Goal: Task Accomplishment & Management: Manage account settings

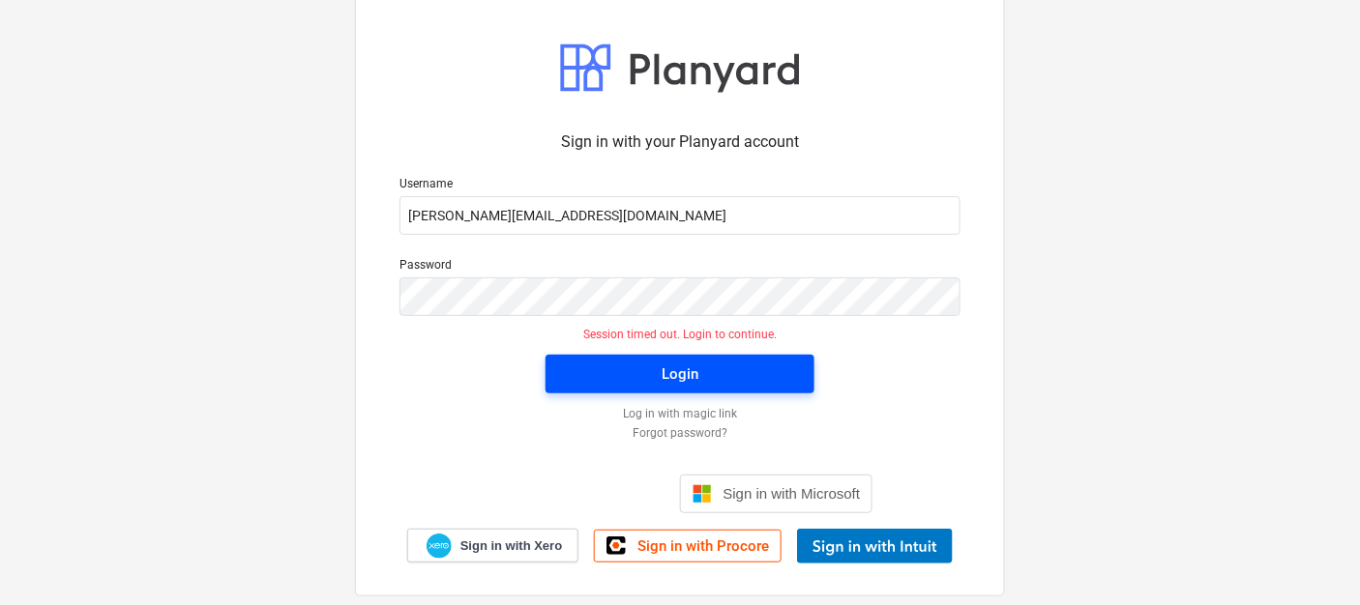
click at [746, 370] on span "Login" at bounding box center [680, 374] width 222 height 25
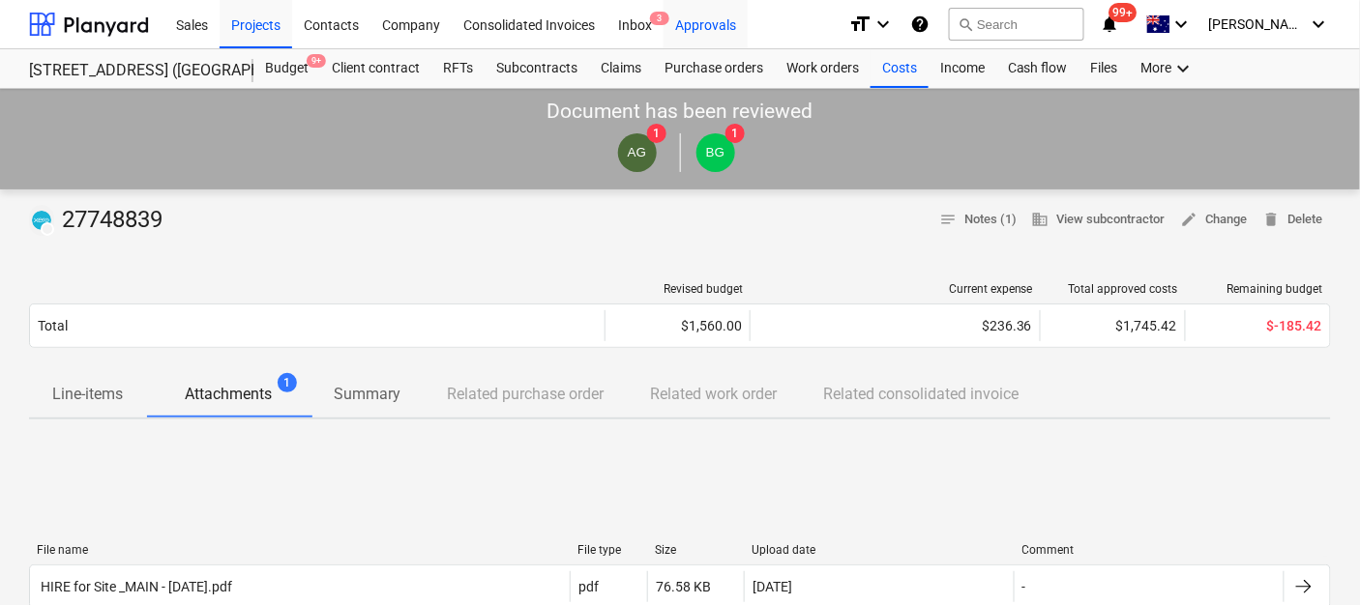
click at [697, 25] on div "Approvals" at bounding box center [705, 23] width 84 height 49
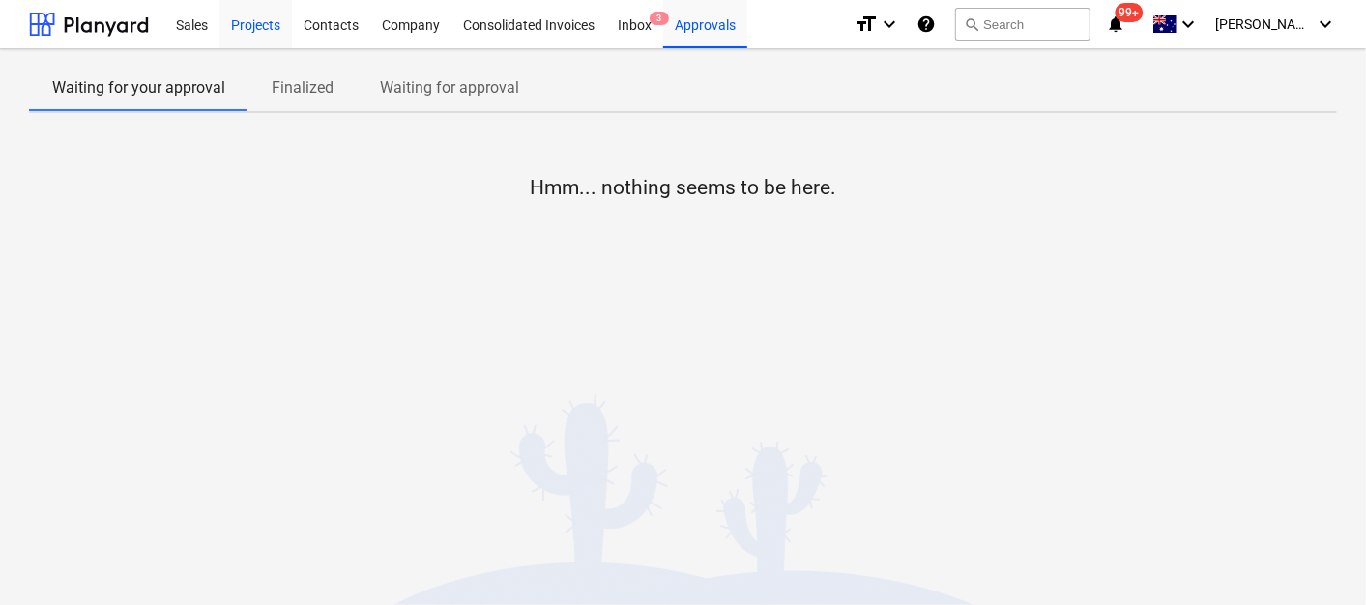
click at [239, 28] on div "Projects" at bounding box center [256, 23] width 73 height 49
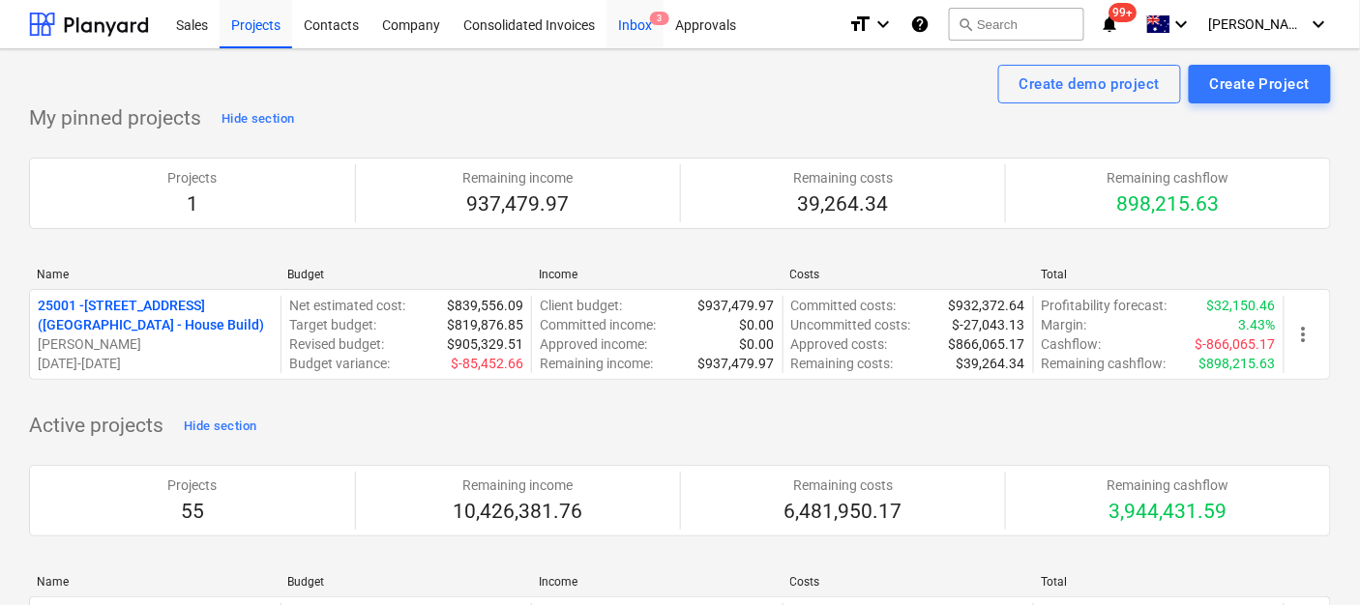
click at [638, 26] on div "Inbox 3" at bounding box center [634, 23] width 57 height 49
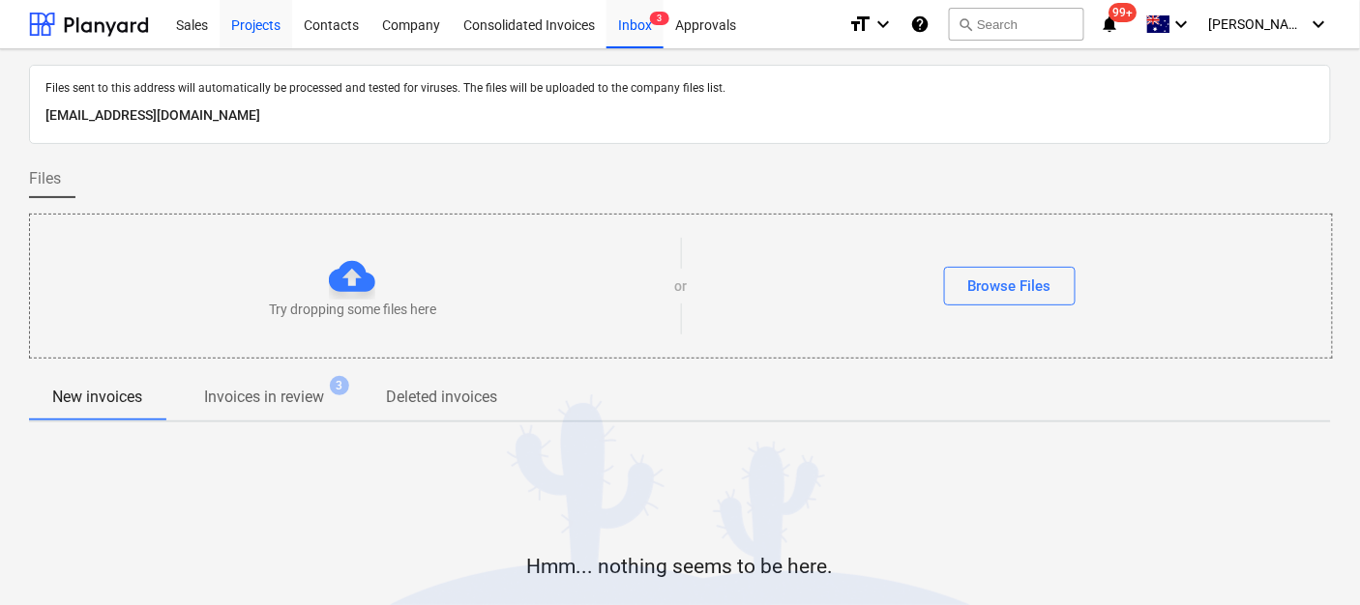
click at [250, 34] on div "Projects" at bounding box center [256, 23] width 73 height 49
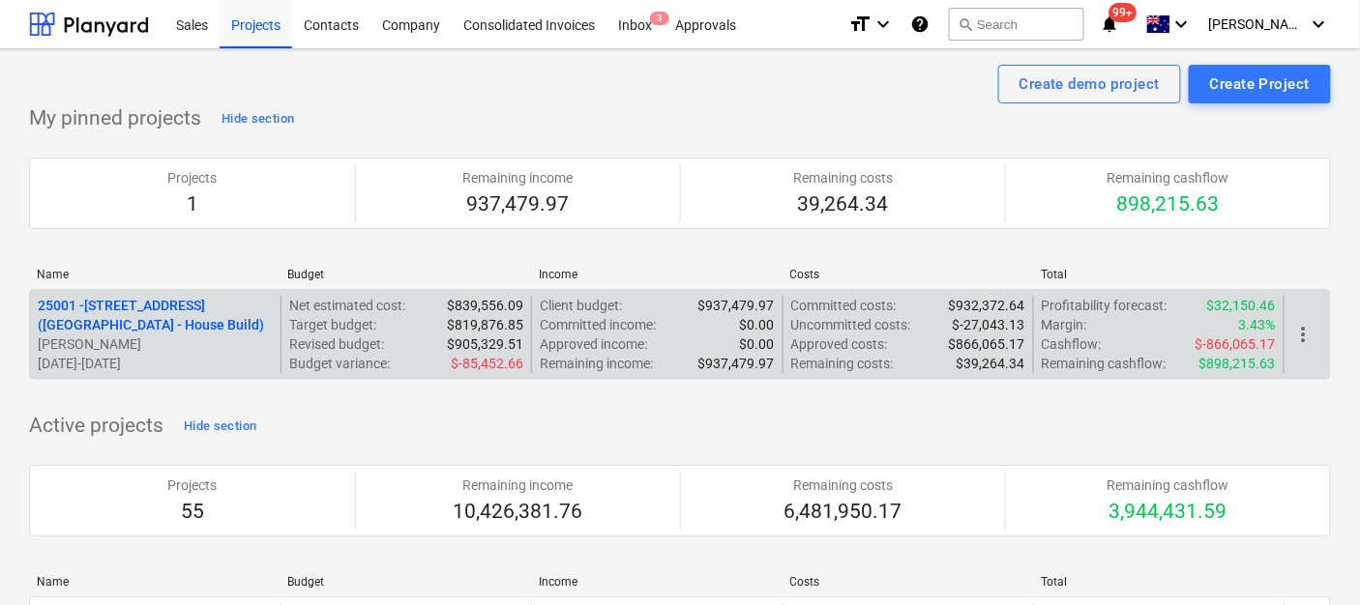
click at [229, 336] on p "[PERSON_NAME]" at bounding box center [155, 344] width 235 height 19
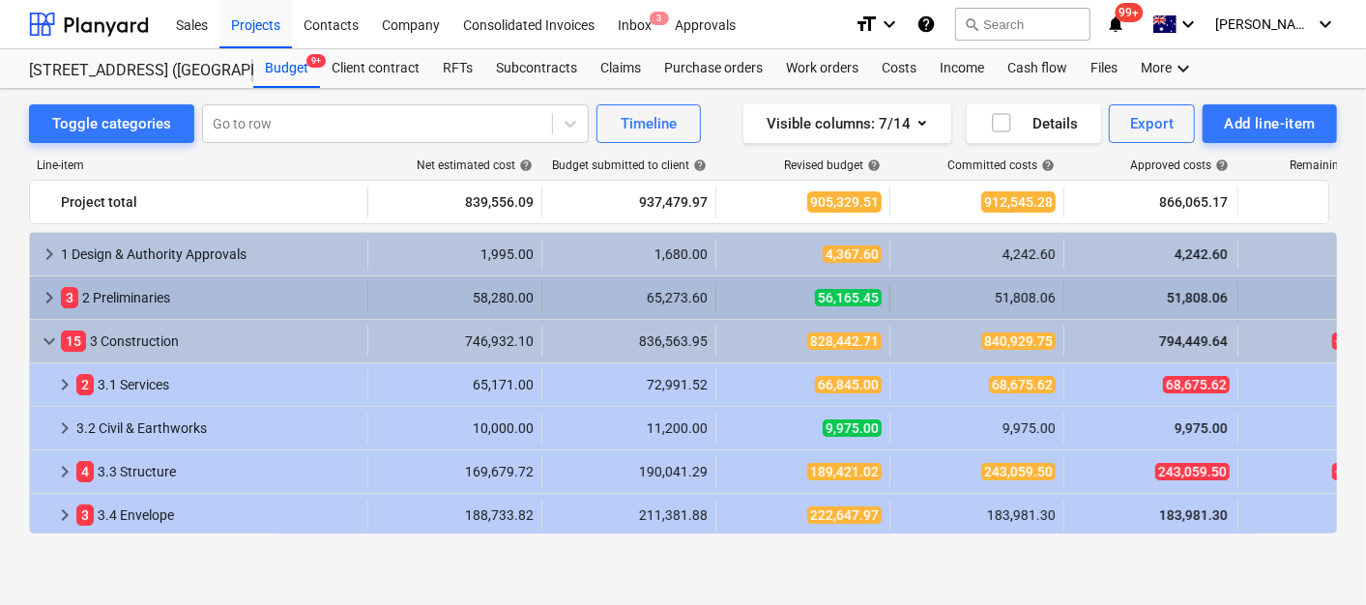
click at [274, 300] on div "3 2 Preliminaries" at bounding box center [210, 297] width 299 height 31
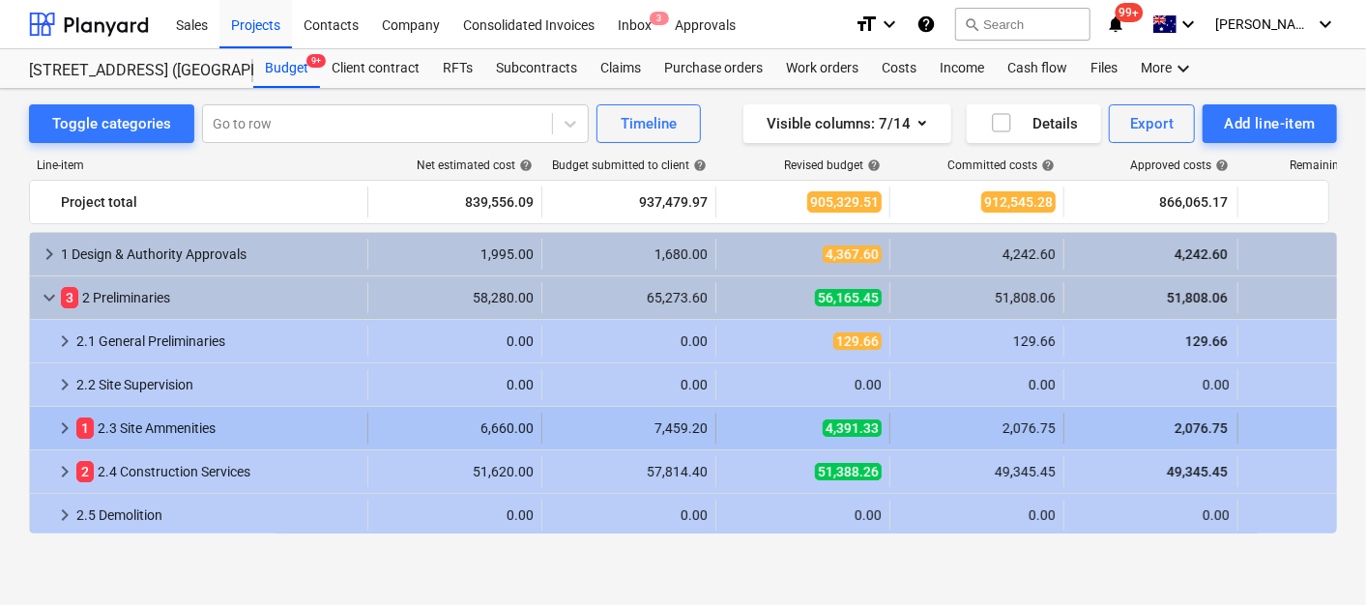
click at [56, 433] on span "keyboard_arrow_right" at bounding box center [64, 428] width 23 height 23
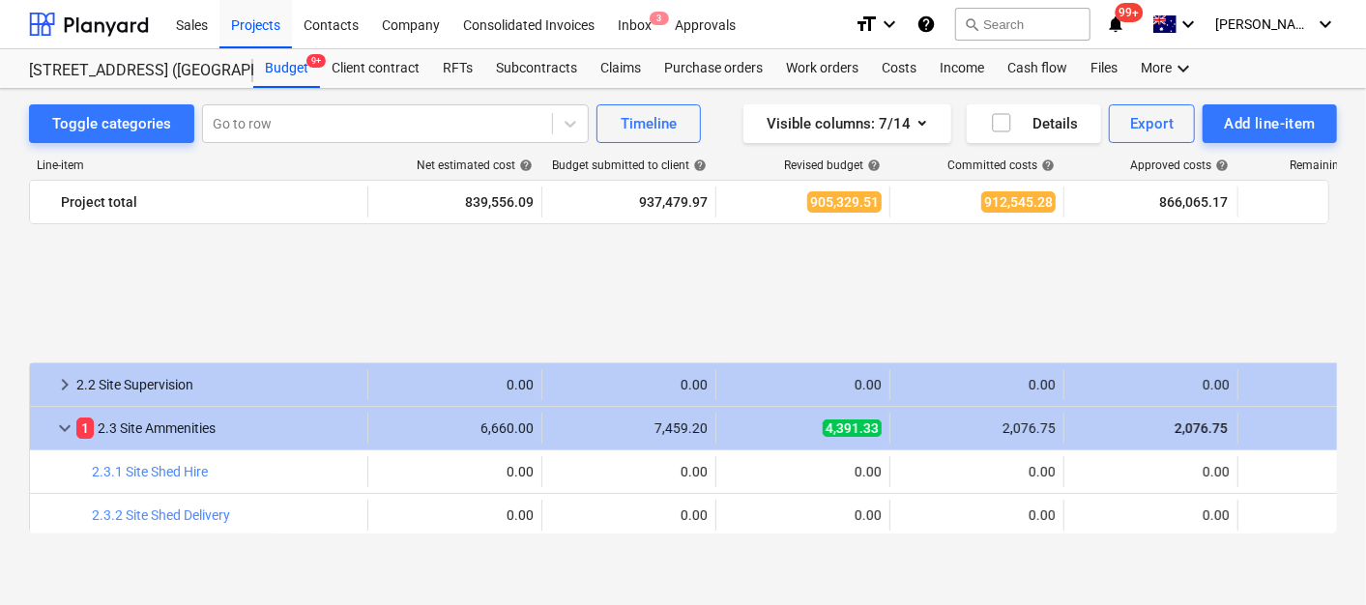
scroll to position [215, 0]
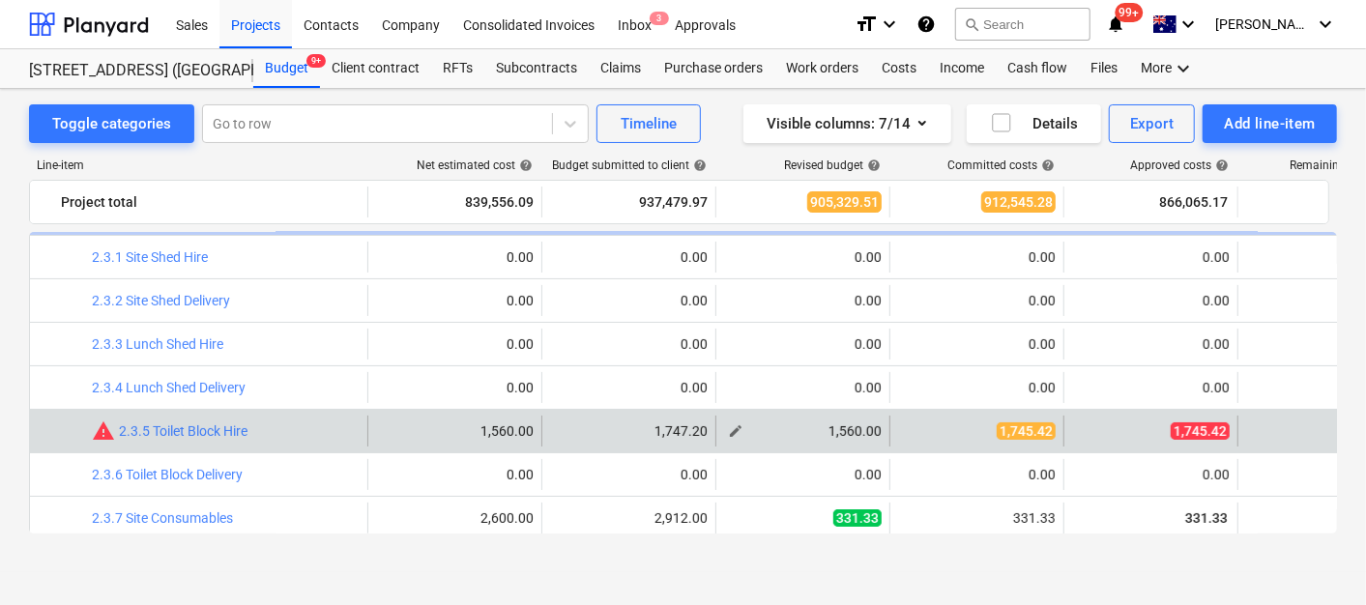
click at [737, 429] on span "edit" at bounding box center [735, 431] width 15 height 15
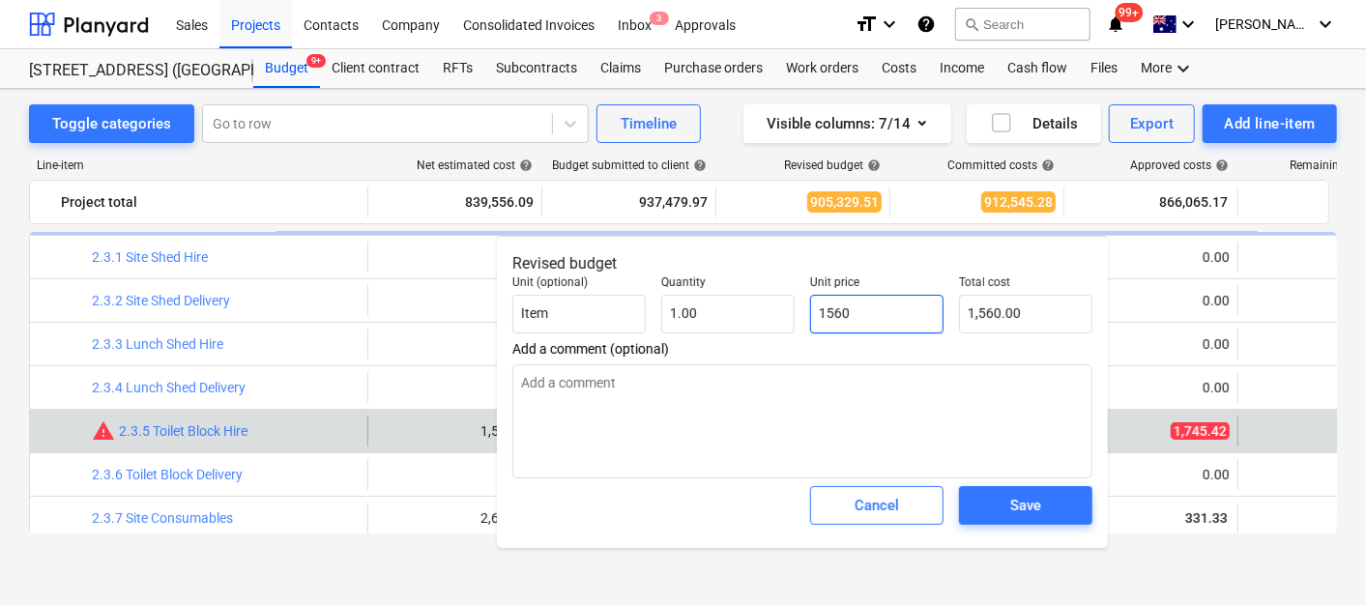
click at [888, 325] on input "1560" at bounding box center [876, 314] width 133 height 39
type input "156"
type textarea "x"
type input "156.00"
type input "15"
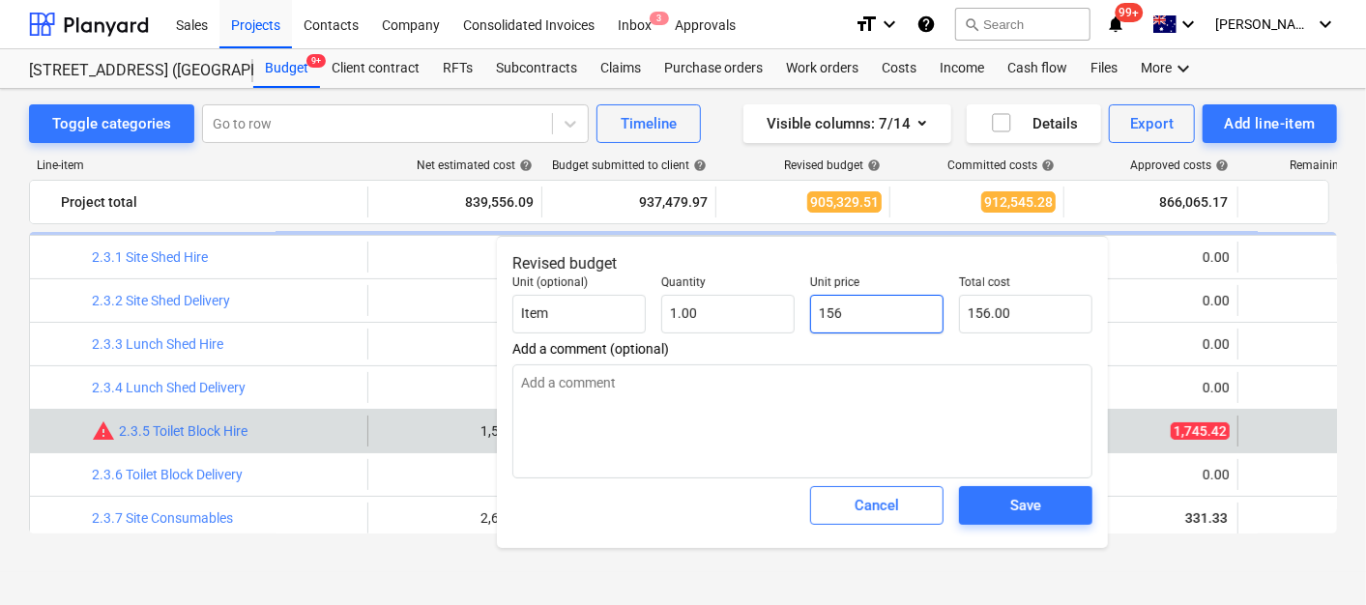
type textarea "x"
type input "15.00"
type input "1"
type textarea "x"
type input "1.00"
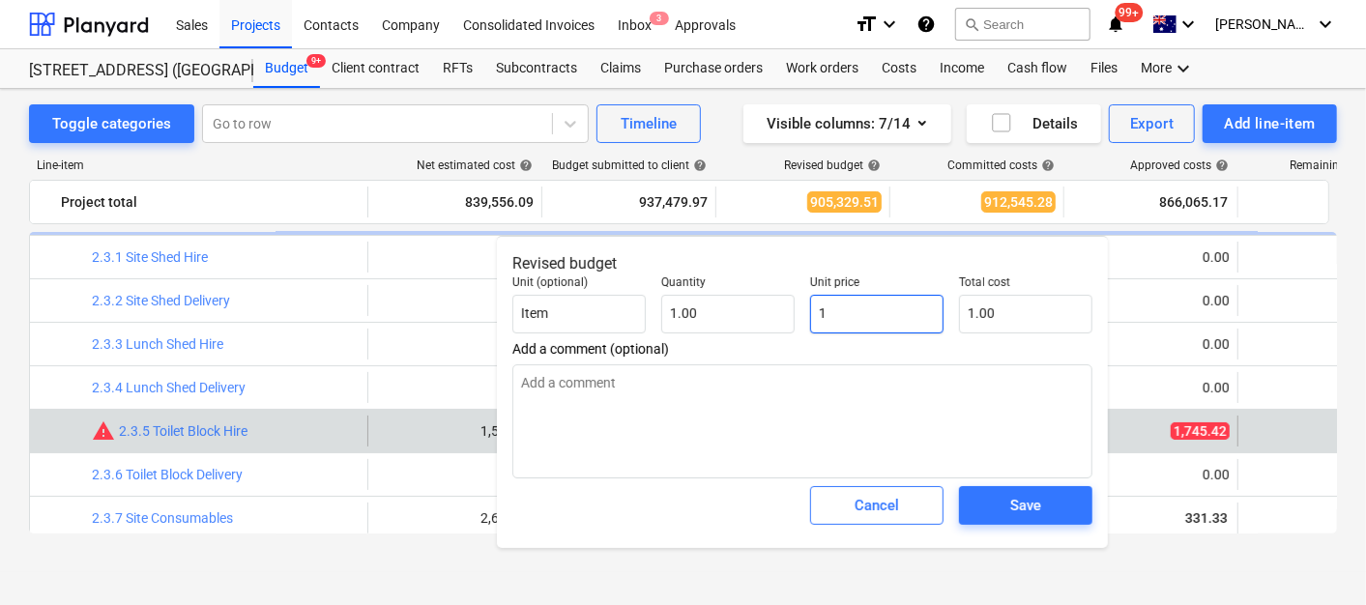
type input "17"
type textarea "x"
type input "17.00"
type input "174"
type textarea "x"
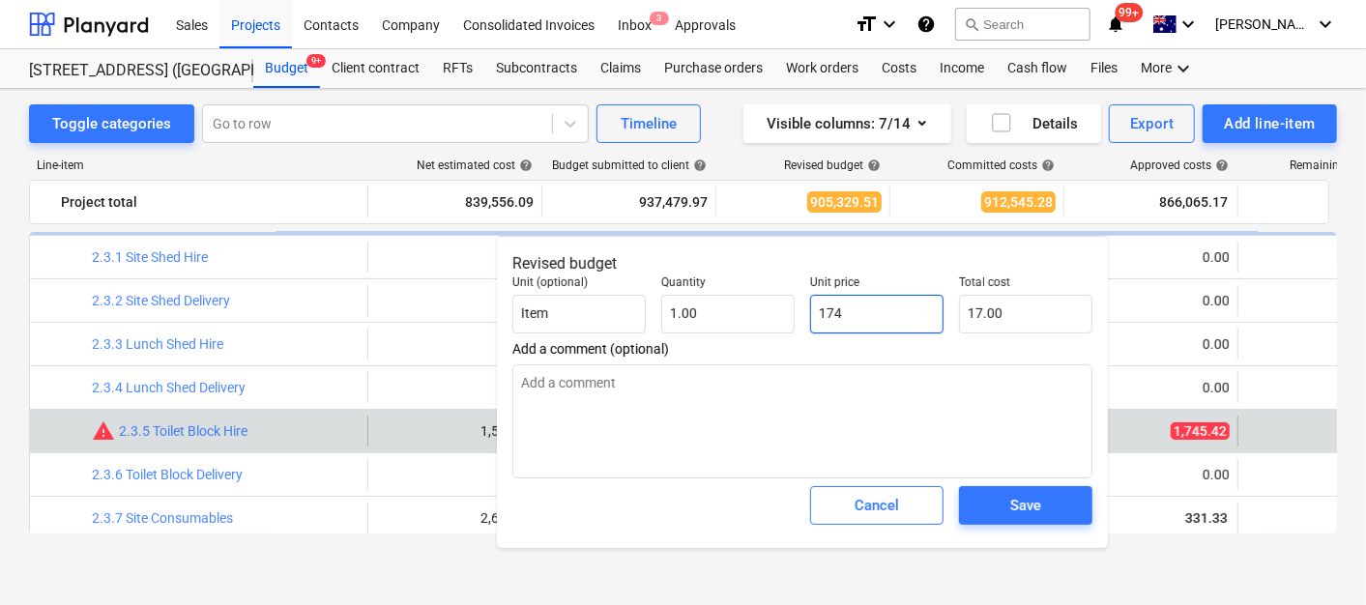
type input "174.00"
type input "1745"
type textarea "x"
type input "1,745.00"
type input "1745."
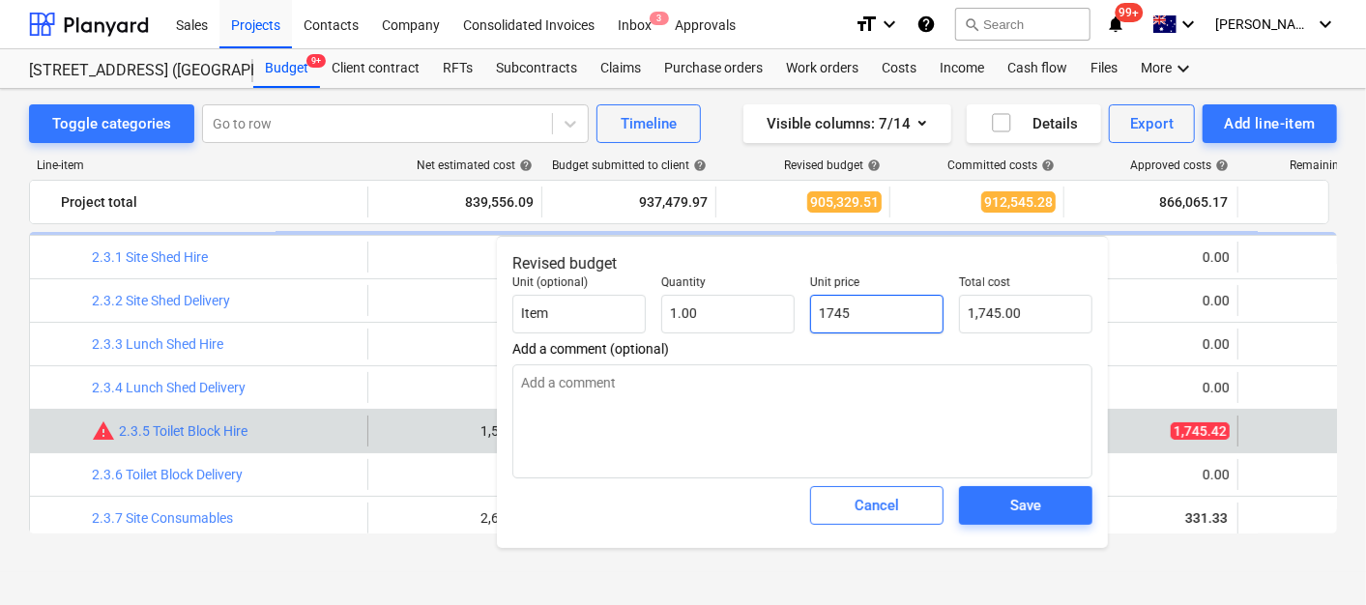
type textarea "x"
type input "1745.4"
type textarea "x"
type input "1,745.40"
type input "1745.42"
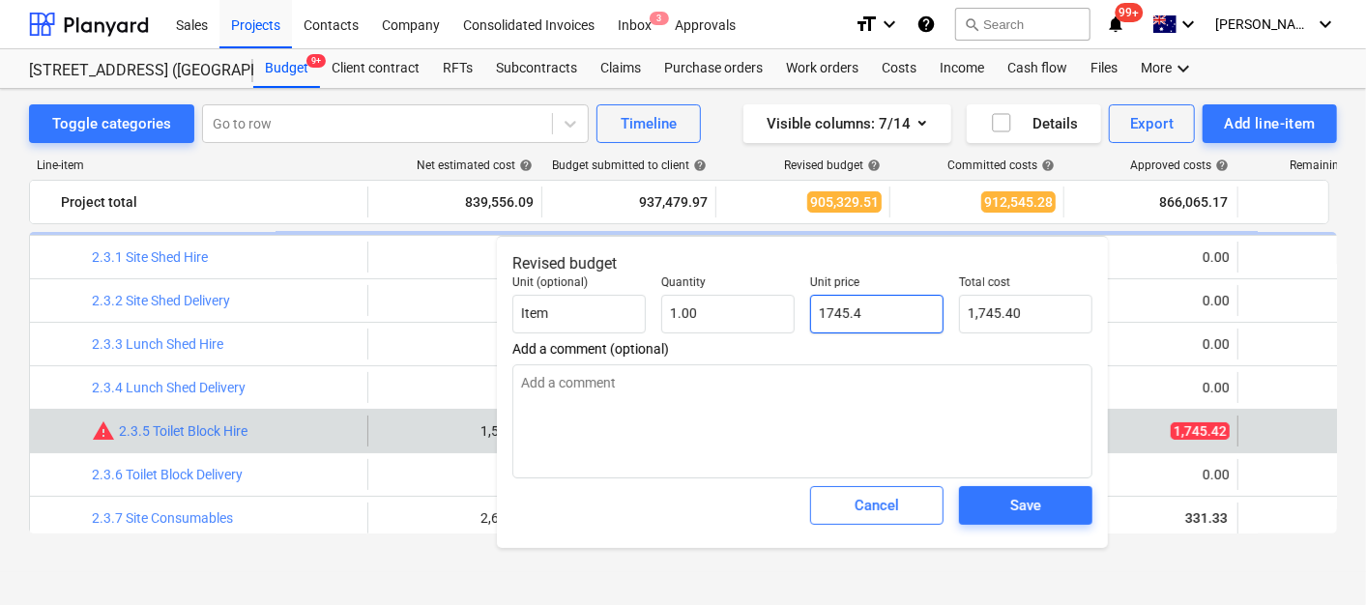
type textarea "x"
type input "1,745.42"
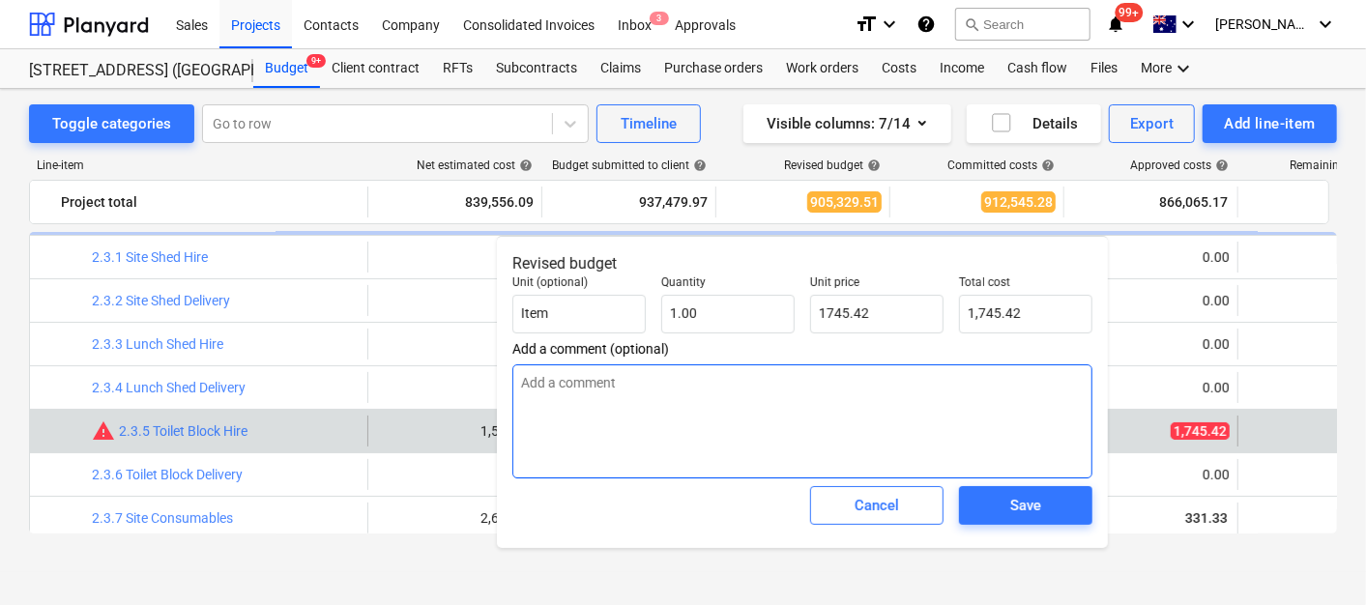
type input "1,745.42"
type textarea "x"
click at [810, 433] on textarea at bounding box center [803, 422] width 580 height 114
type textarea "e"
type textarea "x"
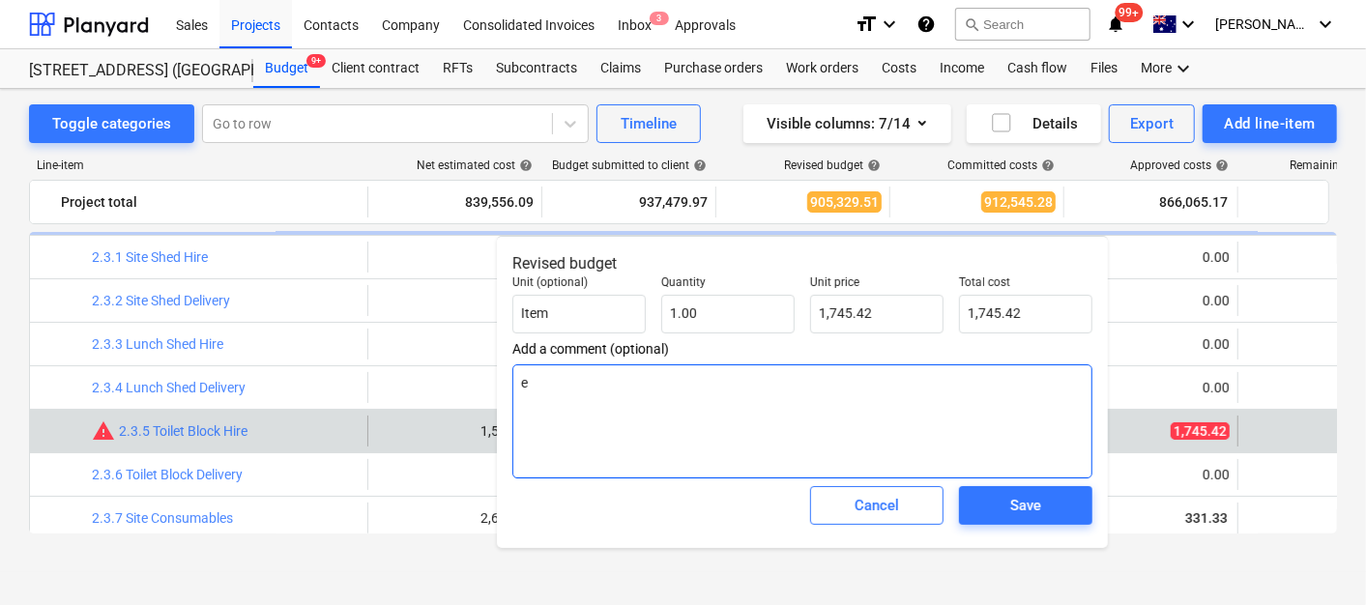
type textarea "ex"
type textarea "x"
type textarea "ext"
type textarea "x"
type textarea "extr"
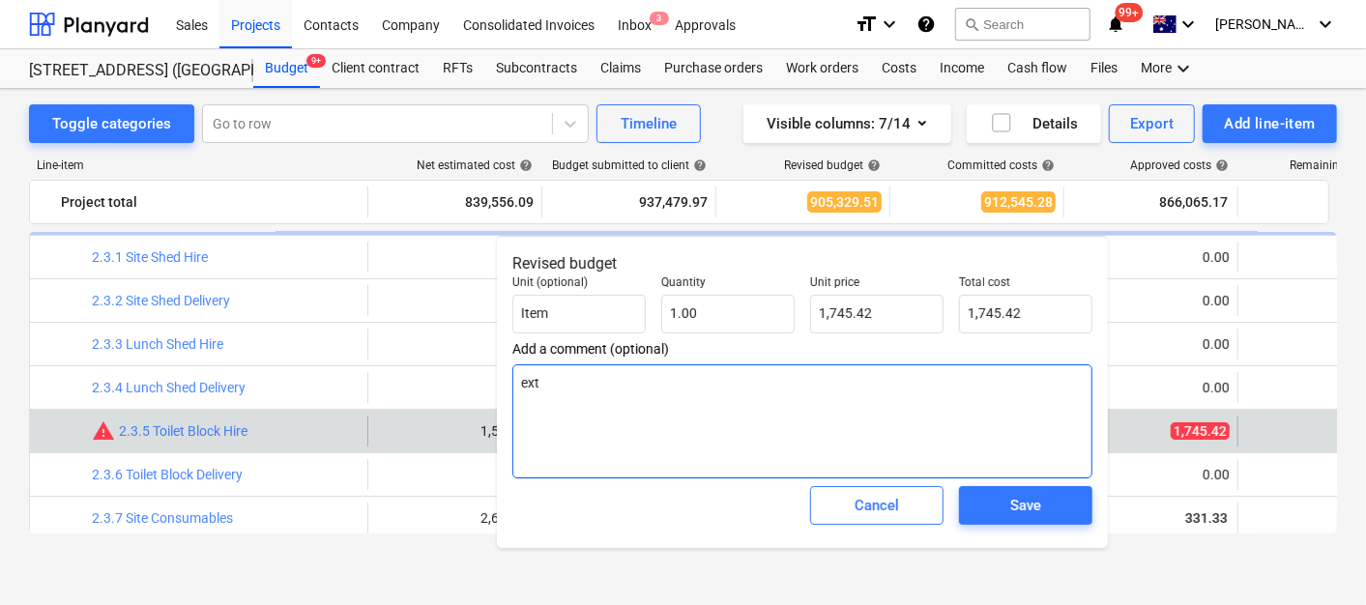
type textarea "x"
type textarea "extra"
type textarea "x"
type textarea "extra"
type textarea "x"
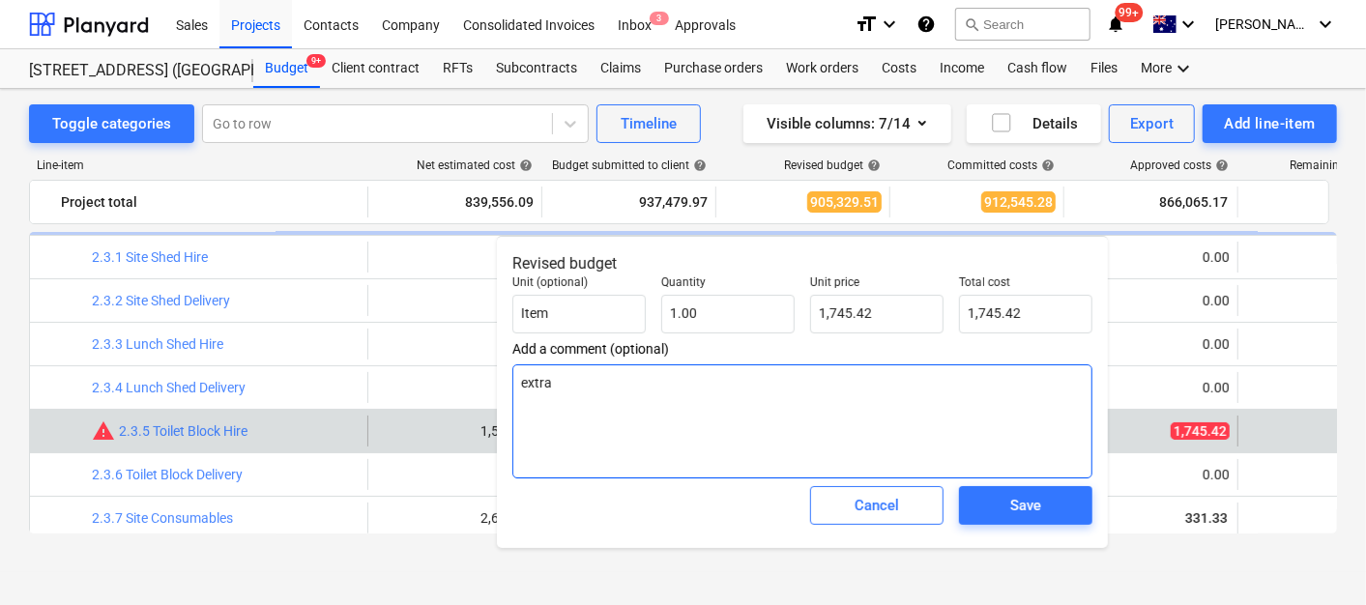
type textarea "extra h"
type textarea "x"
type textarea "extra hi"
type textarea "x"
type textarea "extra hir"
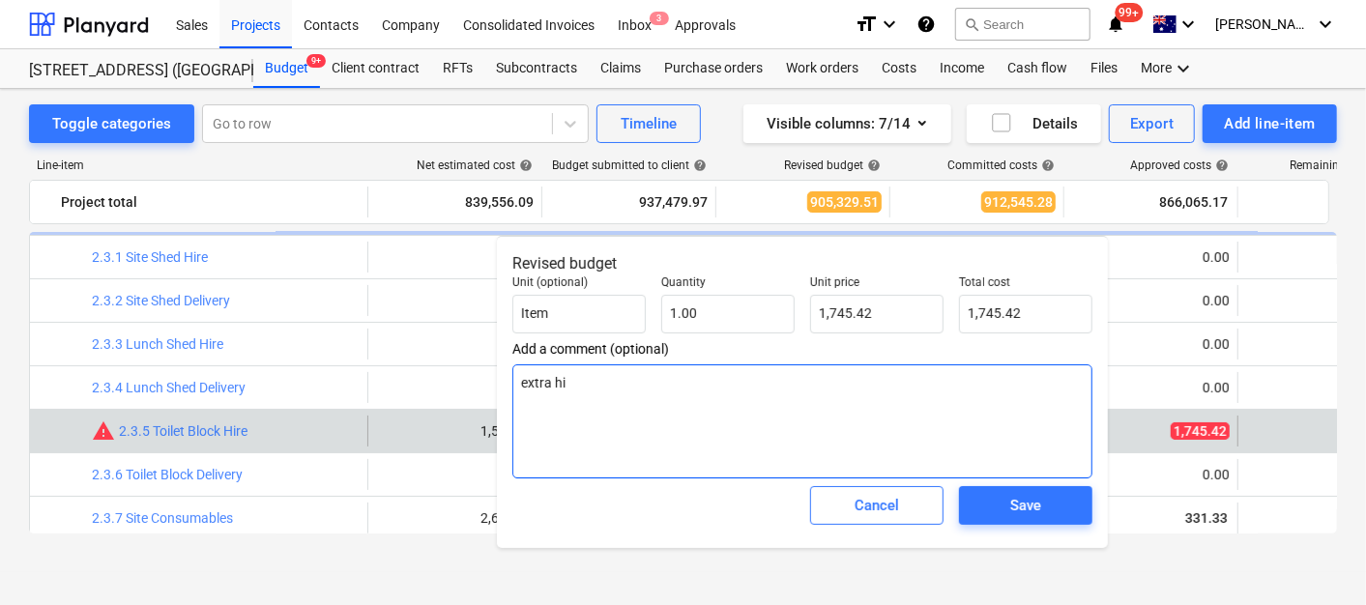
type textarea "x"
type textarea "extra hire"
type textarea "x"
type textarea "extra hire"
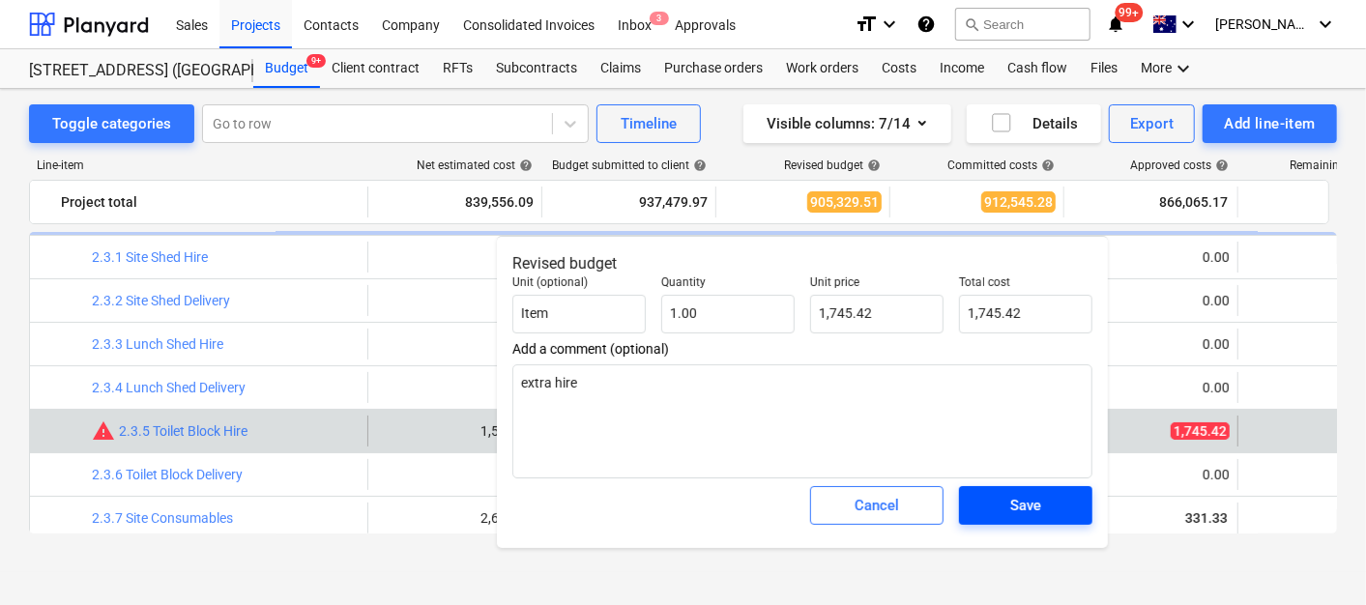
click at [1010, 515] on span "Save" at bounding box center [1026, 505] width 87 height 25
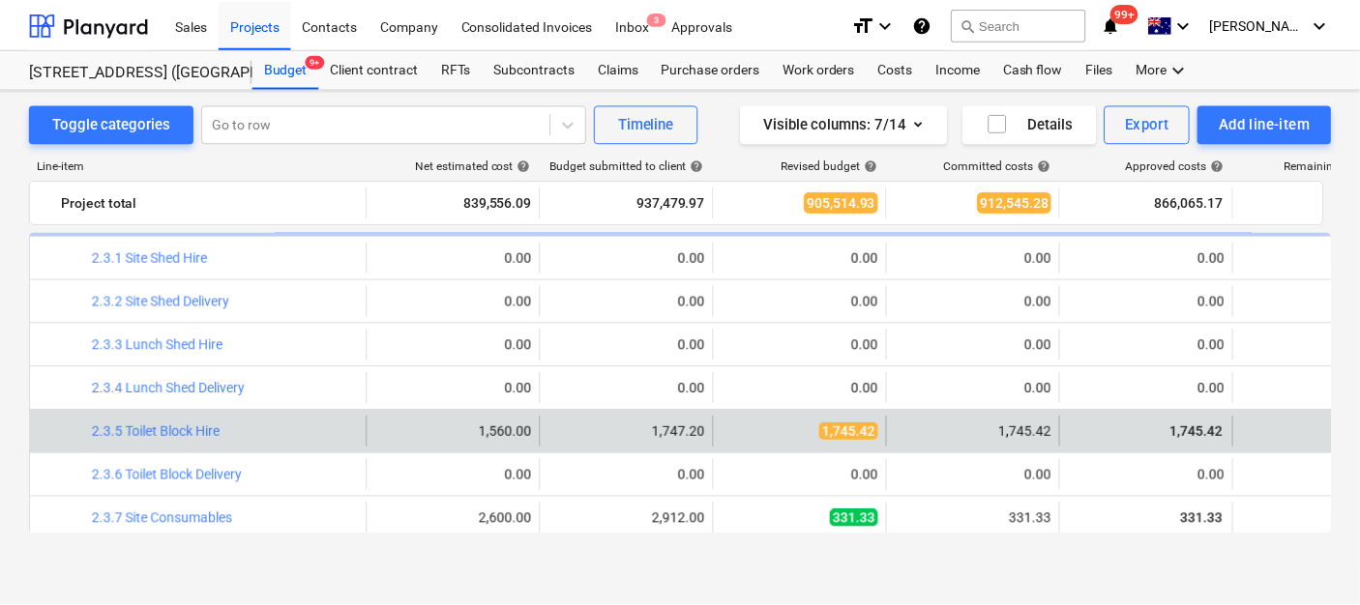
scroll to position [107, 0]
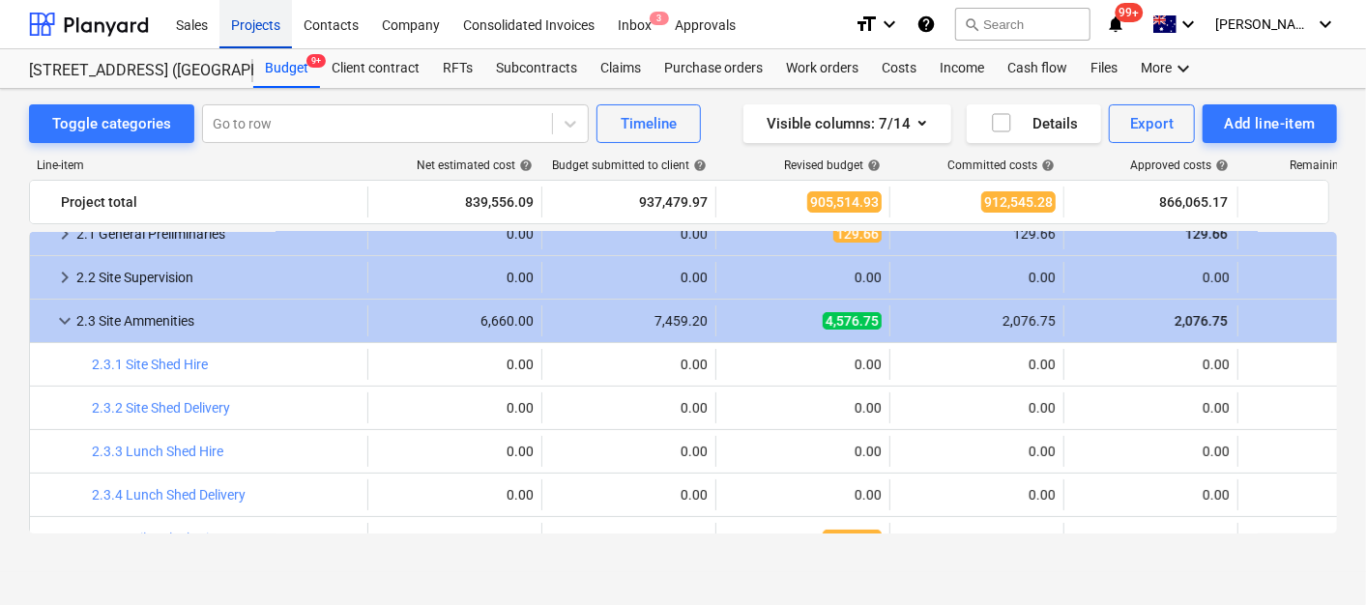
click at [261, 34] on div "Projects" at bounding box center [256, 23] width 73 height 49
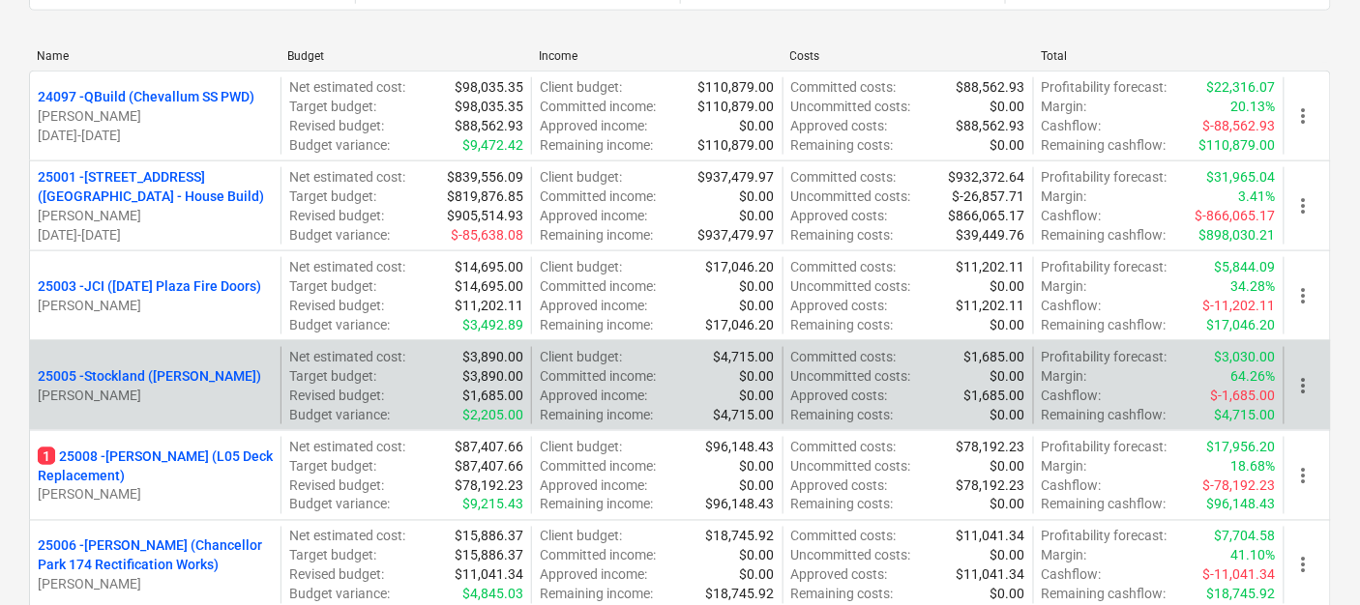
scroll to position [537, 0]
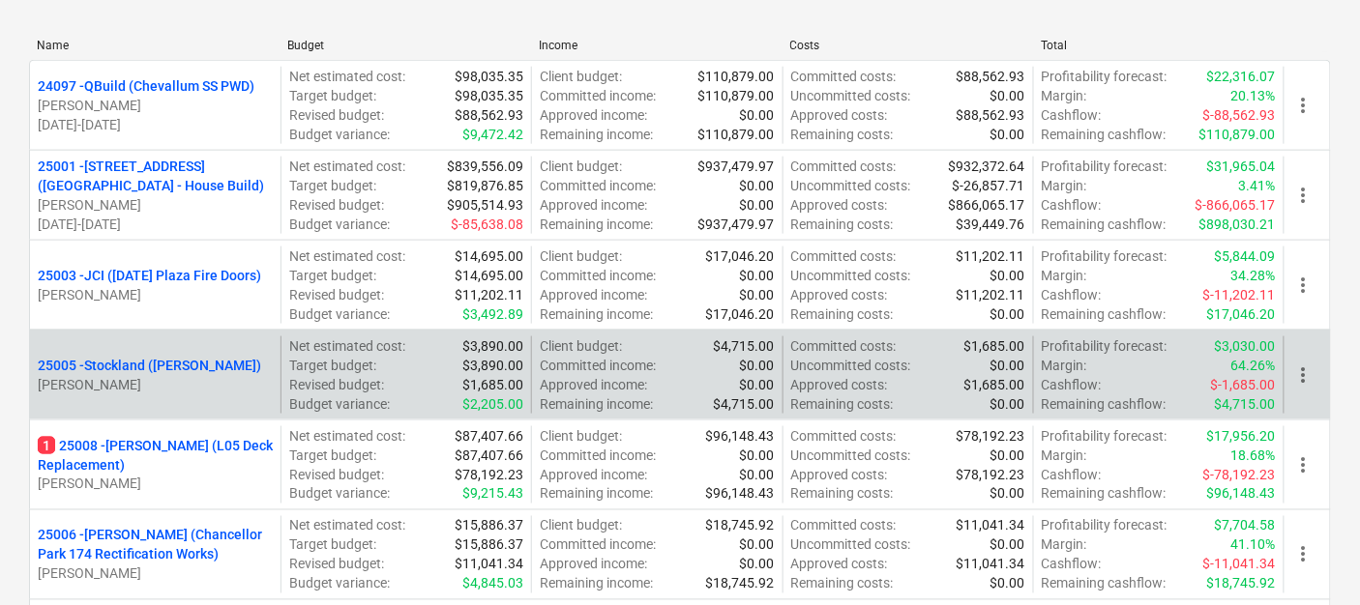
click at [896, 364] on p "Uncommitted costs :" at bounding box center [851, 365] width 120 height 19
click at [1010, 411] on p "$0.00" at bounding box center [1007, 404] width 35 height 19
click at [1012, 407] on p "$0.00" at bounding box center [1007, 404] width 35 height 19
drag, startPoint x: 1012, startPoint y: 407, endPoint x: 983, endPoint y: 406, distance: 29.0
click at [983, 406] on div "Remaining costs : $0.00" at bounding box center [908, 404] width 234 height 19
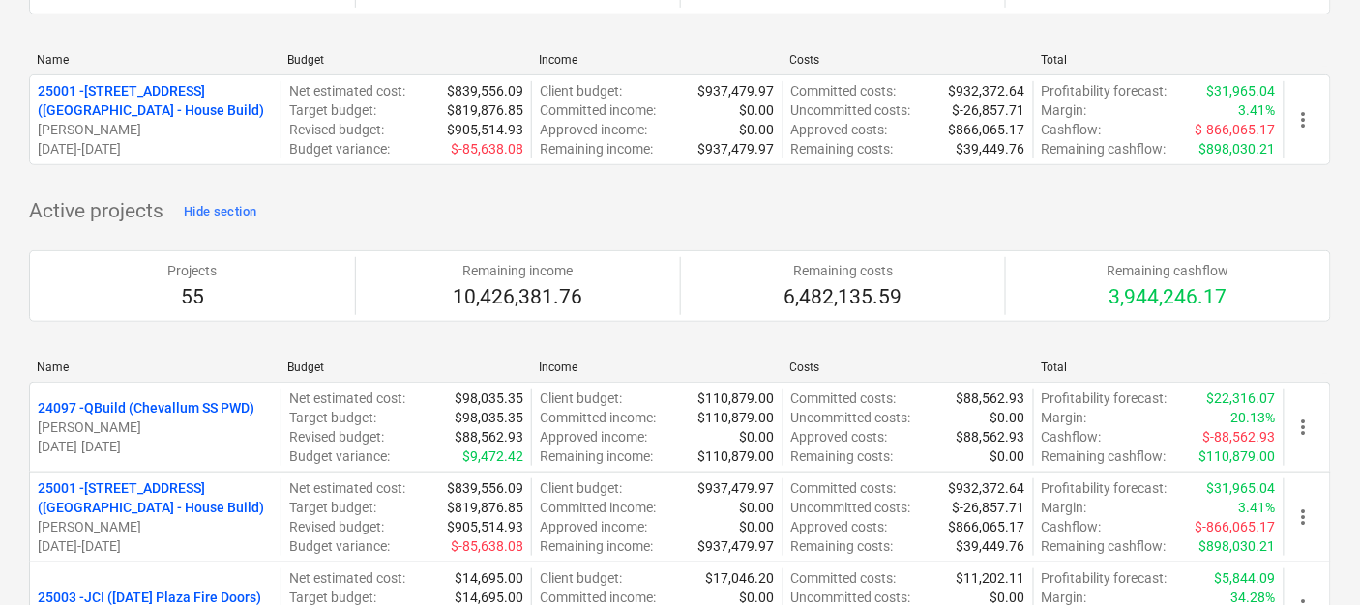
scroll to position [107, 0]
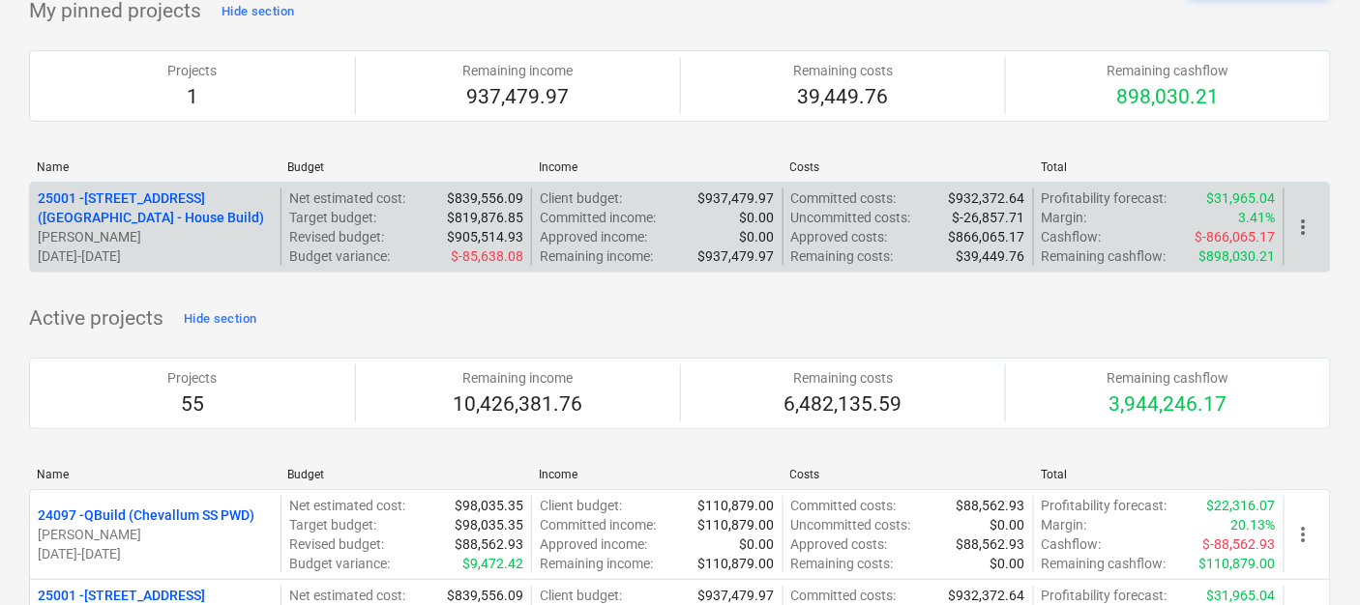
click at [597, 211] on p "Committed income :" at bounding box center [598, 217] width 116 height 19
click at [52, 191] on p "[STREET_ADDRESS] ([STREET_ADDRESS] - House Build)" at bounding box center [155, 208] width 235 height 39
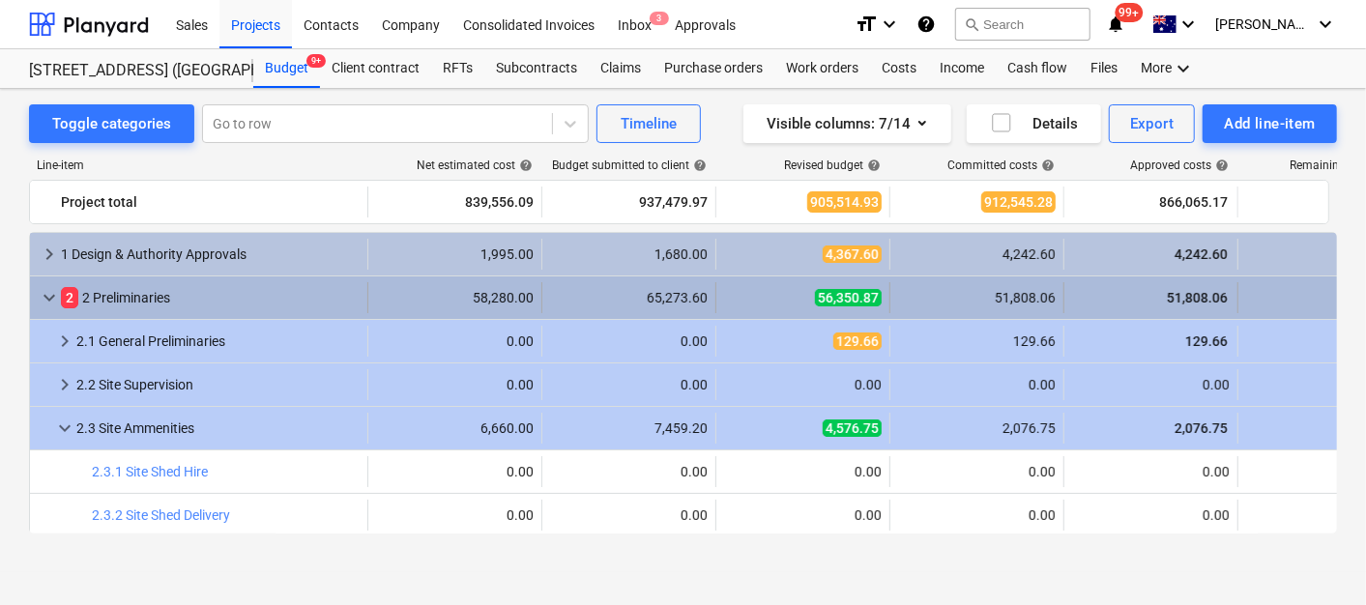
click at [46, 289] on span "keyboard_arrow_down" at bounding box center [49, 297] width 23 height 23
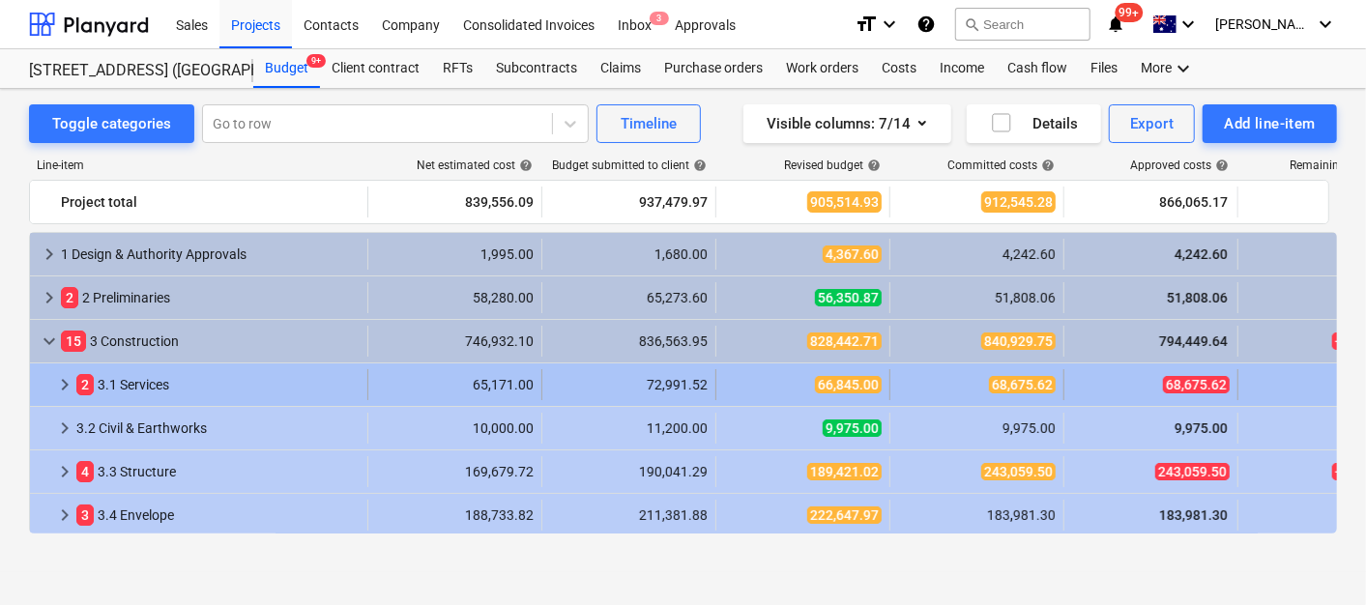
click at [68, 384] on span "keyboard_arrow_right" at bounding box center [64, 384] width 23 height 23
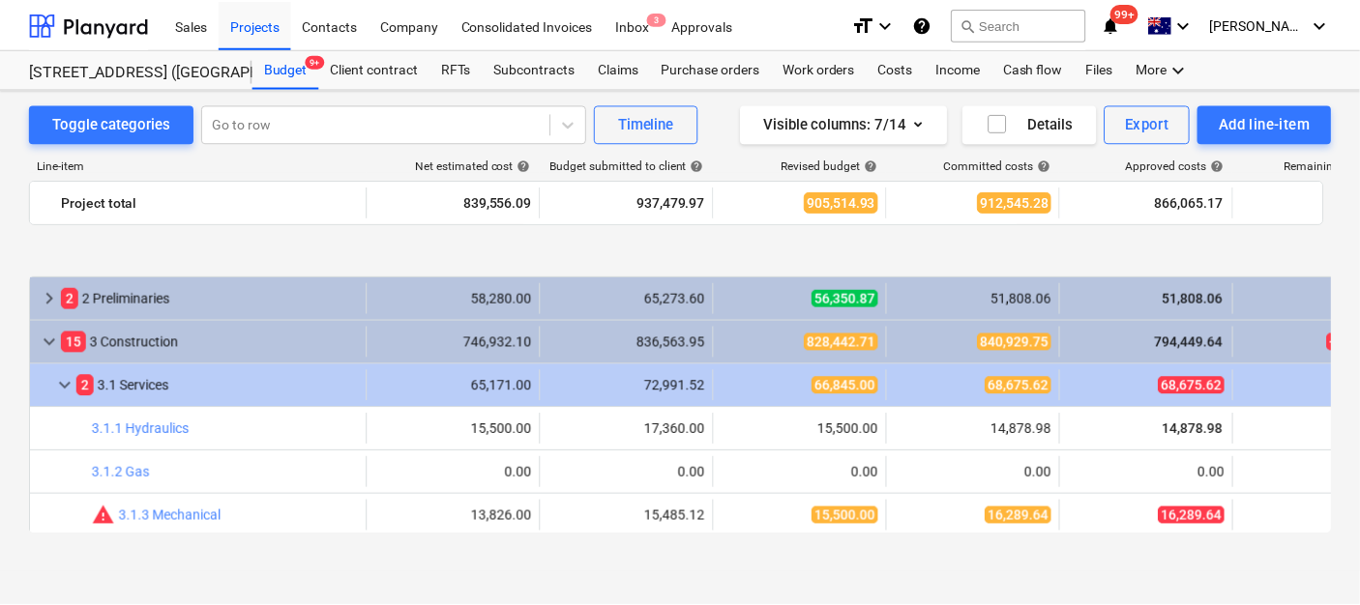
scroll to position [107, 0]
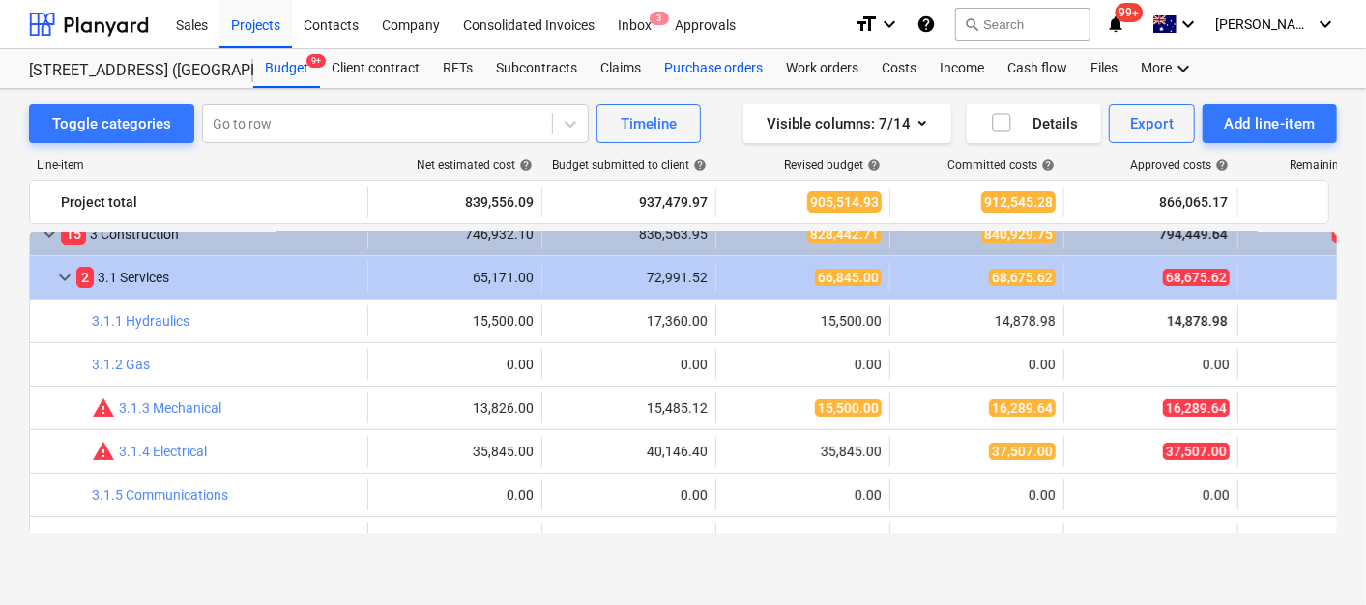
click at [706, 60] on div "Purchase orders" at bounding box center [714, 68] width 122 height 39
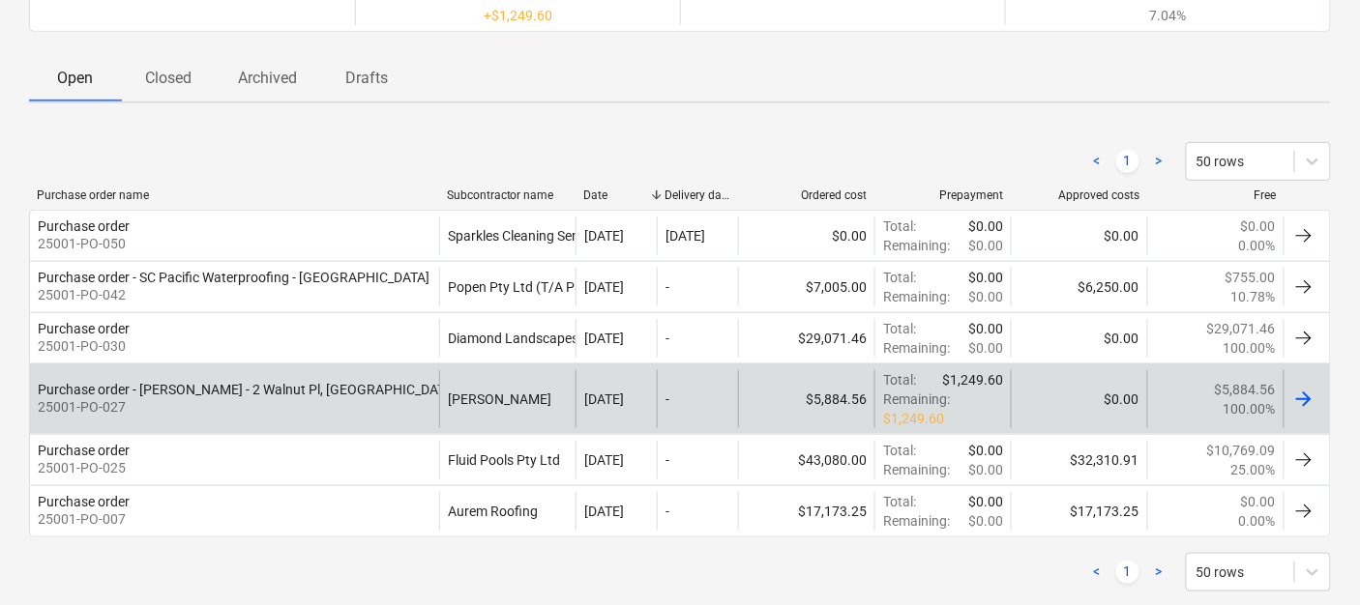
scroll to position [281, 0]
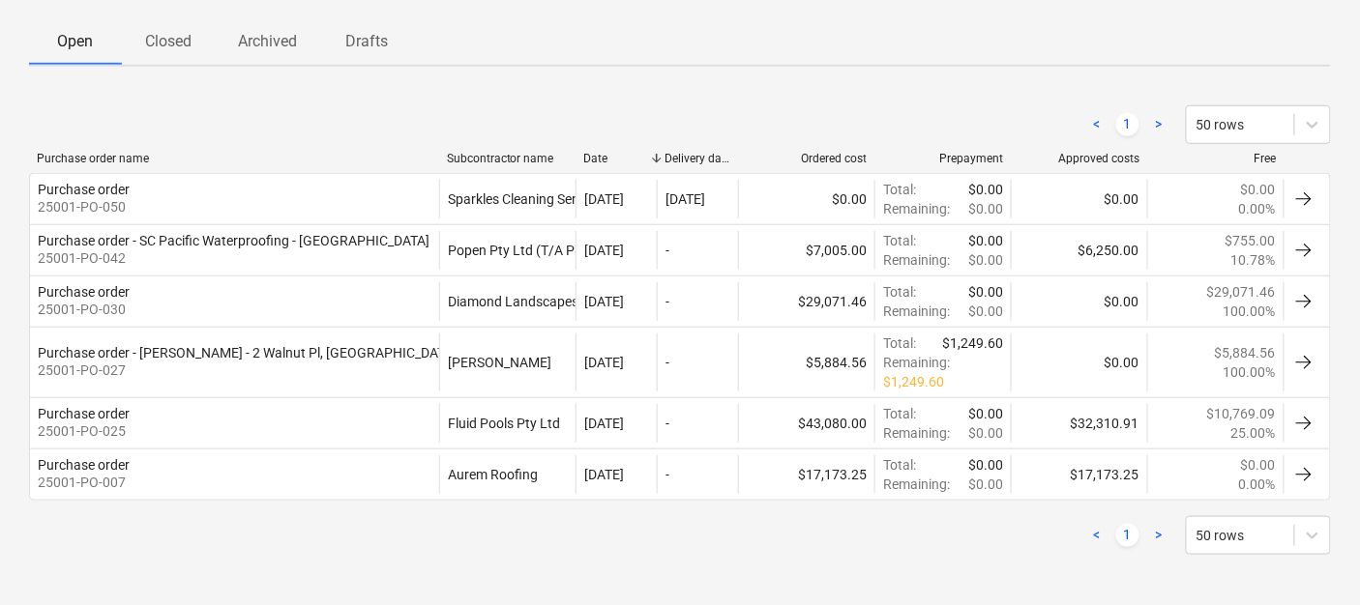
click at [177, 32] on p "Closed" at bounding box center [168, 41] width 46 height 23
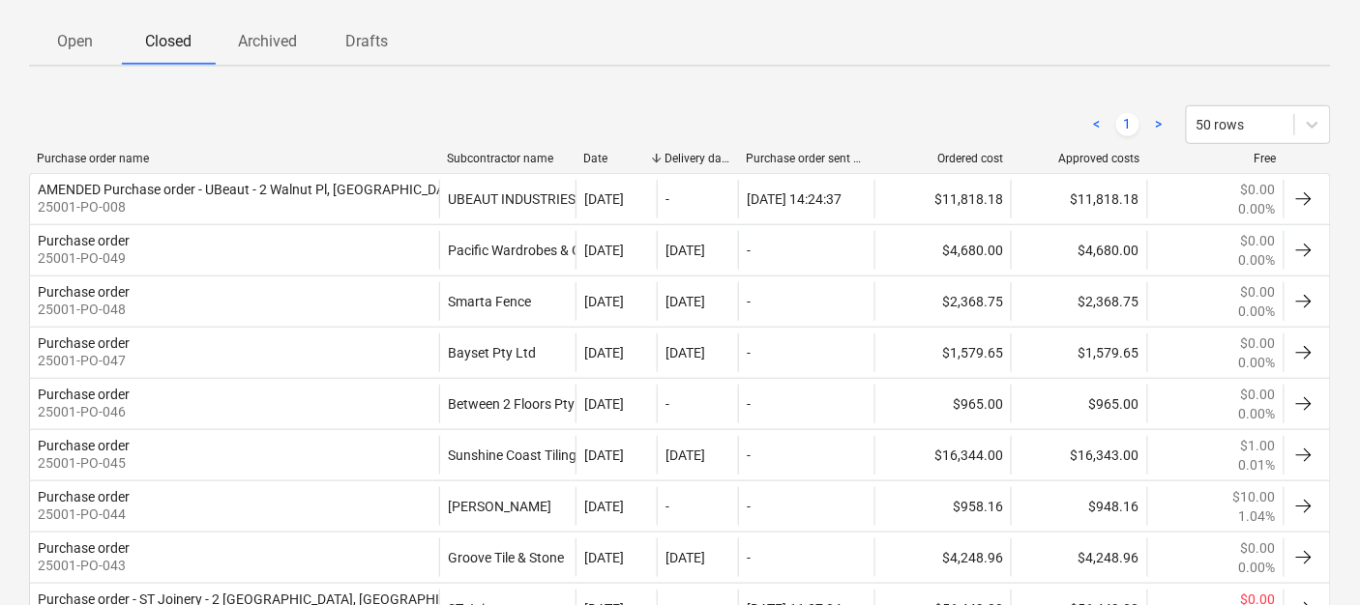
click at [533, 160] on div "Subcontractor name" at bounding box center [507, 159] width 121 height 14
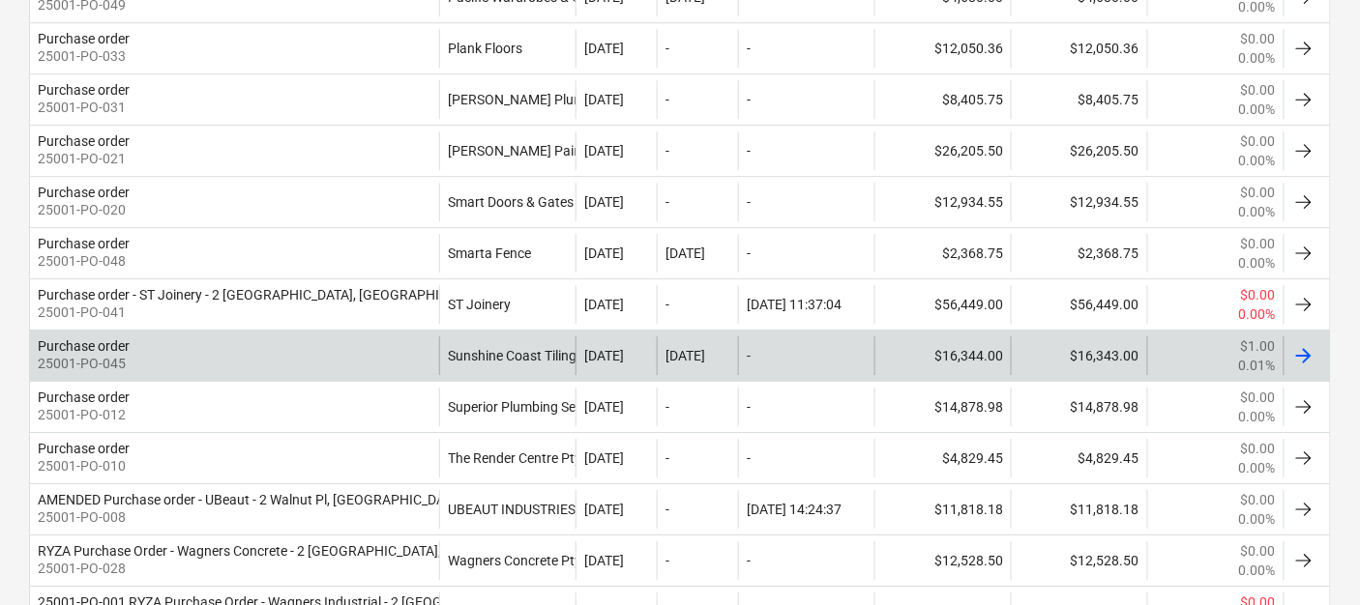
scroll to position [1572, 0]
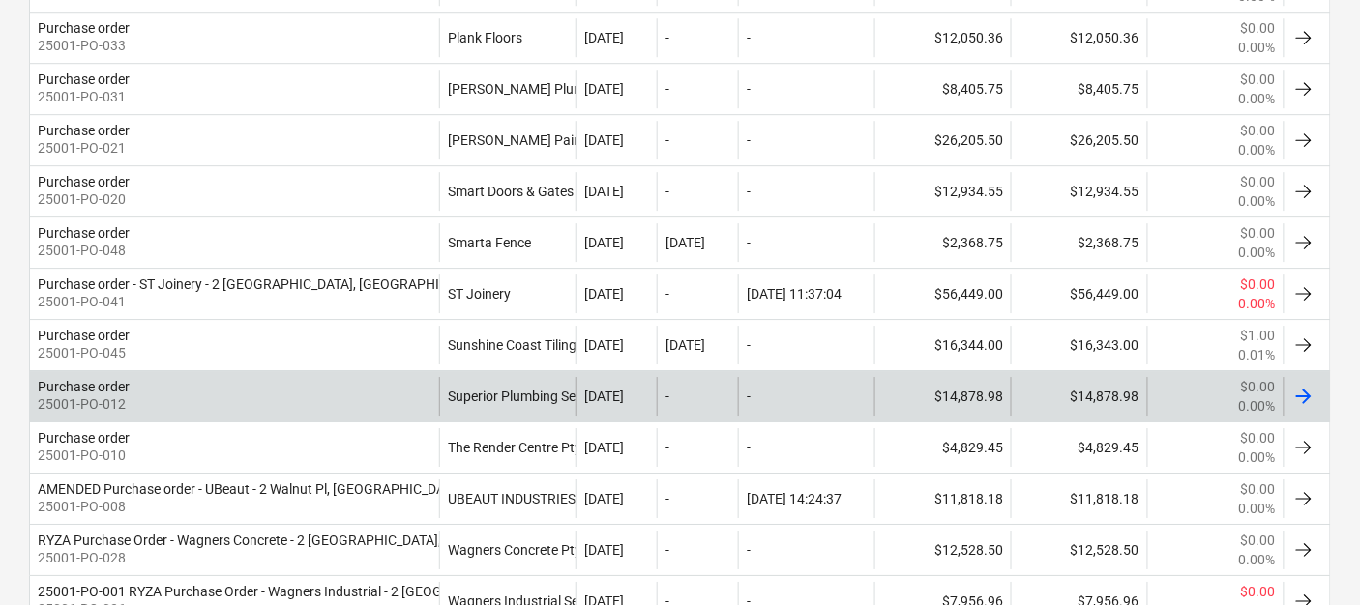
click at [532, 391] on div "Superior Plumbing Services Pty Ltd" at bounding box center [507, 396] width 136 height 39
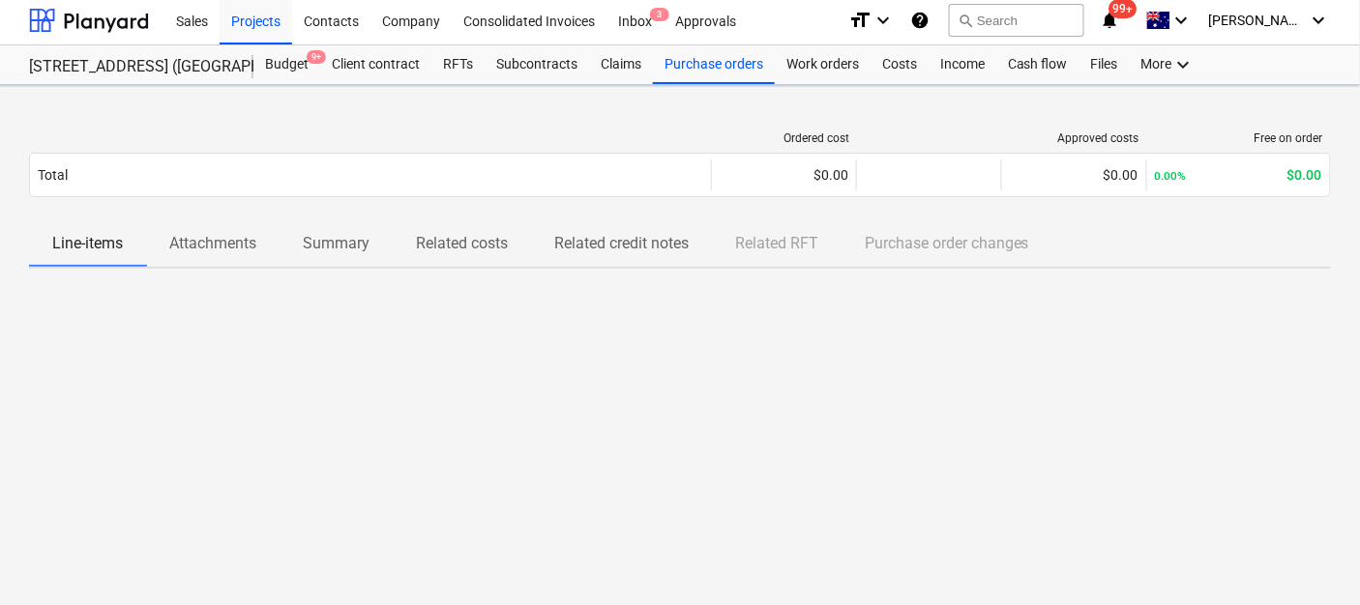
scroll to position [2, 0]
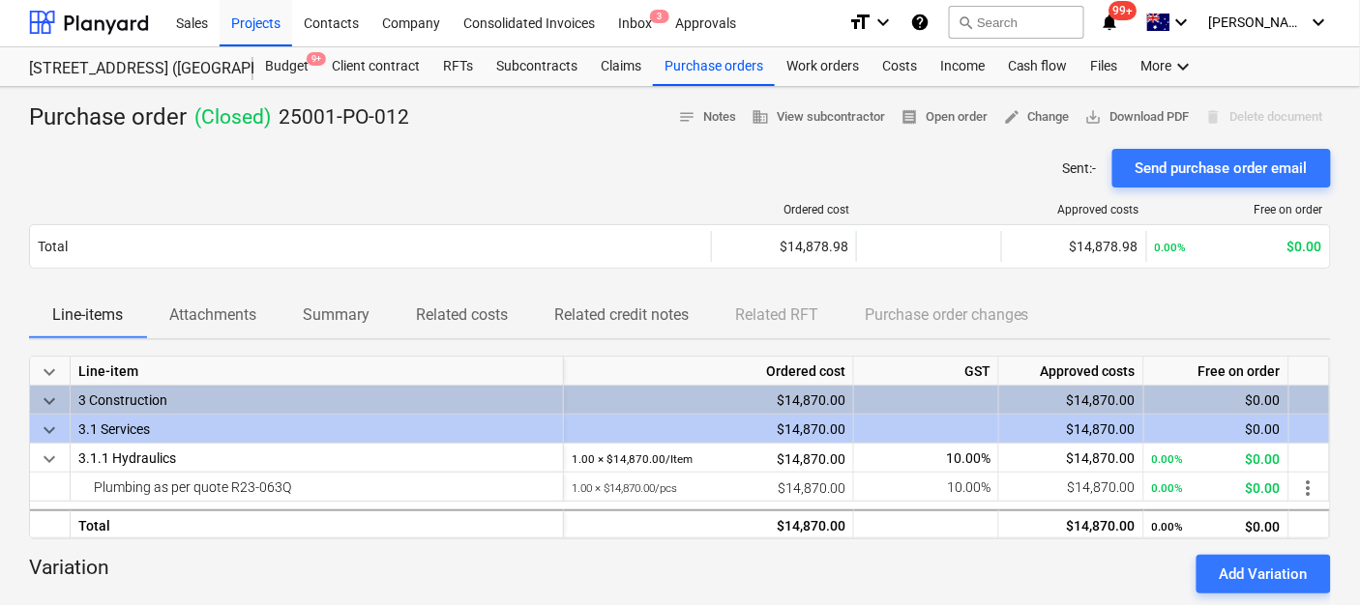
click at [479, 313] on p "Related costs" at bounding box center [462, 315] width 92 height 23
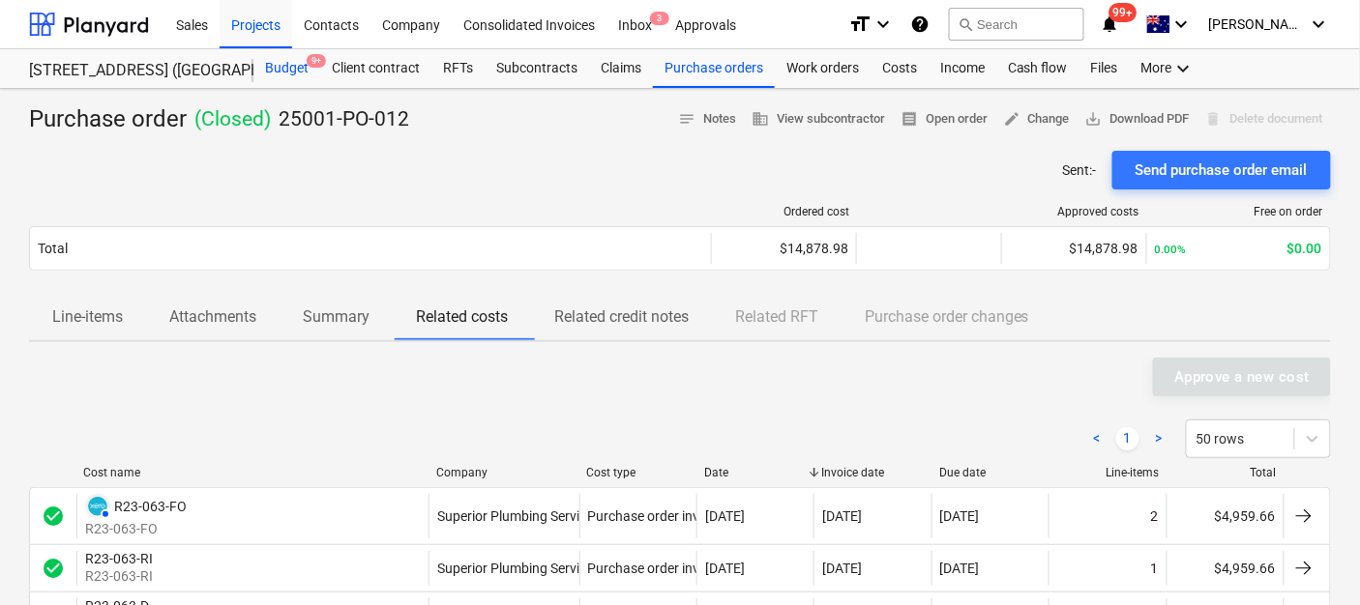
click at [299, 75] on div "Budget 9+" at bounding box center [286, 68] width 67 height 39
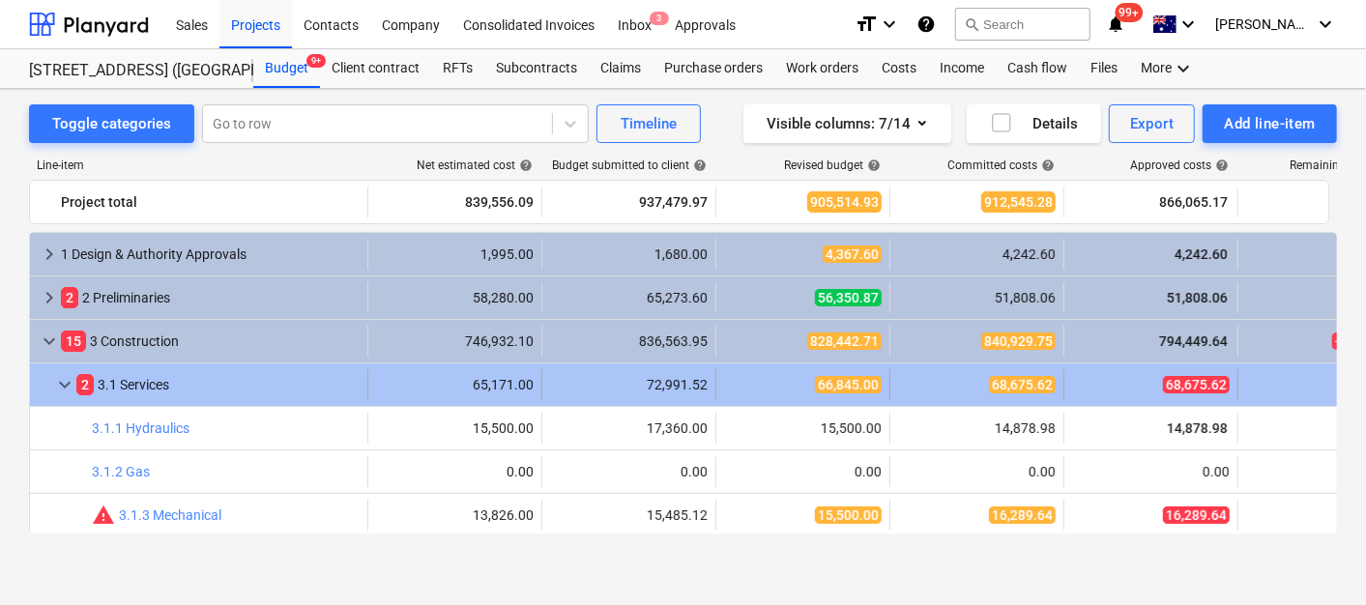
scroll to position [107, 0]
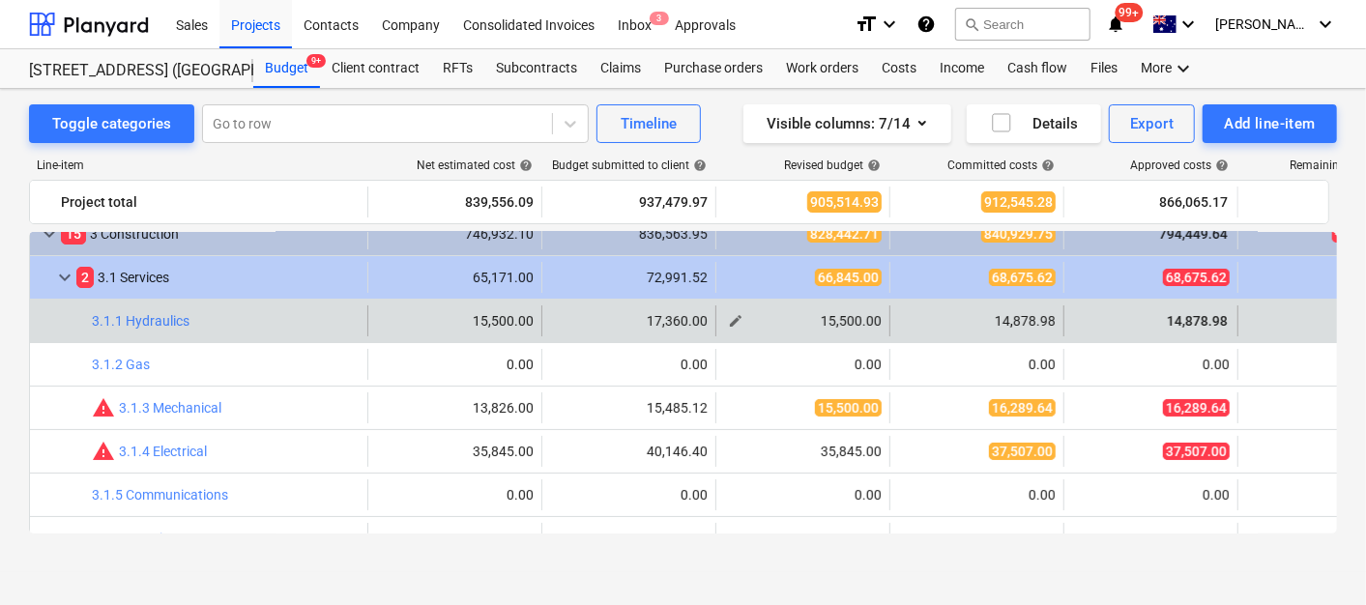
click at [727, 313] on button "edit" at bounding box center [735, 320] width 23 height 23
type textarea "x"
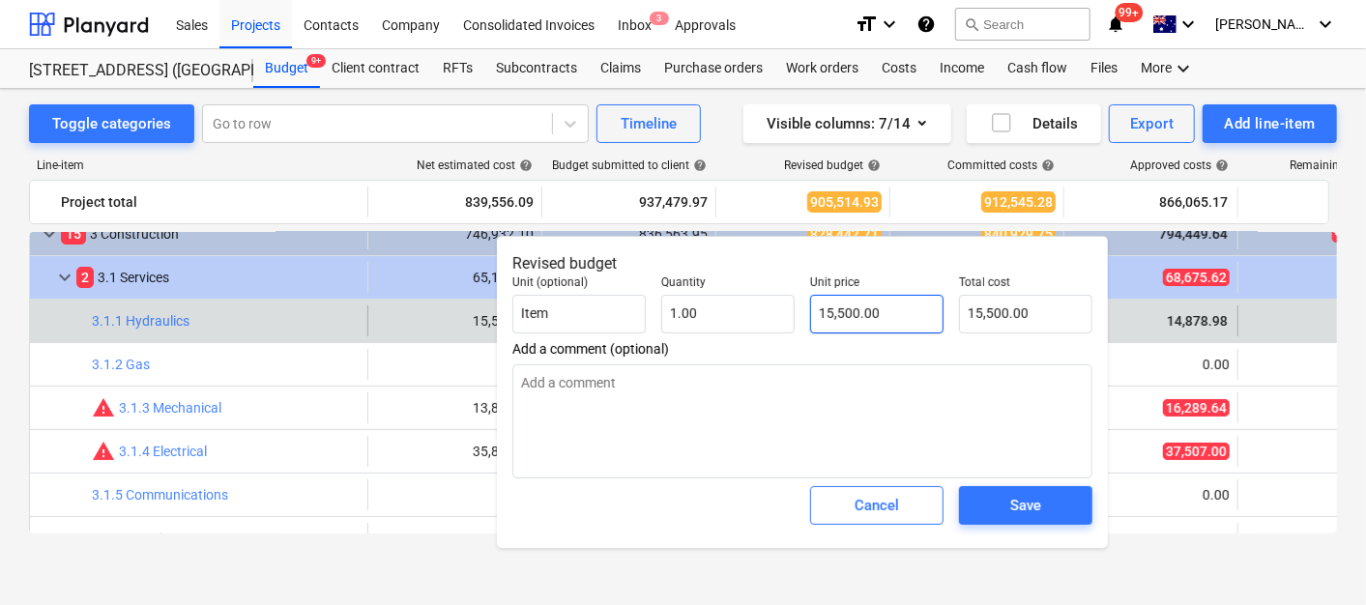
type input "15500"
click at [913, 331] on input "15500" at bounding box center [876, 314] width 133 height 39
type textarea "x"
type input "1"
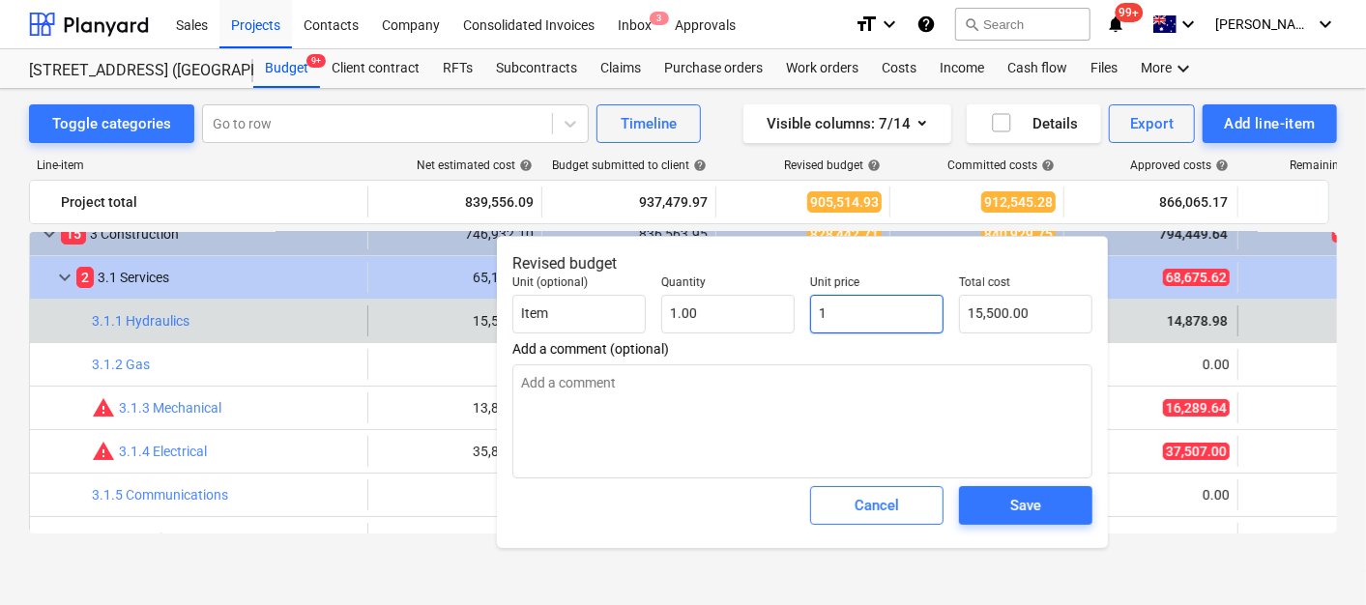
type input "1.00"
type textarea "x"
type input "14"
type input "14.00"
type textarea "x"
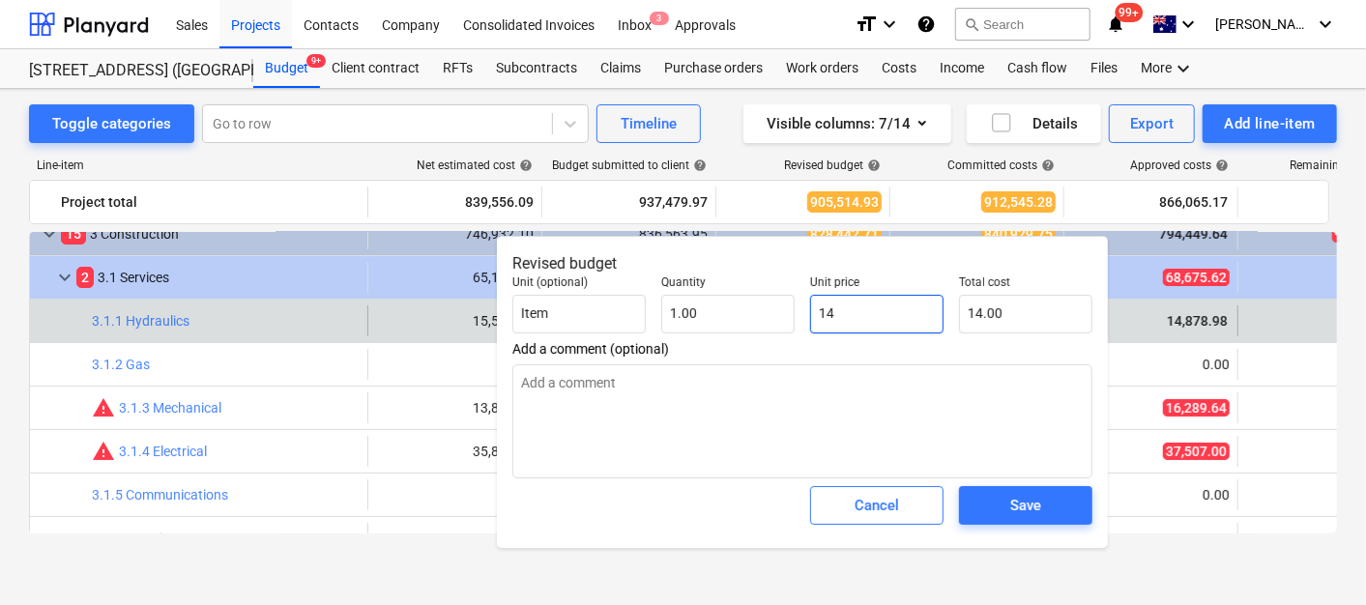
type input "148"
type input "148.00"
type textarea "x"
type input "1487"
type input "1,487.00"
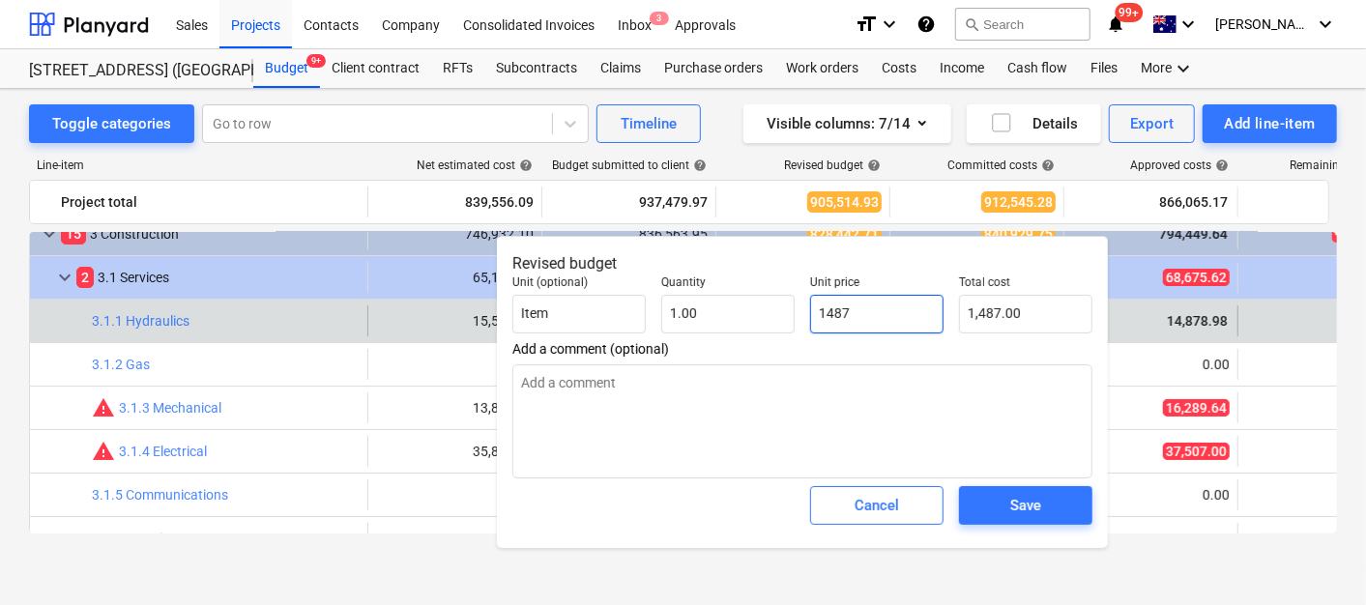
type textarea "x"
type input "14878"
type input "14,878.00"
type textarea "x"
type input "14878."
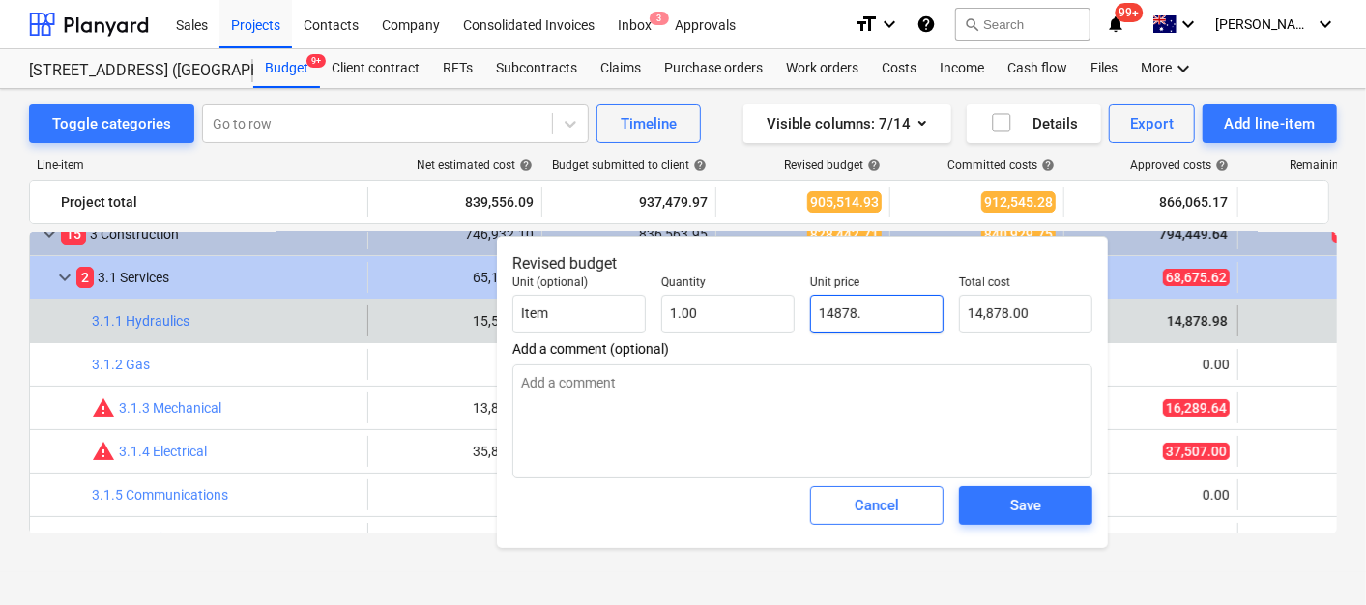
type textarea "x"
type input "14878.9"
type input "14,878.90"
type textarea "x"
type input "14878.98"
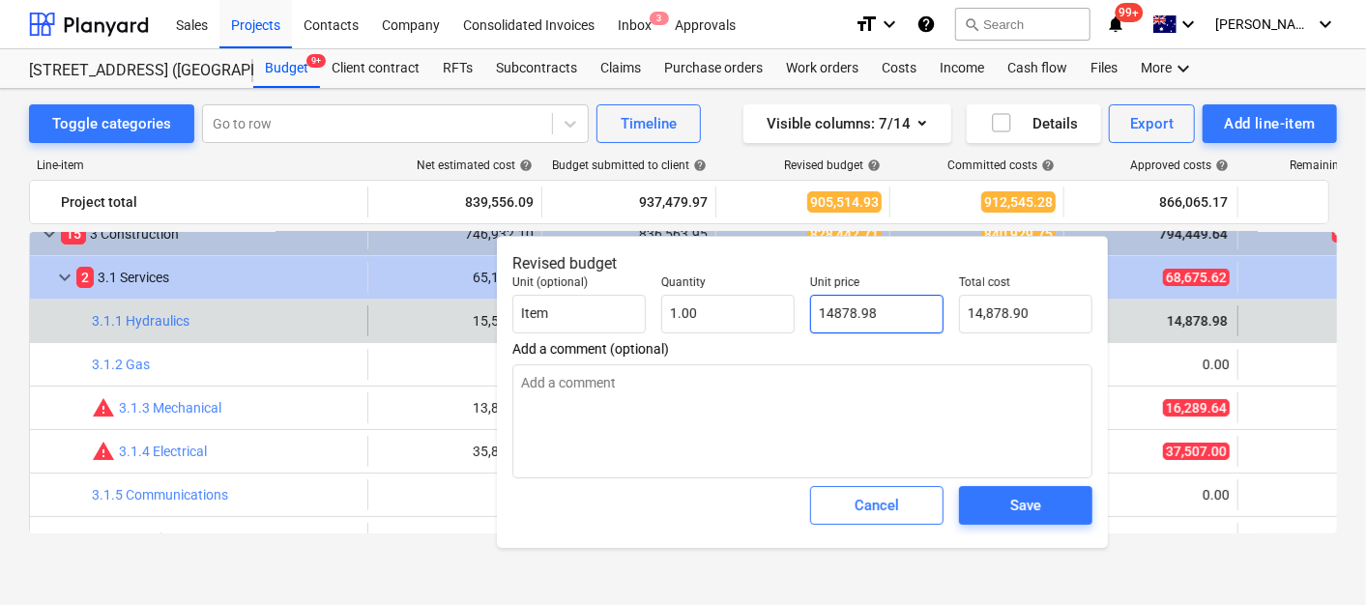
type input "14,878.98"
type input "14878.98"
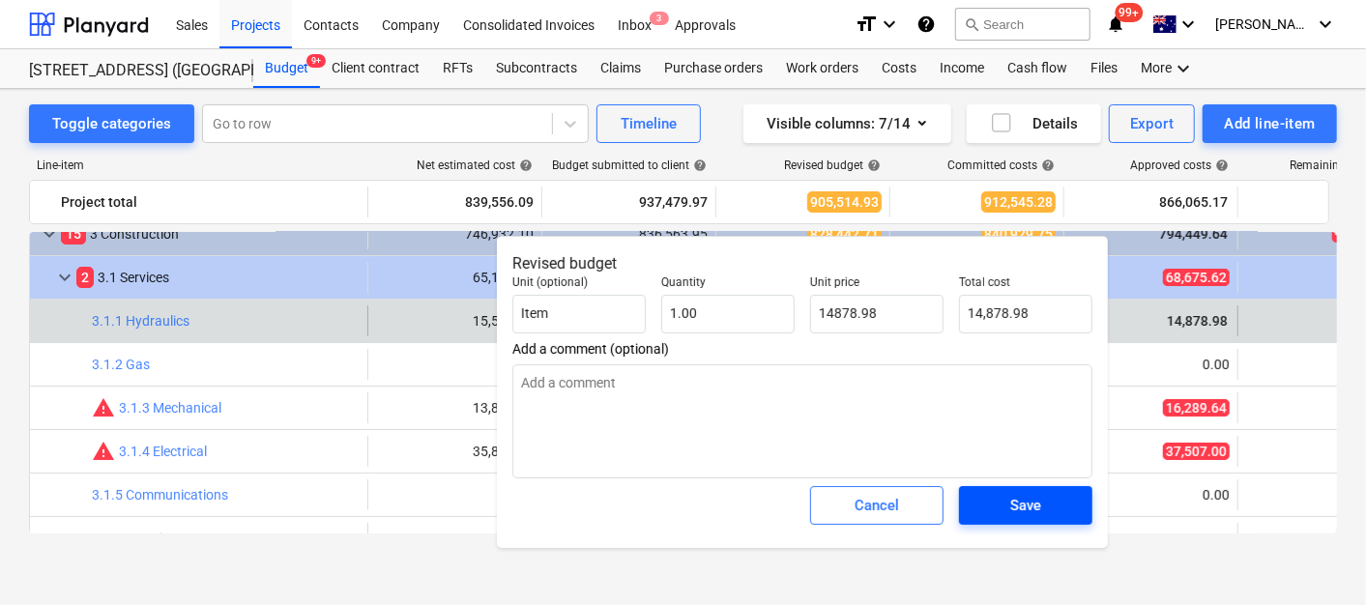
type textarea "x"
type input "14,878.98"
click at [1032, 510] on div "Save" at bounding box center [1026, 505] width 31 height 25
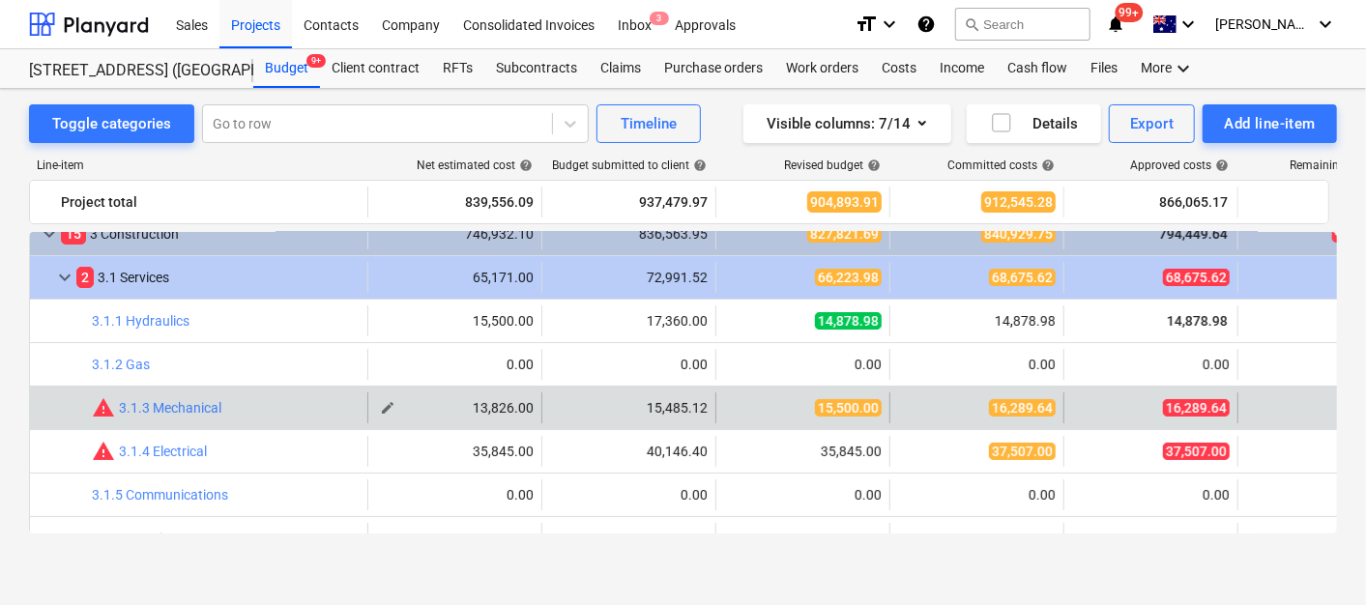
click at [384, 403] on span "edit" at bounding box center [387, 407] width 15 height 15
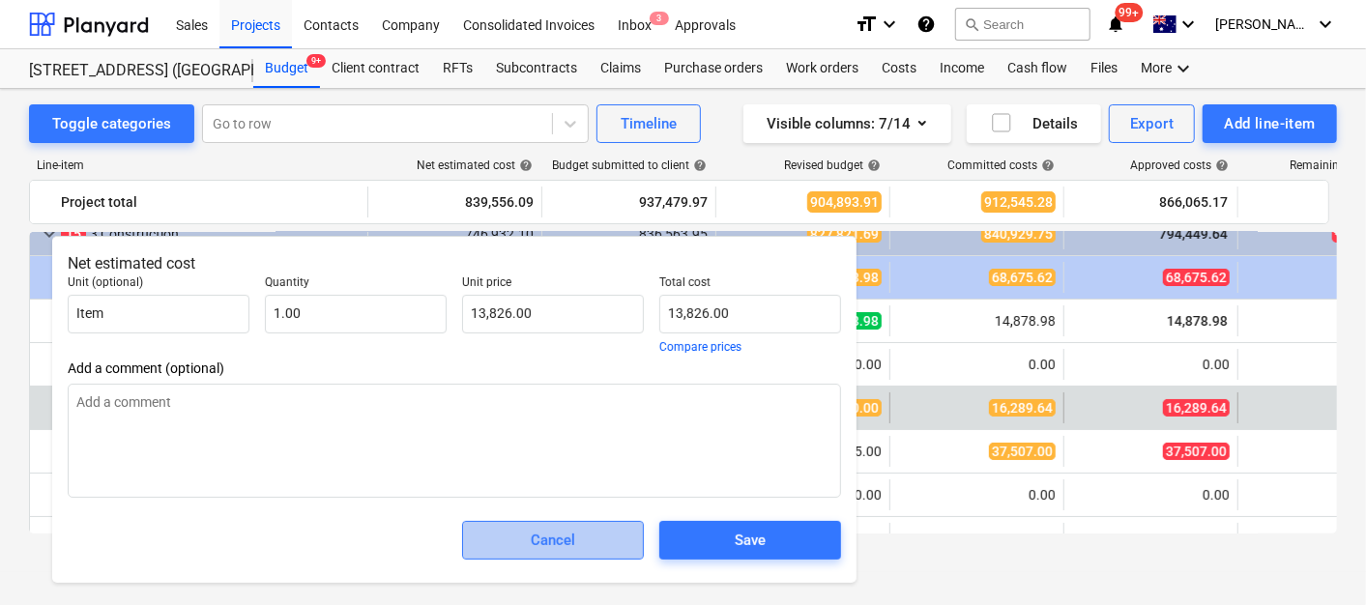
click at [587, 552] on span "Cancel" at bounding box center [552, 540] width 133 height 25
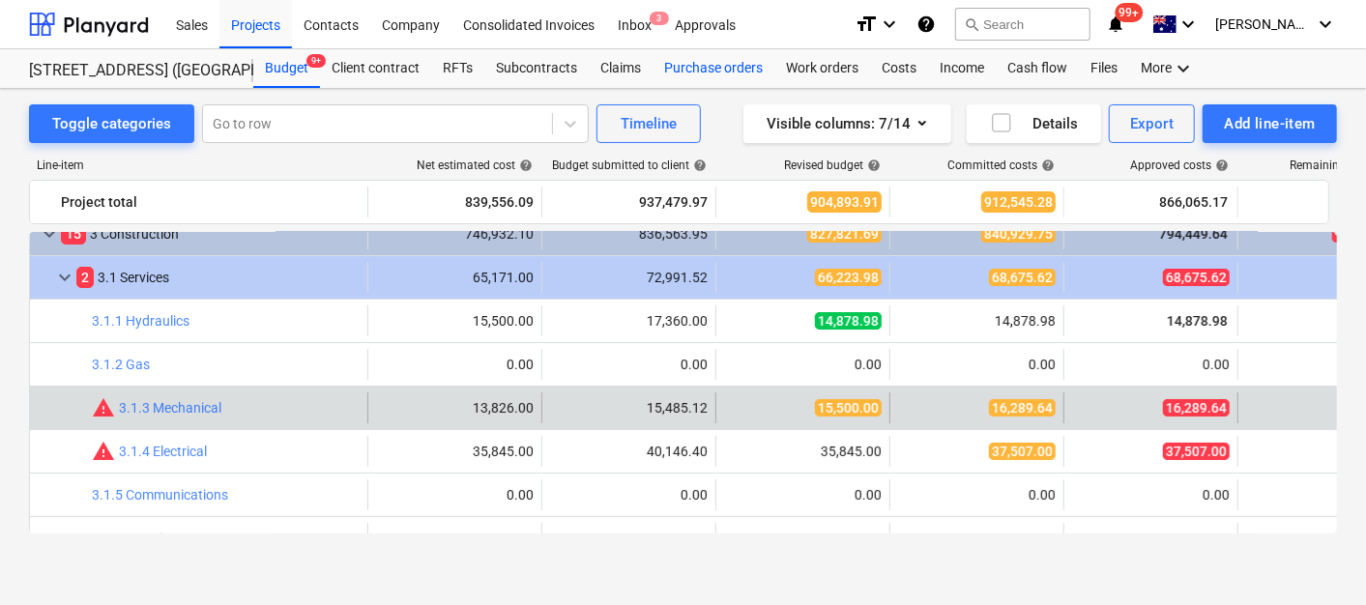
click at [698, 68] on div "Purchase orders" at bounding box center [714, 68] width 122 height 39
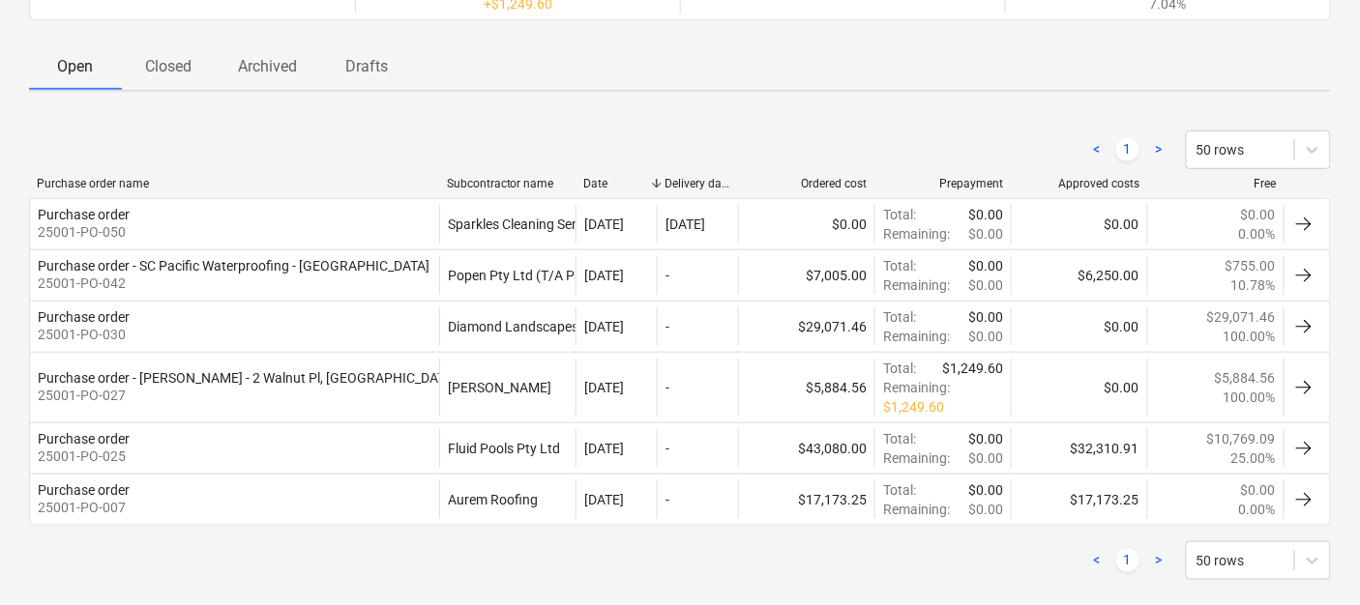
scroll to position [281, 0]
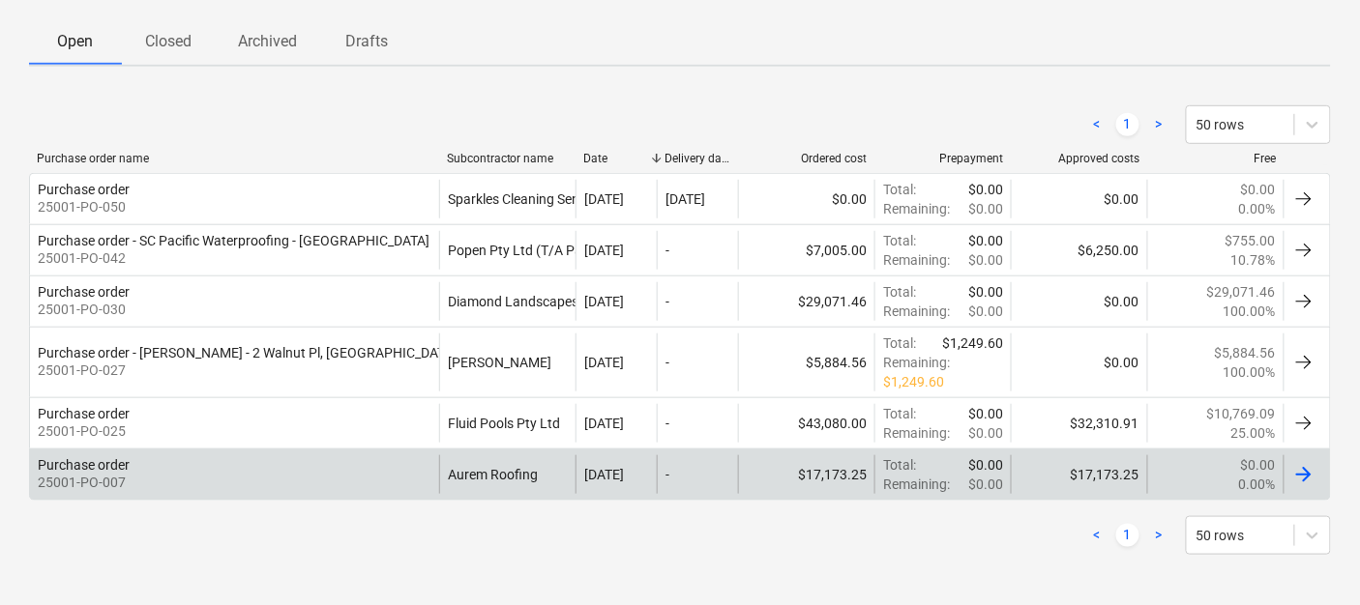
click at [101, 468] on div "Purchase order" at bounding box center [84, 464] width 92 height 15
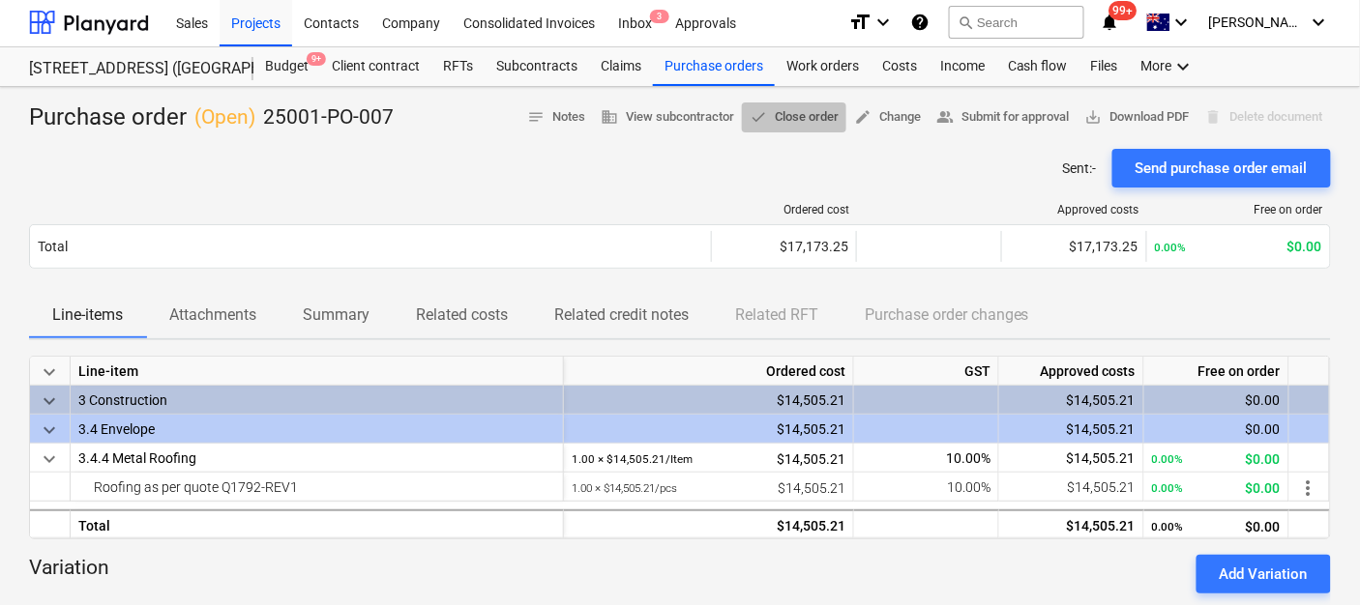
click at [776, 103] on button "done Close order" at bounding box center [794, 118] width 104 height 30
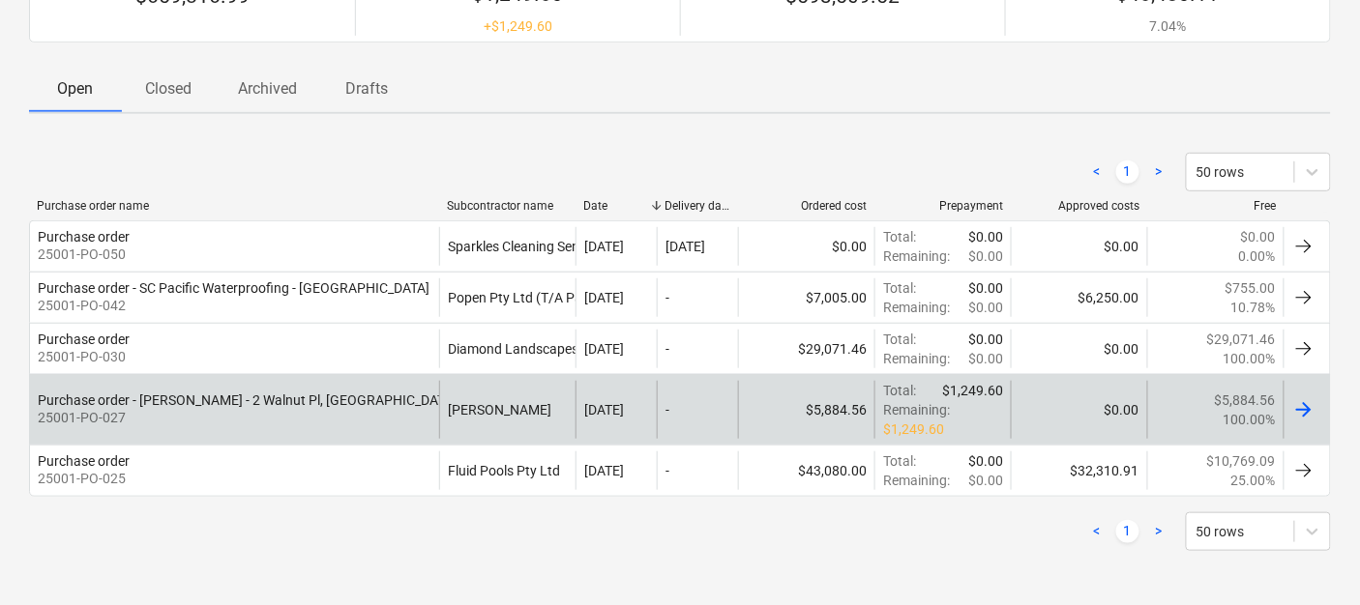
scroll to position [230, 0]
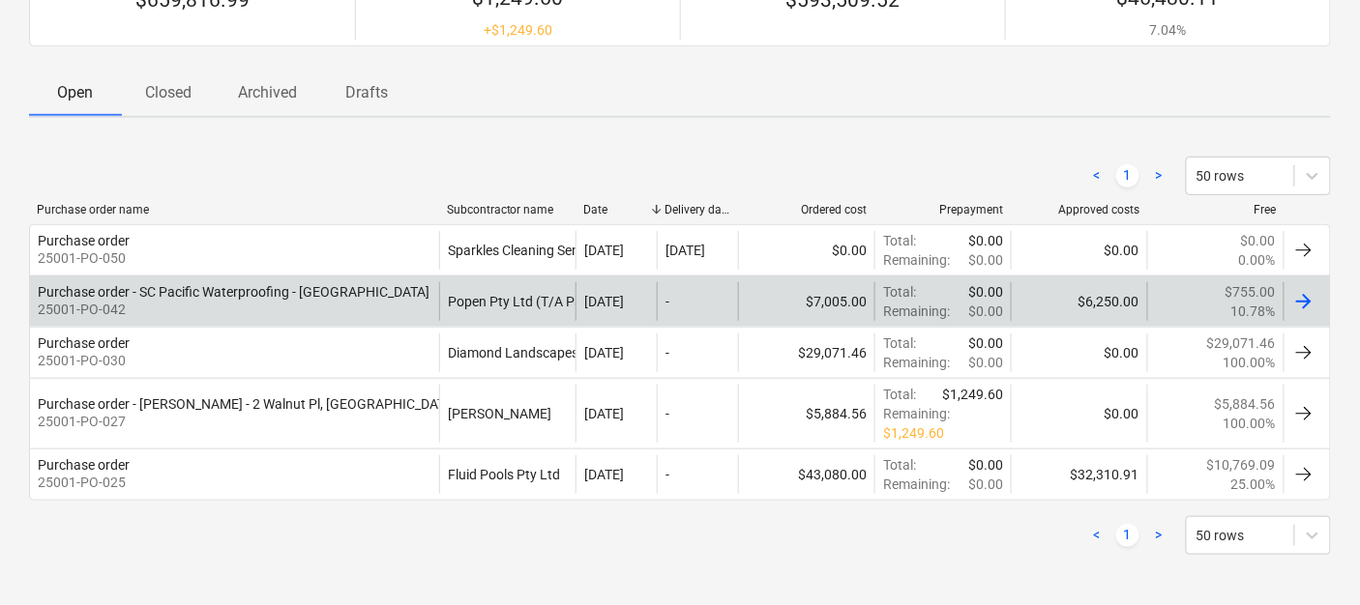
click at [128, 303] on p "25001-PO-042" at bounding box center [234, 309] width 392 height 19
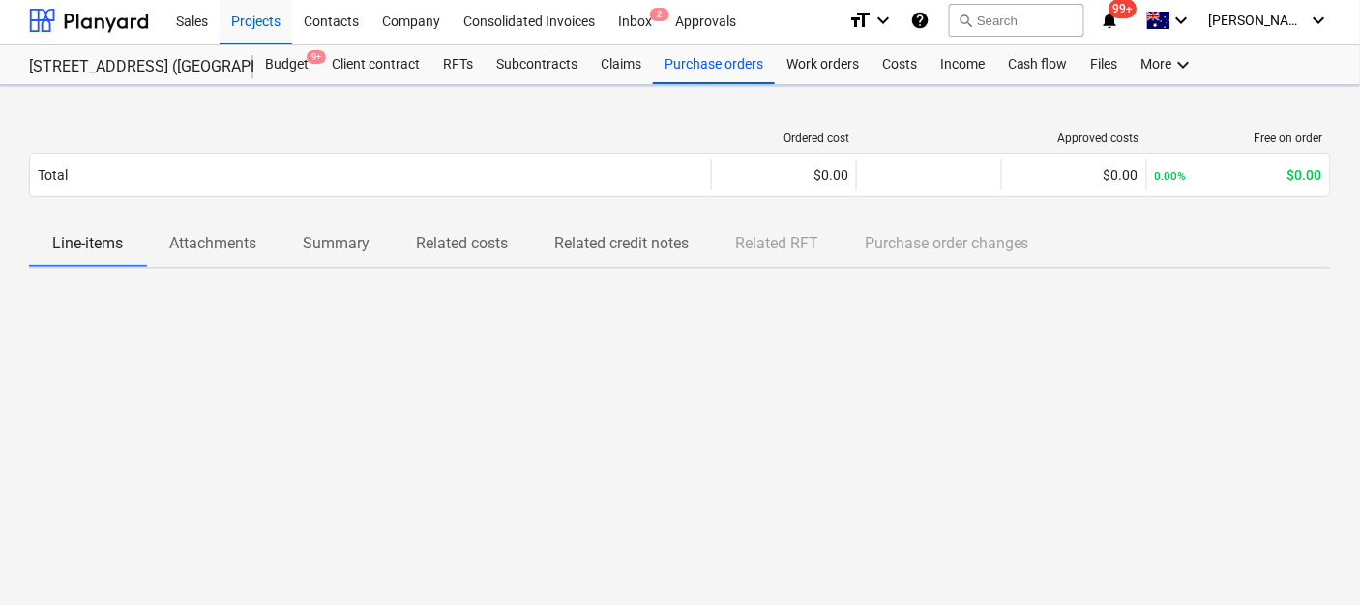
scroll to position [2, 0]
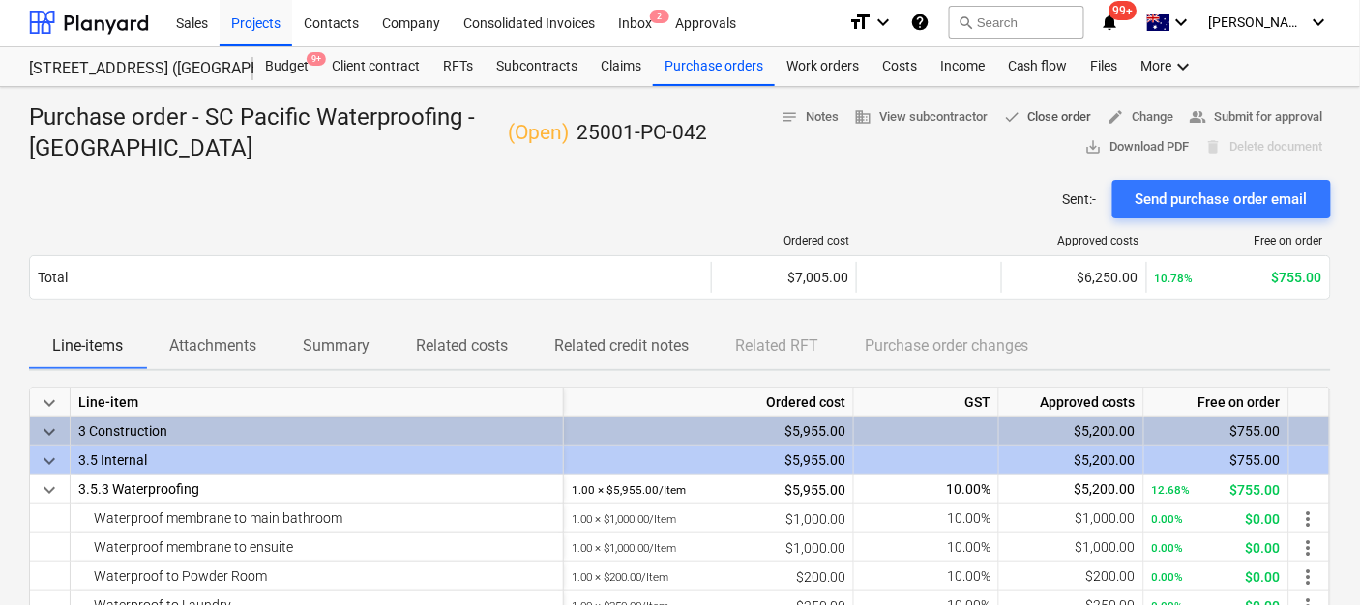
click at [1061, 114] on span "done Close order" at bounding box center [1047, 117] width 89 height 22
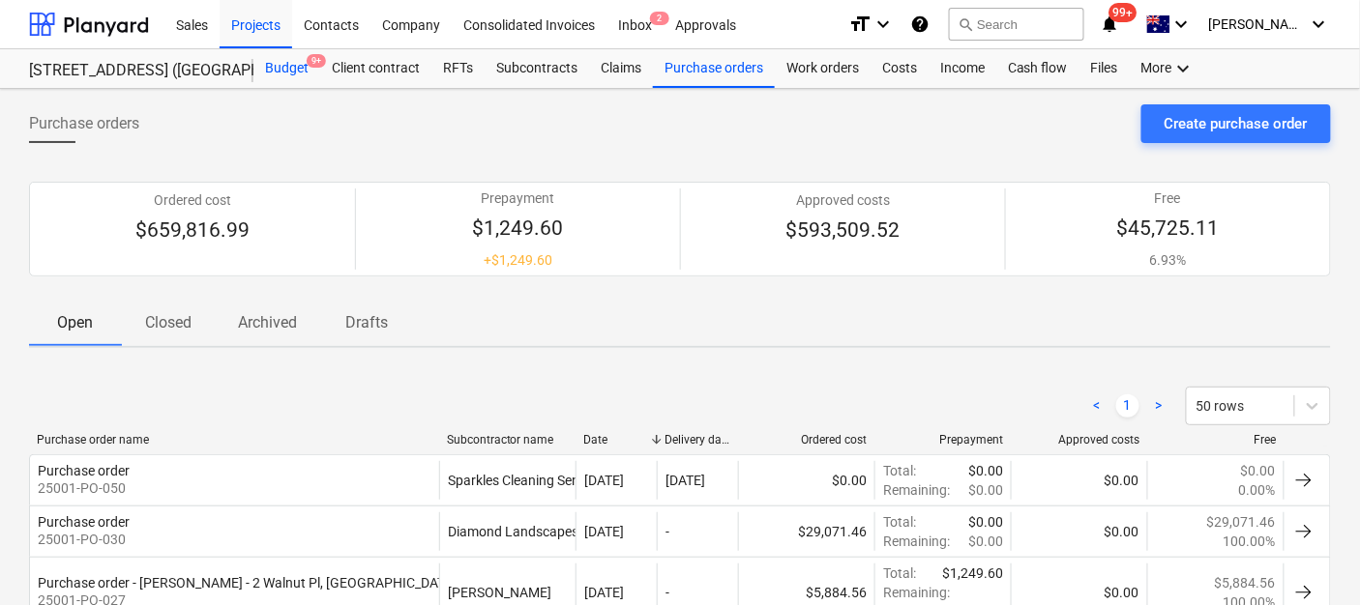
click at [267, 73] on div "Budget 9+" at bounding box center [286, 68] width 67 height 39
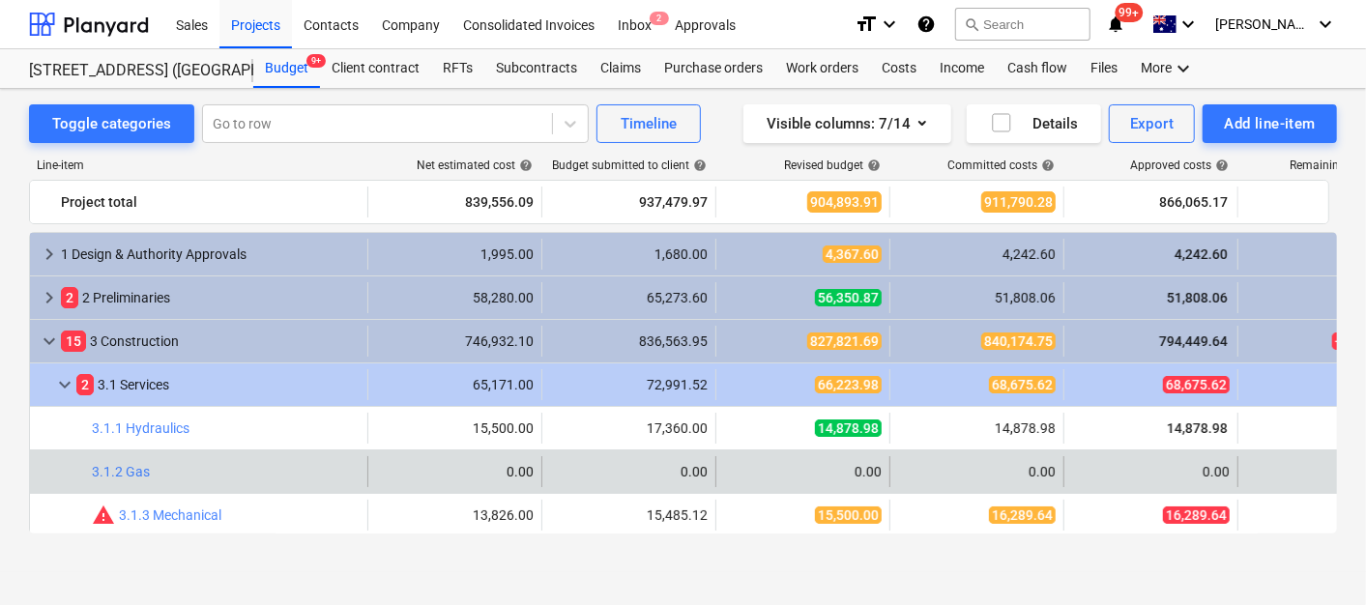
scroll to position [107, 0]
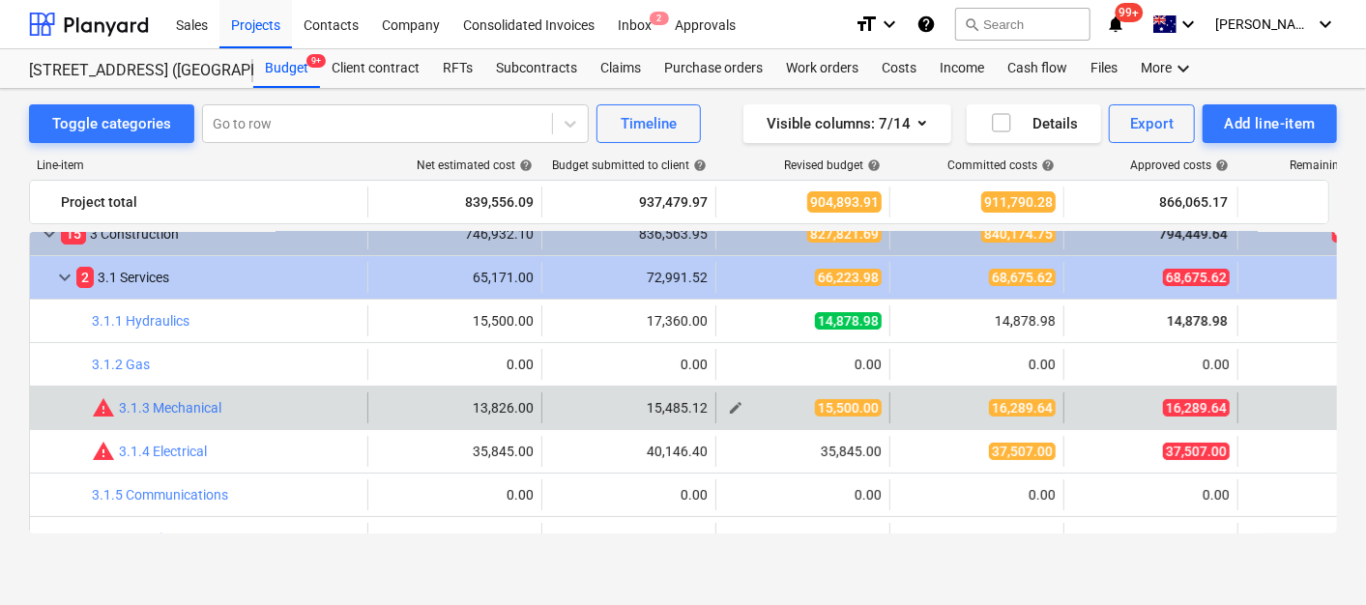
click at [724, 403] on button "edit" at bounding box center [735, 408] width 23 height 23
type textarea "x"
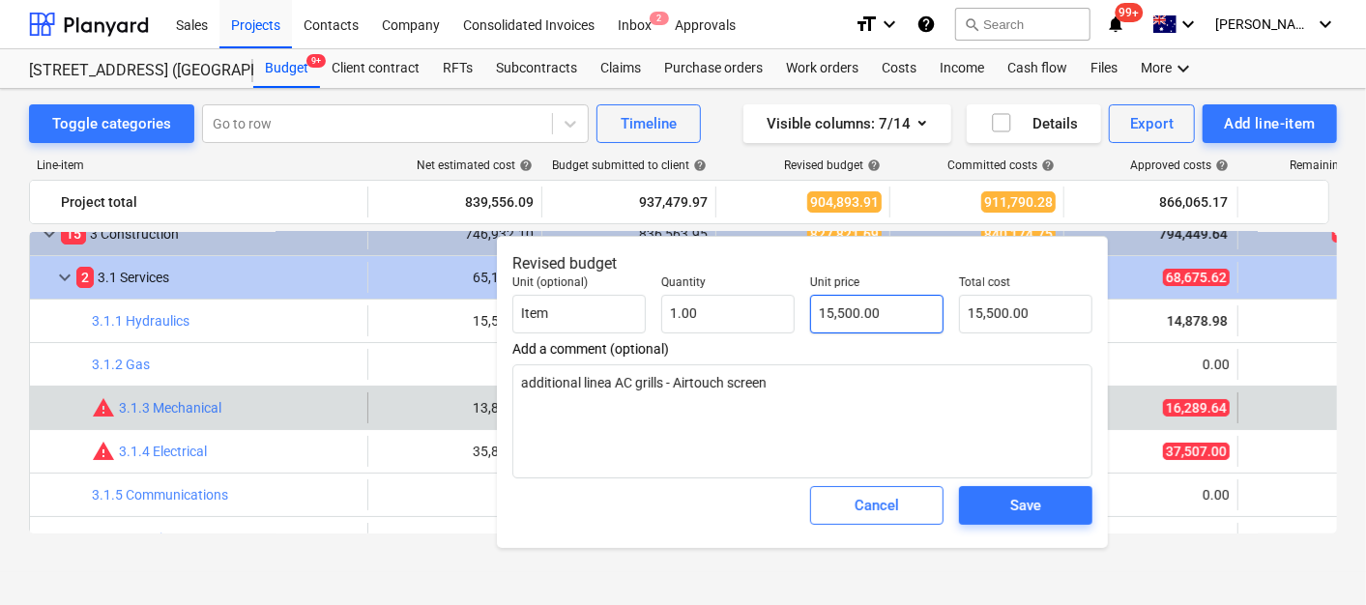
type input "15500"
click at [887, 330] on input "15500" at bounding box center [876, 314] width 133 height 39
drag, startPoint x: 887, startPoint y: 330, endPoint x: 877, endPoint y: 327, distance: 10.1
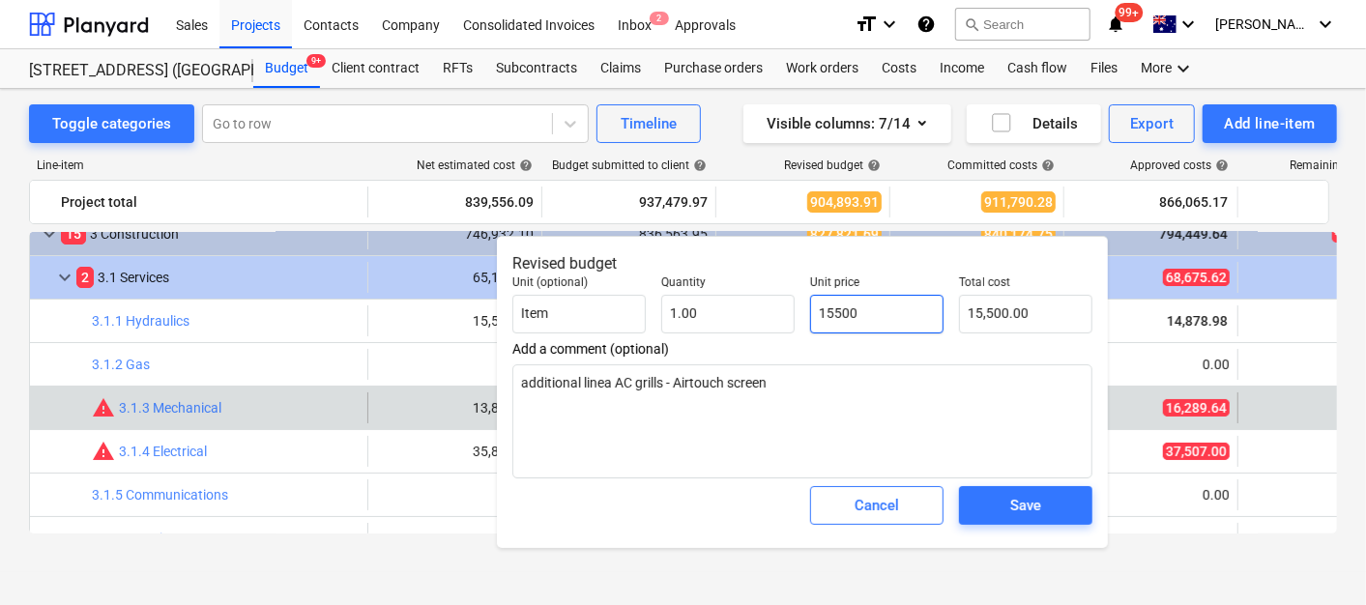
click at [885, 329] on input "15500" at bounding box center [876, 314] width 133 height 39
type textarea "x"
type input "1"
type input "1.00"
type textarea "x"
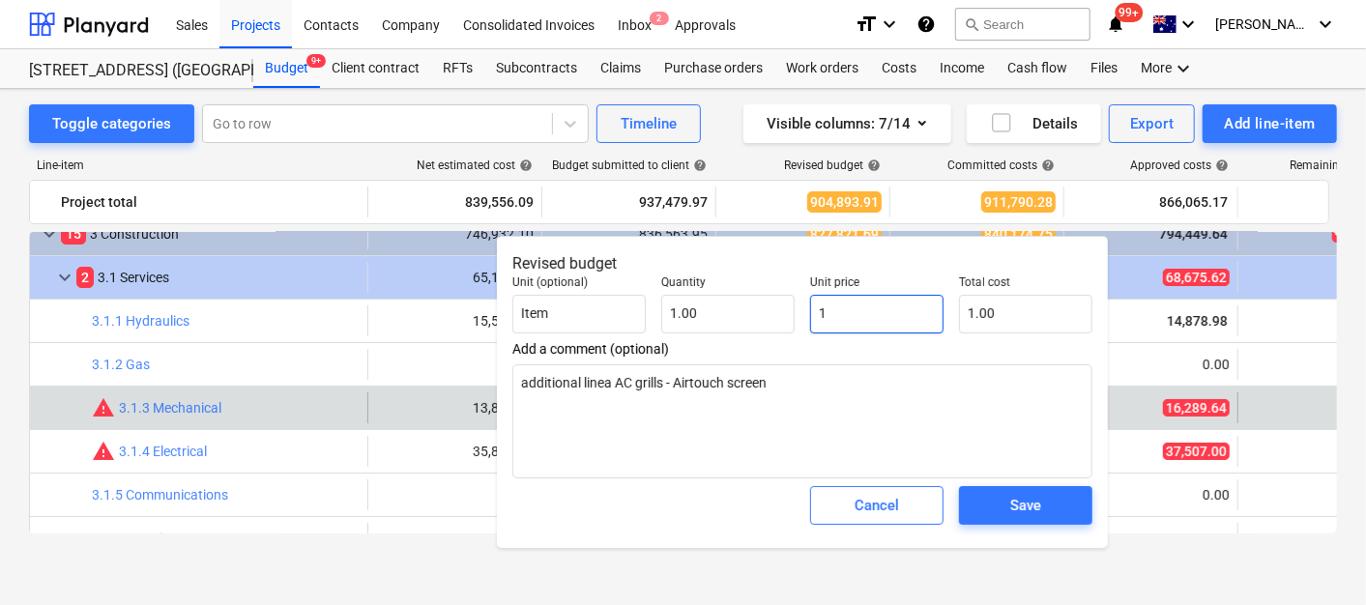
type input "16"
type input "16.00"
type textarea "x"
type input "162"
type input "162.00"
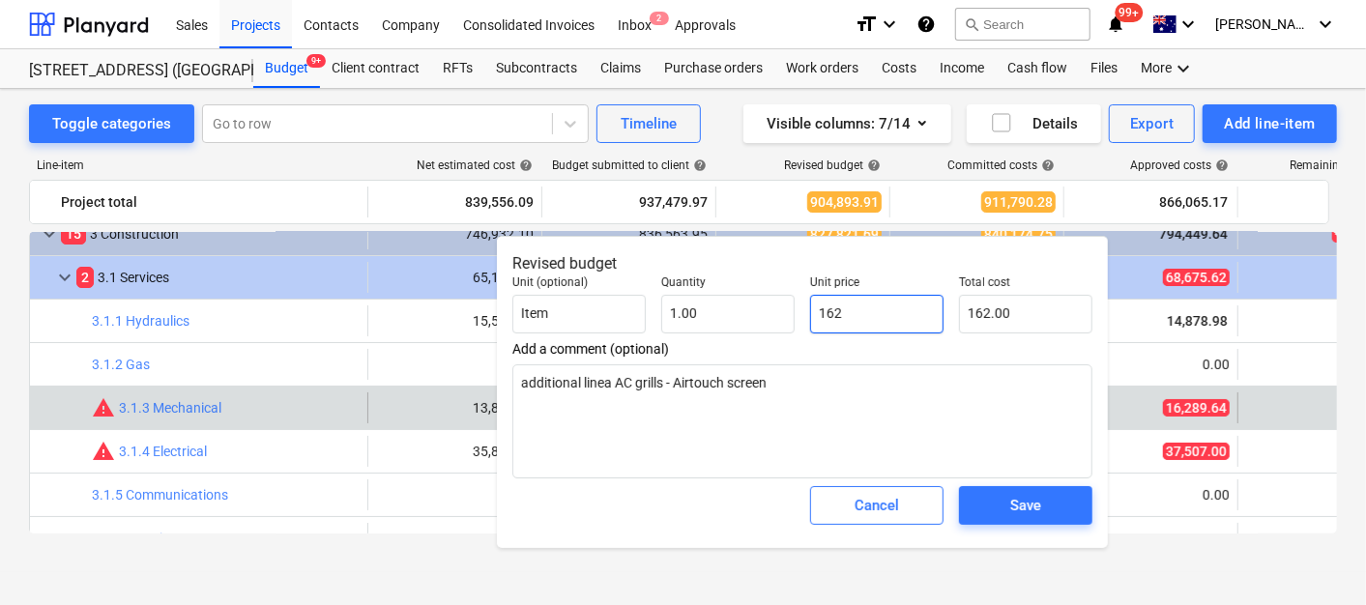
type textarea "x"
type input "1628"
type input "1,628.00"
type textarea "x"
type input "16289"
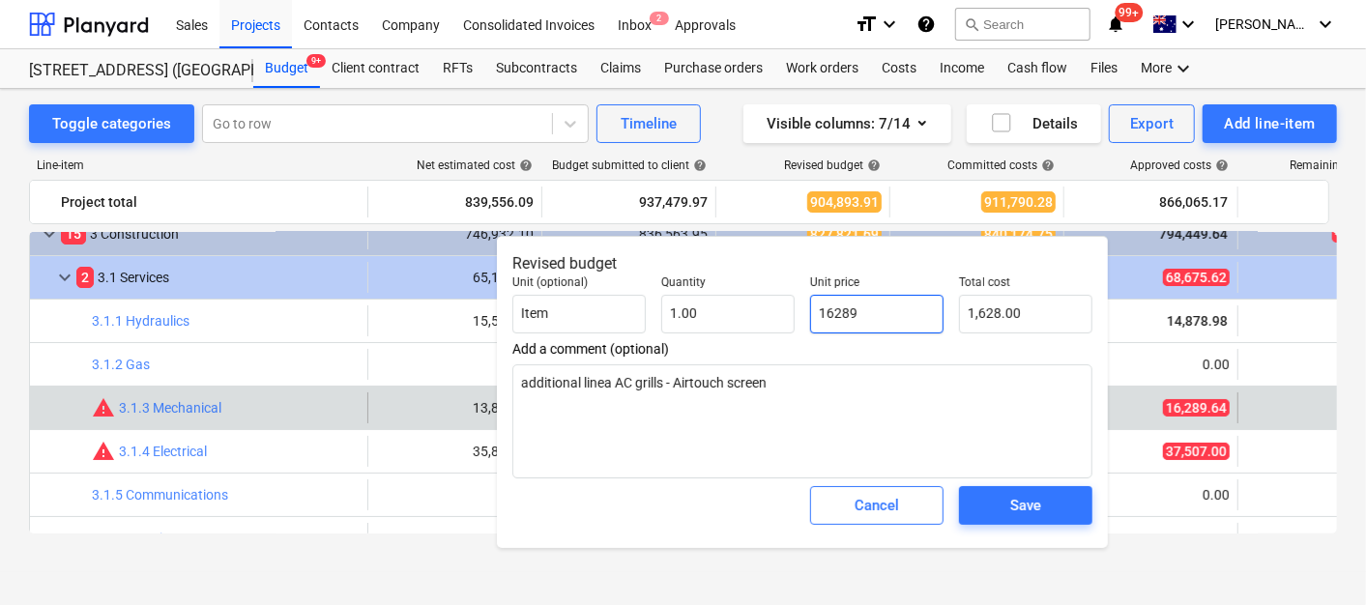
type input "16,289.00"
type textarea "x"
type input "16289."
type textarea "x"
type input "16289.6"
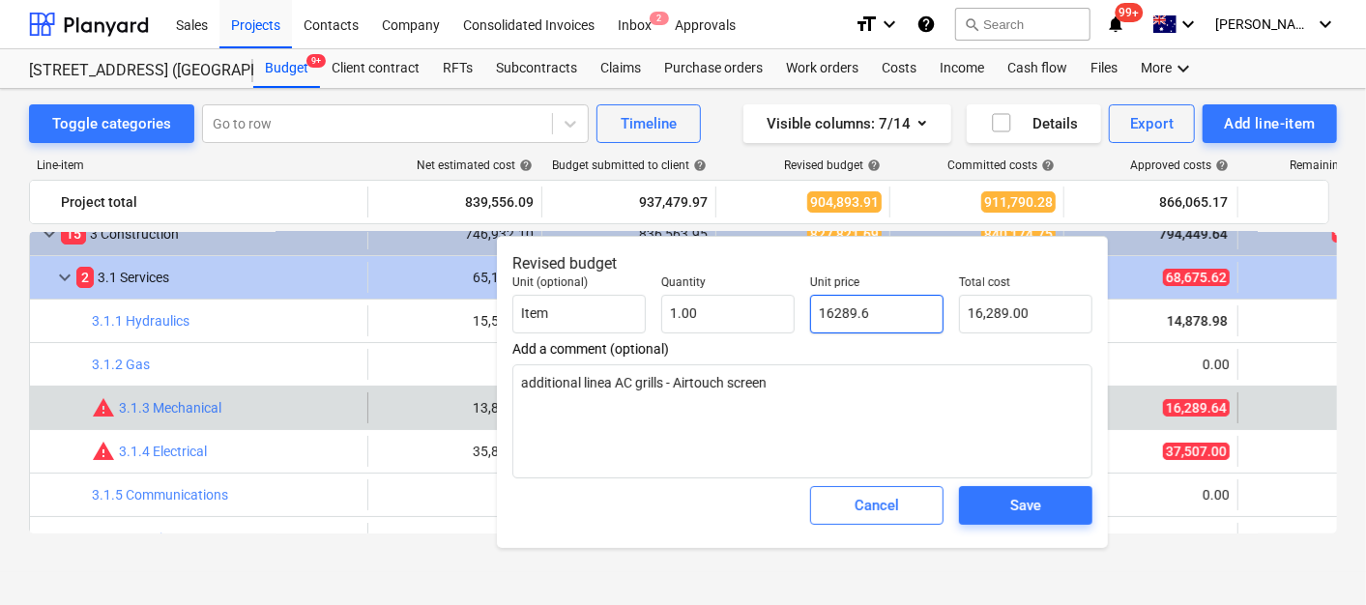
type input "16,289.60"
type textarea "x"
type input "16289.64"
type input "16,289.64"
type input "16289.64"
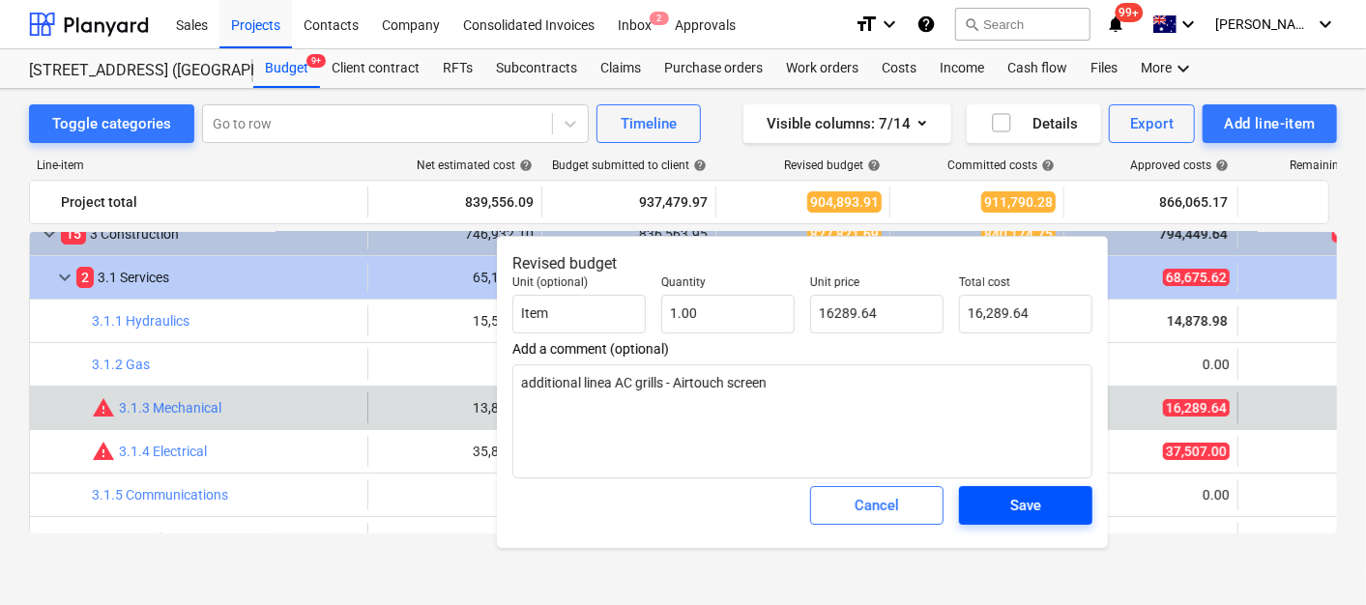
type textarea "x"
type input "16,289.64"
click at [1045, 510] on span "Save" at bounding box center [1026, 505] width 87 height 25
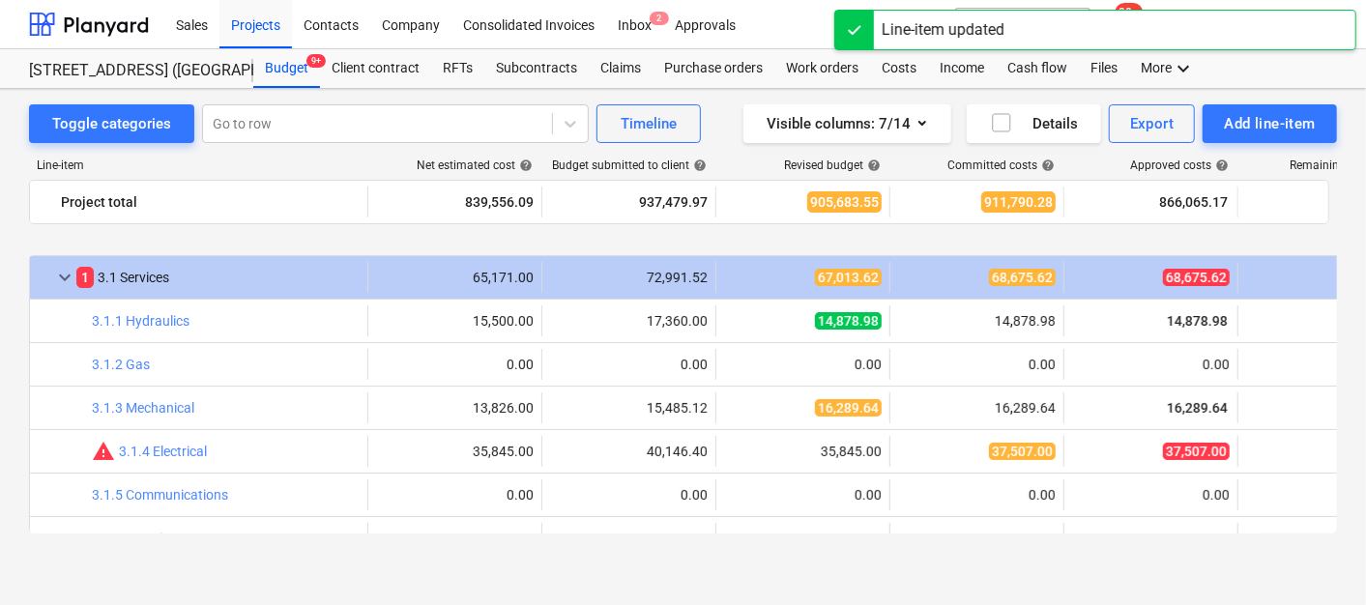
scroll to position [215, 0]
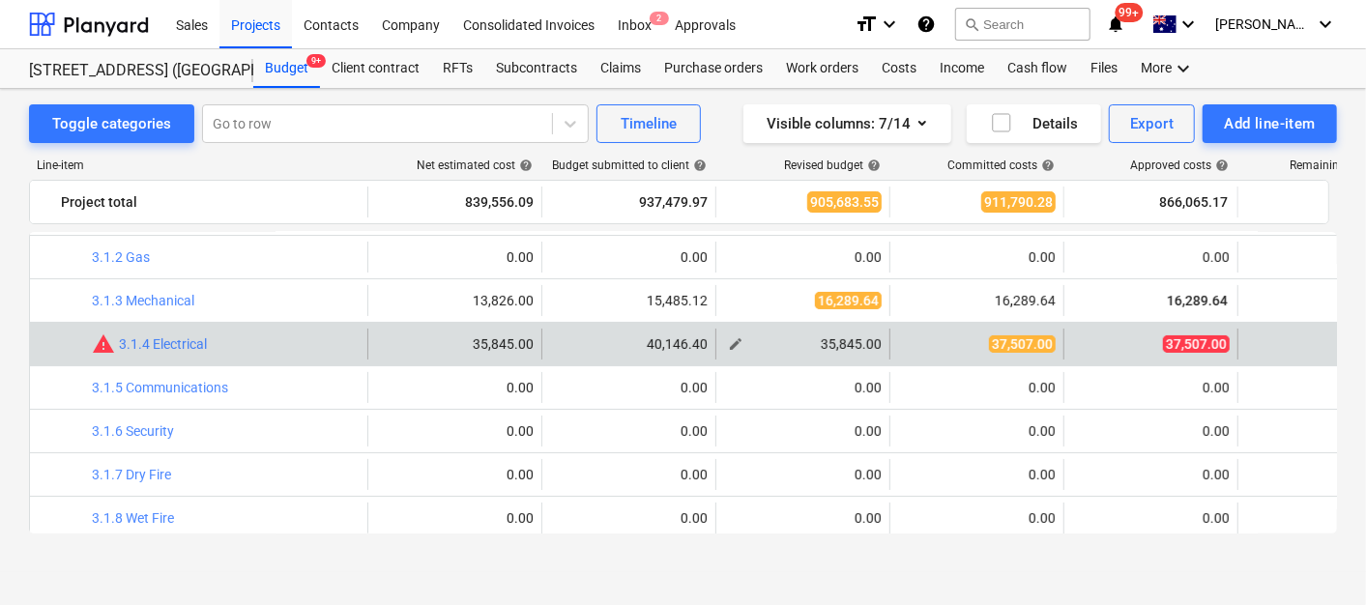
click at [735, 341] on span "edit" at bounding box center [735, 344] width 15 height 15
type textarea "x"
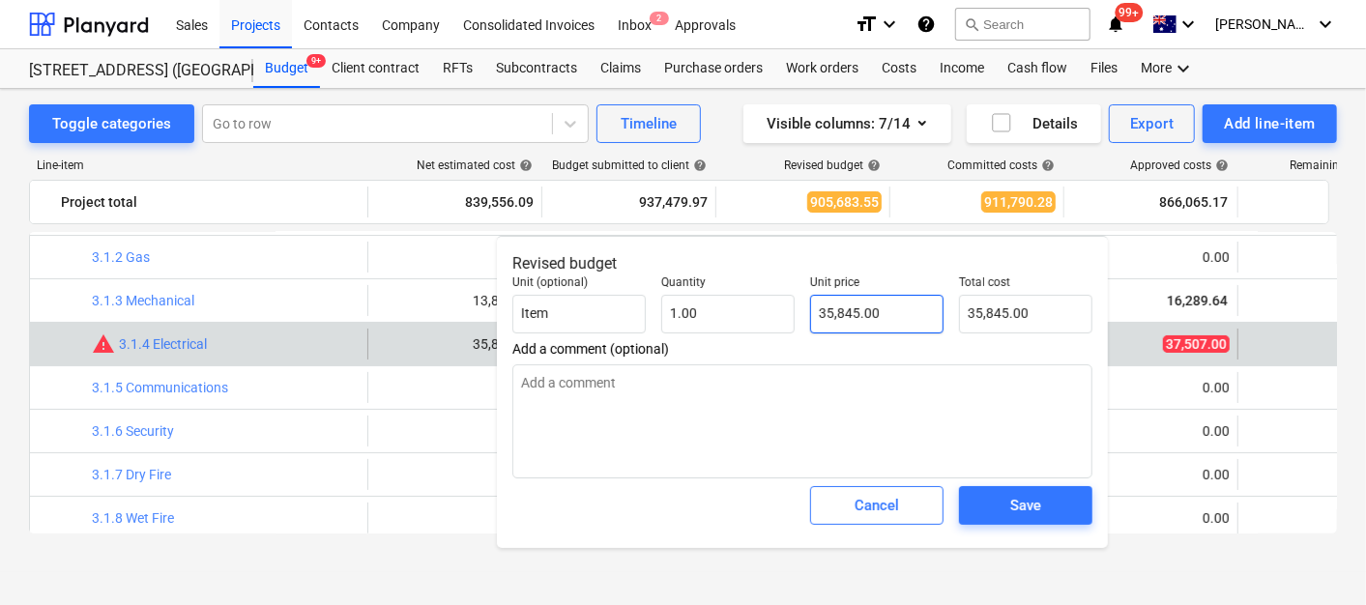
type input "35845"
click at [875, 318] on input "35845" at bounding box center [876, 314] width 133 height 39
type textarea "x"
type input "3"
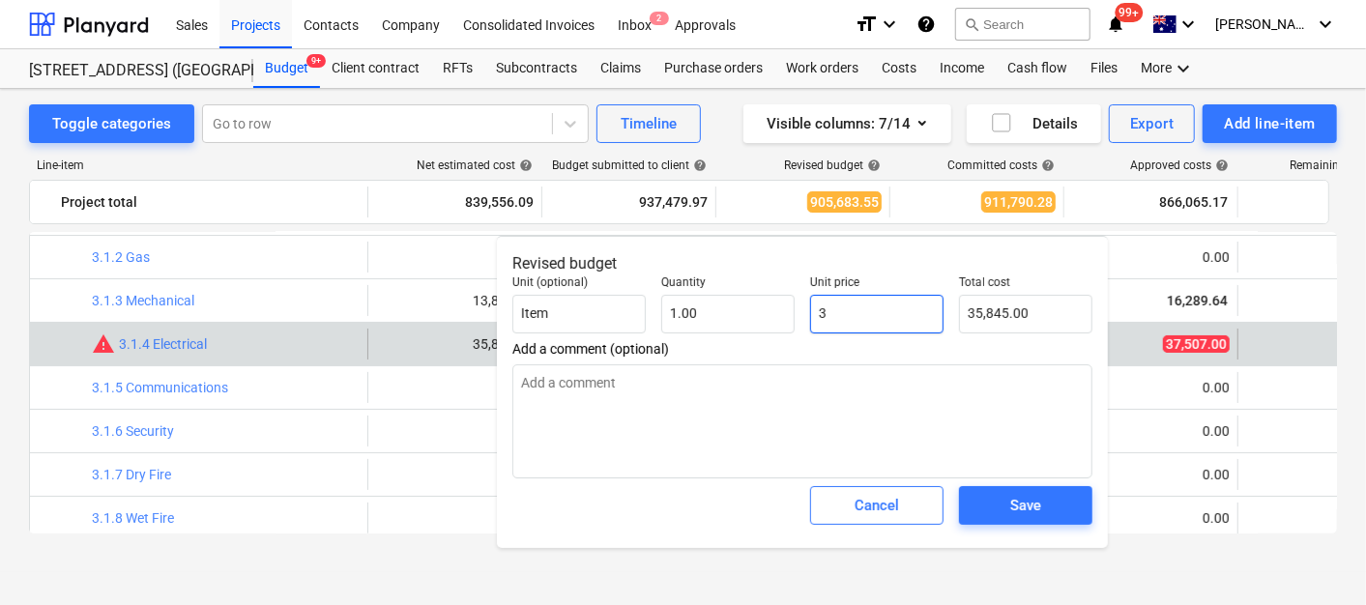
type input "3.00"
type textarea "x"
type input "37"
type input "37.00"
type textarea "x"
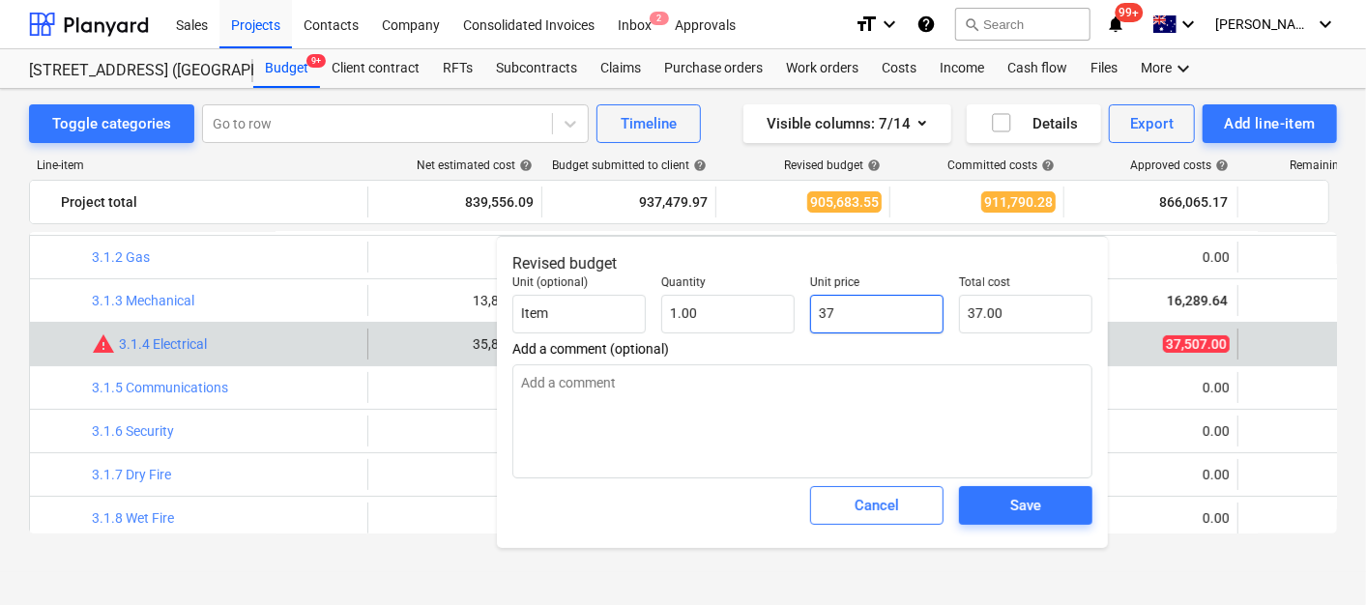
type input "375"
type input "375.00"
type textarea "x"
type input "3750"
type input "3,750.00"
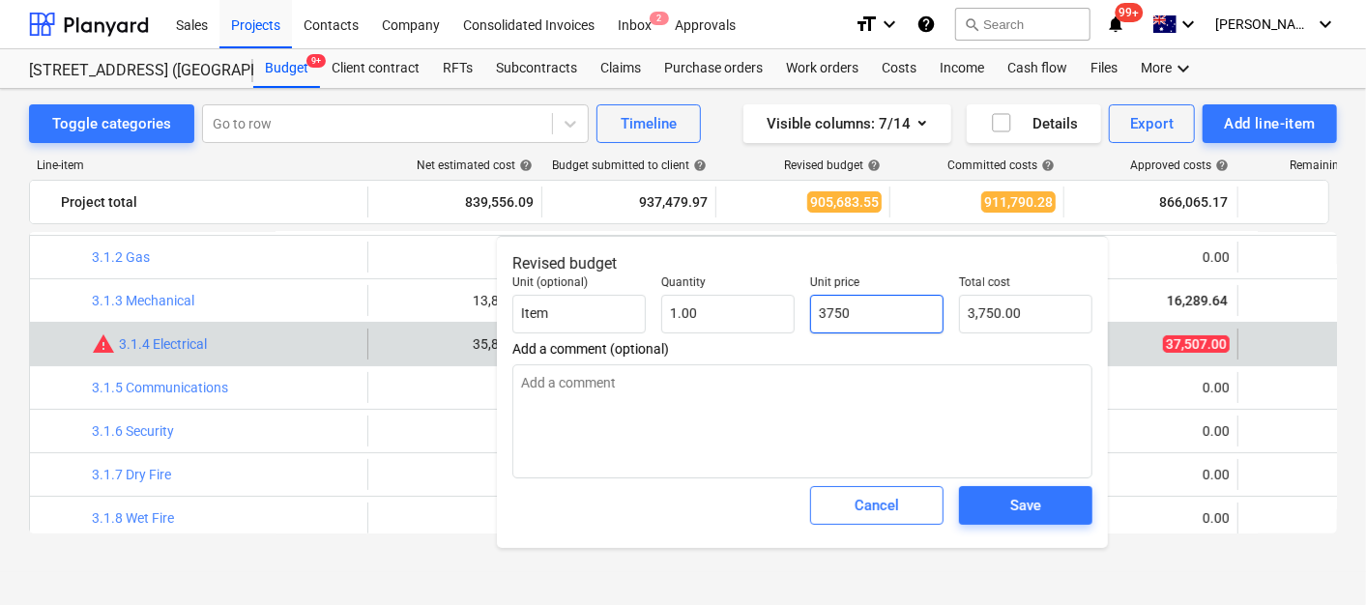
type textarea "x"
type input "37507"
type input "37,507.00"
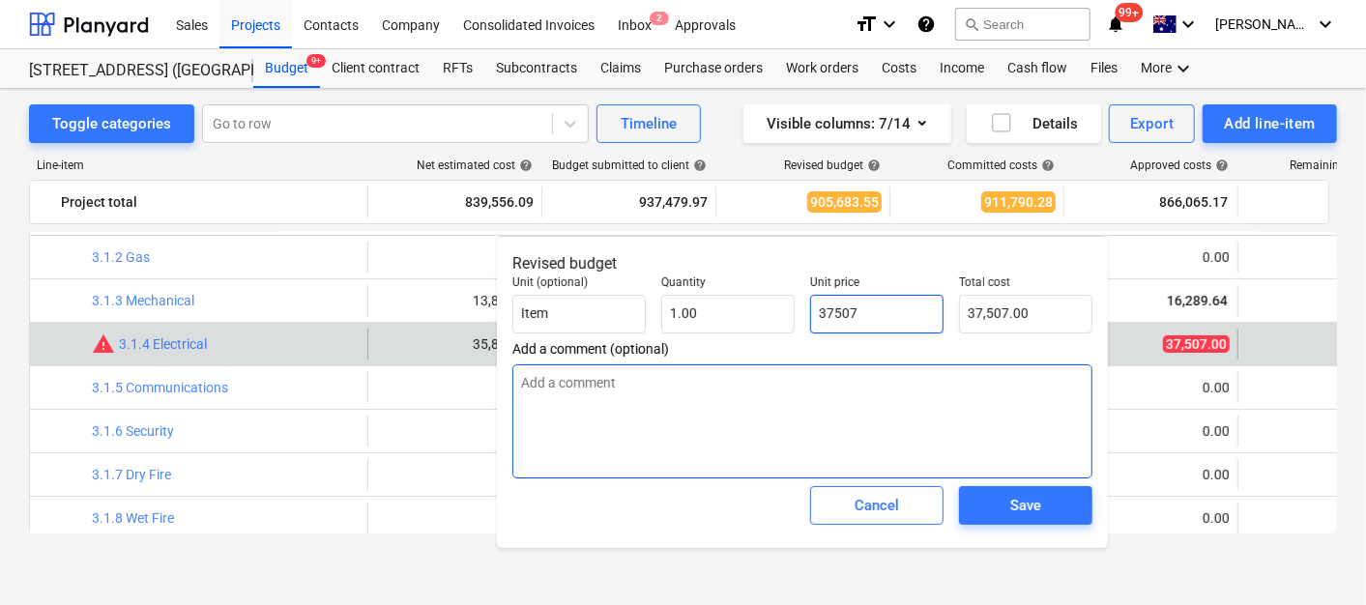
type input "37507"
type textarea "x"
type input "37,507.00"
click at [694, 425] on textarea at bounding box center [803, 422] width 580 height 114
type textarea "x"
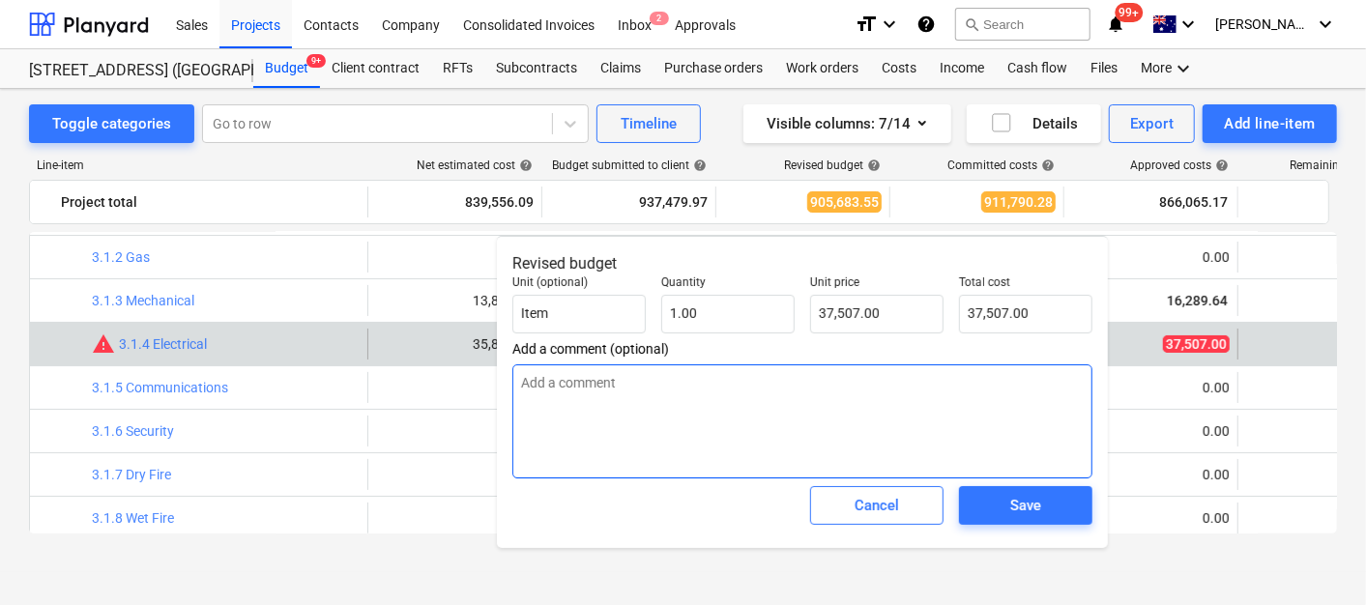
type textarea "a"
type textarea "x"
type textarea "ad"
type textarea "x"
type textarea "add"
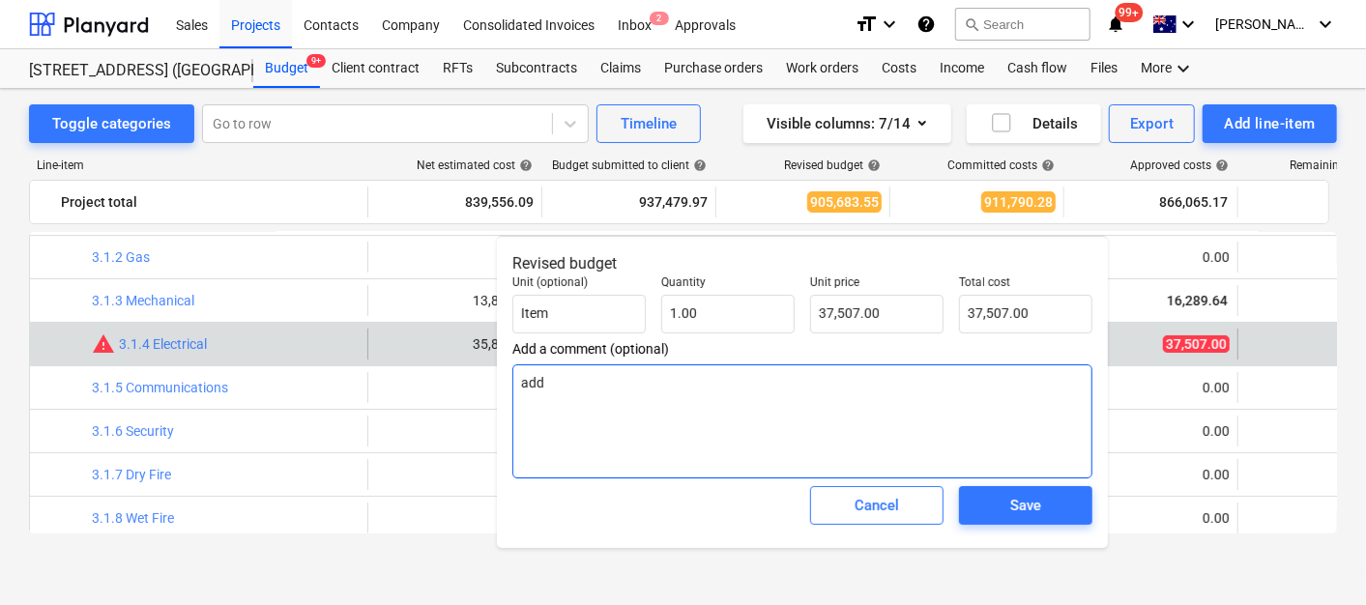
type textarea "x"
type textarea "addi"
type textarea "x"
type textarea "addit"
type textarea "x"
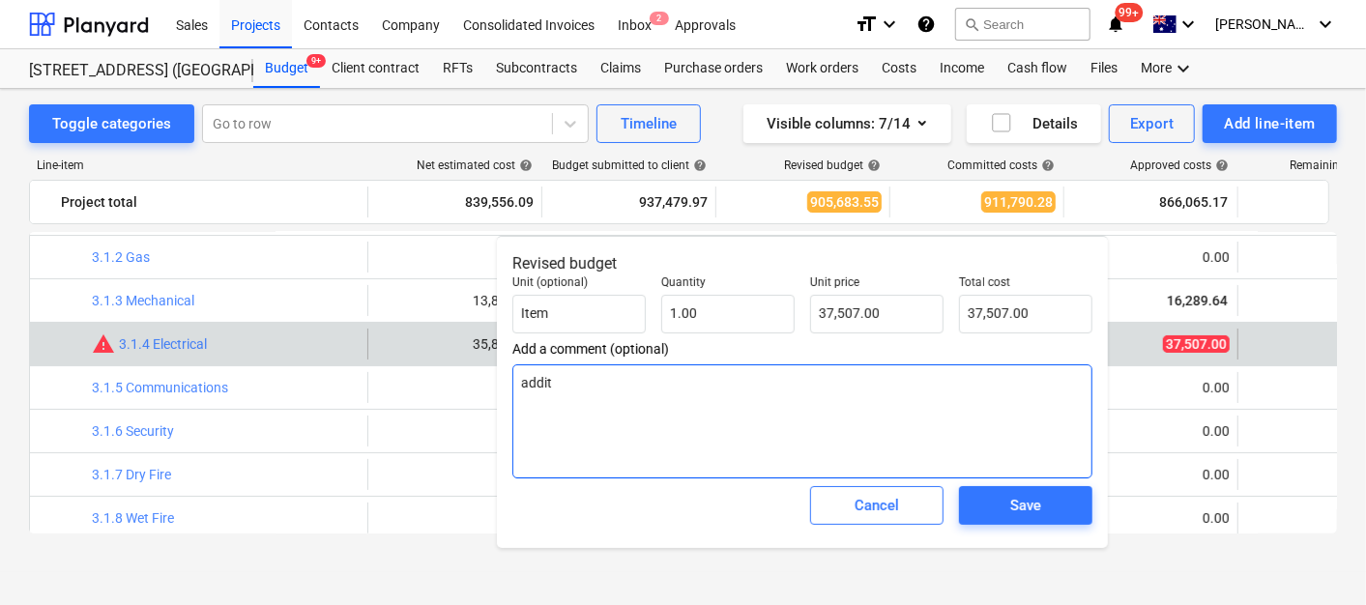
type textarea "addito"
type textarea "x"
type textarea "additon"
type textarea "x"
type textarea "additona"
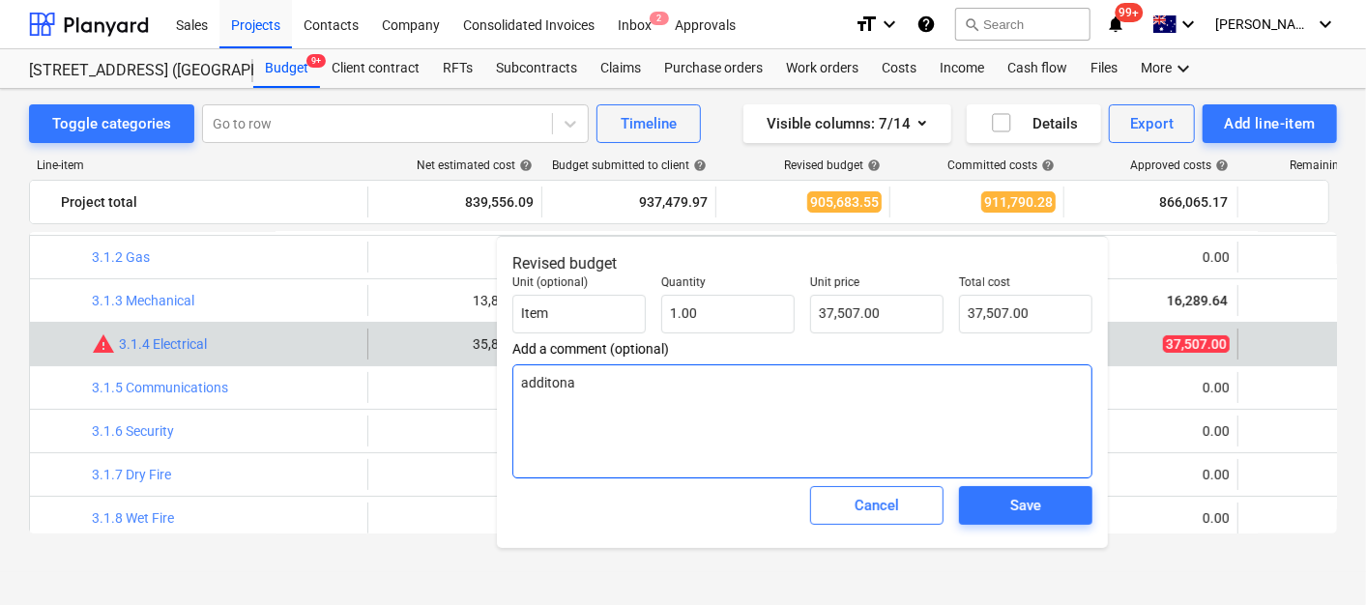
type textarea "x"
type textarea "additonal"
type textarea "x"
type textarea "additonal"
type textarea "x"
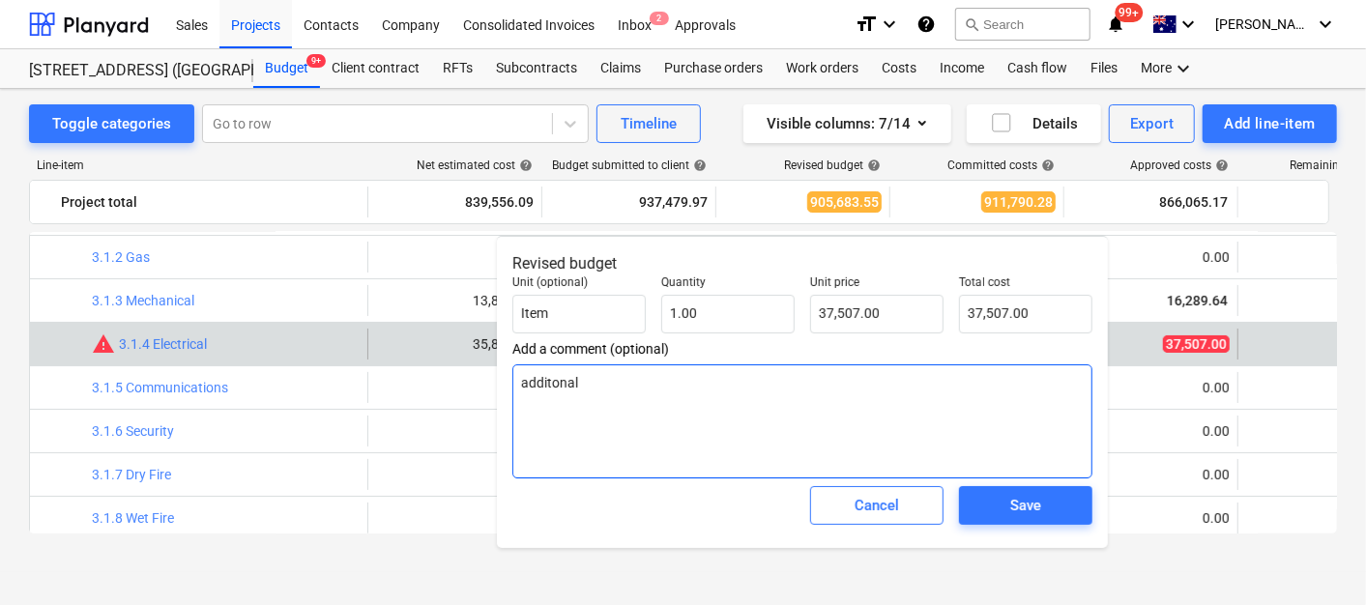
type textarea "additonal f"
type textarea "x"
type textarea "additonal fi"
type textarea "x"
type textarea "additonal fix"
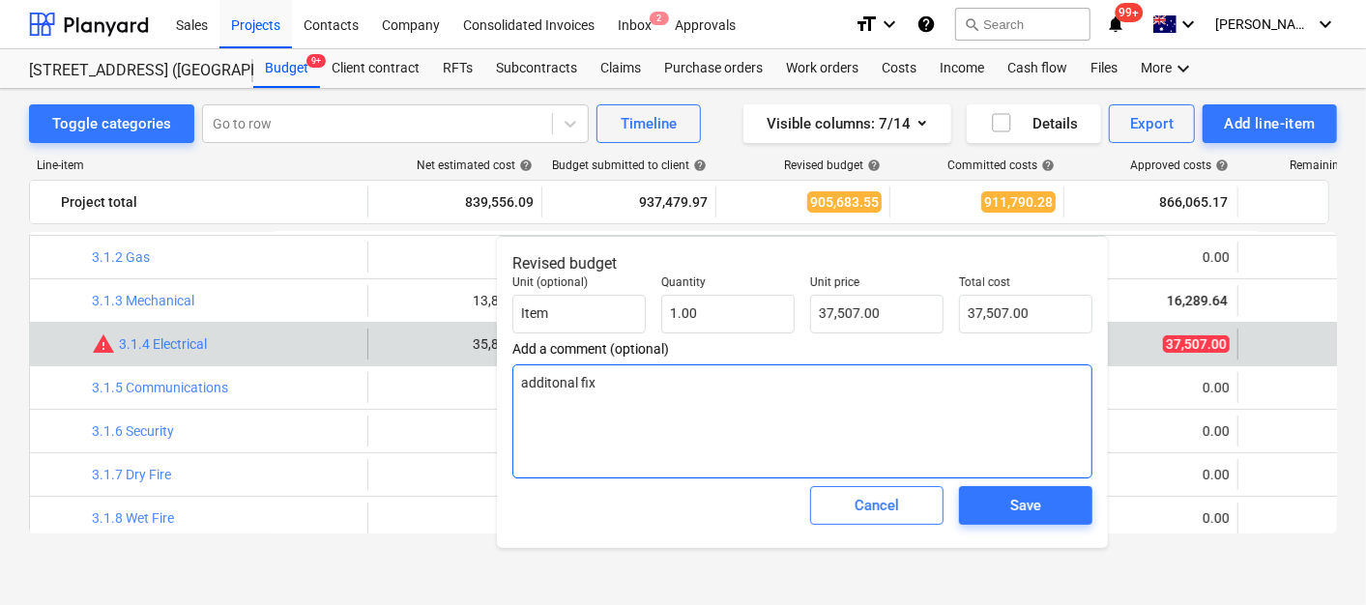
type textarea "x"
type textarea "additonal fixt"
type textarea "x"
type textarea "additonal fixtu"
type textarea "x"
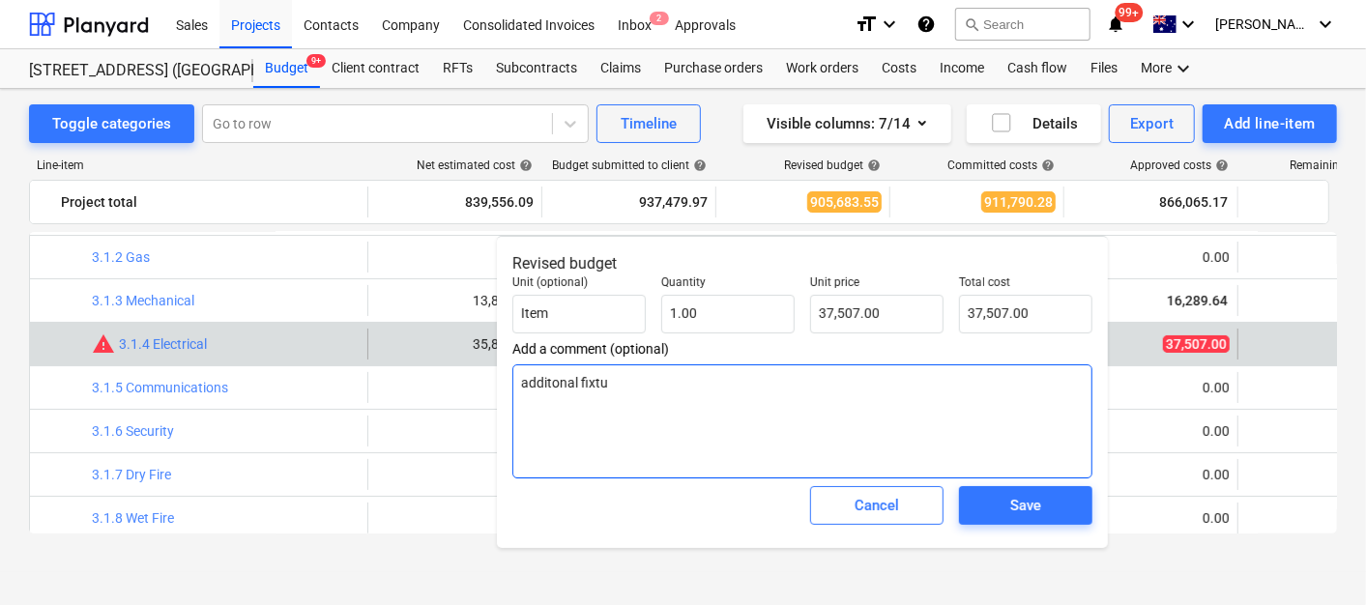
type textarea "additonal fixtur"
type textarea "x"
type textarea "additonal fixture"
type textarea "x"
type textarea "additonal fixtures"
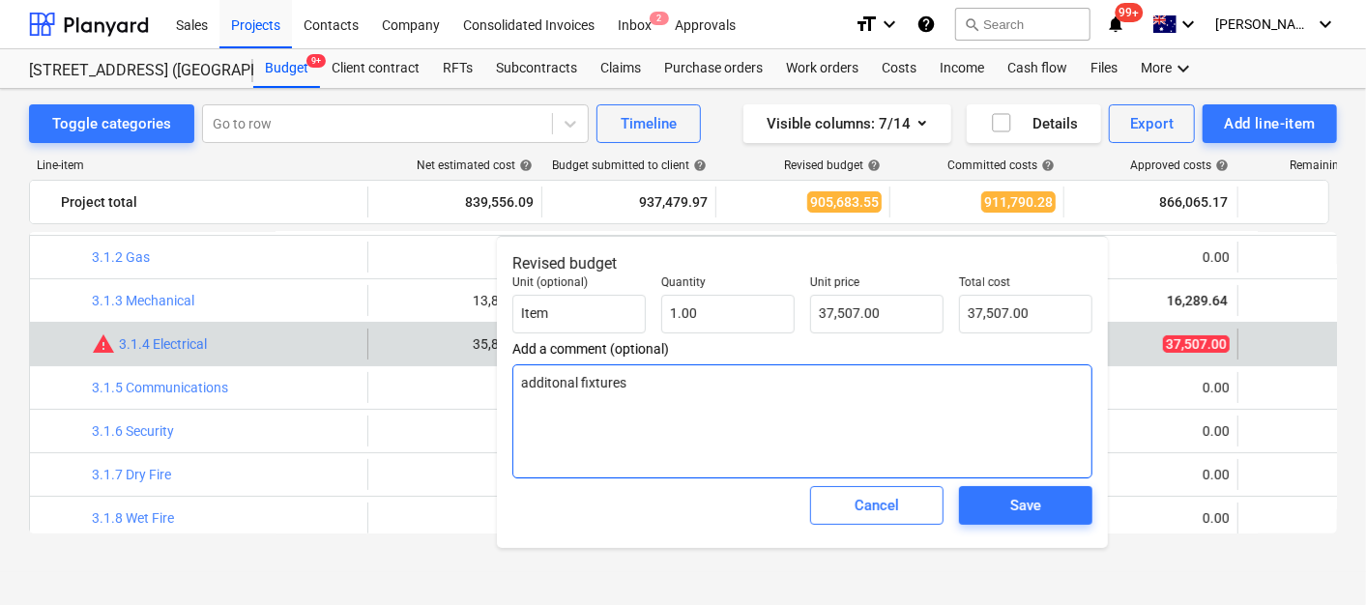
type textarea "x"
type textarea "additonal fixtures"
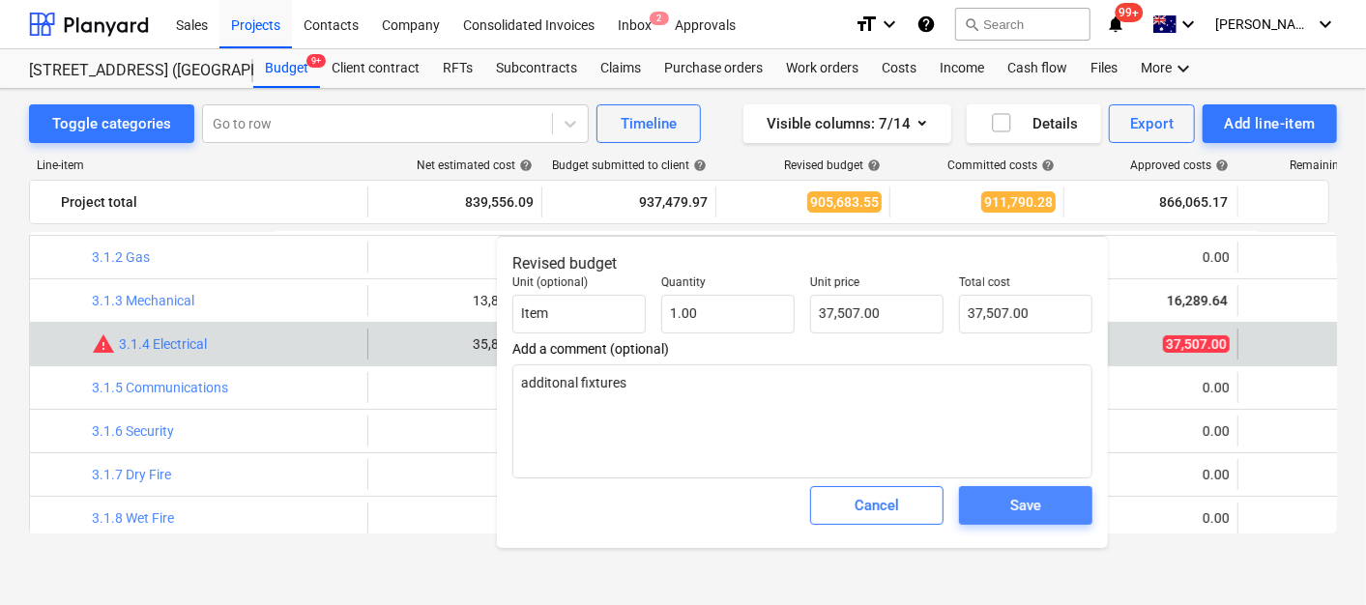
click at [1017, 510] on div "Save" at bounding box center [1026, 505] width 31 height 25
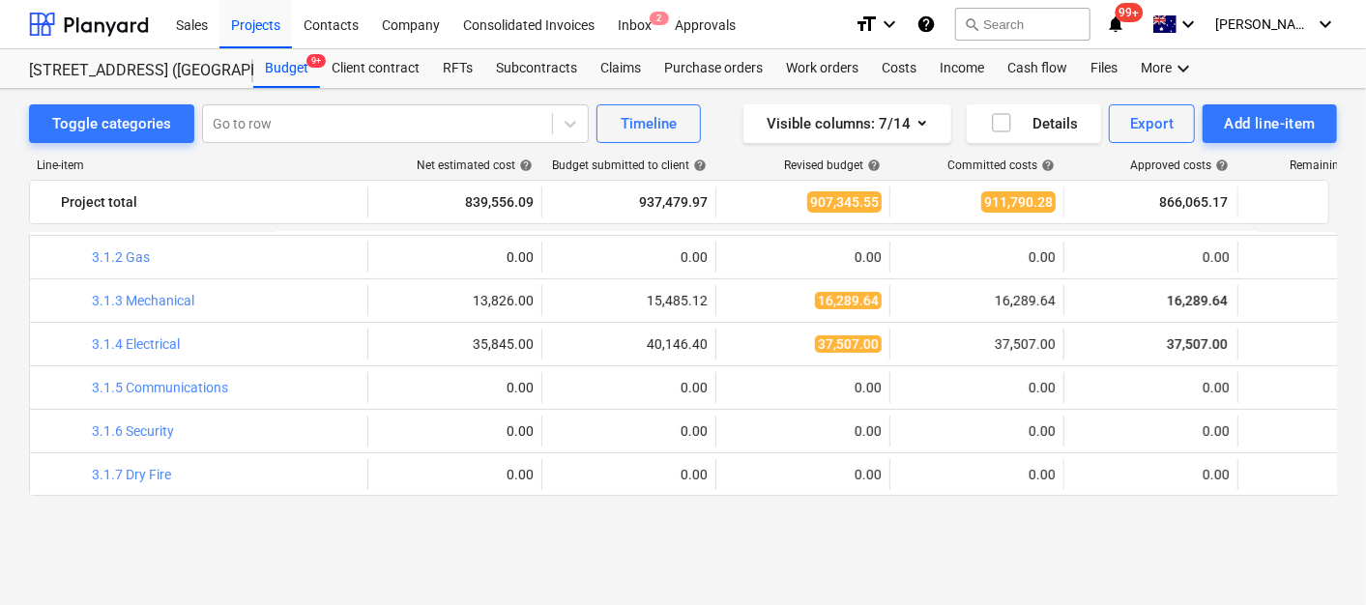
scroll to position [107, 0]
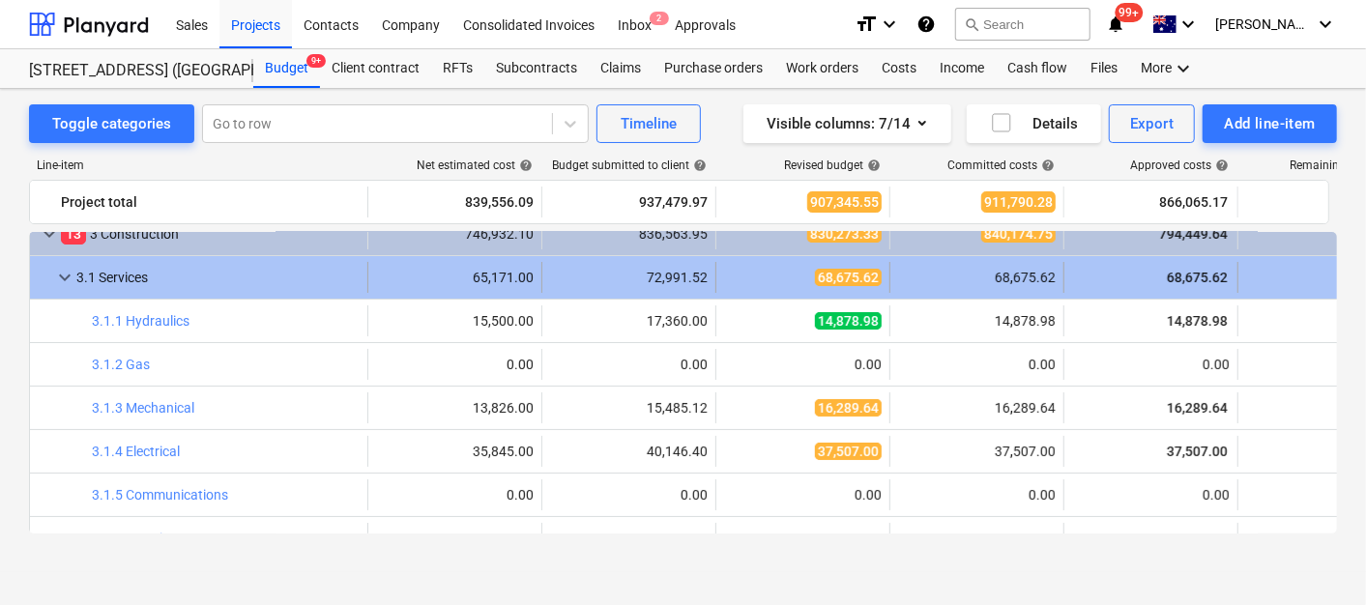
click at [64, 273] on span "keyboard_arrow_down" at bounding box center [64, 277] width 23 height 23
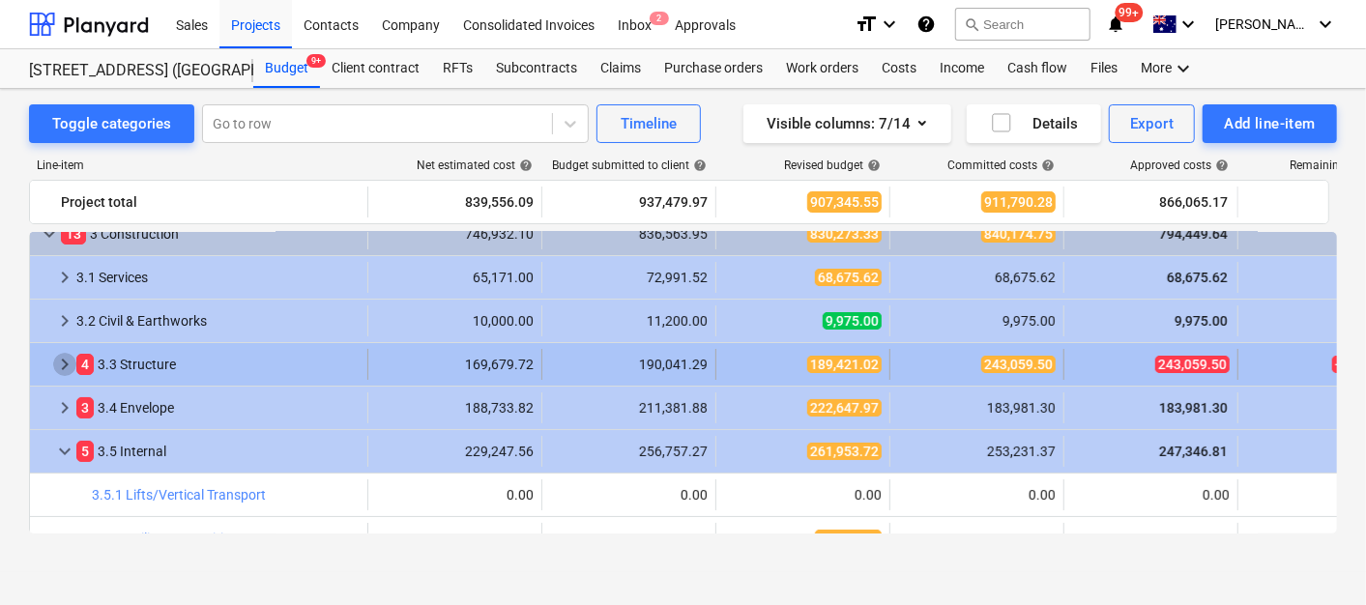
click at [65, 362] on span "keyboard_arrow_right" at bounding box center [64, 364] width 23 height 23
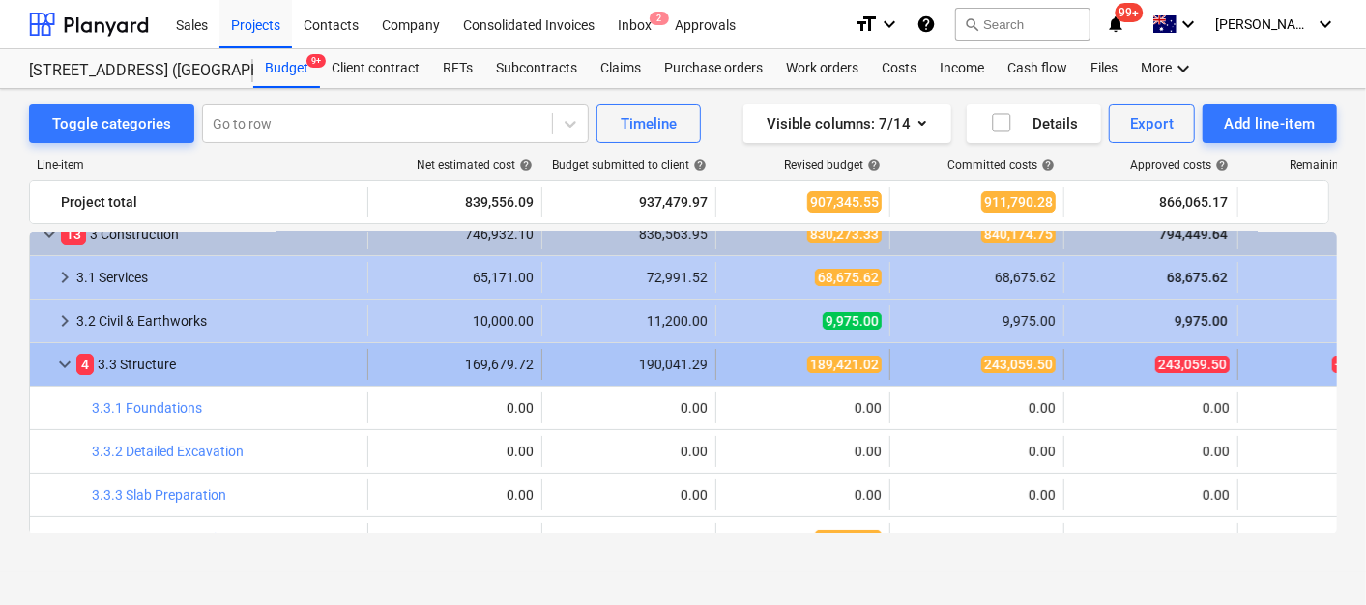
click at [799, 361] on div "189,421.02" at bounding box center [803, 364] width 158 height 19
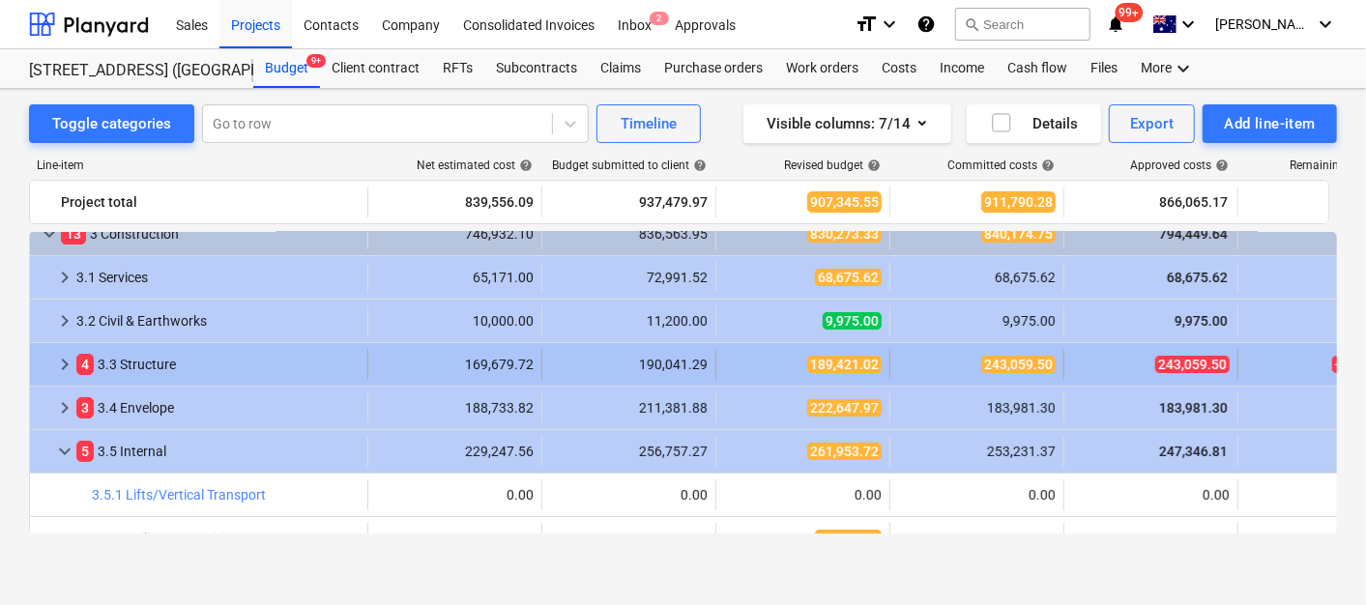
click at [756, 366] on div "189,421.02" at bounding box center [803, 364] width 158 height 19
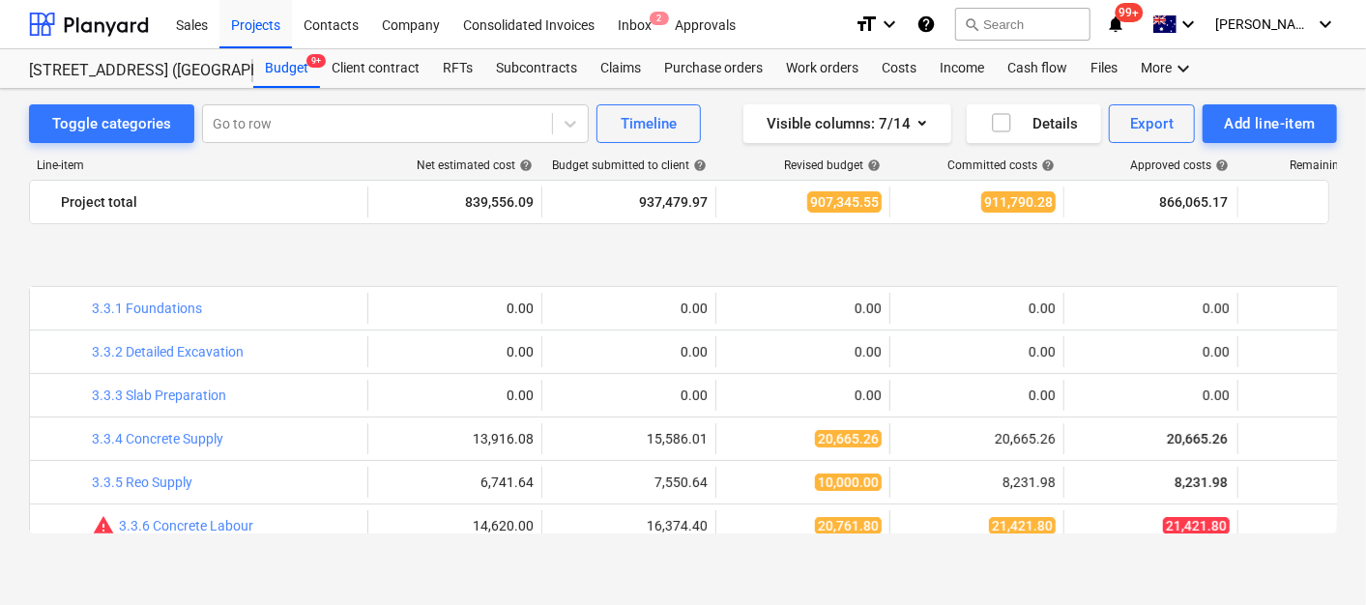
scroll to position [322, 0]
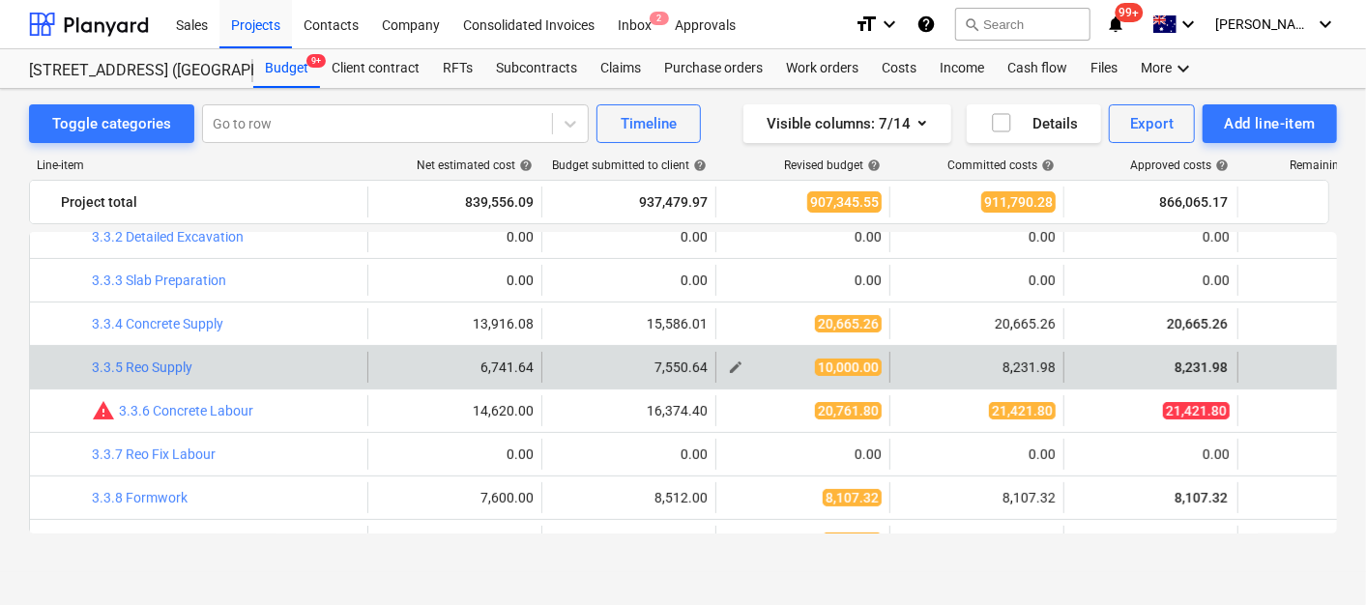
click at [738, 366] on span "edit" at bounding box center [735, 367] width 15 height 15
type textarea "x"
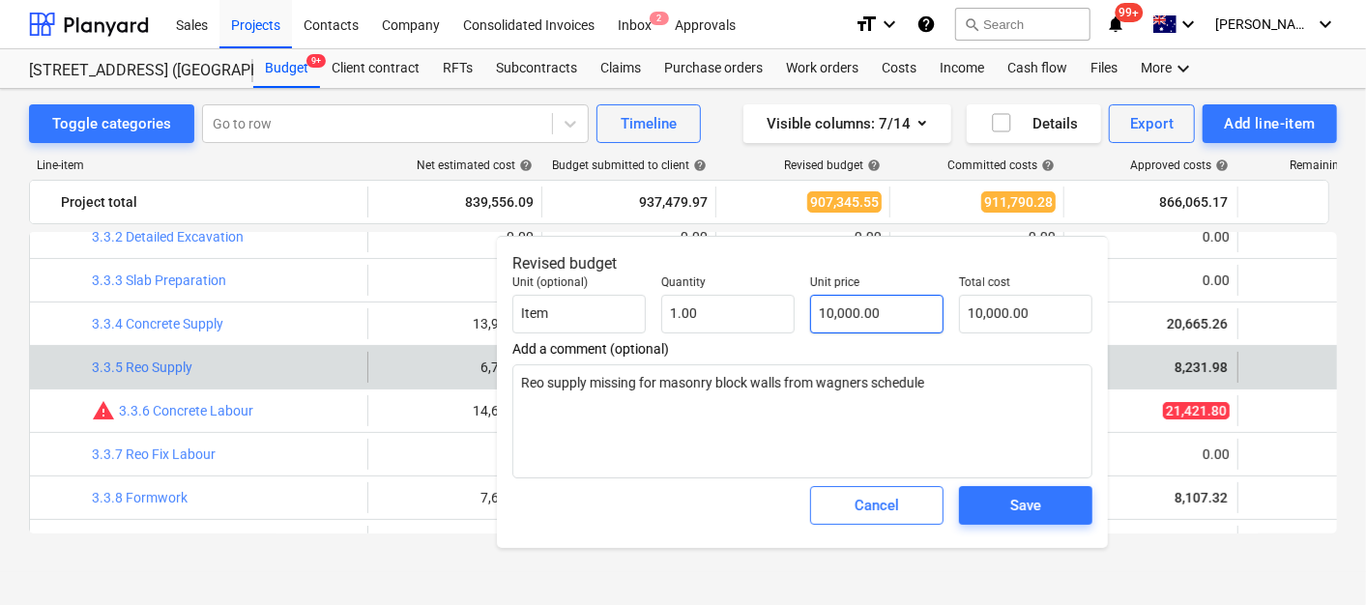
type input "10000"
click at [845, 295] on input "10000" at bounding box center [876, 314] width 133 height 39
type textarea "x"
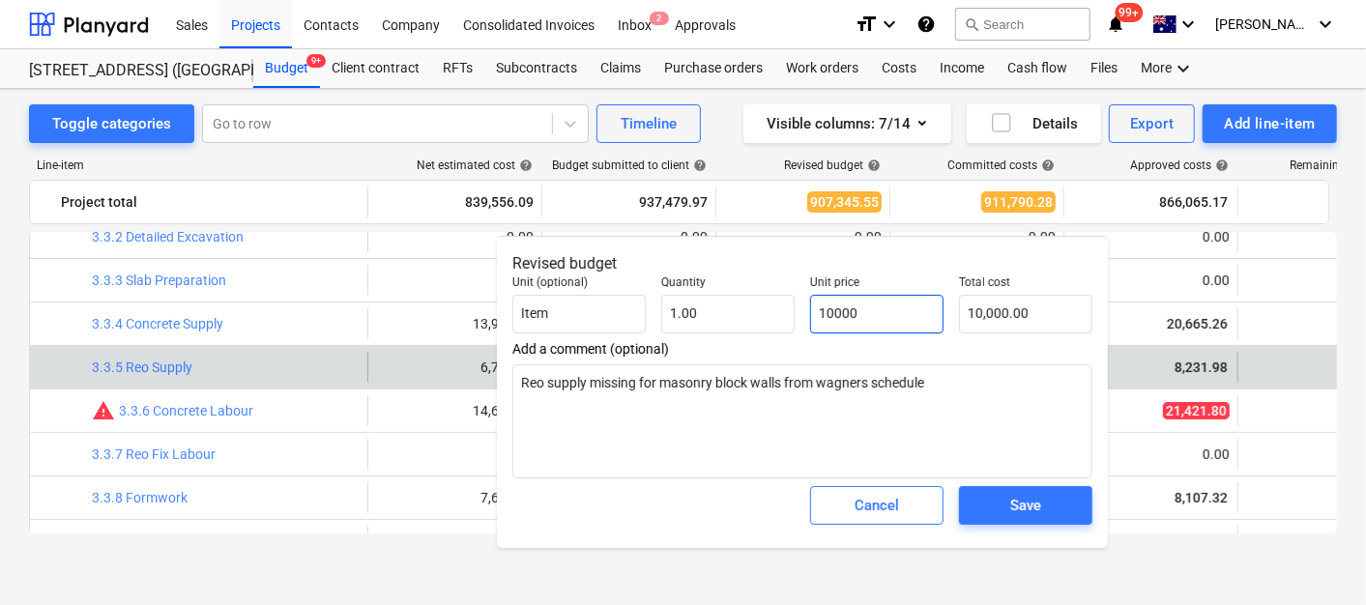
type input "8"
type input "8.00"
type textarea "x"
type input "82"
type input "82.00"
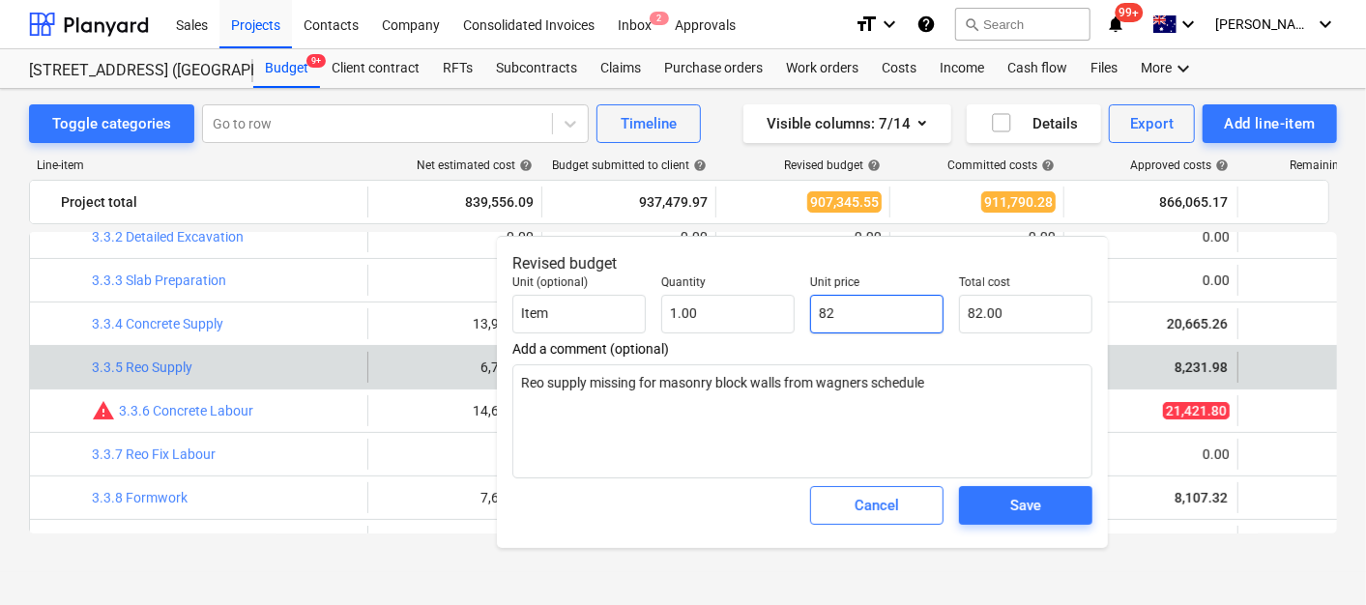
type textarea "x"
type input "823"
type input "823.00"
type textarea "x"
type input "8231"
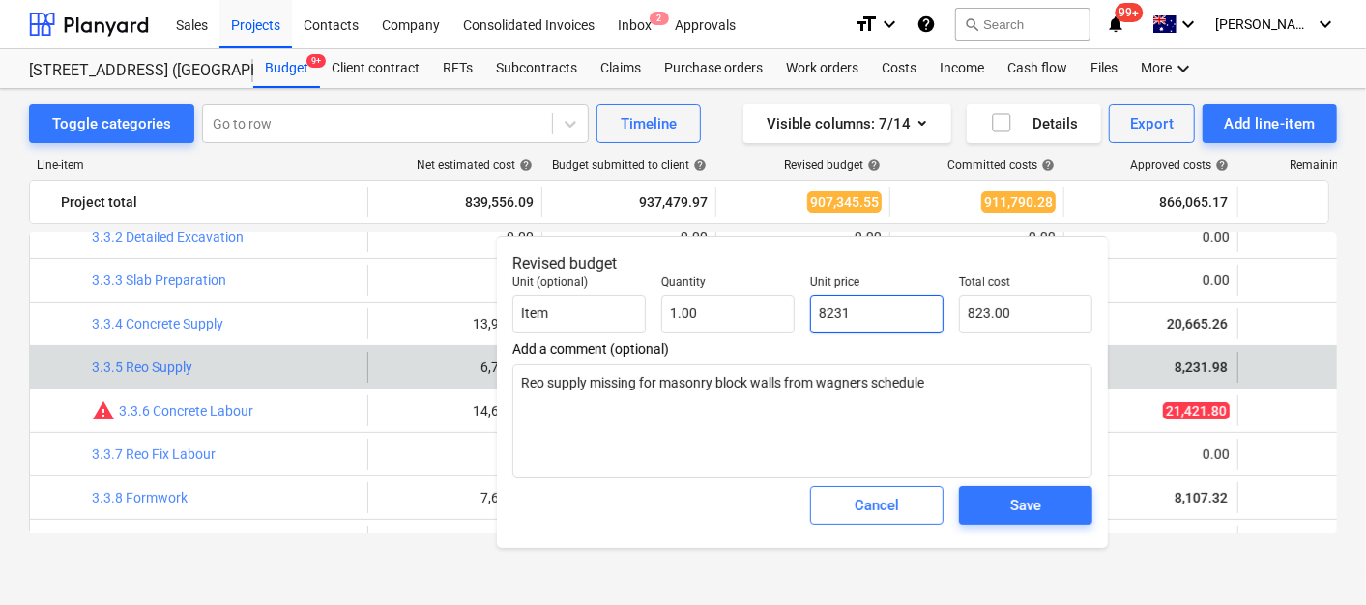
type input "8,231.00"
type textarea "x"
type input "8231."
type textarea "x"
type input "8231.9"
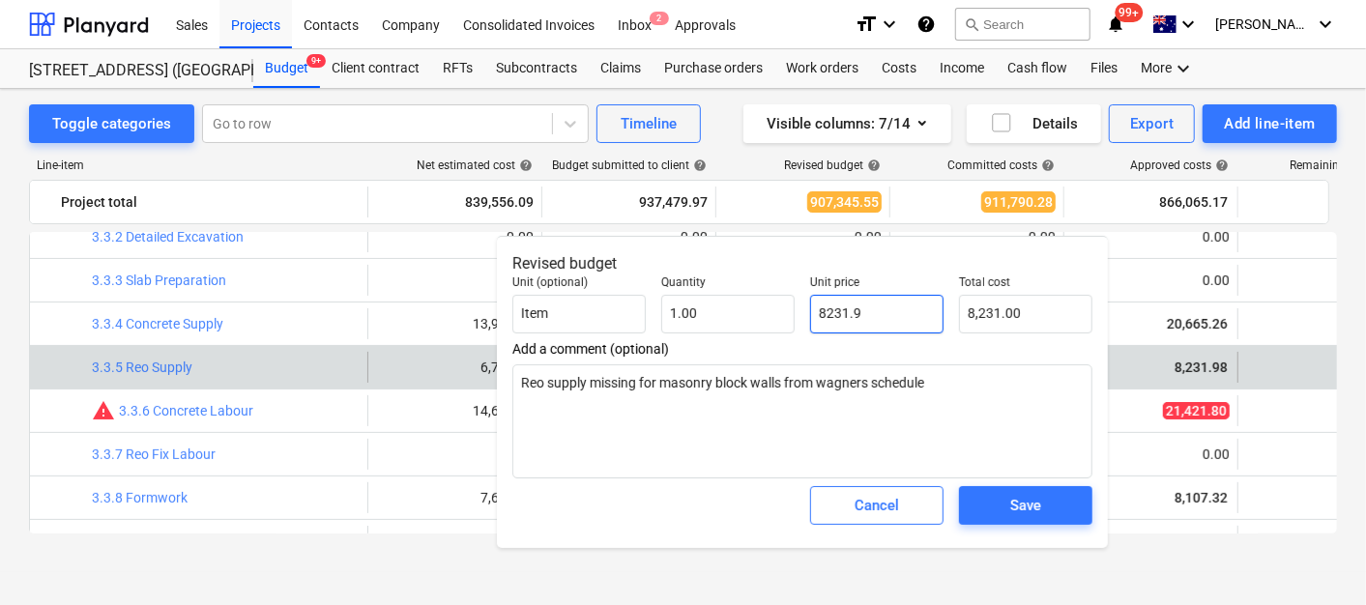
type input "8,231.90"
type textarea "x"
type input "8231.98"
type input "8,231.98"
type input "8231.98"
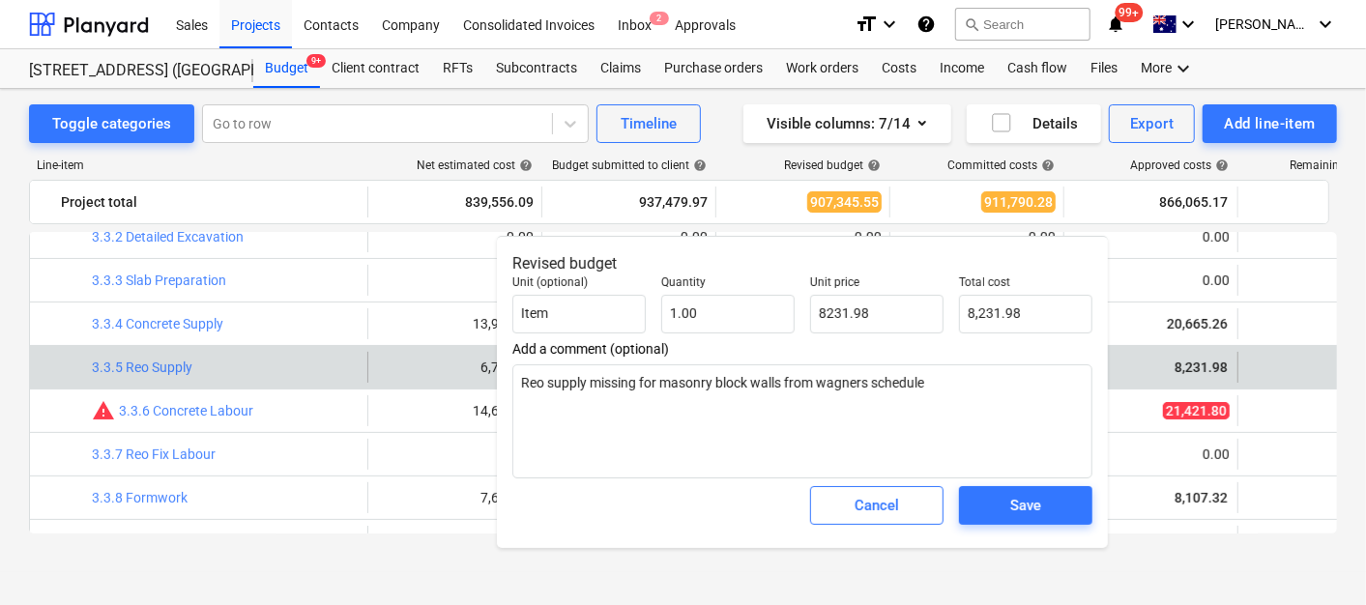
type textarea "x"
type input "8,231.98"
click at [1043, 531] on div "Save" at bounding box center [1026, 506] width 149 height 54
click at [1044, 524] on button "Save" at bounding box center [1025, 505] width 133 height 39
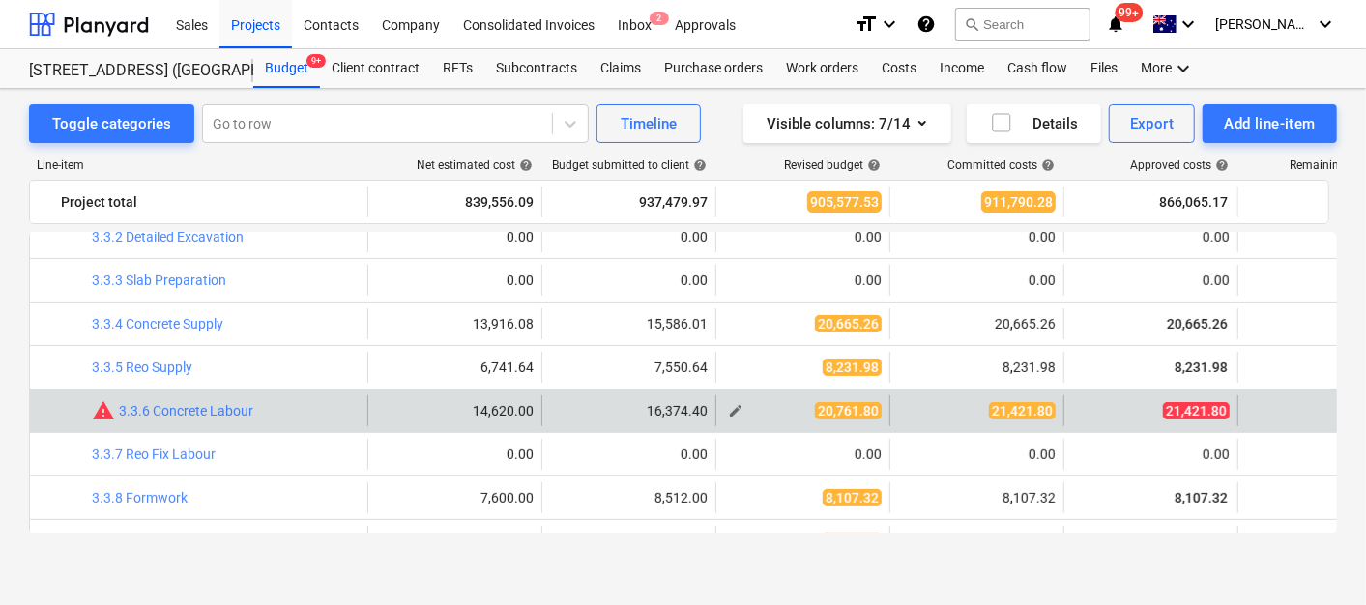
click at [732, 407] on span "edit" at bounding box center [735, 410] width 15 height 15
type textarea "x"
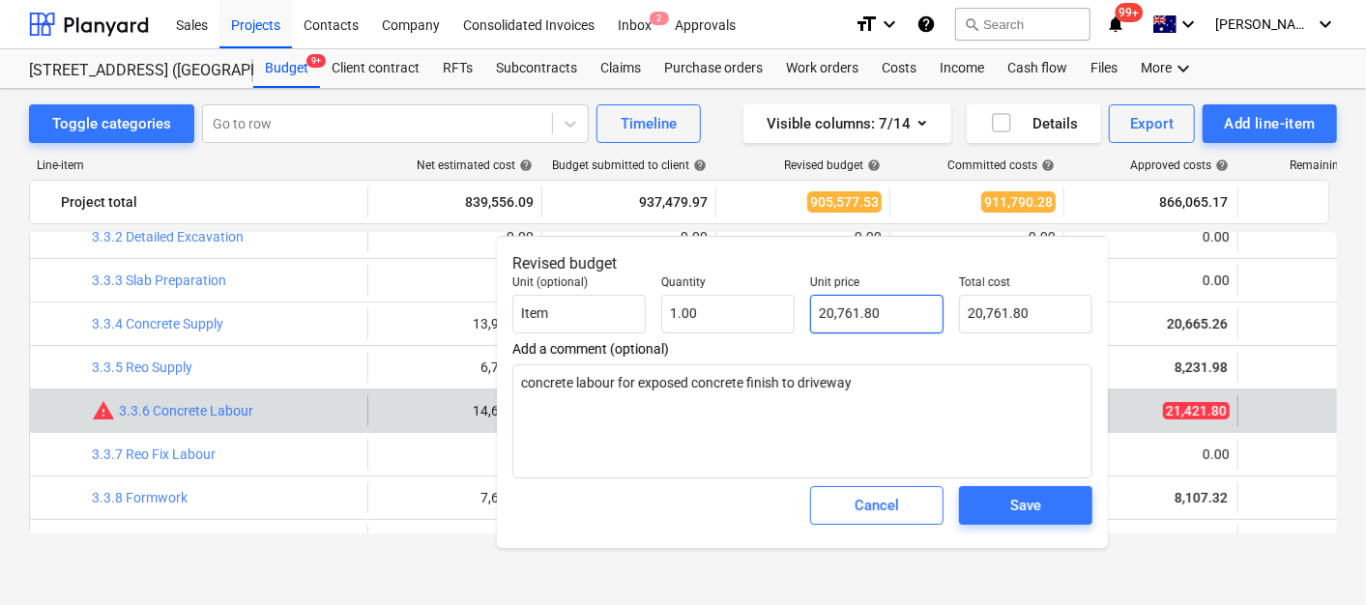
type input "20761.8"
click at [868, 316] on input "20761.8" at bounding box center [876, 314] width 133 height 39
click at [870, 315] on input "20761.8" at bounding box center [876, 314] width 133 height 39
click at [871, 314] on input "20761.8" at bounding box center [876, 314] width 133 height 39
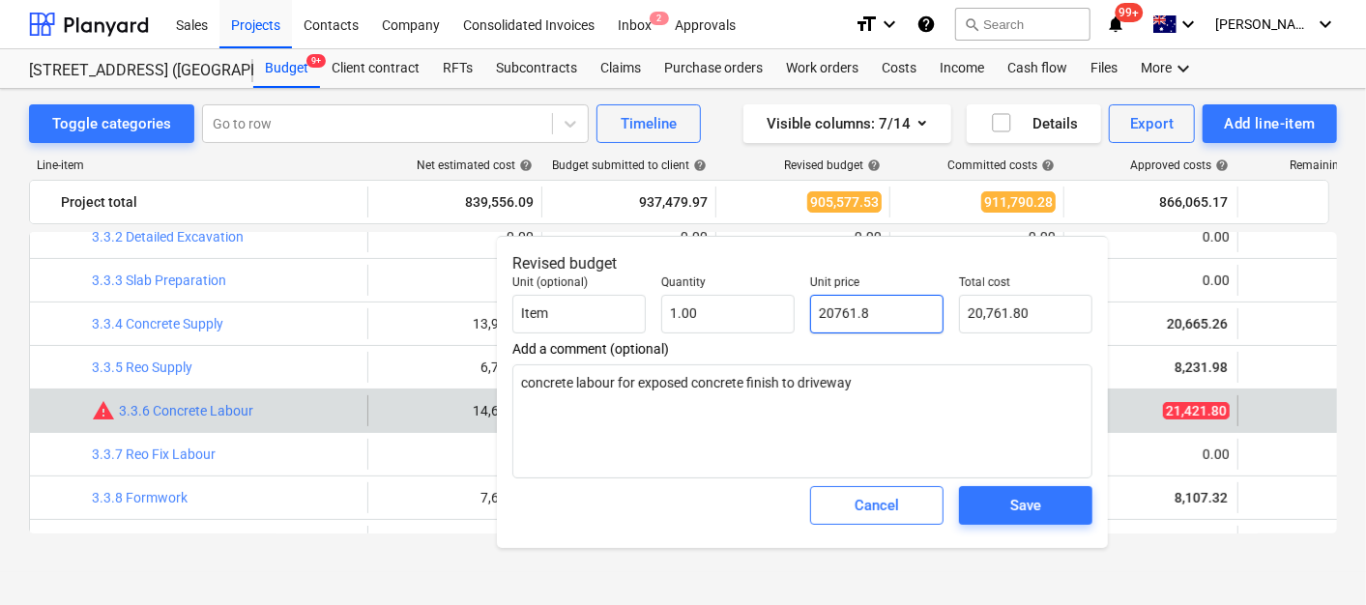
type textarea "x"
type input "2"
type input "2.00"
type textarea "x"
type input "21"
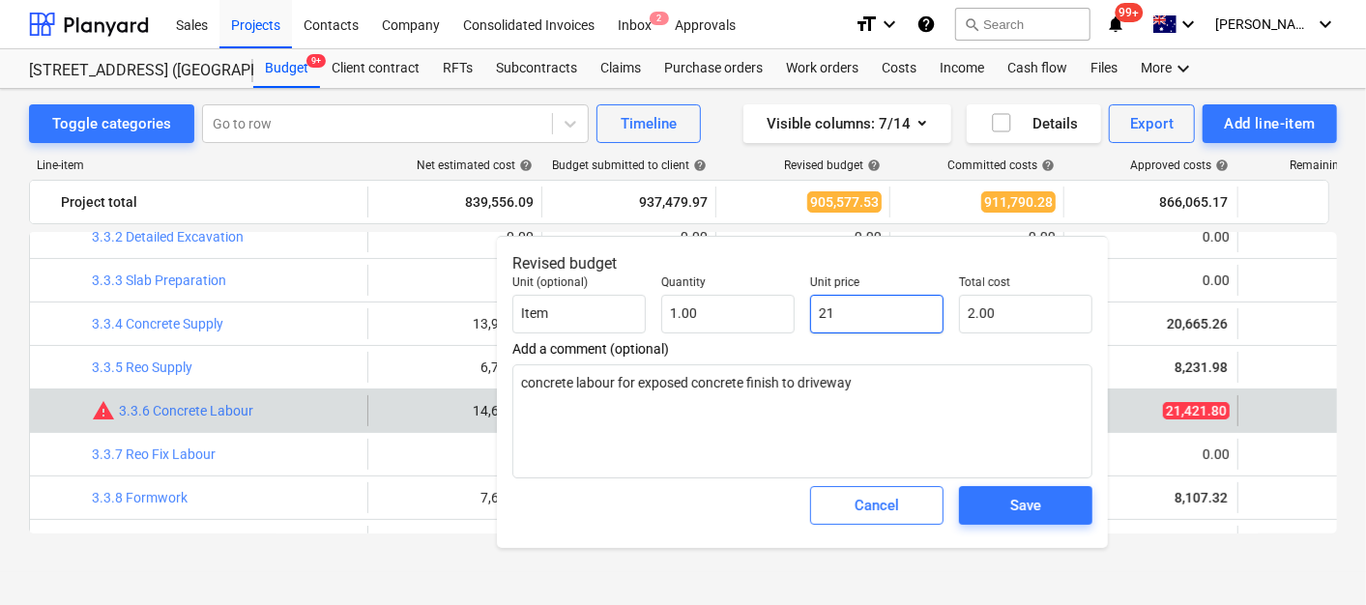
type input "21.00"
type textarea "x"
type input "214"
type input "214.00"
type textarea "x"
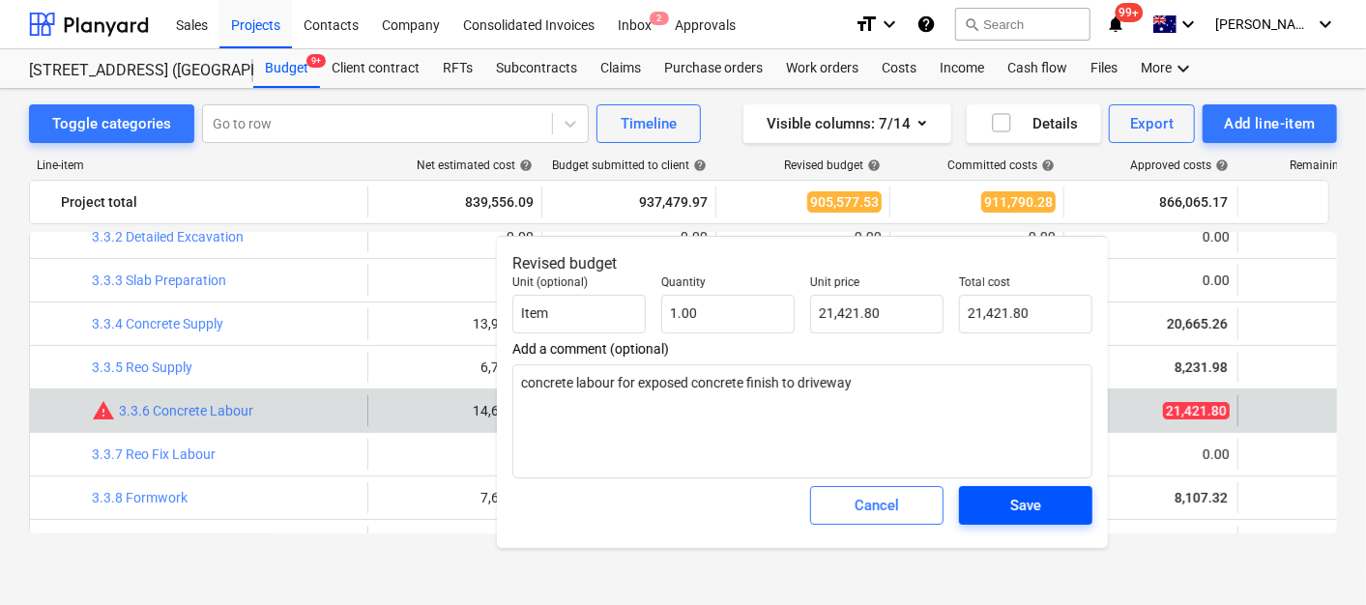
click at [1014, 505] on div "Save" at bounding box center [1026, 505] width 31 height 25
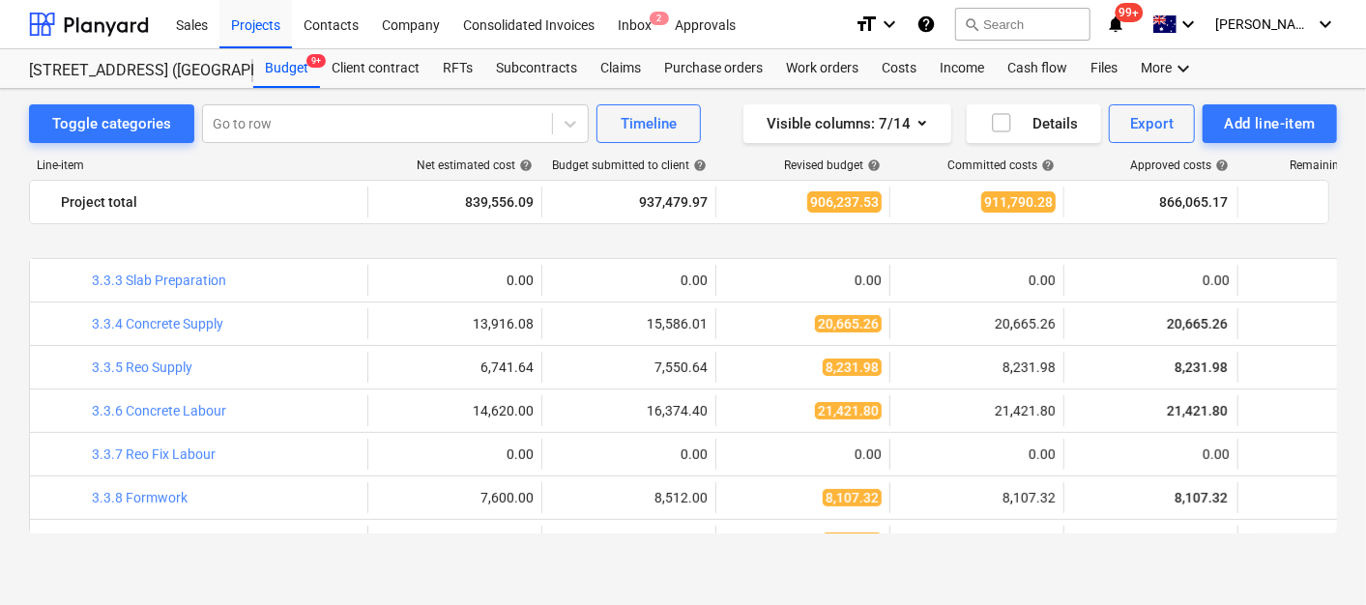
scroll to position [429, 0]
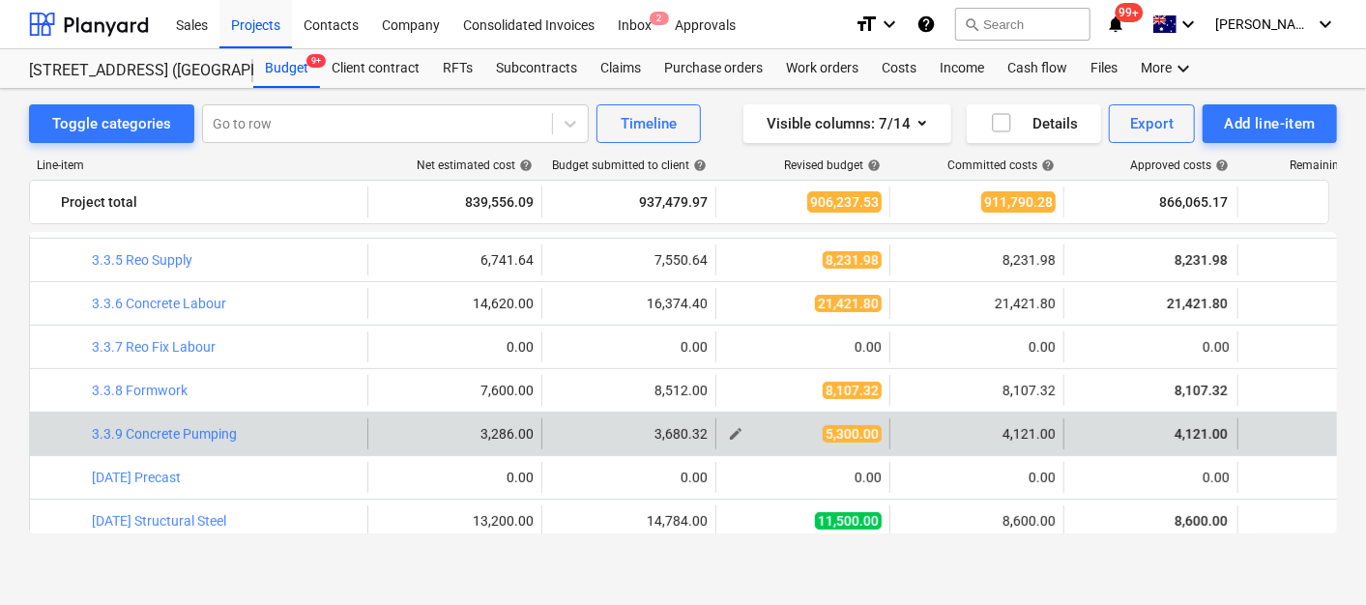
click at [729, 428] on span "edit" at bounding box center [735, 433] width 15 height 15
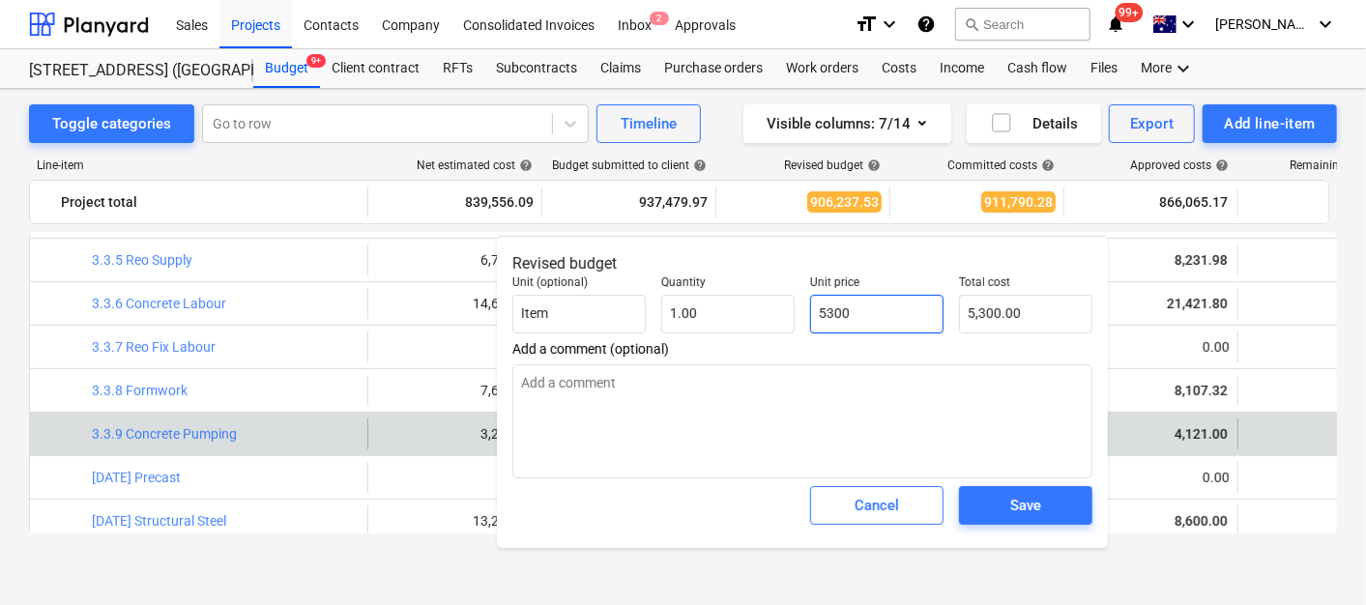
click at [853, 318] on input "5300" at bounding box center [876, 314] width 133 height 39
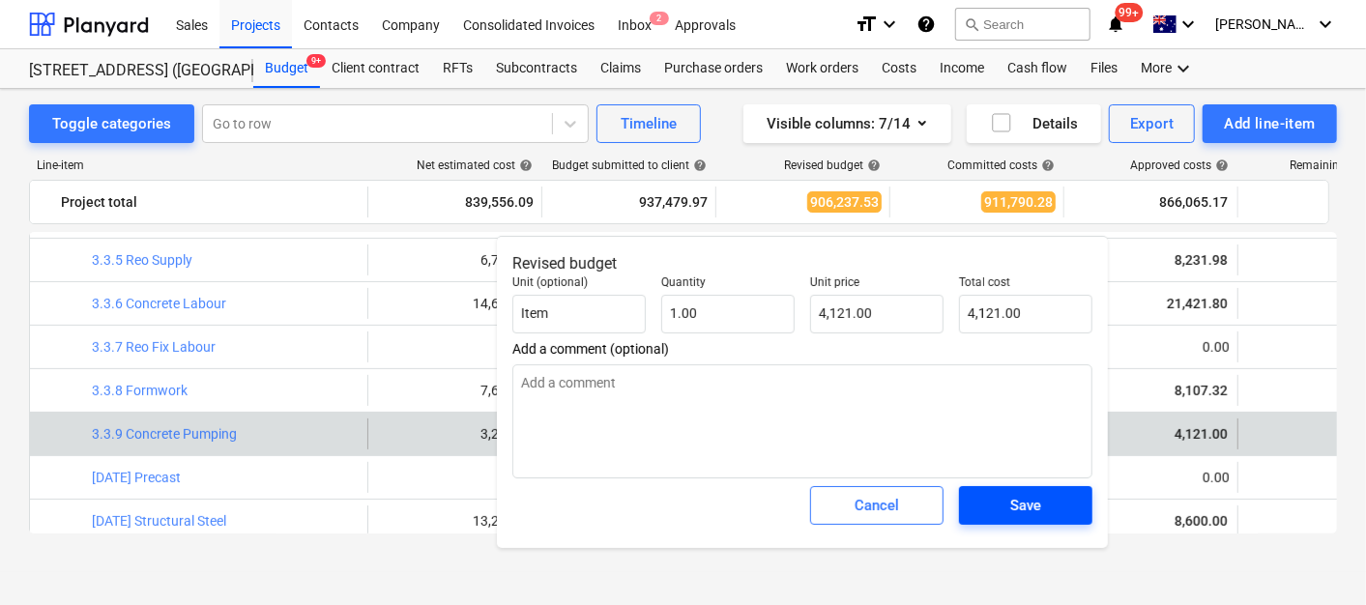
click at [1061, 510] on span "Save" at bounding box center [1026, 505] width 87 height 25
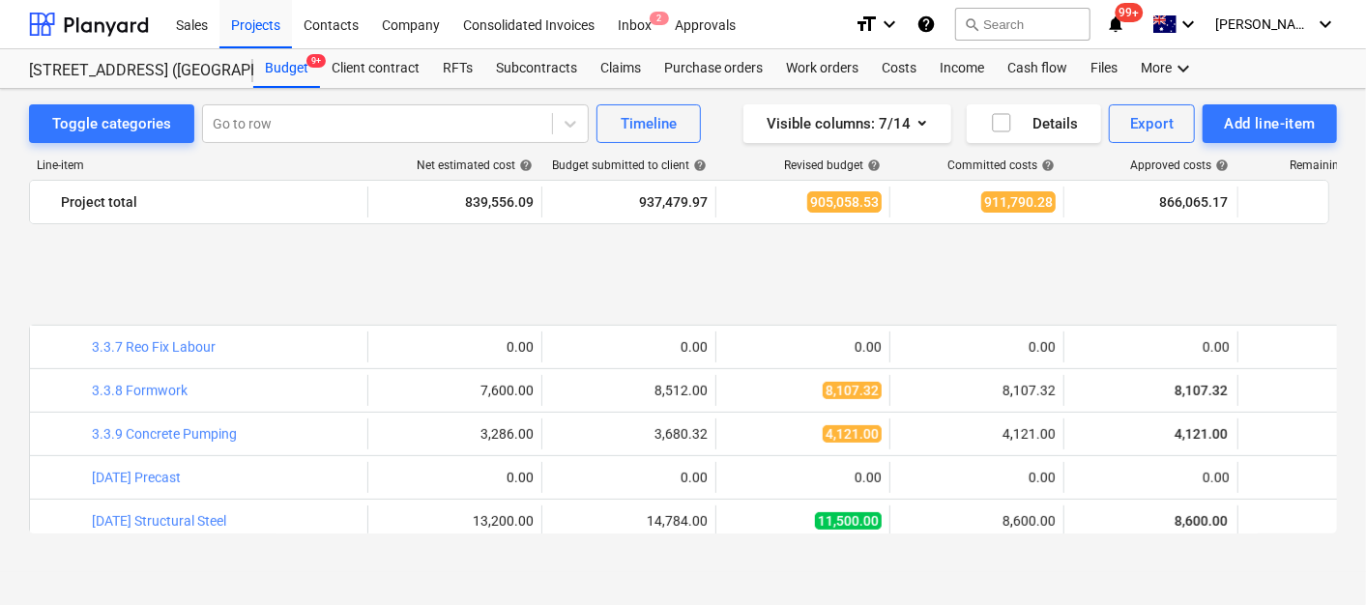
scroll to position [644, 0]
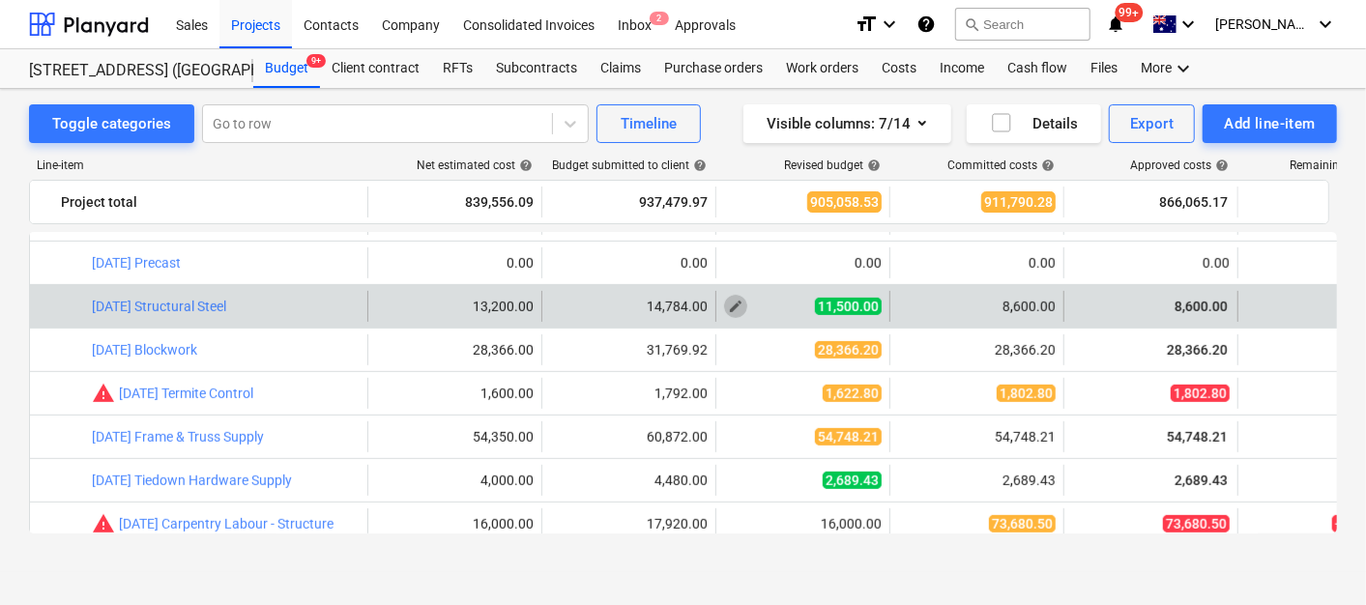
click at [735, 305] on span "edit" at bounding box center [735, 306] width 15 height 15
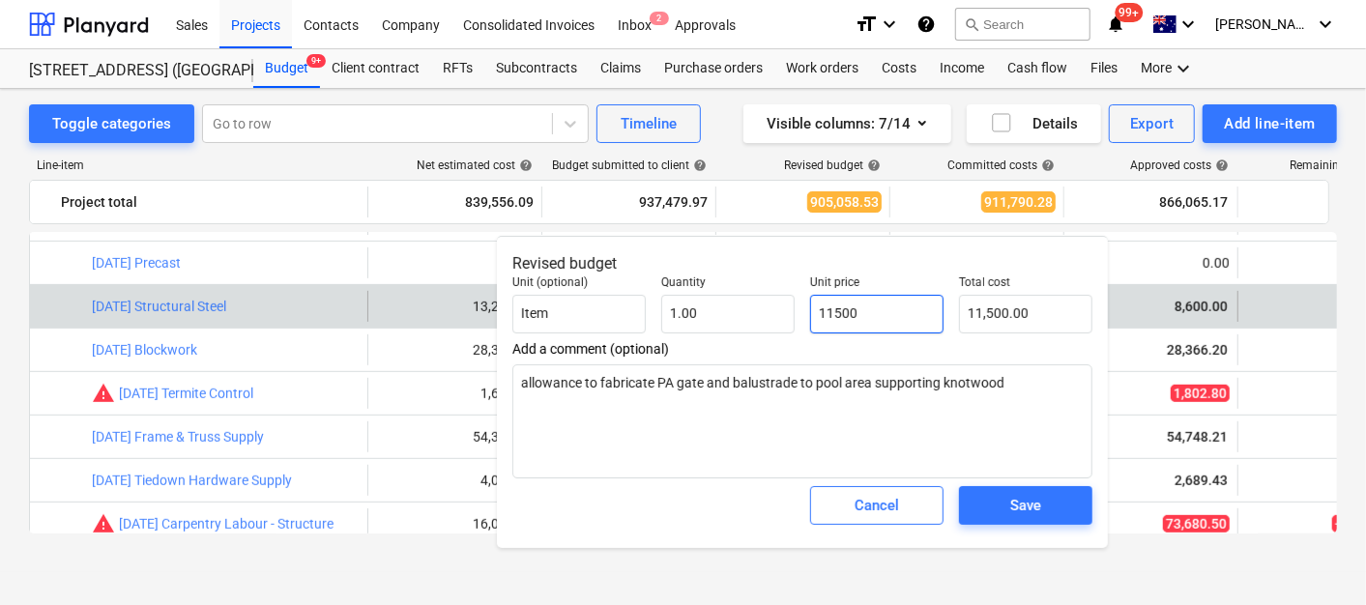
click at [899, 321] on input "11500" at bounding box center [876, 314] width 133 height 39
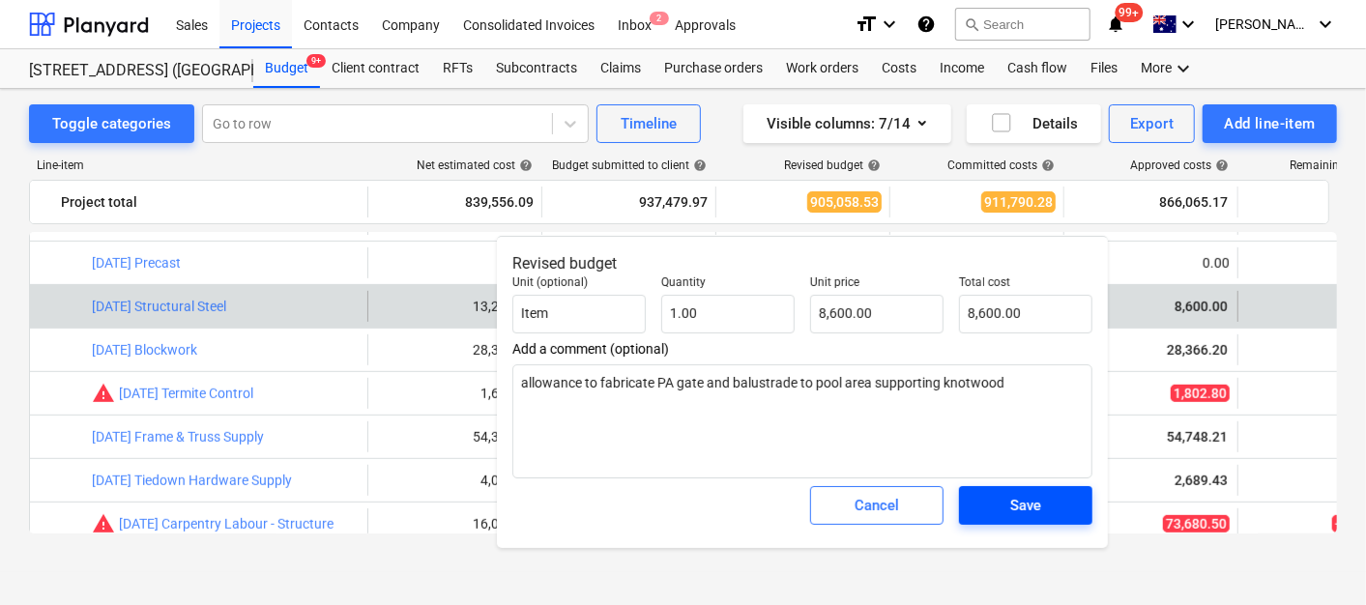
click at [1036, 503] on div "Save" at bounding box center [1026, 505] width 31 height 25
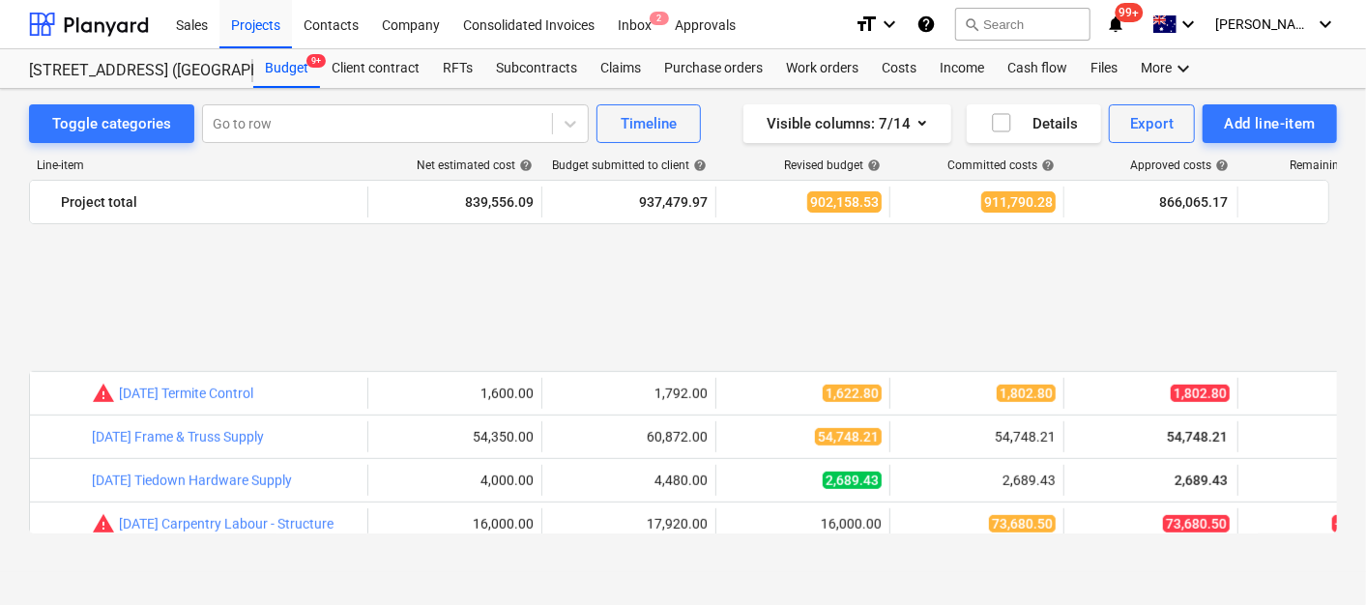
scroll to position [859, 0]
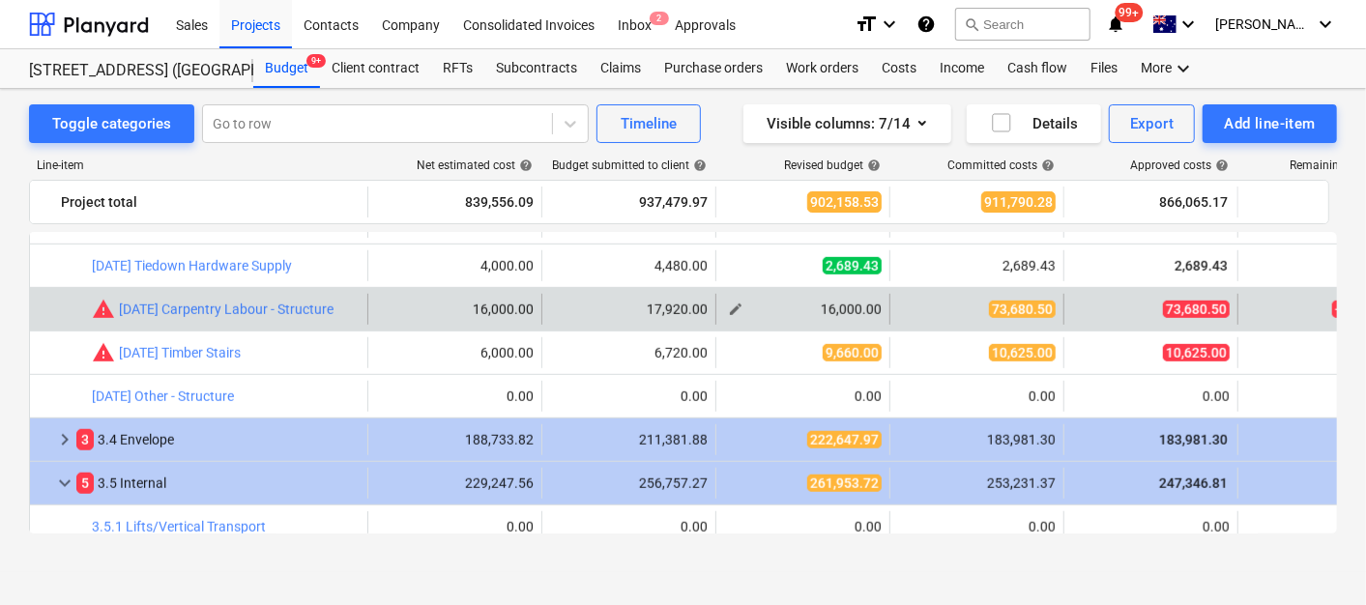
click at [732, 307] on span "edit" at bounding box center [735, 309] width 15 height 15
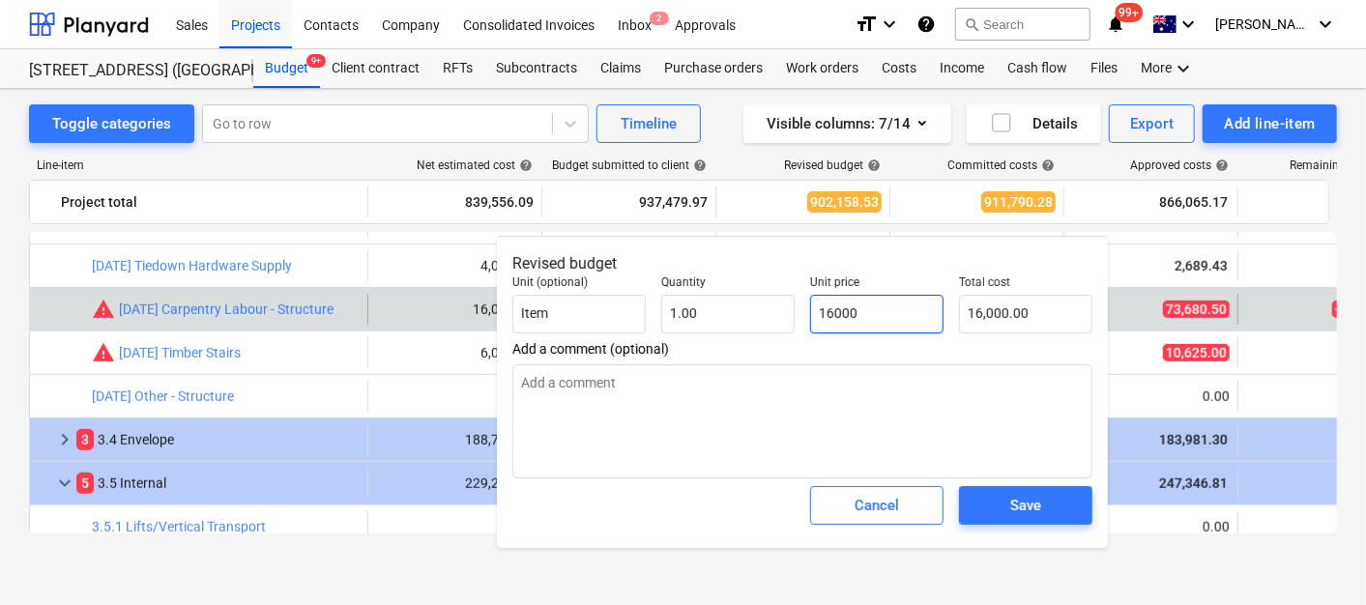
click at [863, 304] on input "16000" at bounding box center [876, 314] width 133 height 39
click at [863, 303] on input "16000" at bounding box center [876, 314] width 133 height 39
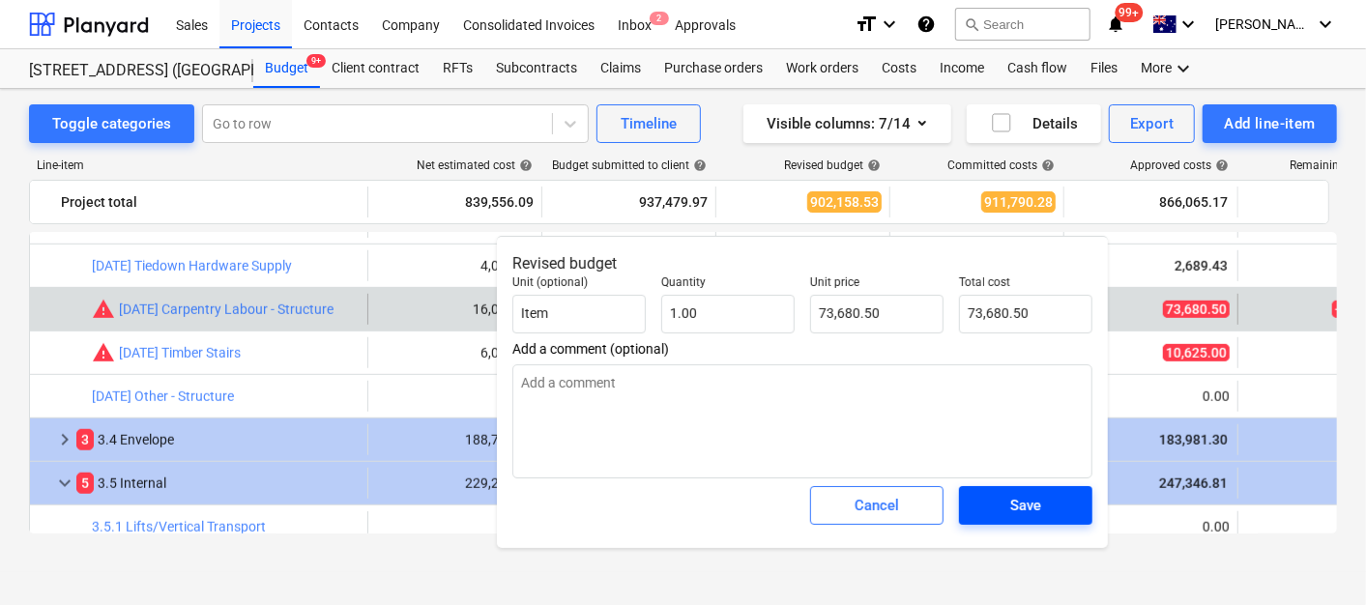
click at [1058, 505] on span "Save" at bounding box center [1026, 505] width 87 height 25
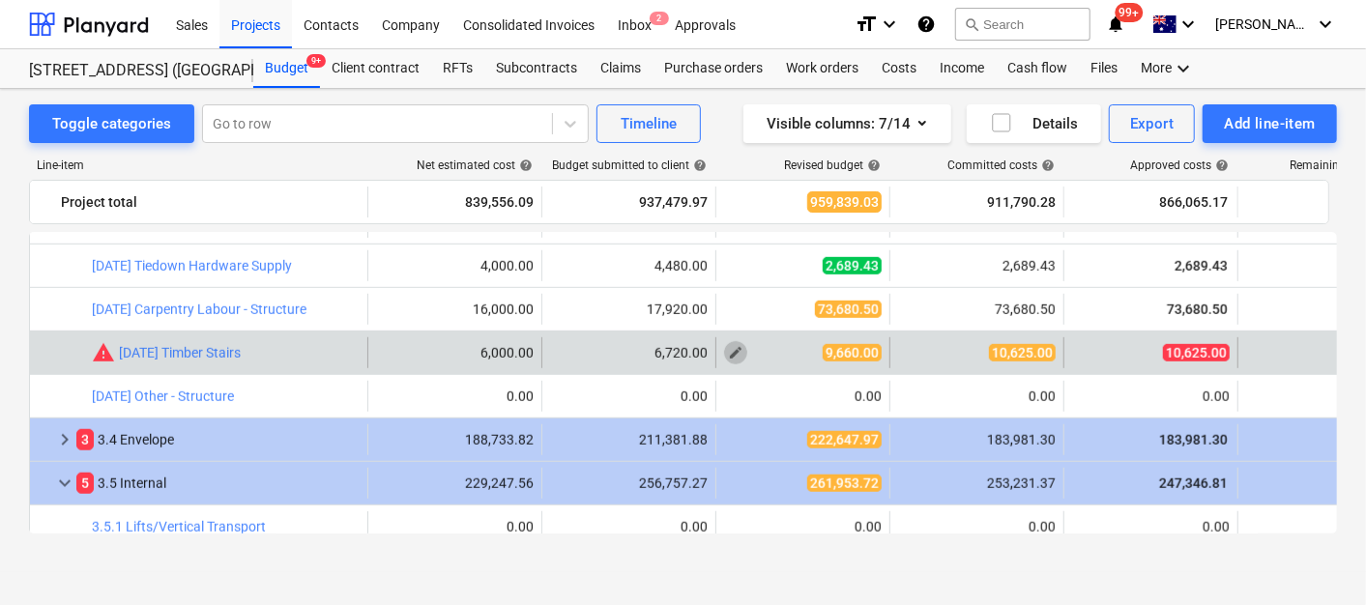
click at [735, 348] on span "edit" at bounding box center [735, 352] width 15 height 15
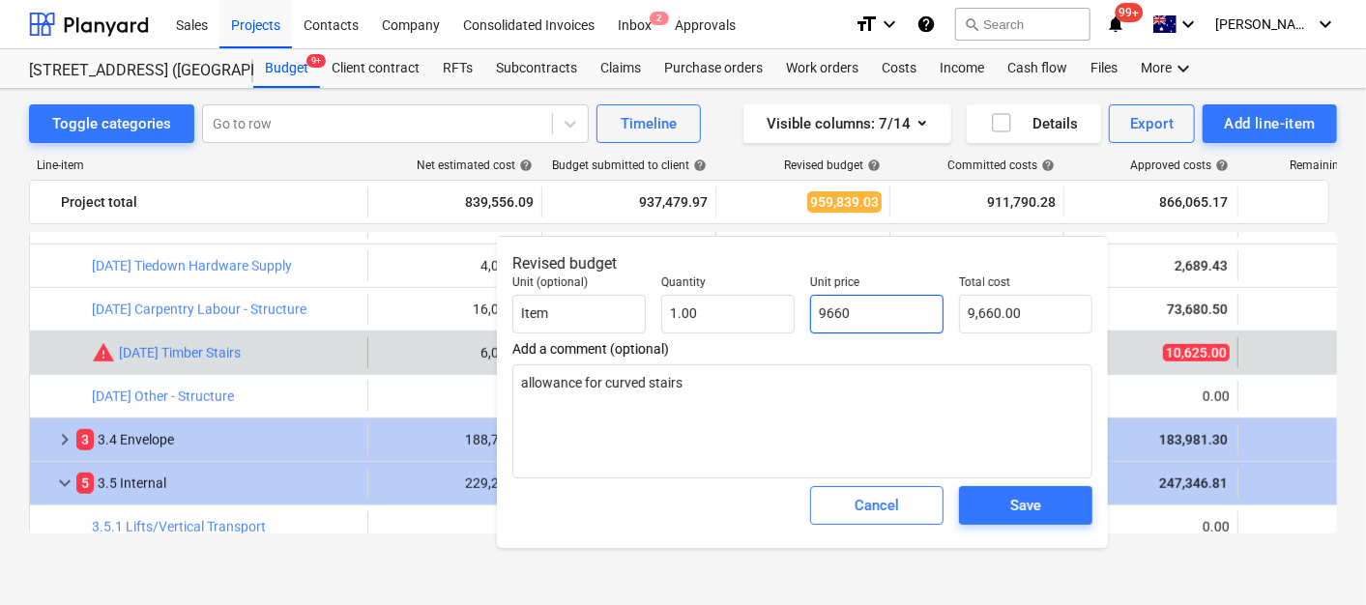
click at [833, 309] on input "9660" at bounding box center [876, 314] width 133 height 39
click at [833, 308] on input "9660" at bounding box center [876, 314] width 133 height 39
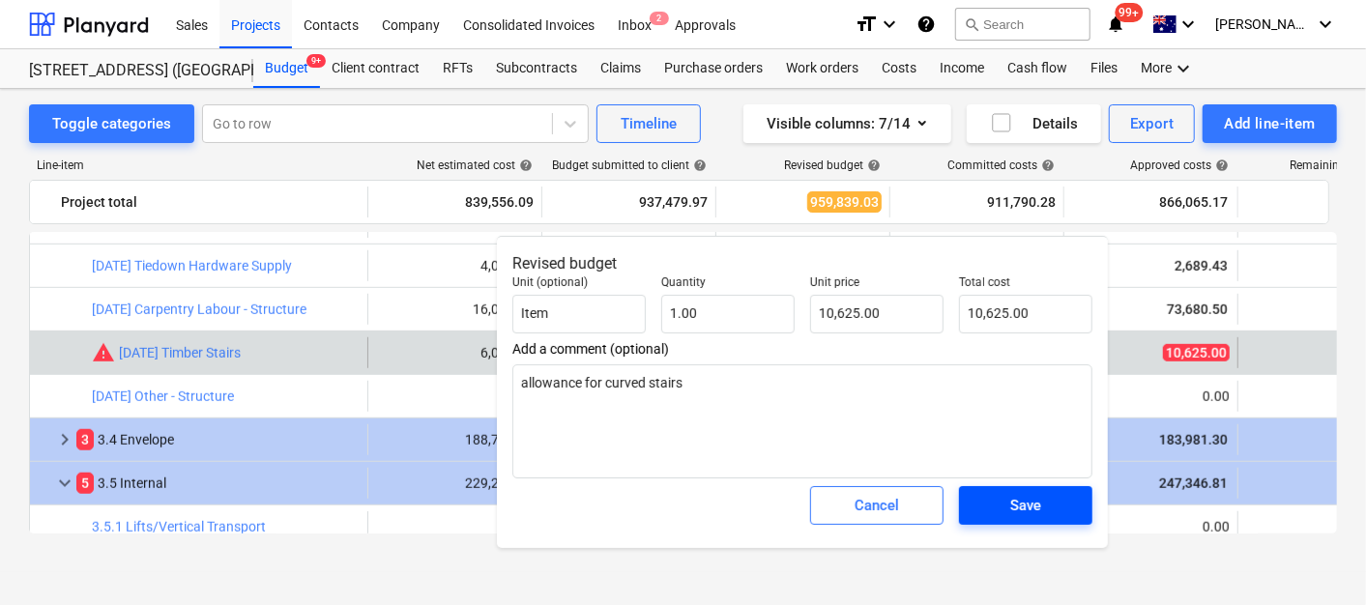
click at [1014, 507] on div "Save" at bounding box center [1026, 505] width 31 height 25
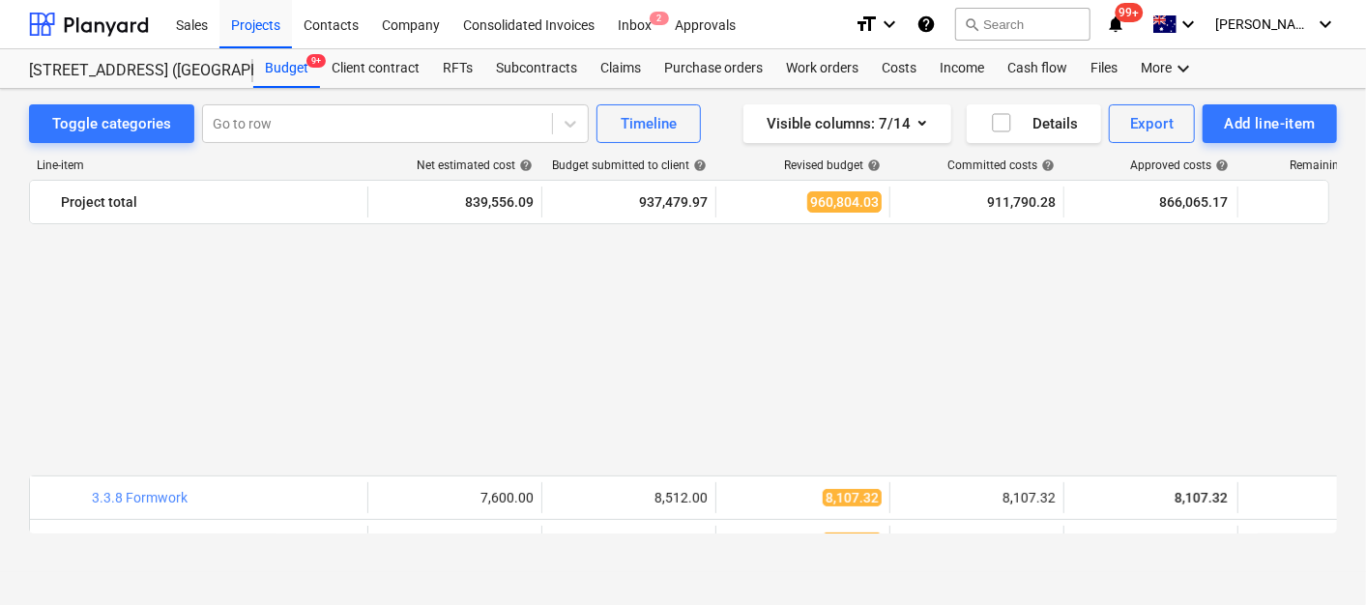
scroll to position [644, 0]
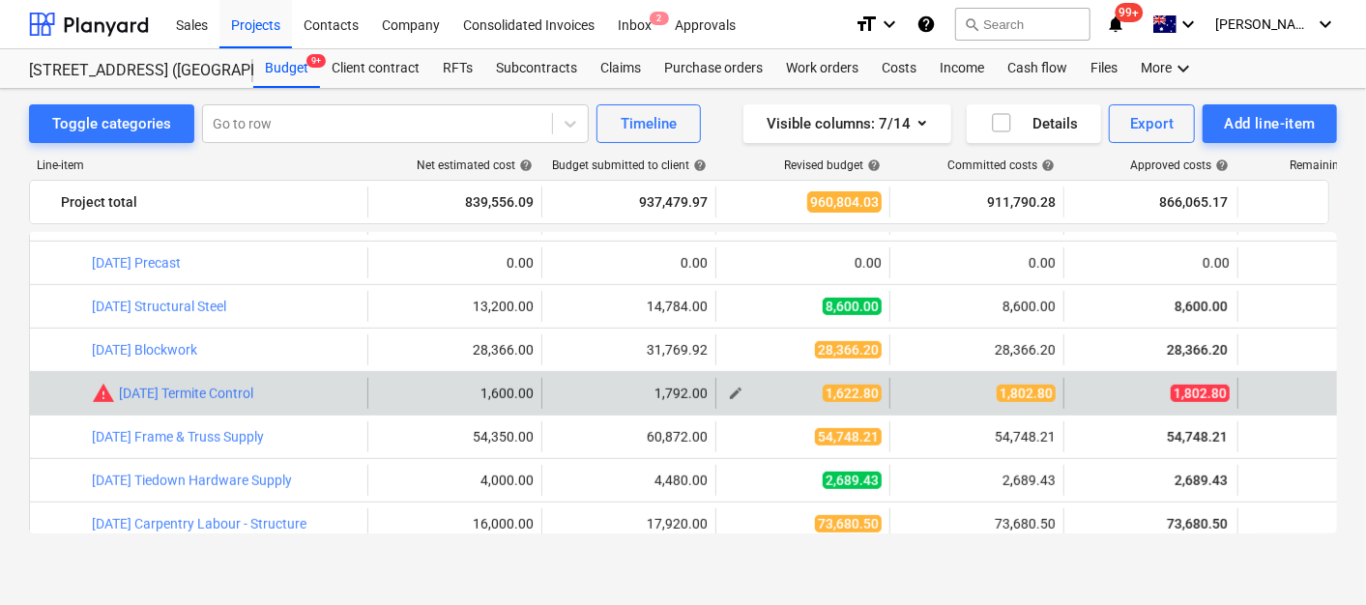
click at [728, 384] on button "edit" at bounding box center [735, 393] width 23 height 23
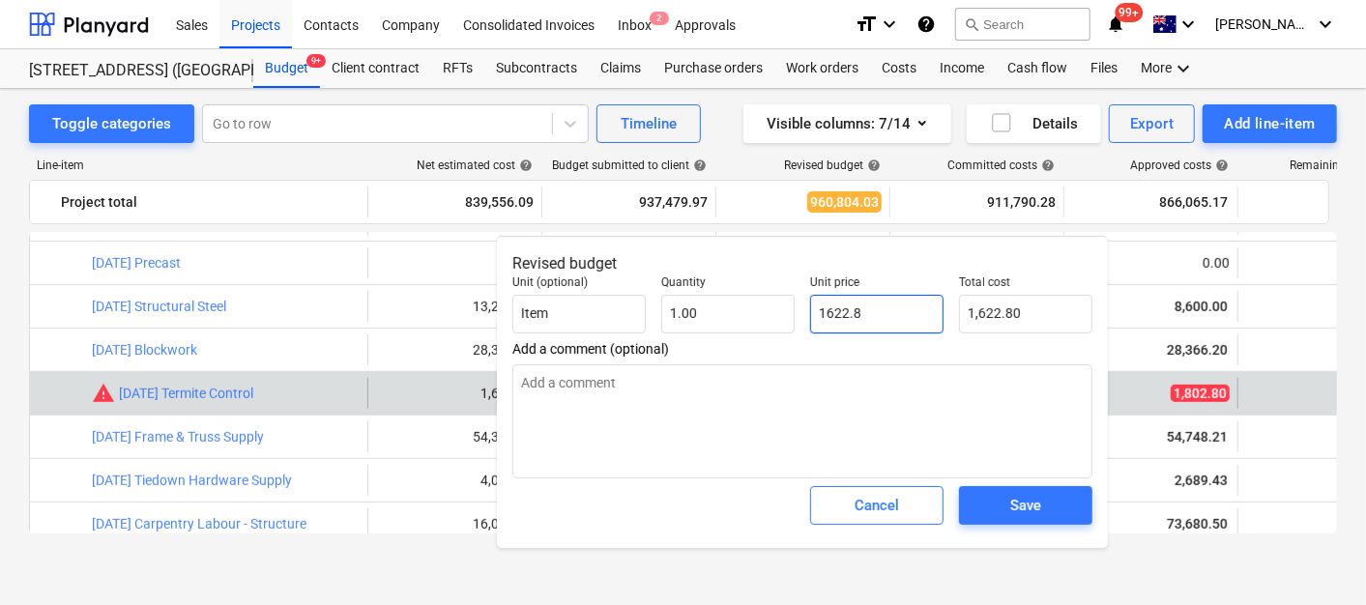
click at [863, 315] on input "1622.8" at bounding box center [876, 314] width 133 height 39
click at [1006, 528] on div "Save" at bounding box center [1026, 506] width 149 height 54
click at [1008, 524] on div "Save" at bounding box center [1026, 506] width 149 height 54
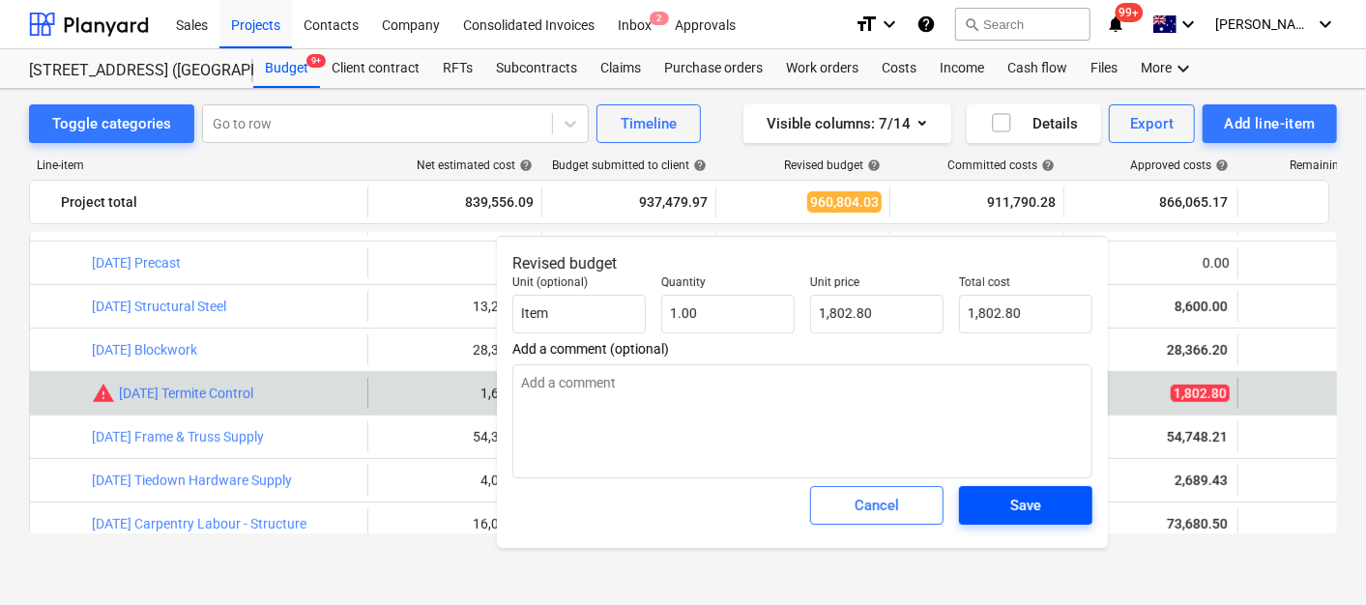
click at [1014, 515] on div "Save" at bounding box center [1026, 505] width 31 height 25
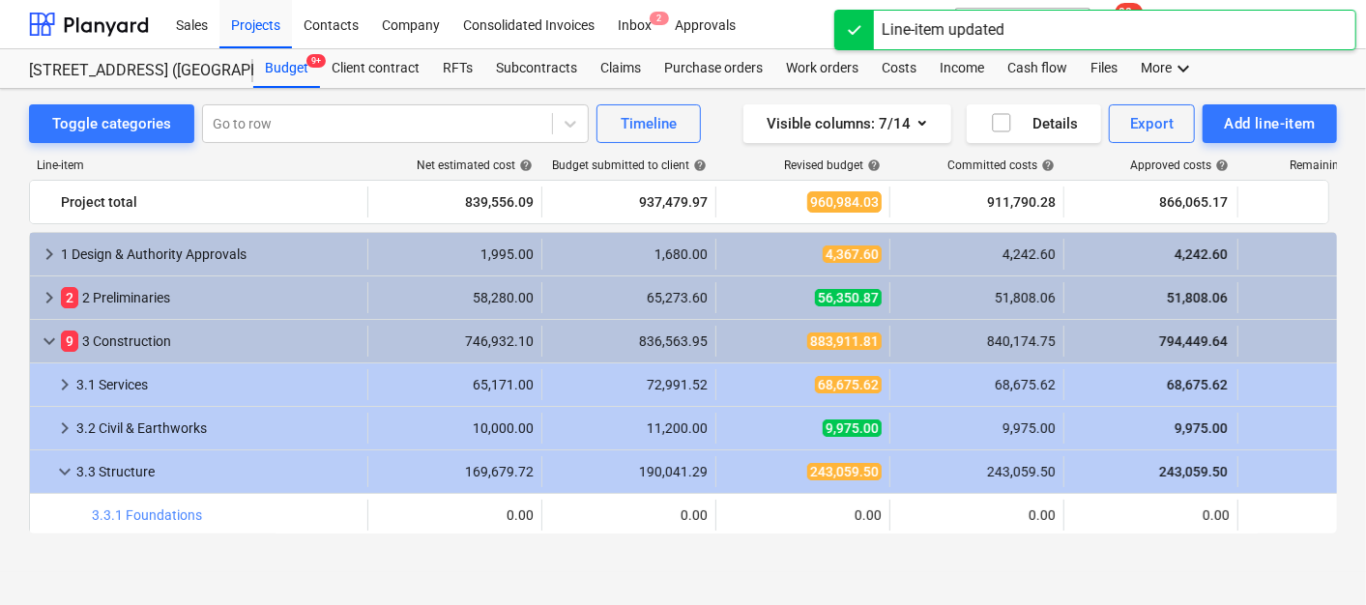
scroll to position [107, 0]
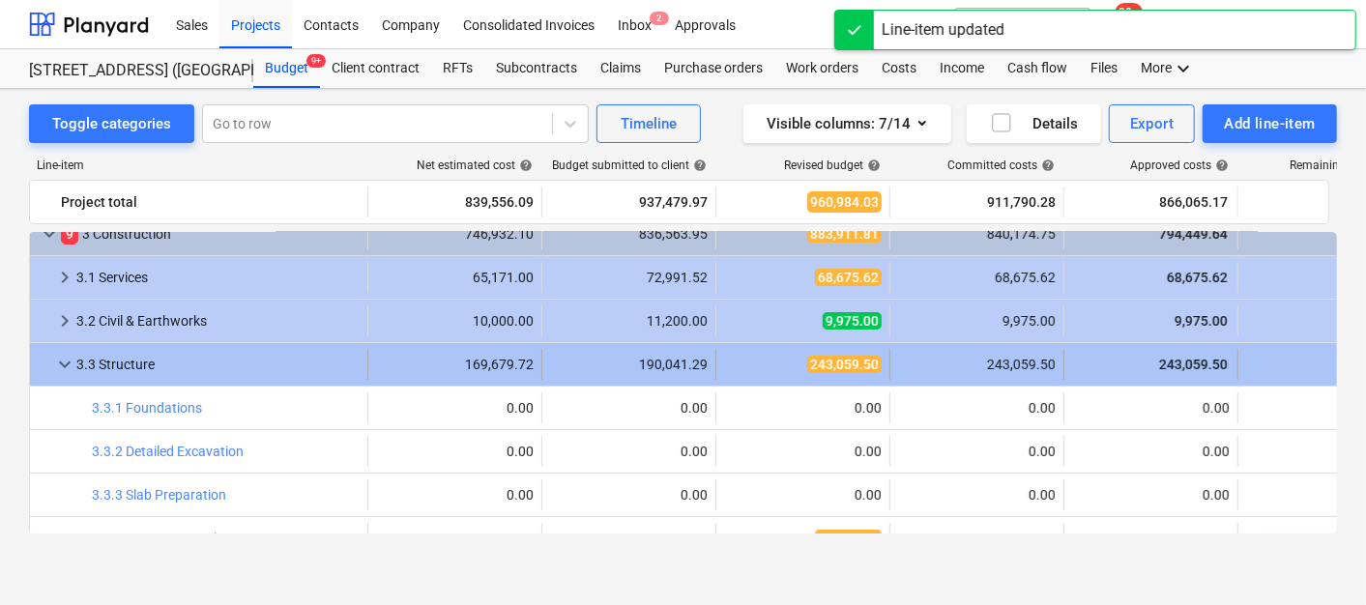
click at [57, 359] on span "keyboard_arrow_down" at bounding box center [64, 364] width 23 height 23
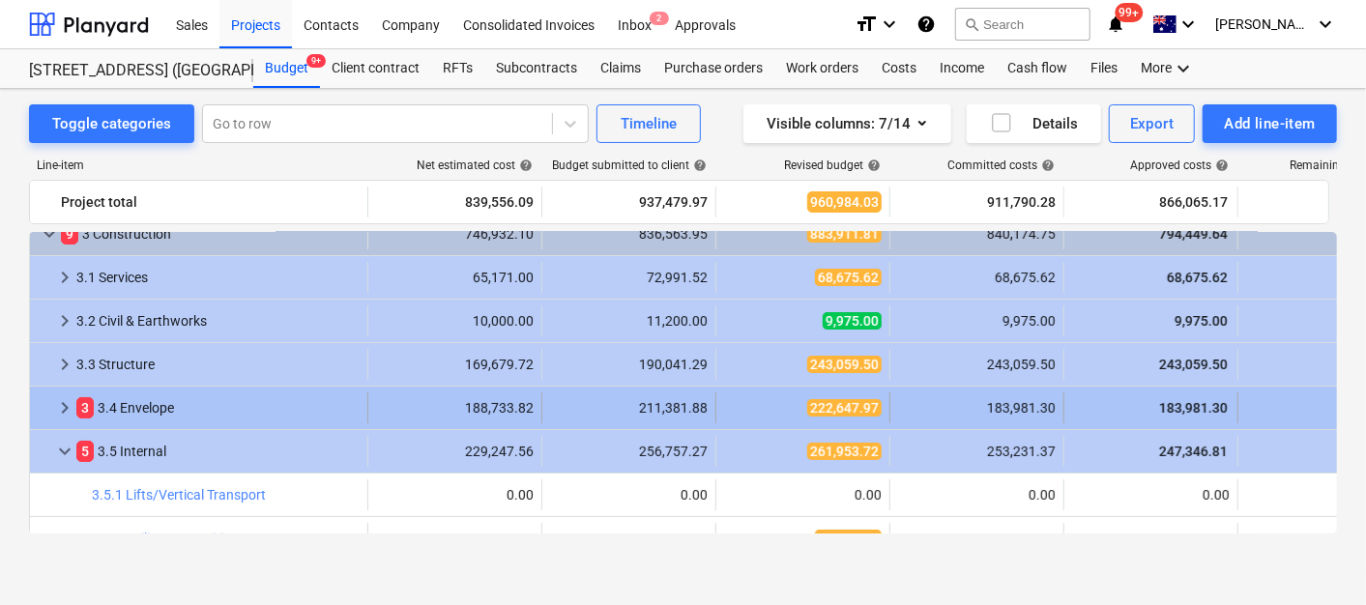
click at [772, 405] on div "222,647.97" at bounding box center [803, 407] width 158 height 19
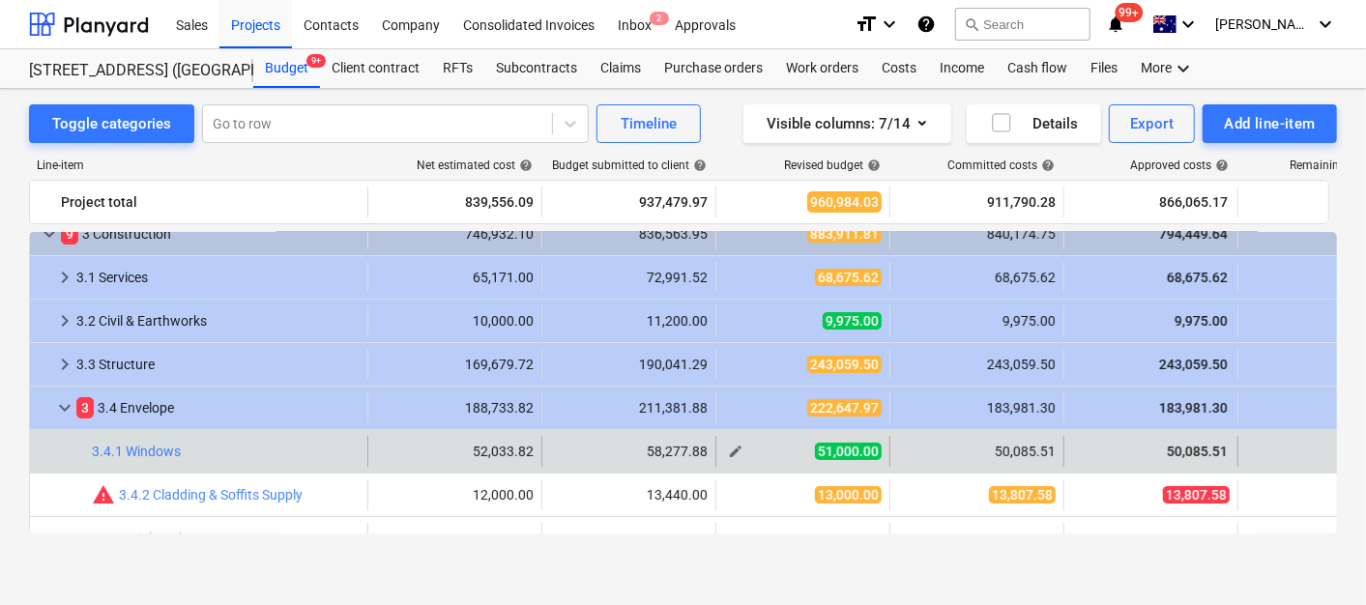
click at [728, 446] on span "edit" at bounding box center [735, 451] width 15 height 15
type textarea "x"
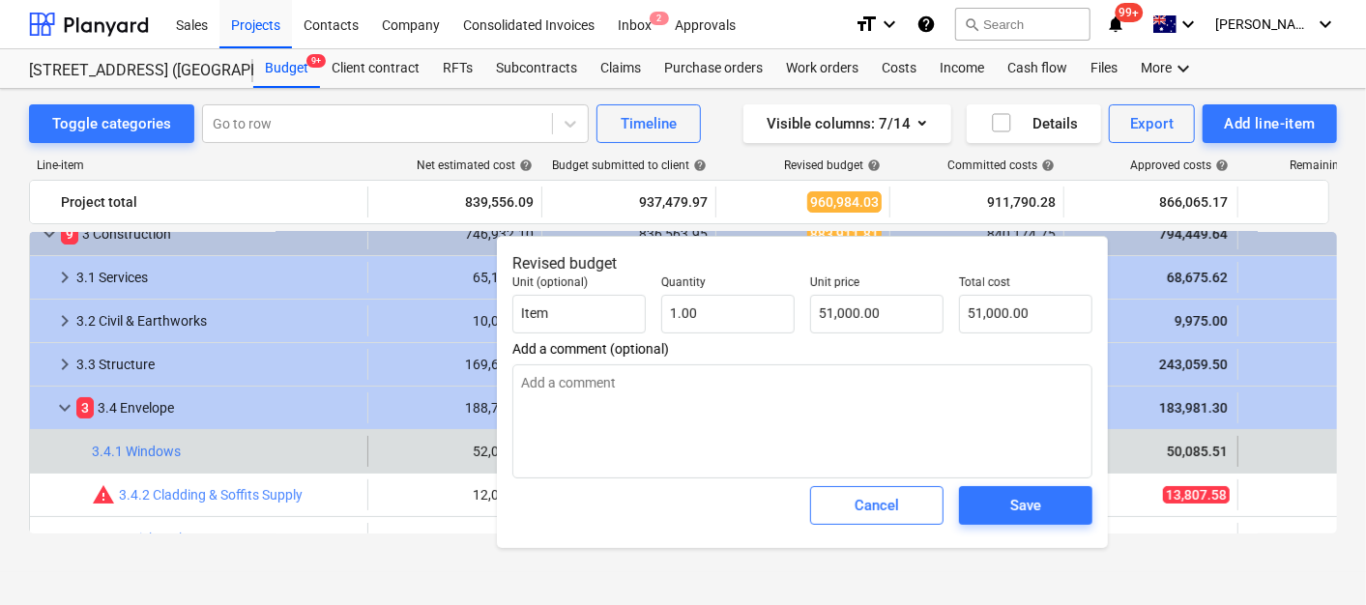
click at [952, 314] on div "Total cost 51,000.00" at bounding box center [1026, 304] width 149 height 73
type input "51000"
click at [851, 314] on input "51000" at bounding box center [876, 314] width 133 height 39
type textarea "x"
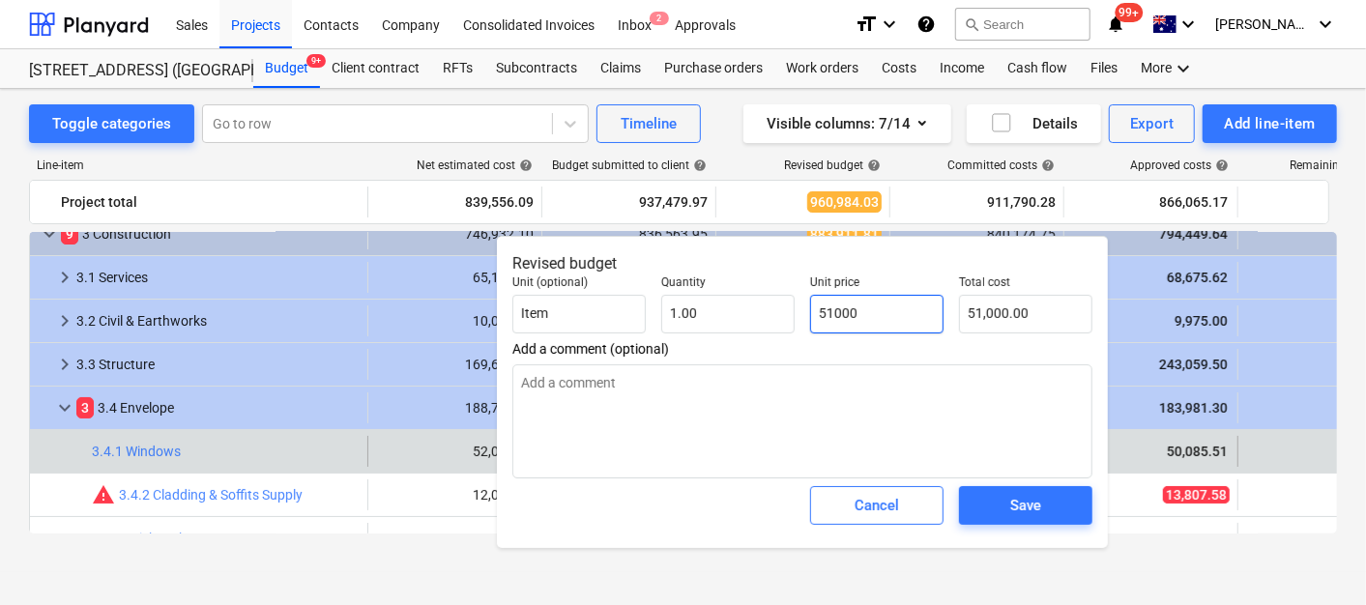
type input "5"
type input "5.00"
type textarea "x"
type input "50"
type input "50.00"
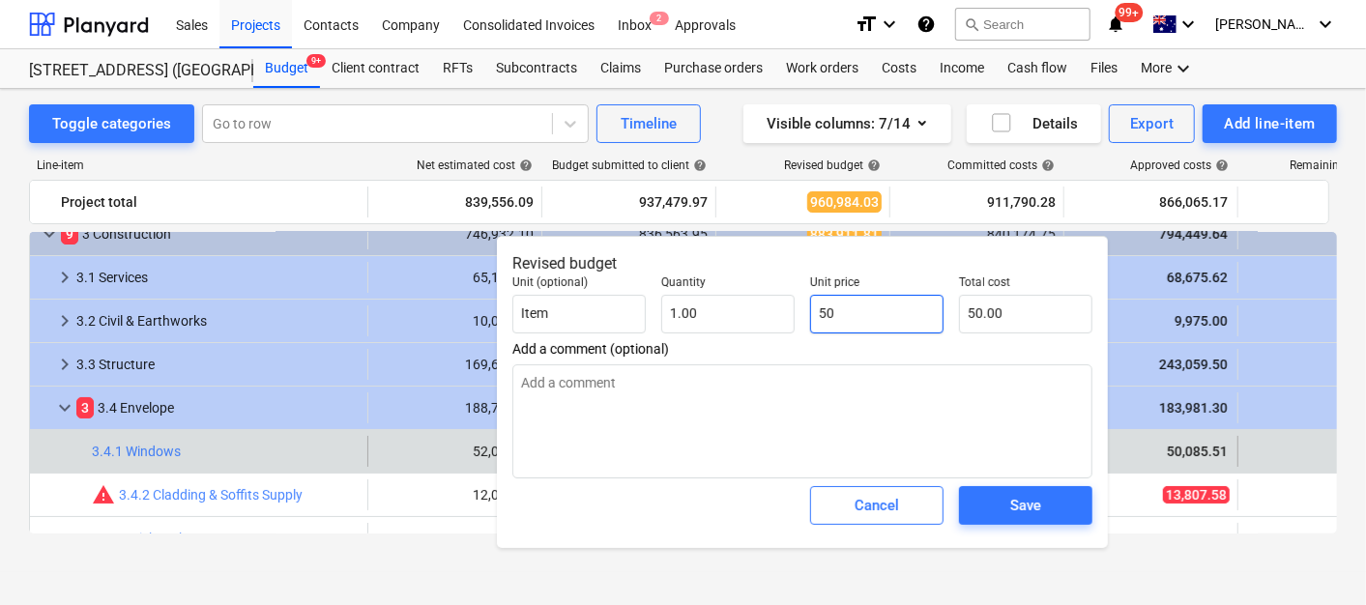
type textarea "x"
type input "500"
type input "500.00"
type textarea "x"
type input "5008"
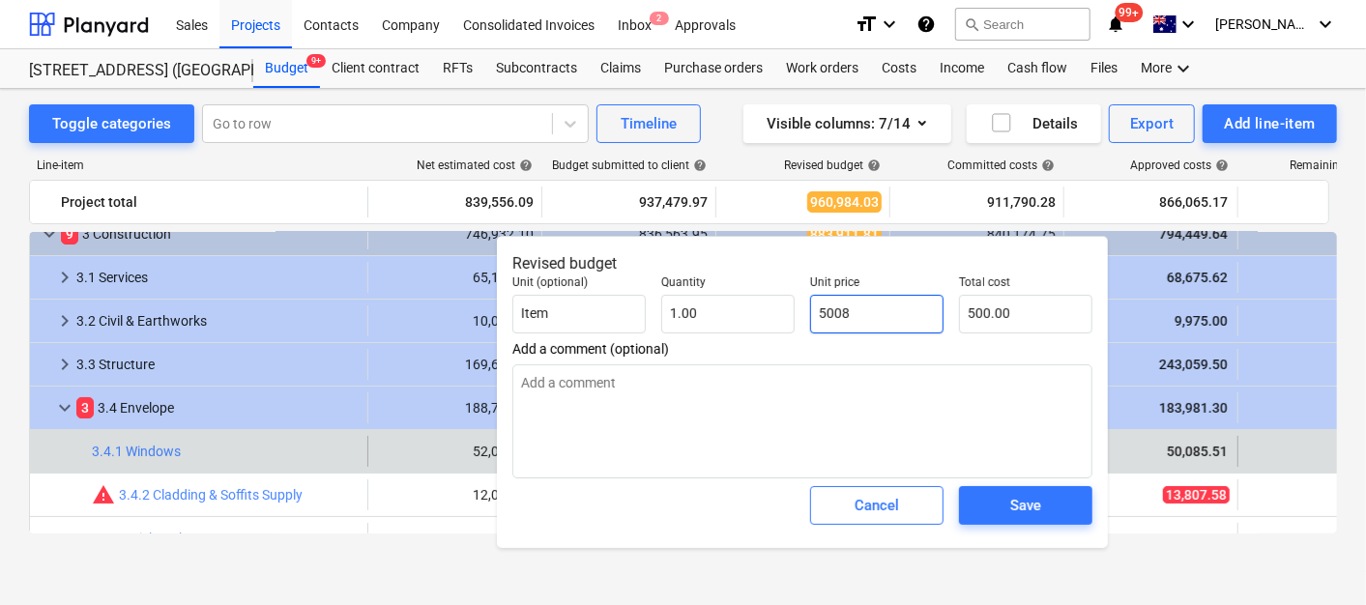
type input "5,008.00"
type textarea "x"
type input "50085"
type input "50,085.00"
type textarea "x"
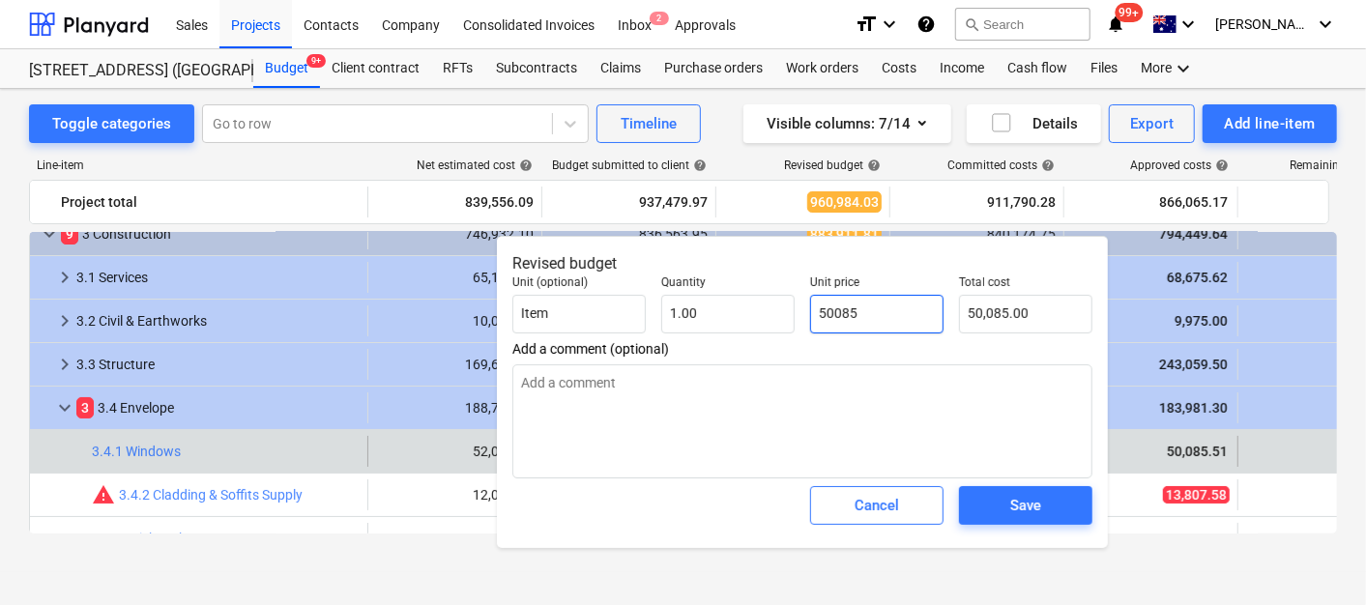
type input "50085."
type textarea "x"
type input "50085.5"
type input "50,085.50"
type textarea "x"
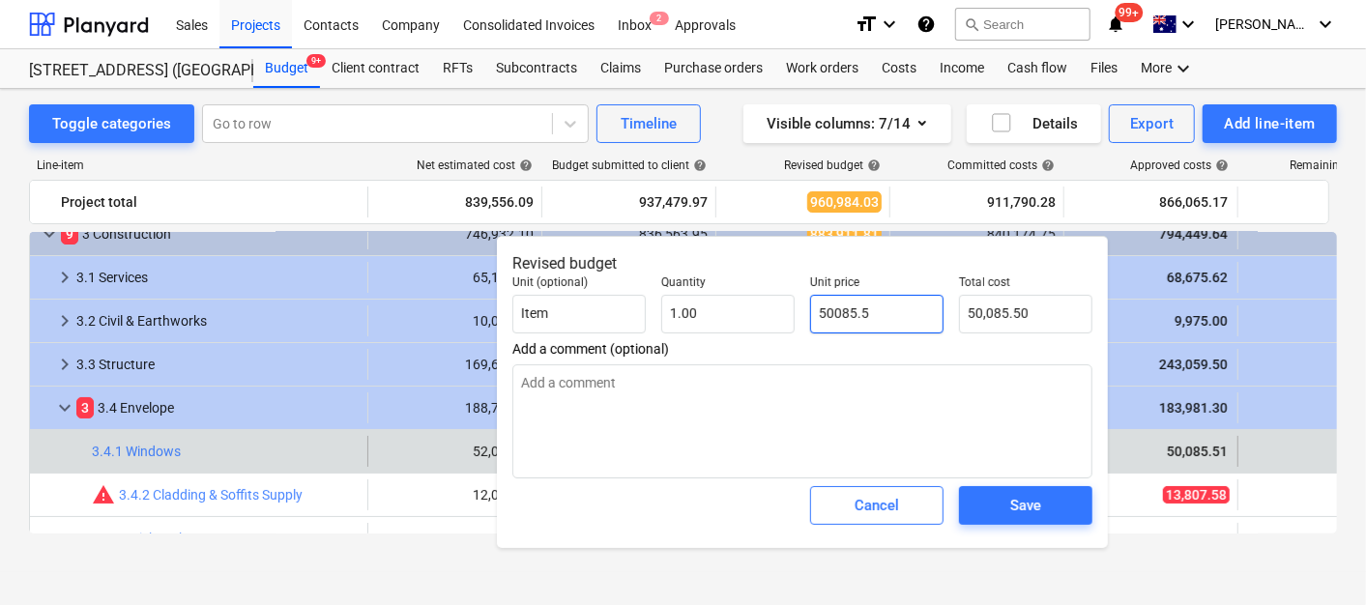
type input "50085.51"
type input "50,085.51"
type input "50085.51"
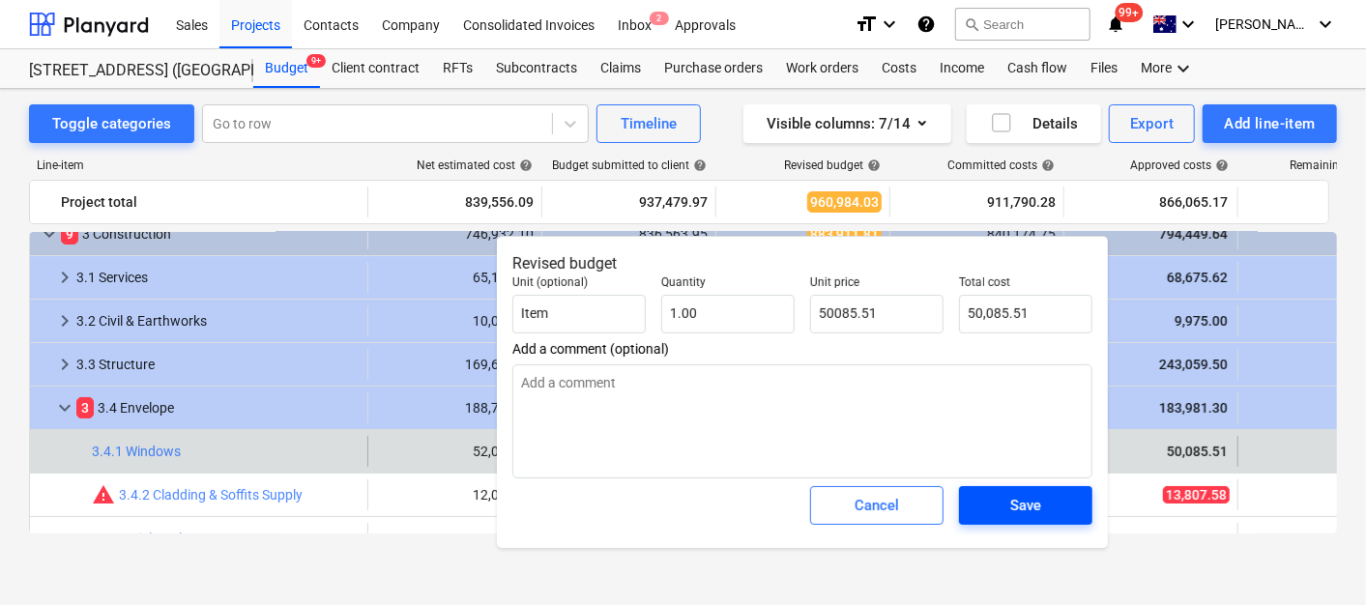
type textarea "x"
type input "50,085.51"
click at [1035, 510] on div "Save" at bounding box center [1026, 505] width 31 height 25
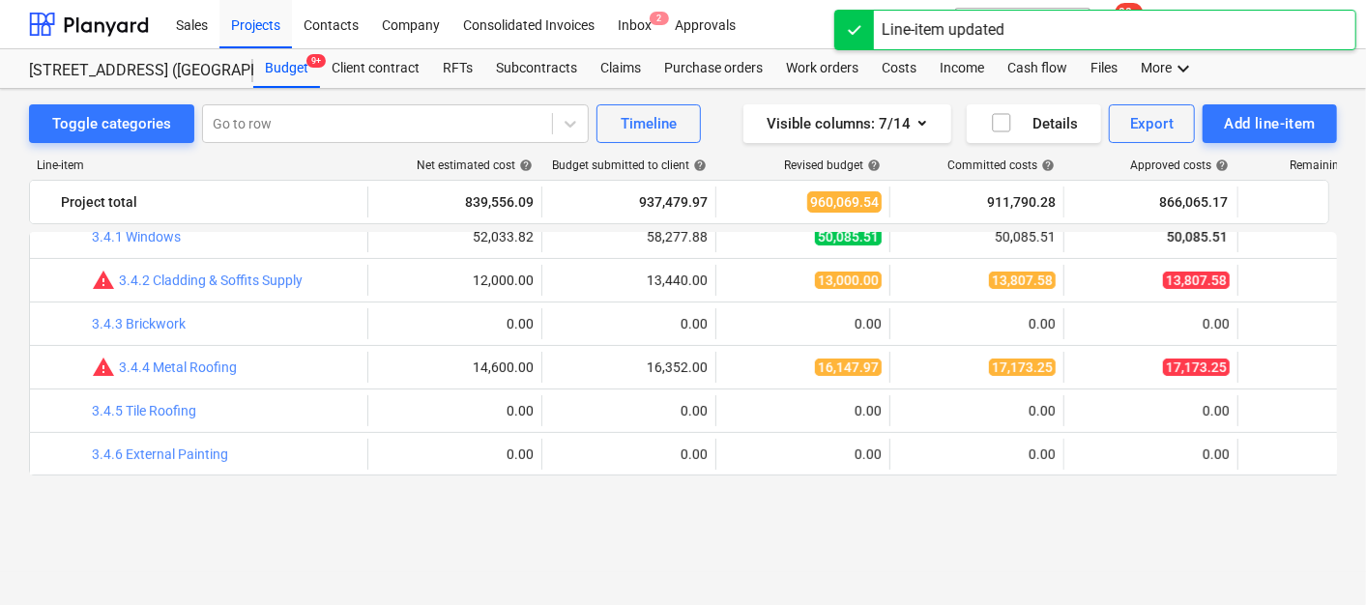
scroll to position [215, 0]
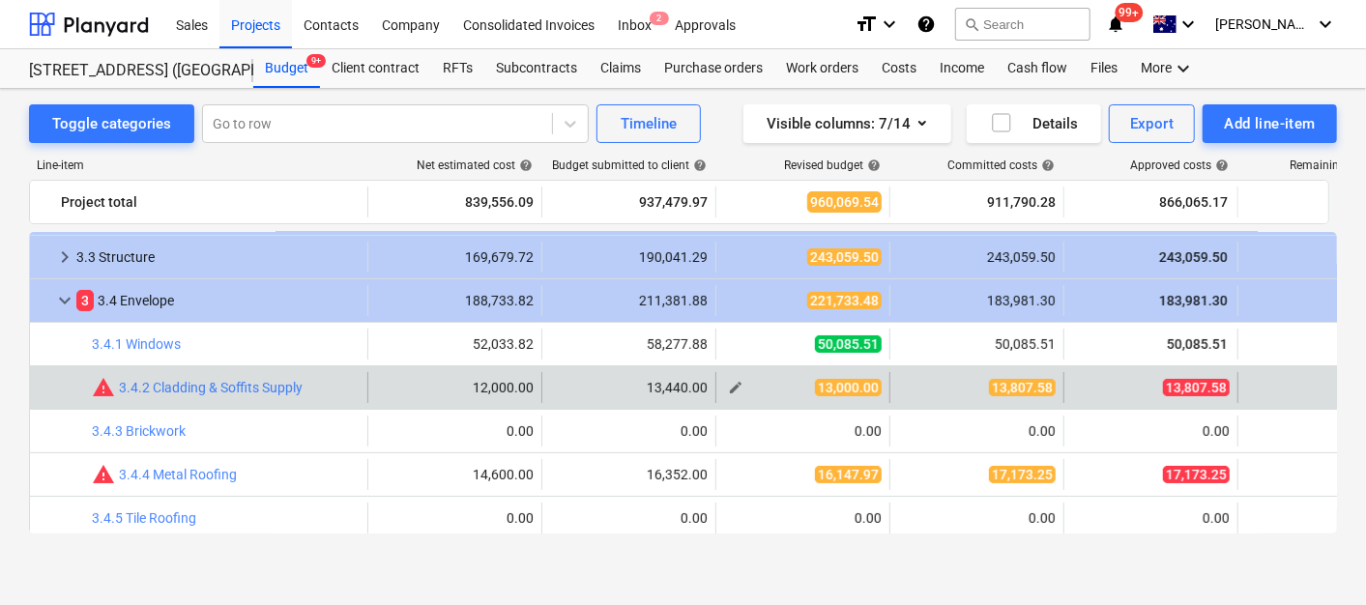
click at [736, 385] on span "edit" at bounding box center [735, 387] width 15 height 15
type textarea "x"
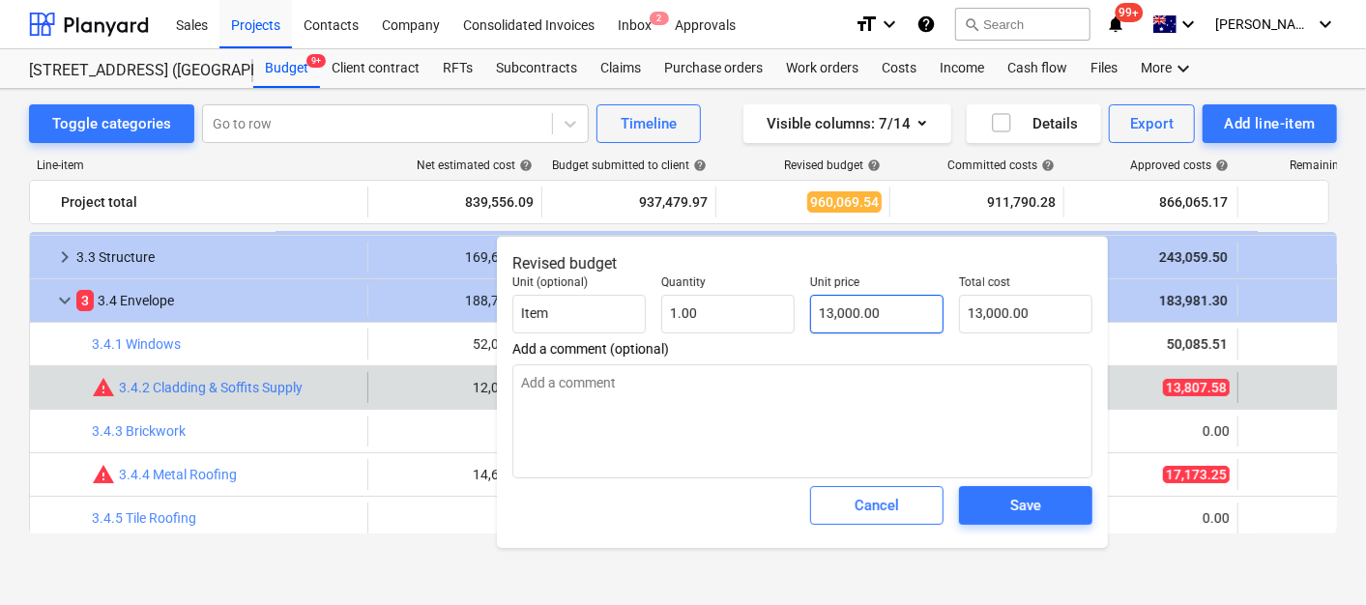
type input "13000"
click at [902, 308] on input "13000" at bounding box center [876, 314] width 133 height 39
type textarea "x"
type input "1300"
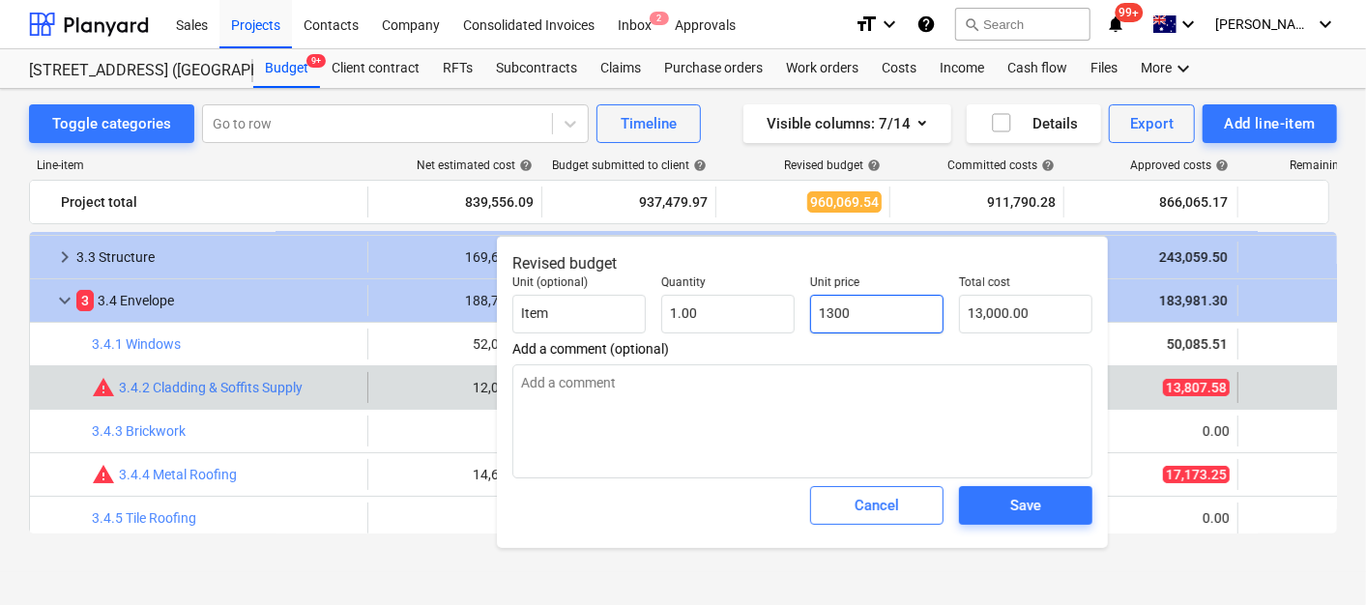
type input "1,300.00"
type textarea "x"
type input "130"
type input "130.00"
type textarea "x"
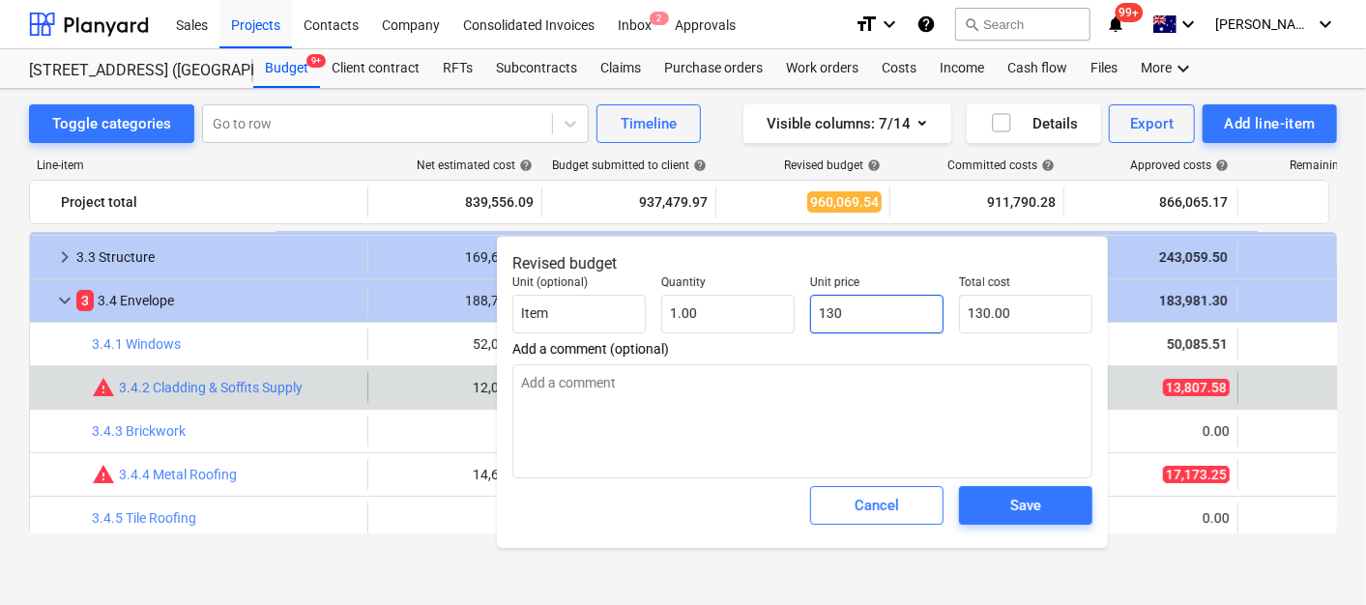
type input "13"
type input "13.00"
type textarea "x"
type input "138"
type input "138.00"
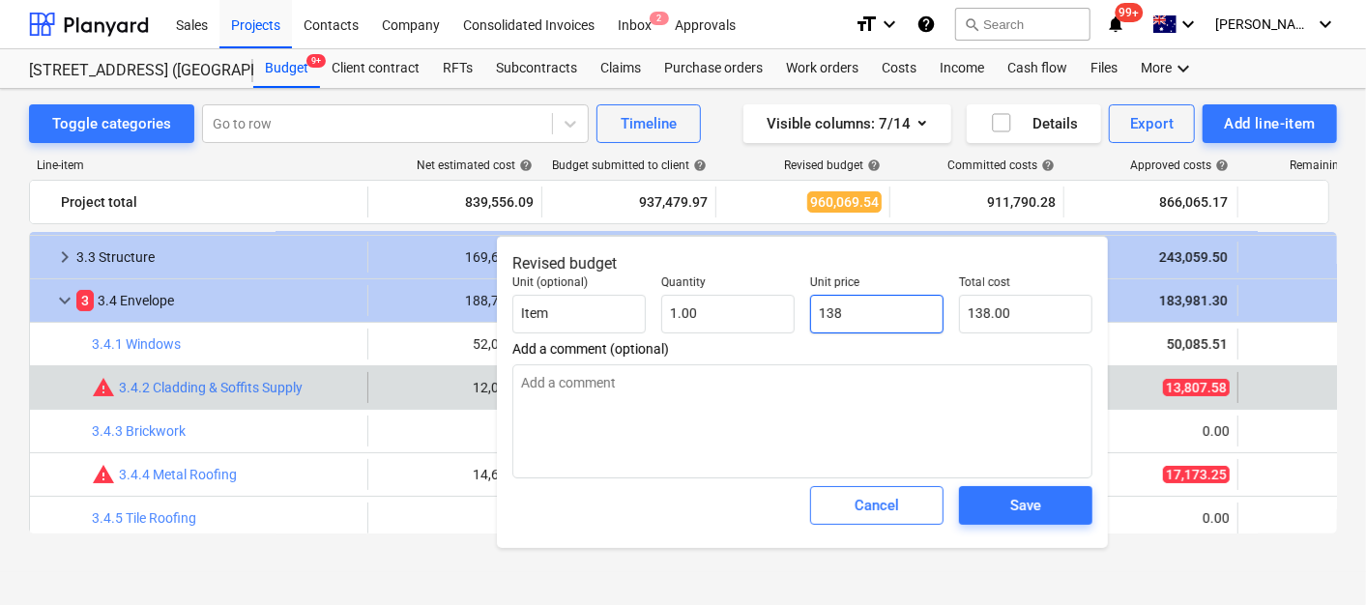
type textarea "x"
type input "1380"
type input "1,380.00"
type textarea "x"
type input "13807"
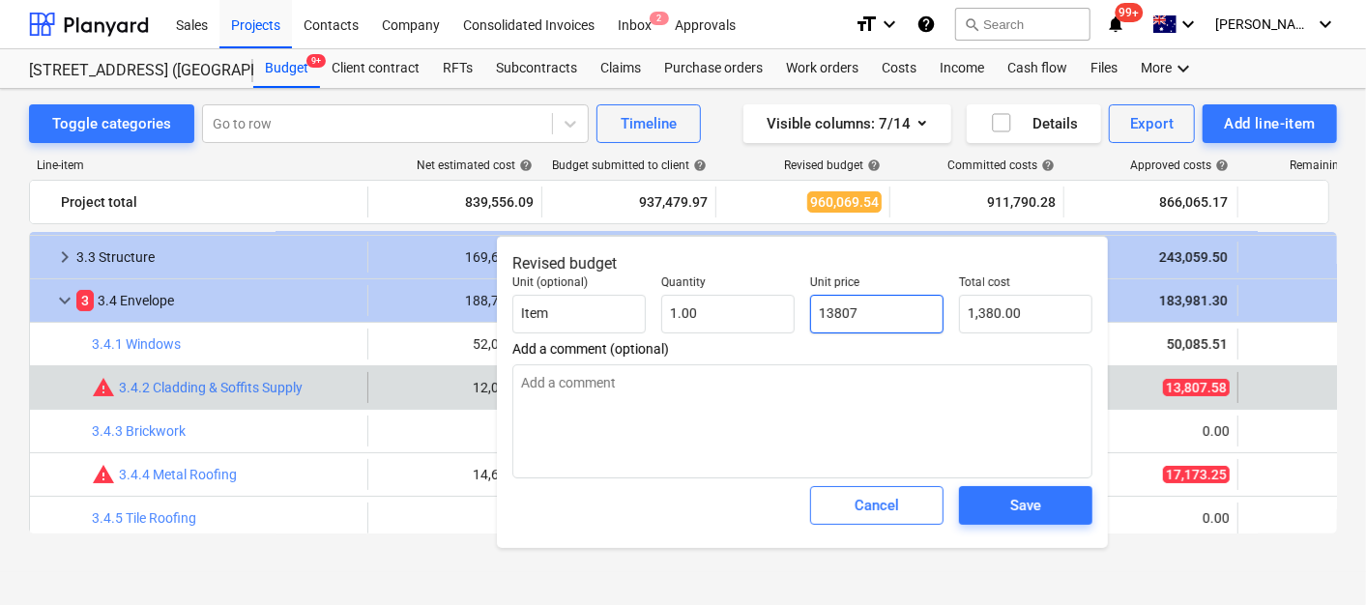
type input "13,807.00"
type textarea "x"
type input "13807."
type textarea "x"
type input "13807.5"
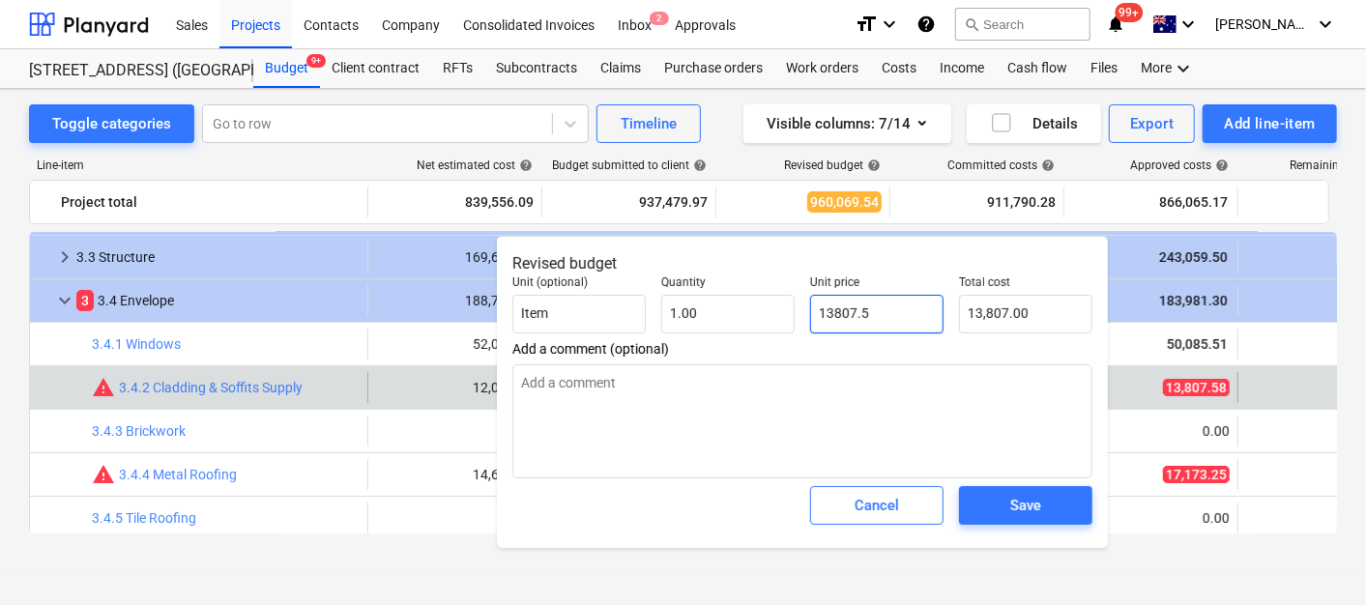
type input "13,807.50"
type textarea "x"
type input "13807.58"
type input "13,807.58"
type input "13807.58"
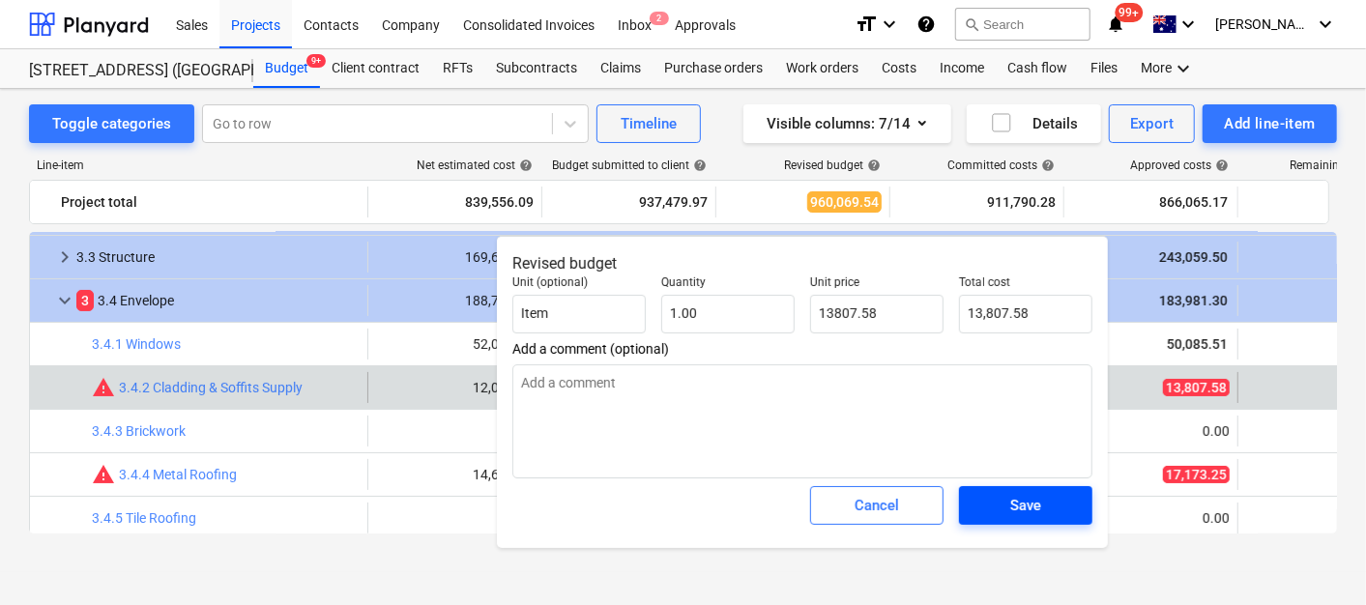
type textarea "x"
type input "13,807.58"
click at [1059, 518] on button "Save" at bounding box center [1025, 505] width 133 height 39
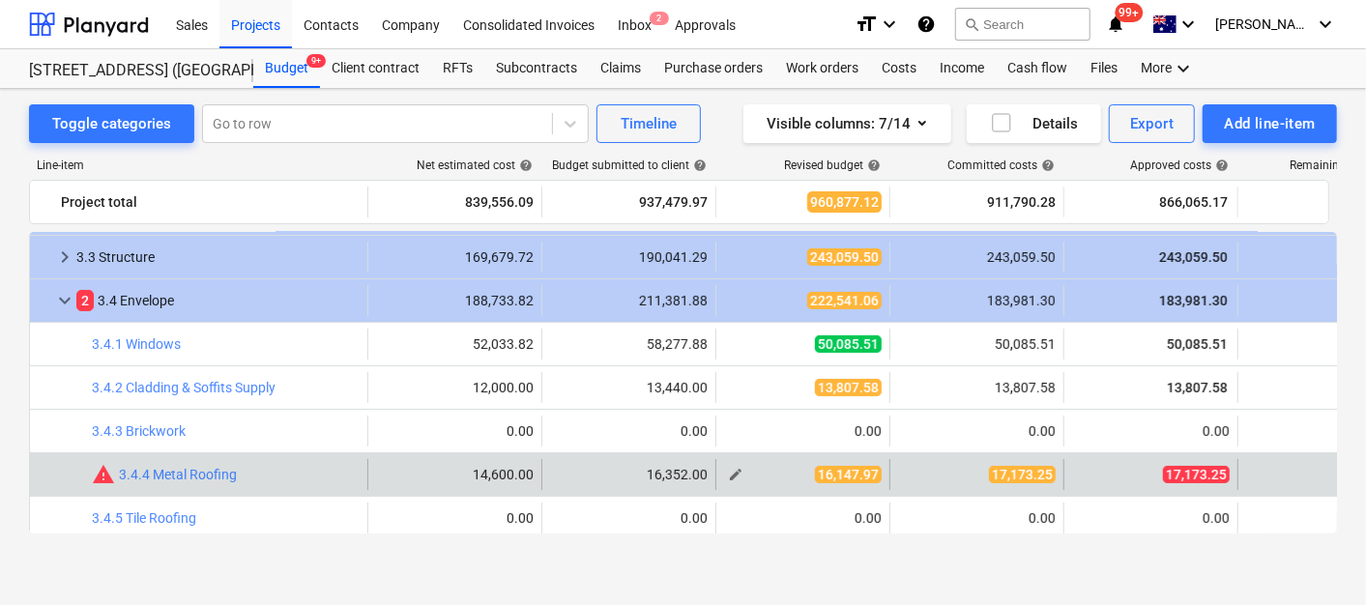
click at [731, 474] on span "edit" at bounding box center [735, 474] width 15 height 15
type textarea "x"
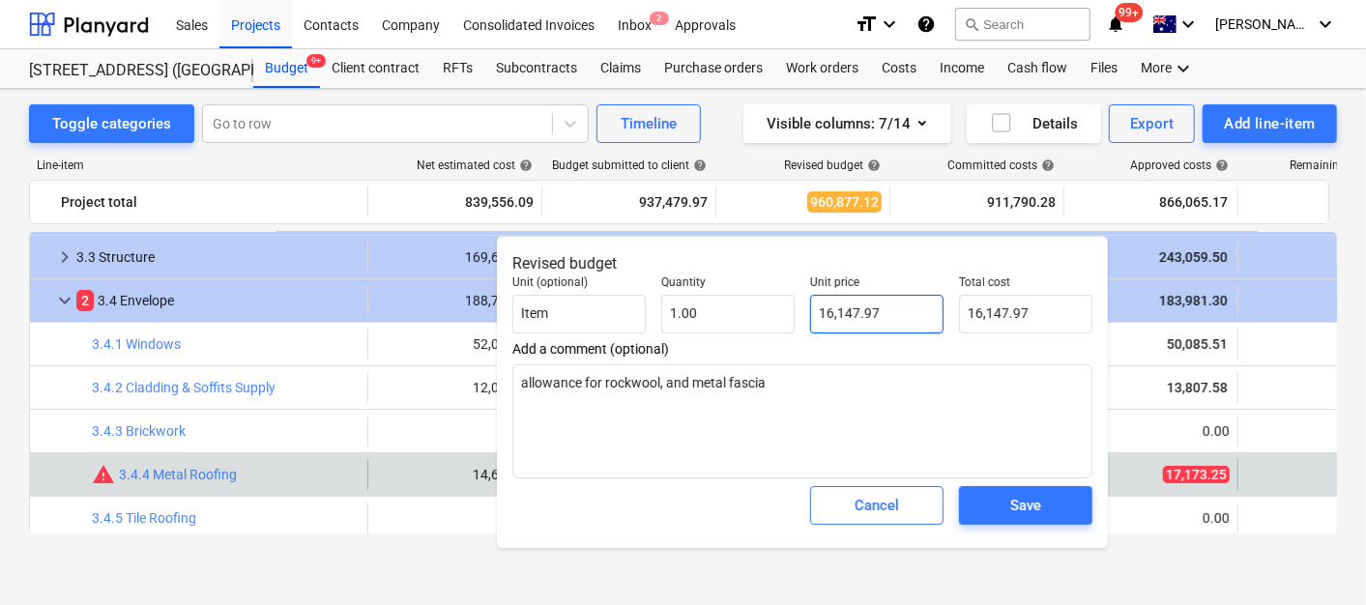
type input "16147.97"
click at [885, 304] on input "16147.97" at bounding box center [876, 314] width 133 height 39
type textarea "x"
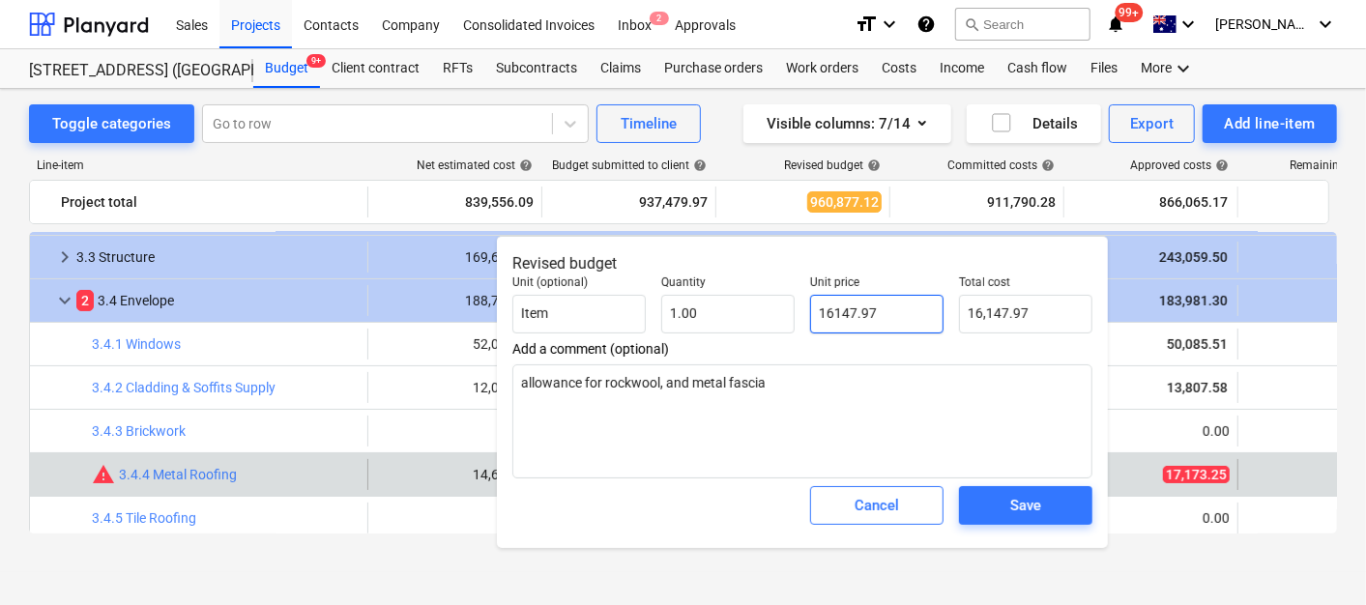
type input "1"
type input "1.00"
type textarea "x"
type input "17"
type input "17.00"
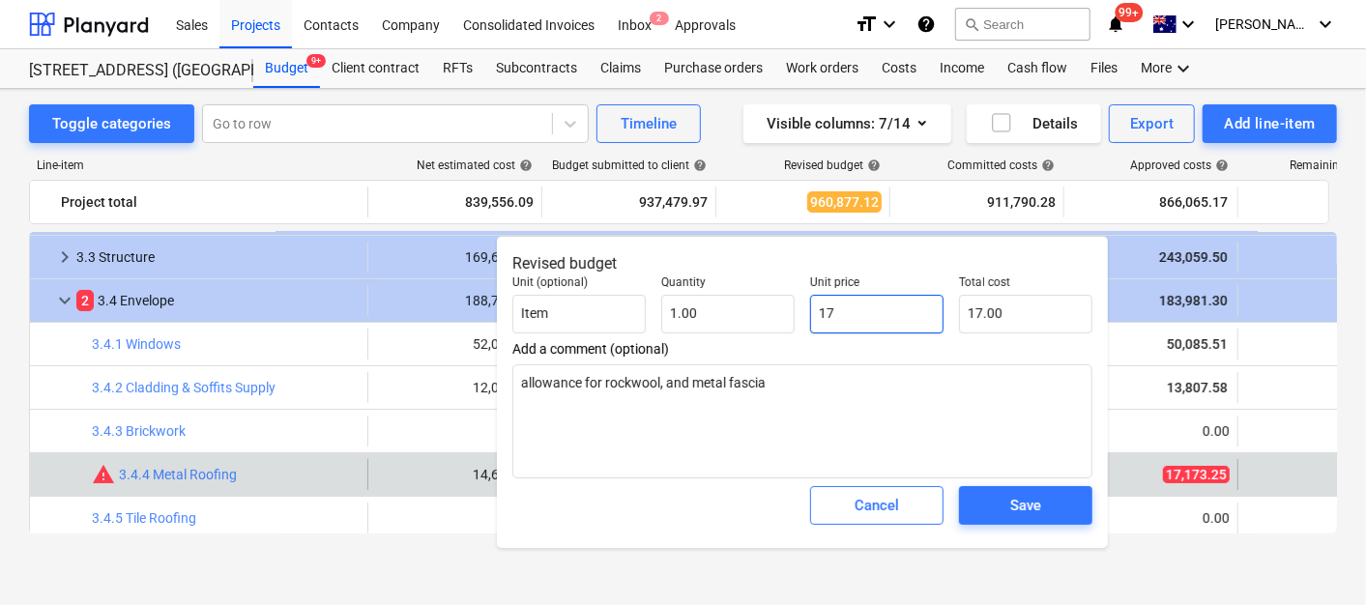
type textarea "x"
type input "171"
type input "171.00"
type textarea "x"
type input "1717"
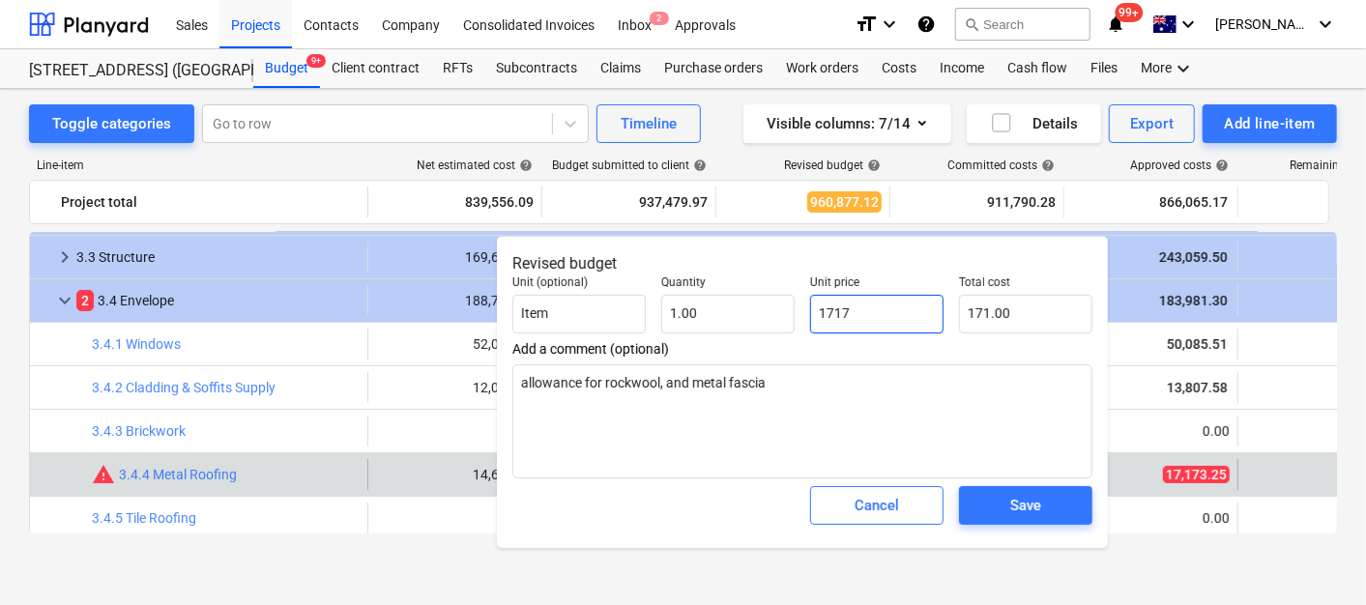
type input "1,717.00"
type textarea "x"
type input "17173"
type input "17,173.00"
type textarea "x"
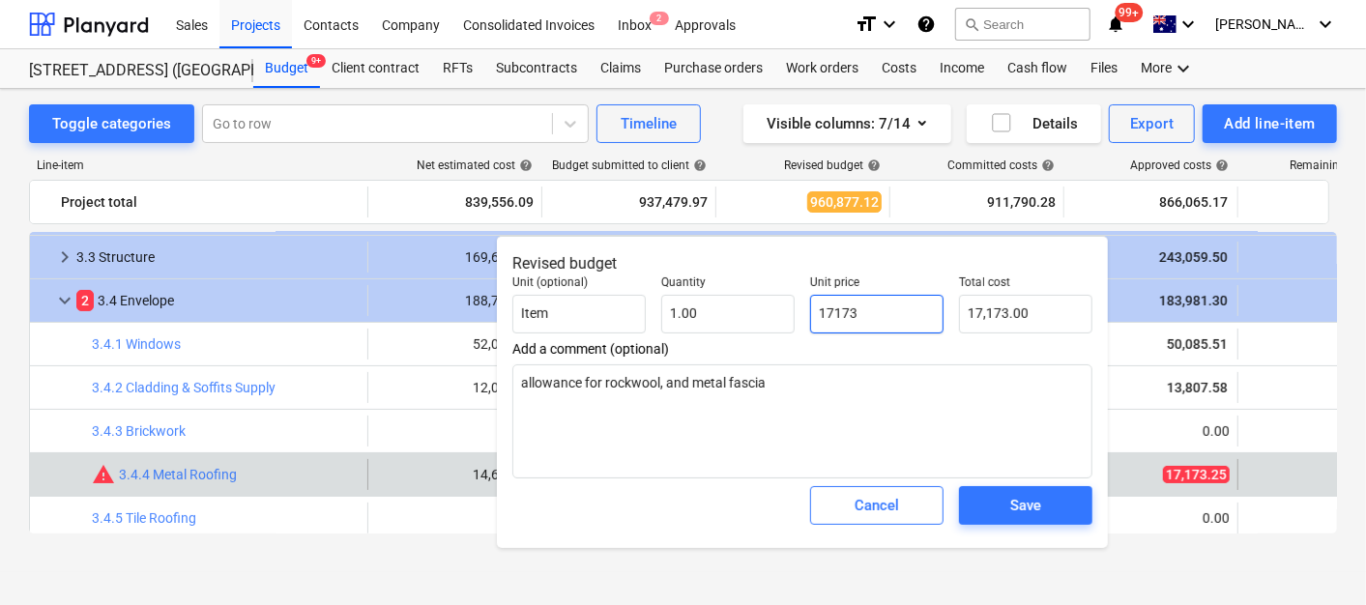
type input "17173."
type textarea "x"
type input "17173.2"
type input "17,173.20"
type textarea "x"
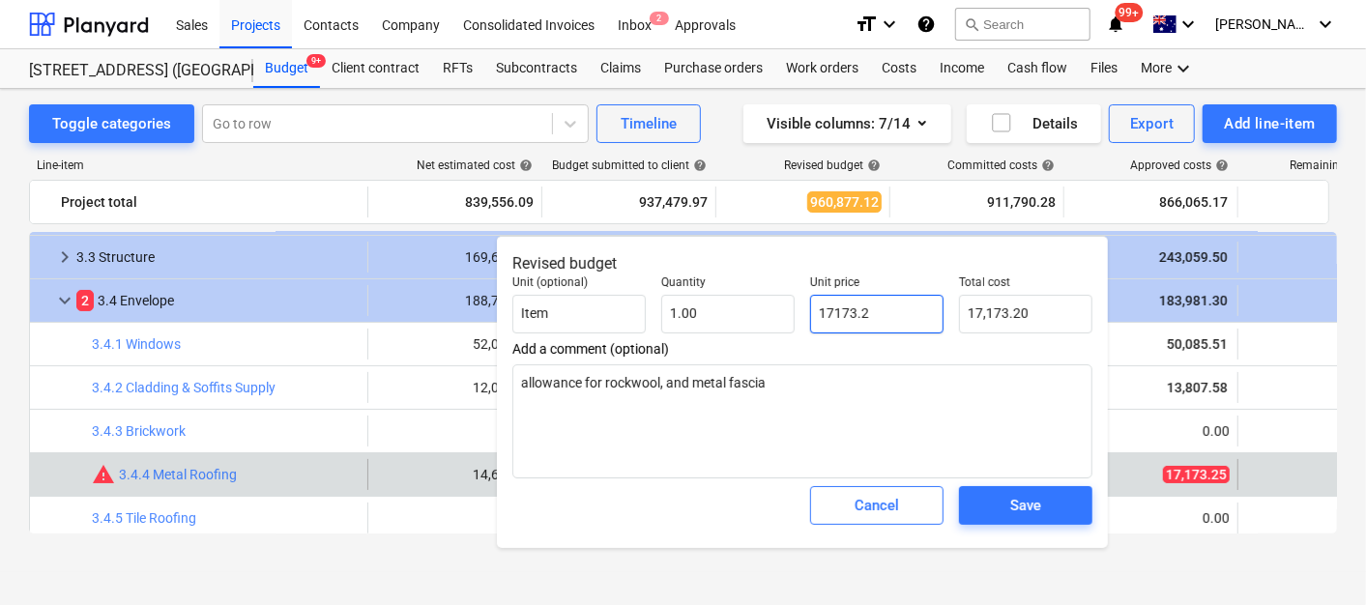
type input "17173.25"
type input "17,173.25"
type input "17173.25"
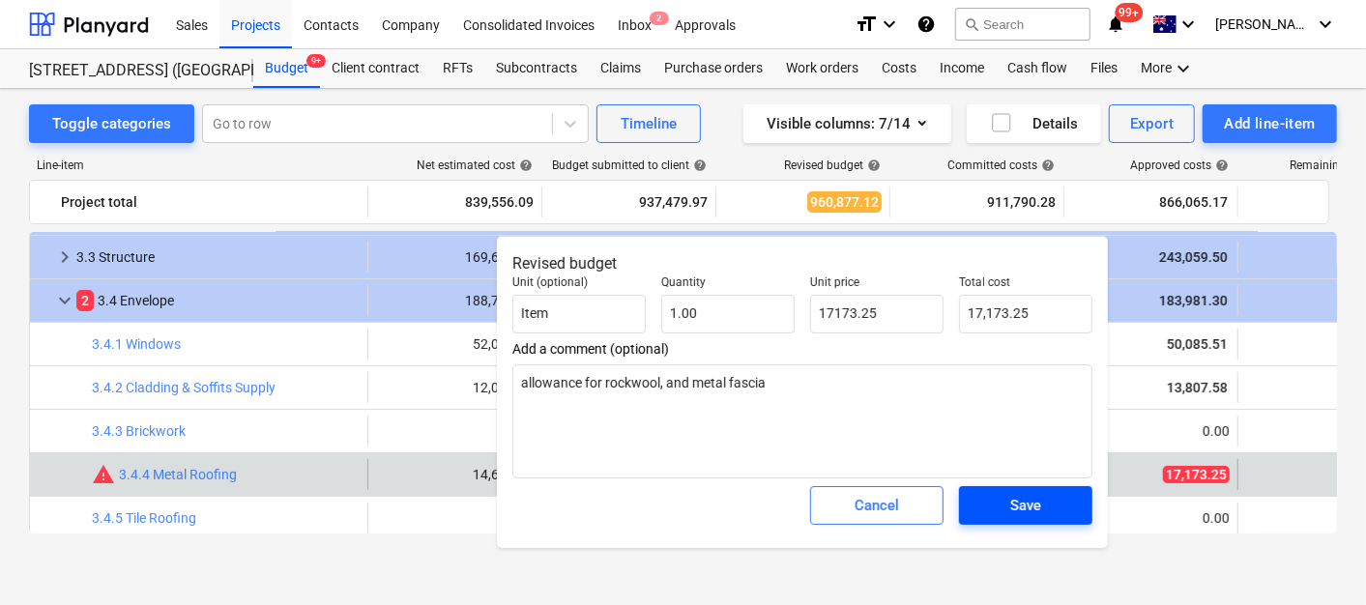
type textarea "x"
type input "17,173.25"
click at [1042, 514] on span "Save" at bounding box center [1026, 505] width 87 height 25
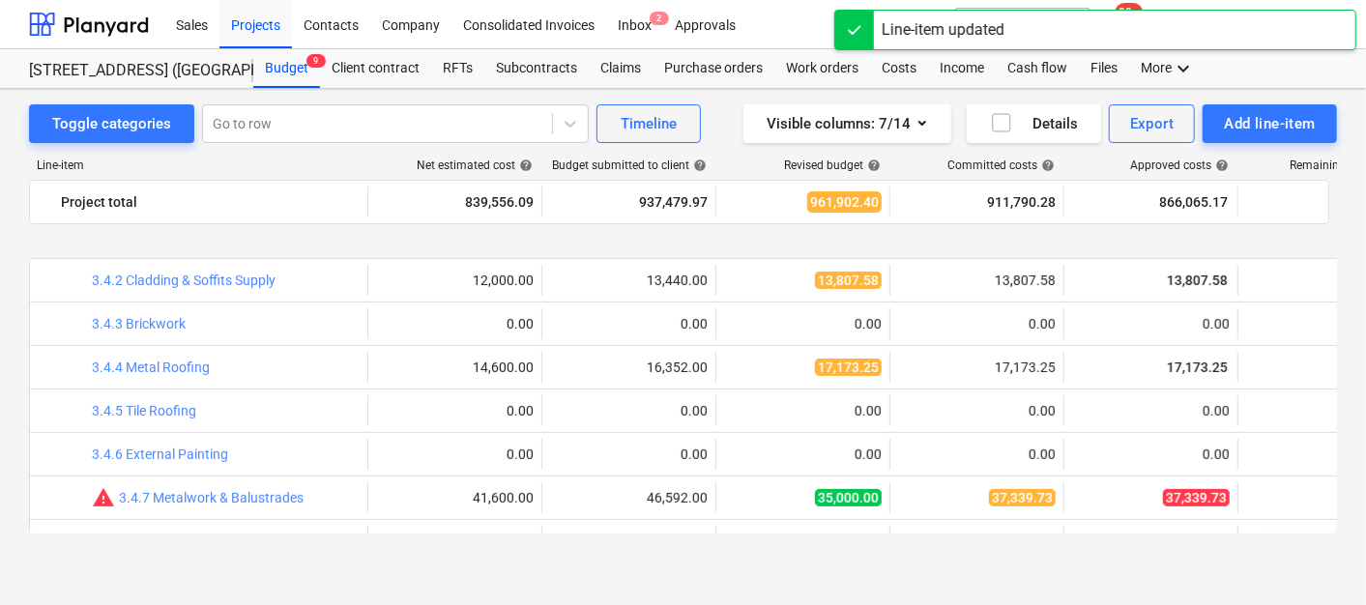
scroll to position [429, 0]
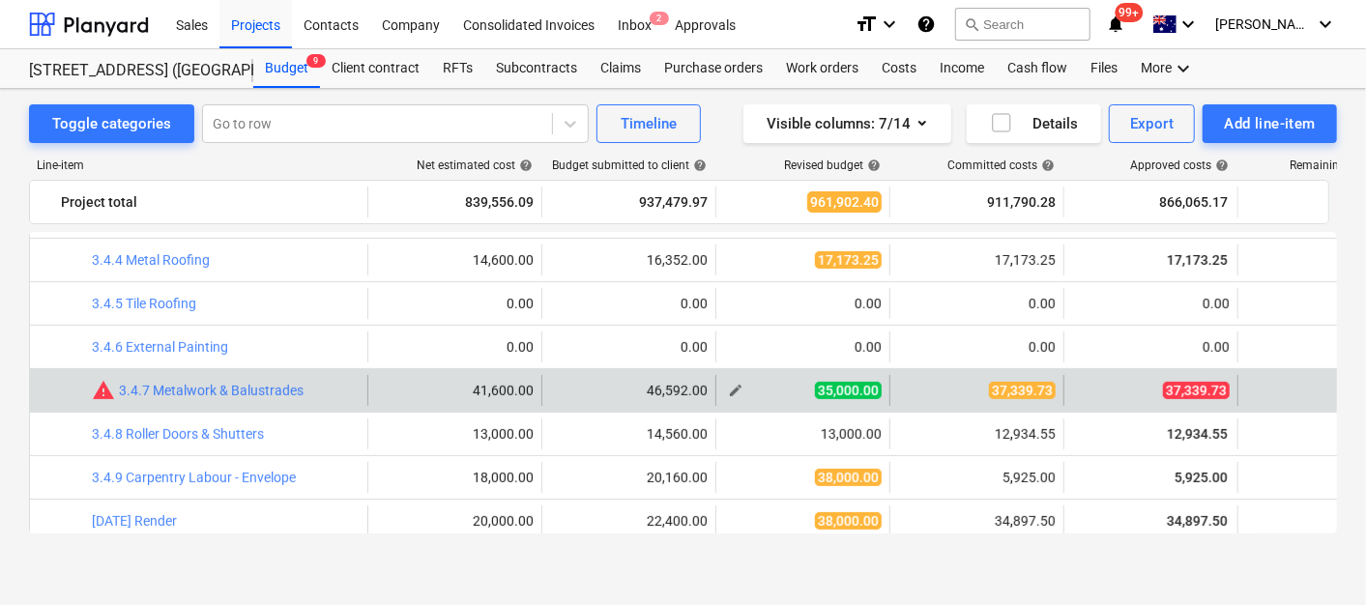
click at [741, 386] on span "edit" at bounding box center [735, 390] width 15 height 15
type textarea "x"
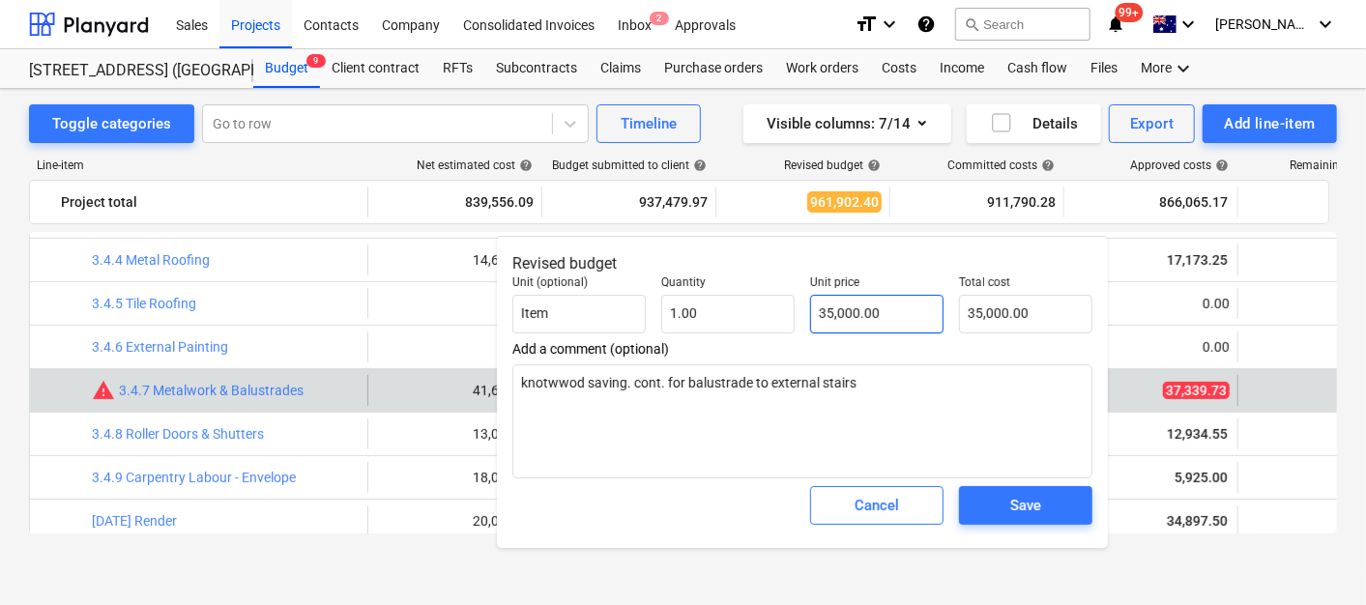
type input "35000"
click at [867, 305] on input "35000" at bounding box center [876, 314] width 133 height 39
type textarea "x"
type input "3"
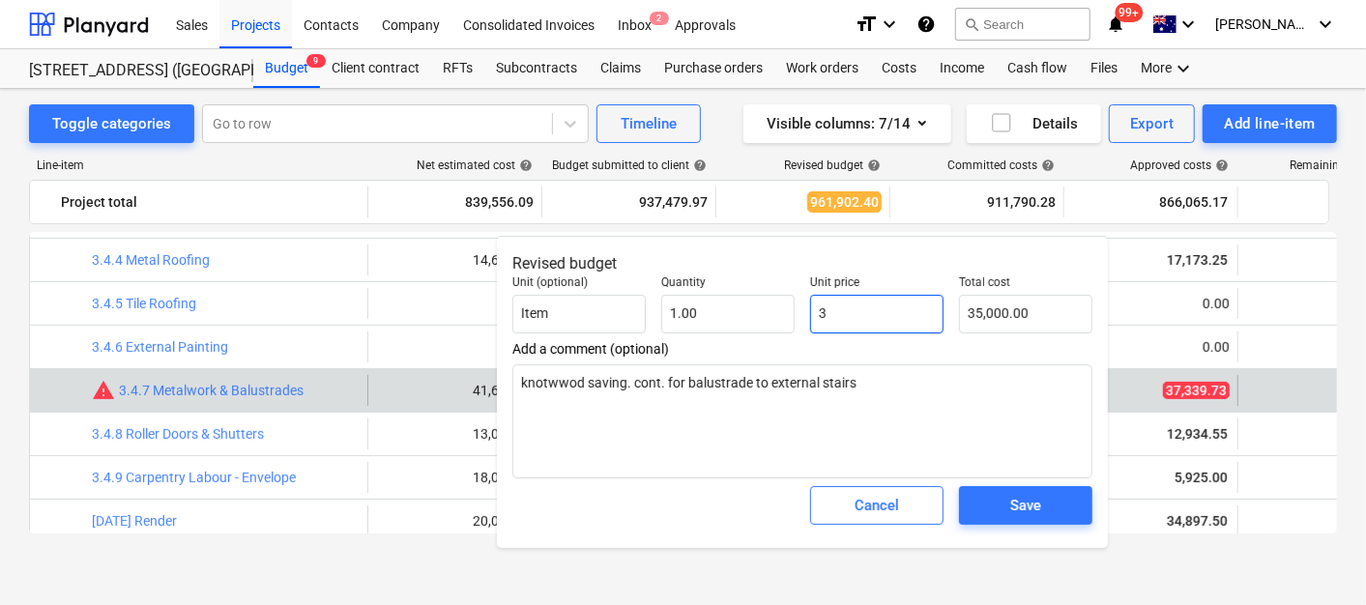
type input "3.00"
type textarea "x"
type input "37"
type input "37.00"
type textarea "x"
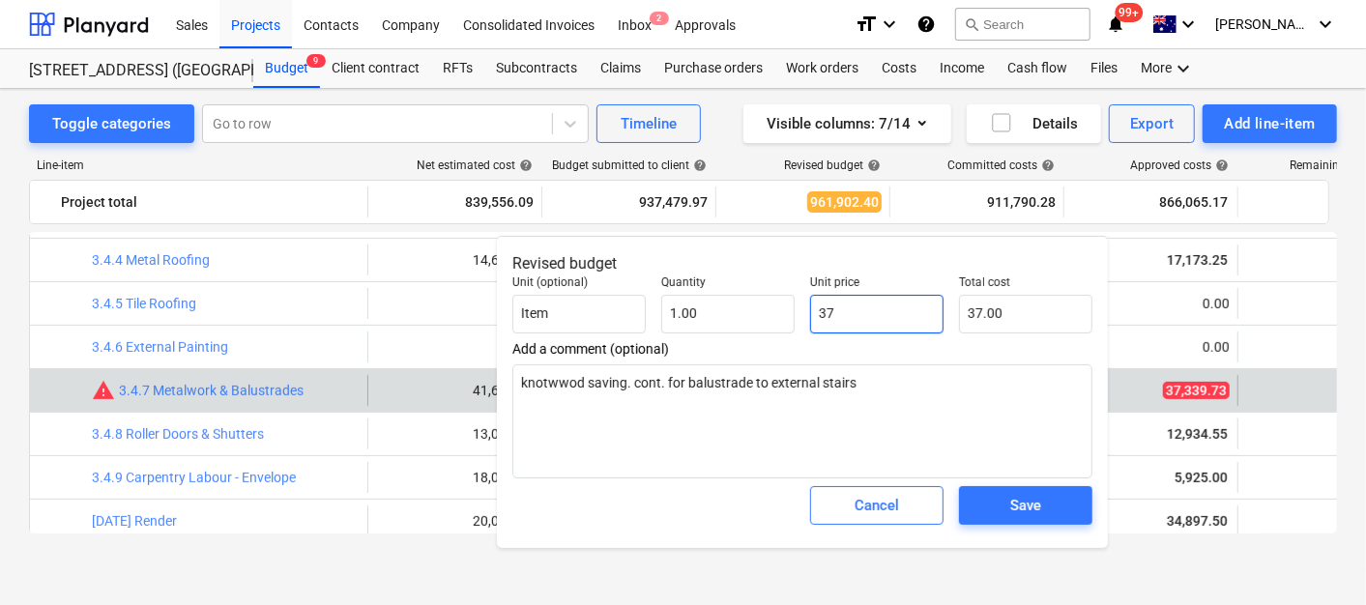
type input "373"
type input "373.00"
type textarea "x"
type input "3733"
type input "3,733.00"
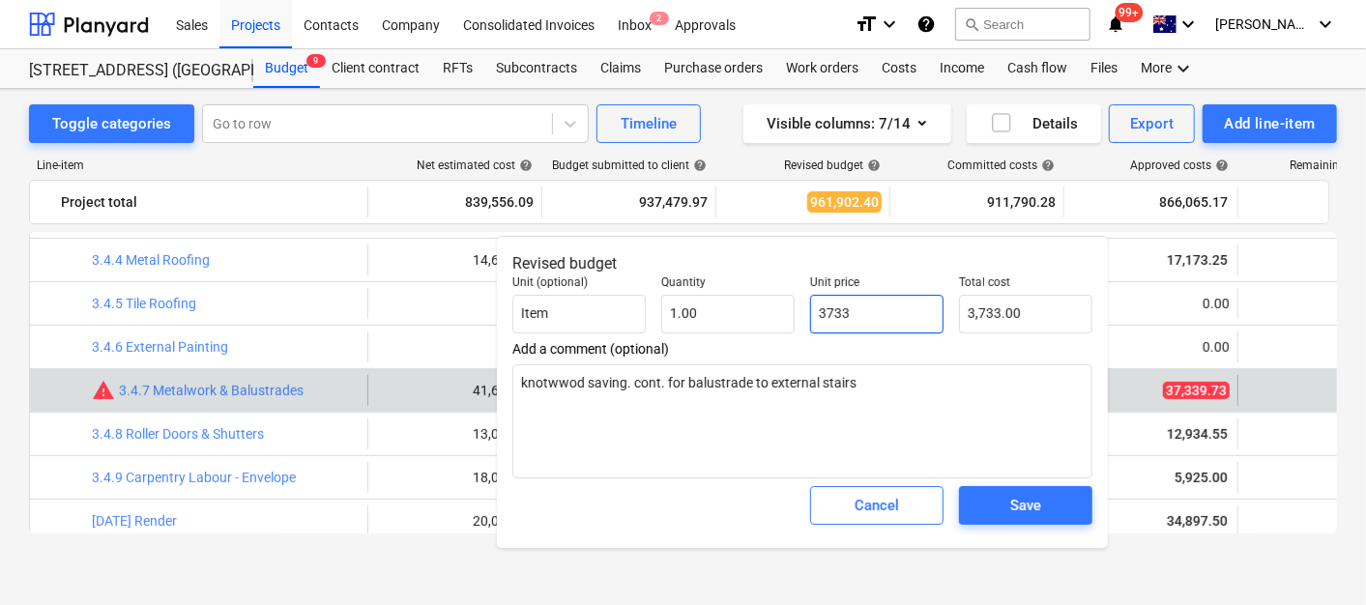
type textarea "x"
type input "37339"
type input "37,339.00"
type textarea "x"
type input "37339."
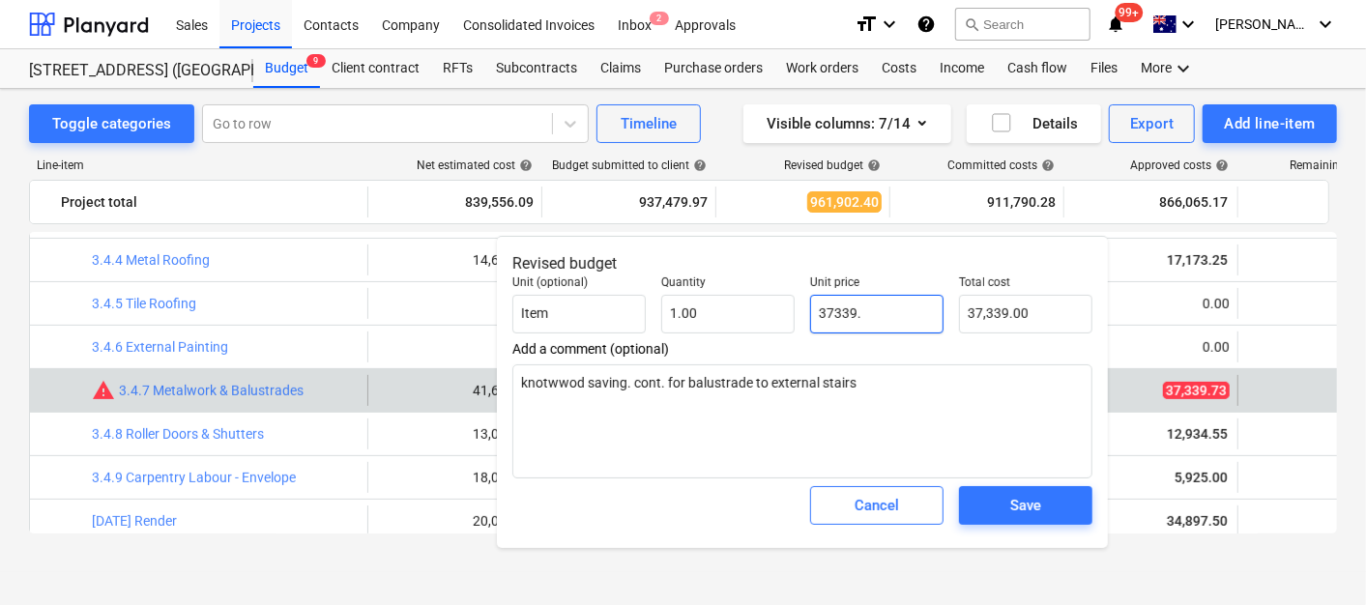
type textarea "x"
type input "37339.7"
type input "37,339.70"
type textarea "x"
type input "37339.73"
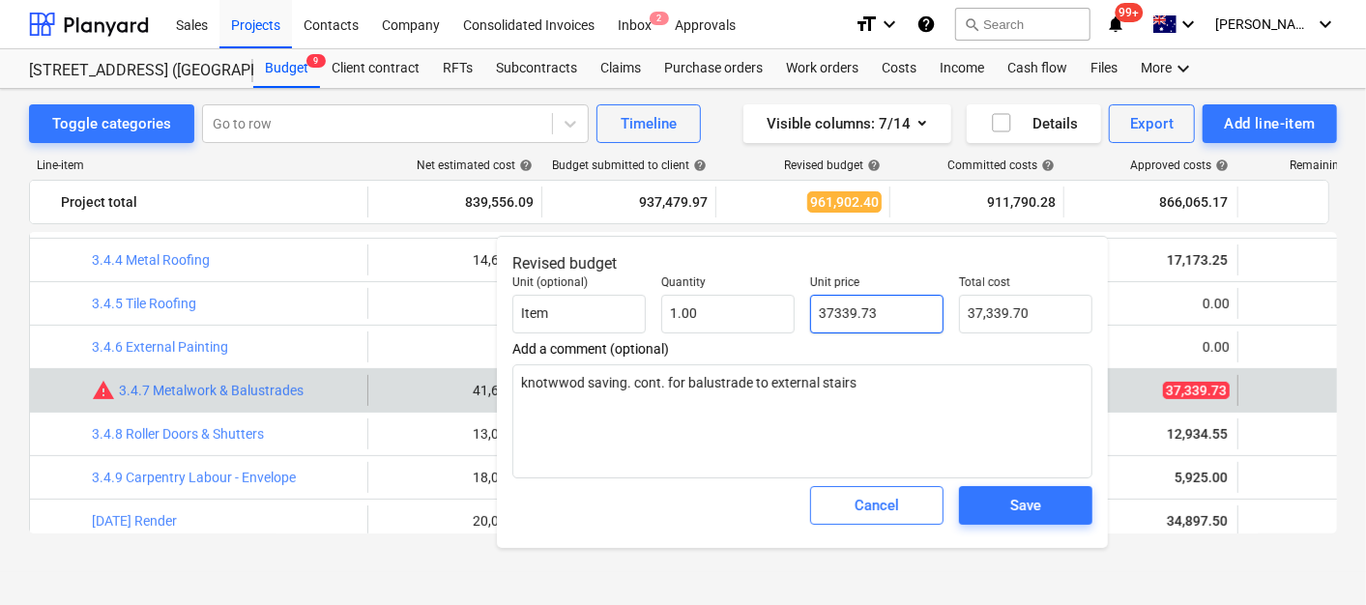
type input "37,339.73"
type input "37339.73"
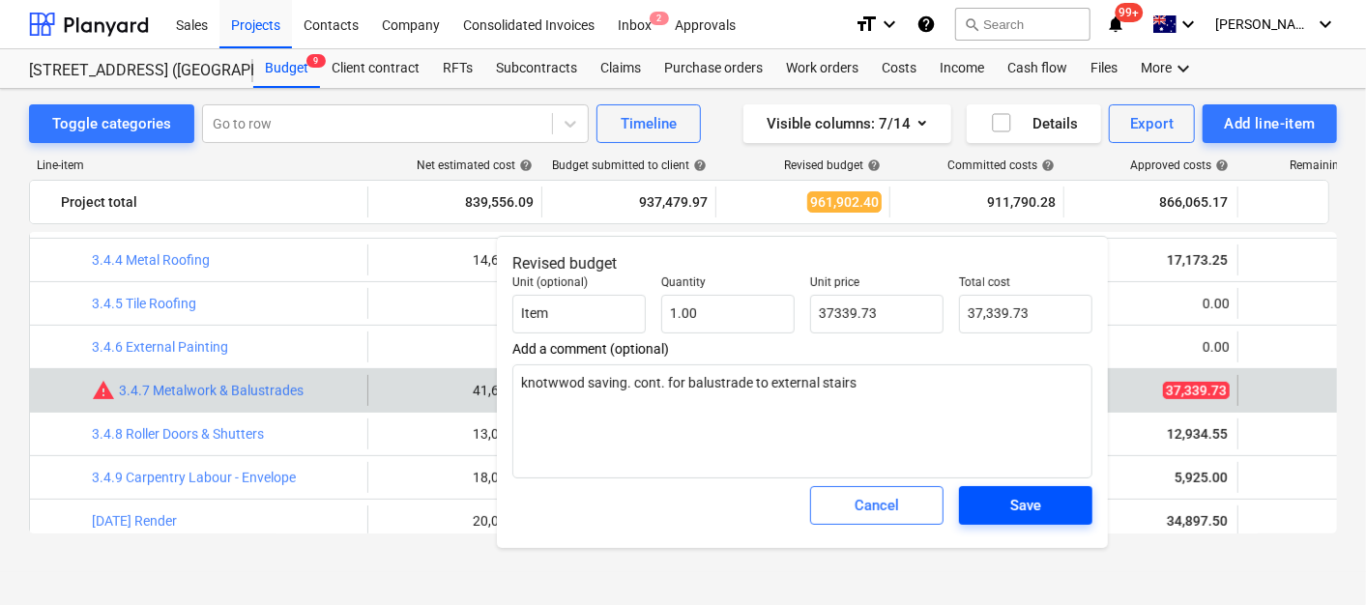
type textarea "x"
type input "37,339.73"
click at [1026, 514] on div "Save" at bounding box center [1026, 505] width 31 height 25
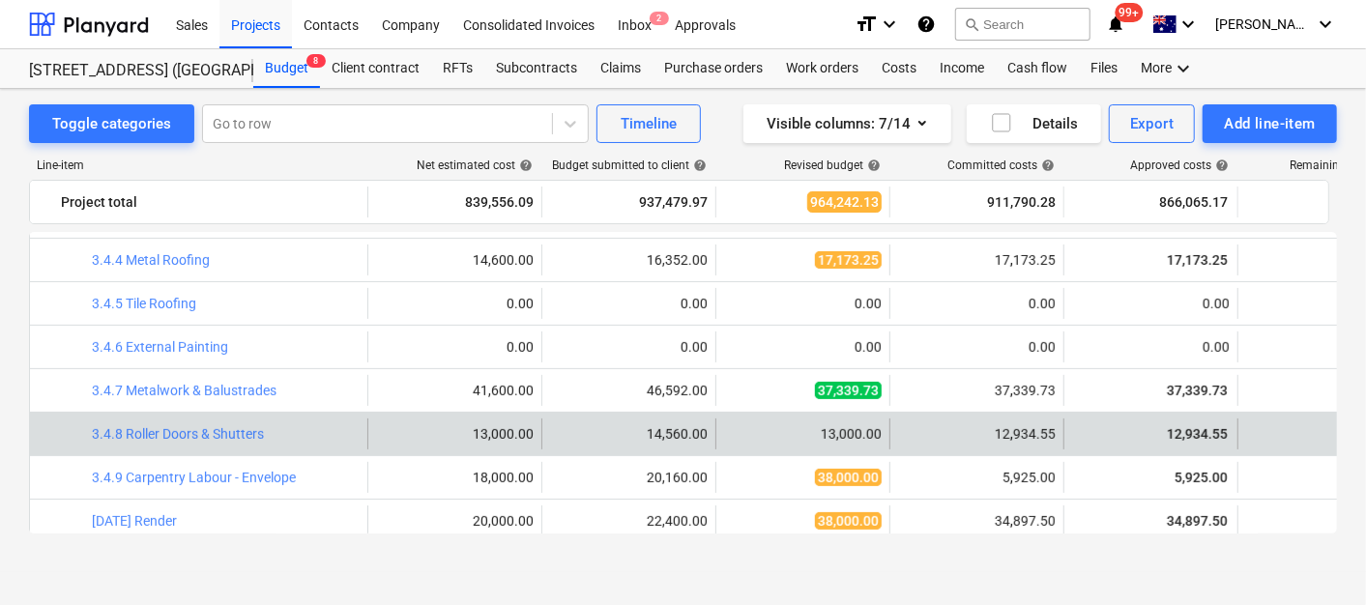
click at [1031, 437] on div "12,934.55" at bounding box center [977, 433] width 158 height 15
click at [1034, 433] on div "12,934.55" at bounding box center [977, 433] width 158 height 15
click at [732, 434] on span "edit" at bounding box center [735, 433] width 15 height 15
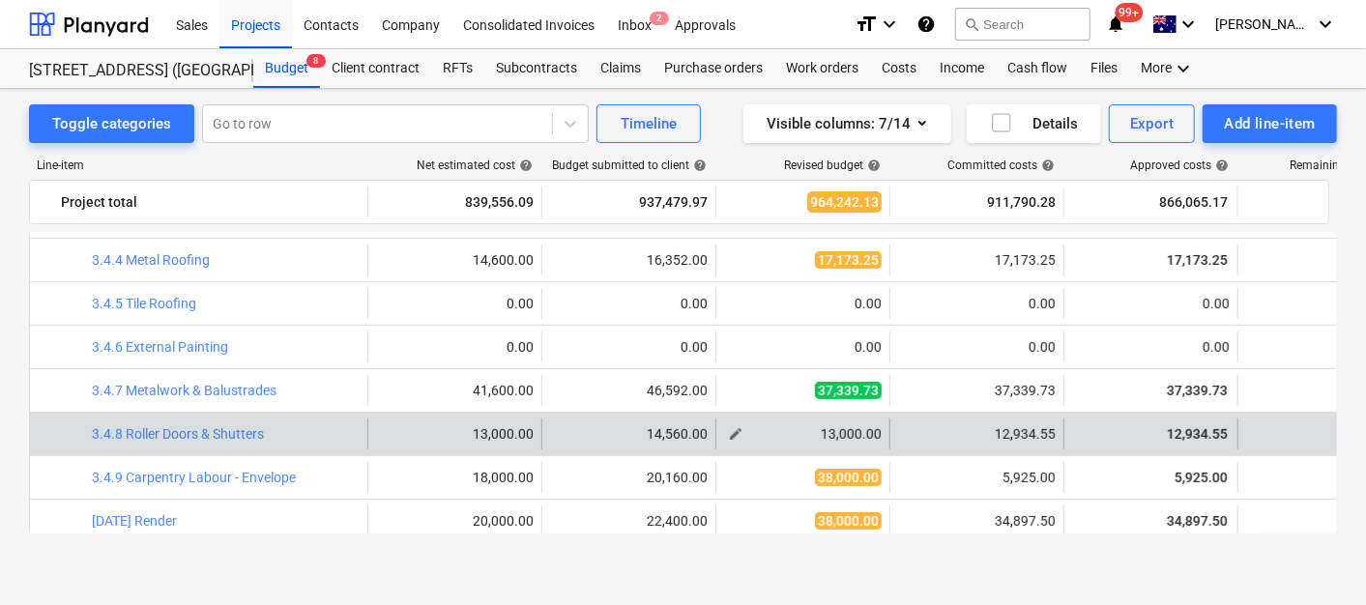
type textarea "x"
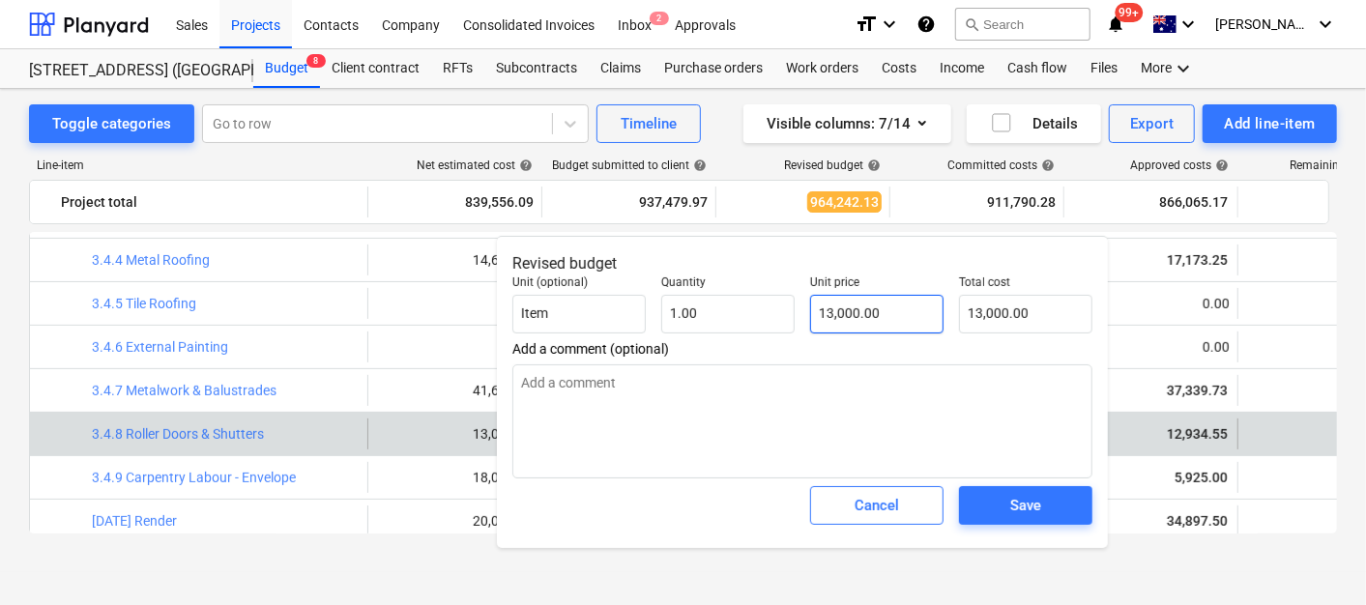
type input "13000"
click at [890, 296] on input "13000" at bounding box center [876, 314] width 133 height 39
type textarea "x"
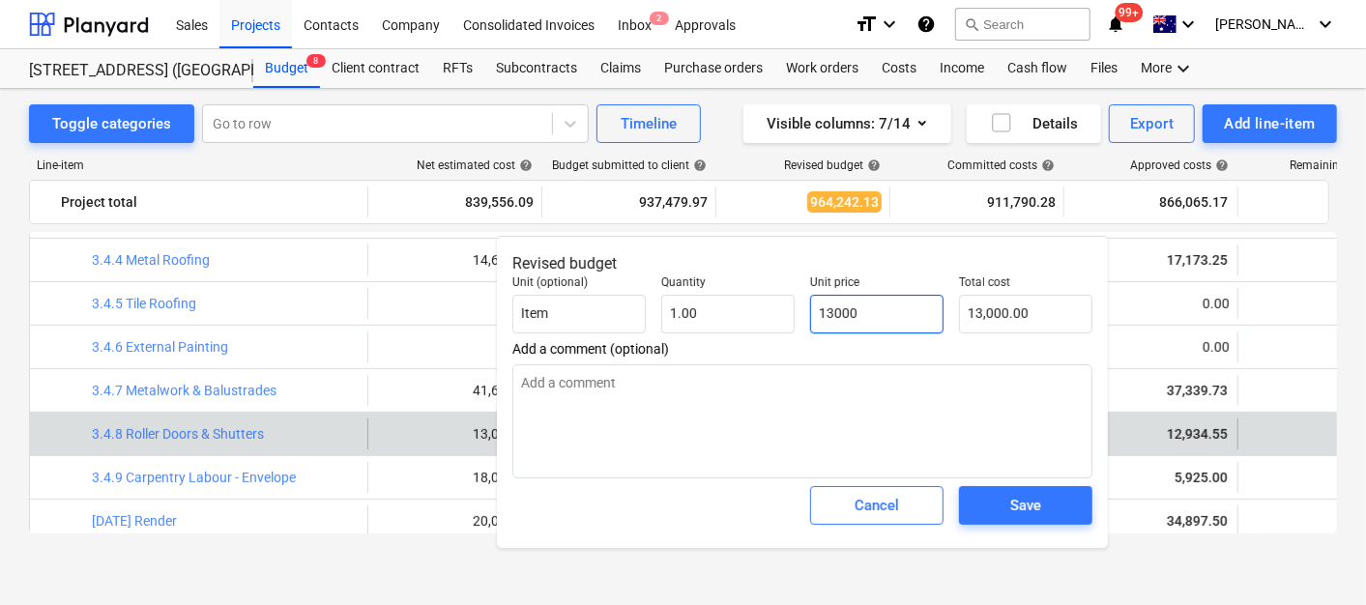
type input "1"
type input "1.00"
type textarea "x"
type input "12"
type input "12.00"
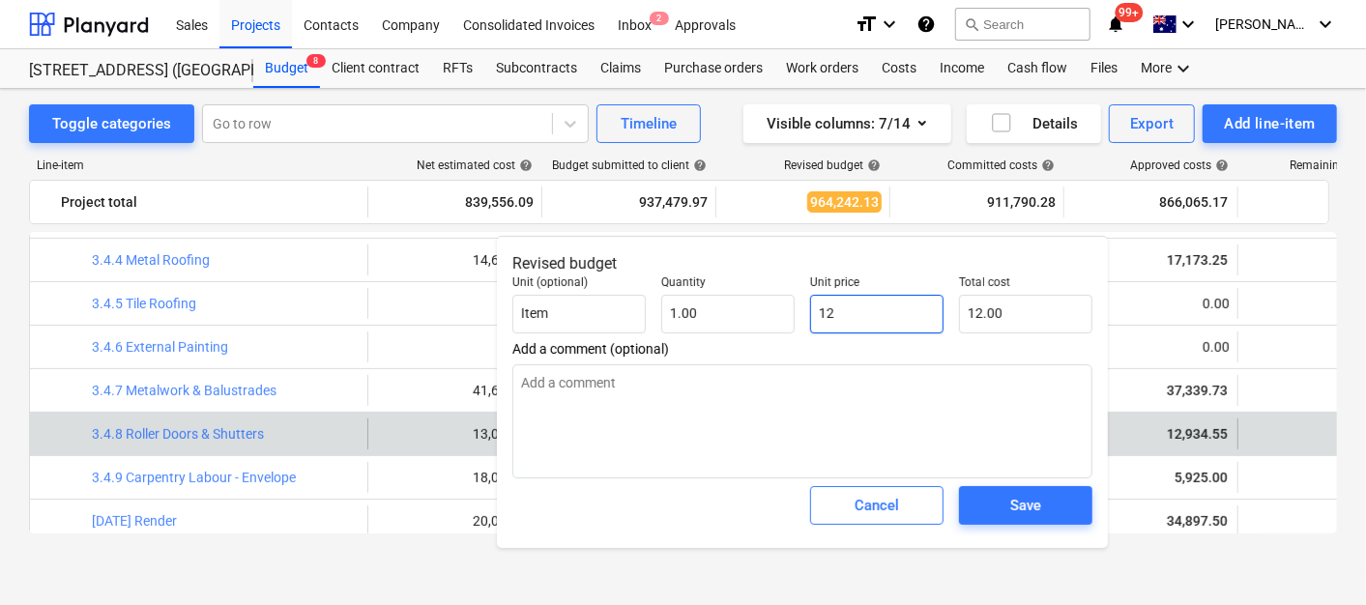
type textarea "x"
type input "129"
type input "129.00"
type textarea "x"
type input "1293"
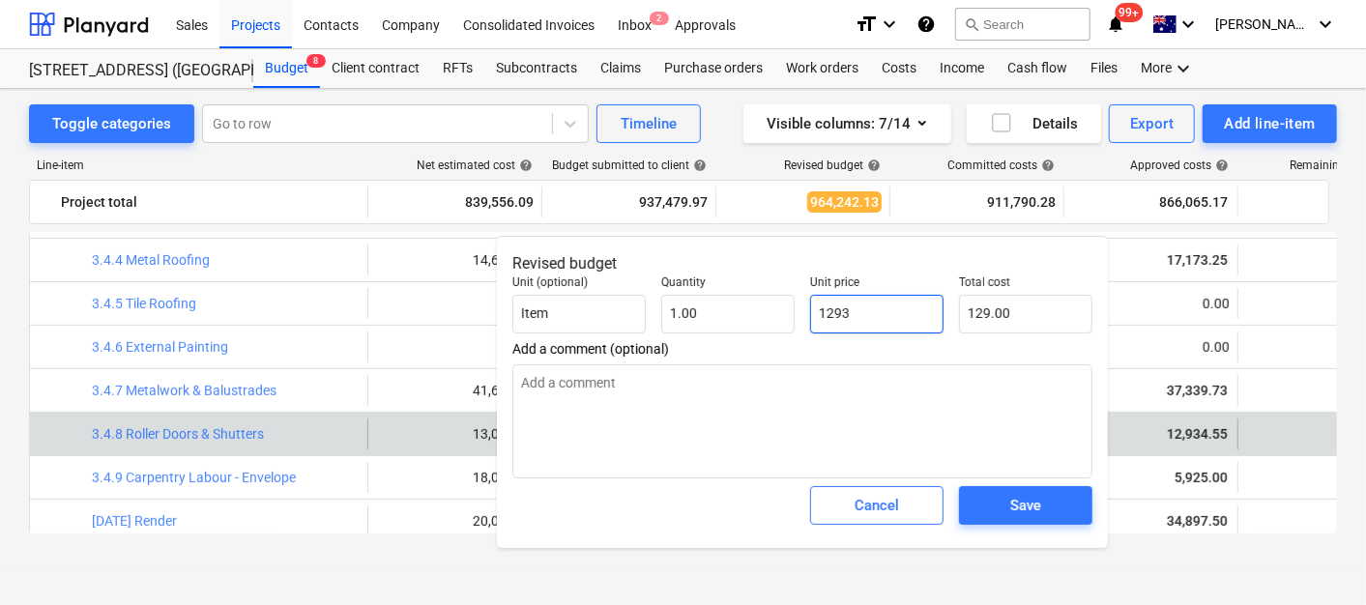
type input "1,293.00"
type textarea "x"
type input "12934"
type input "12,934.00"
type textarea "x"
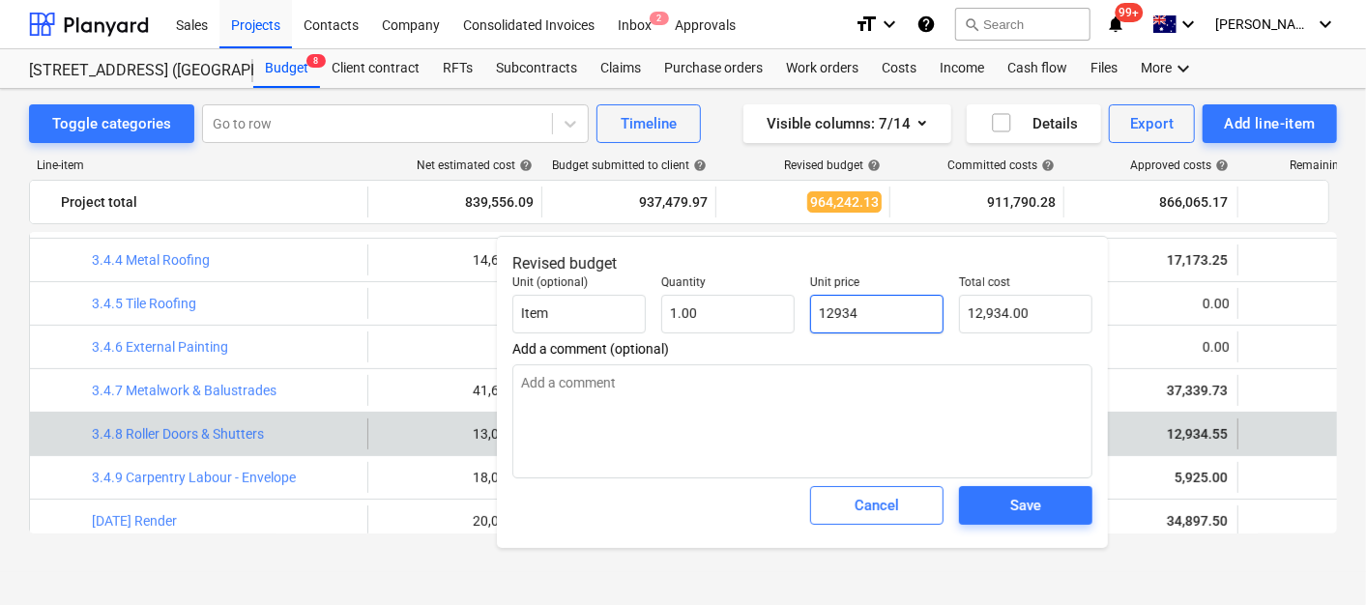
type input "12934."
type textarea "x"
type input "12934.5"
type input "12,934.50"
type textarea "x"
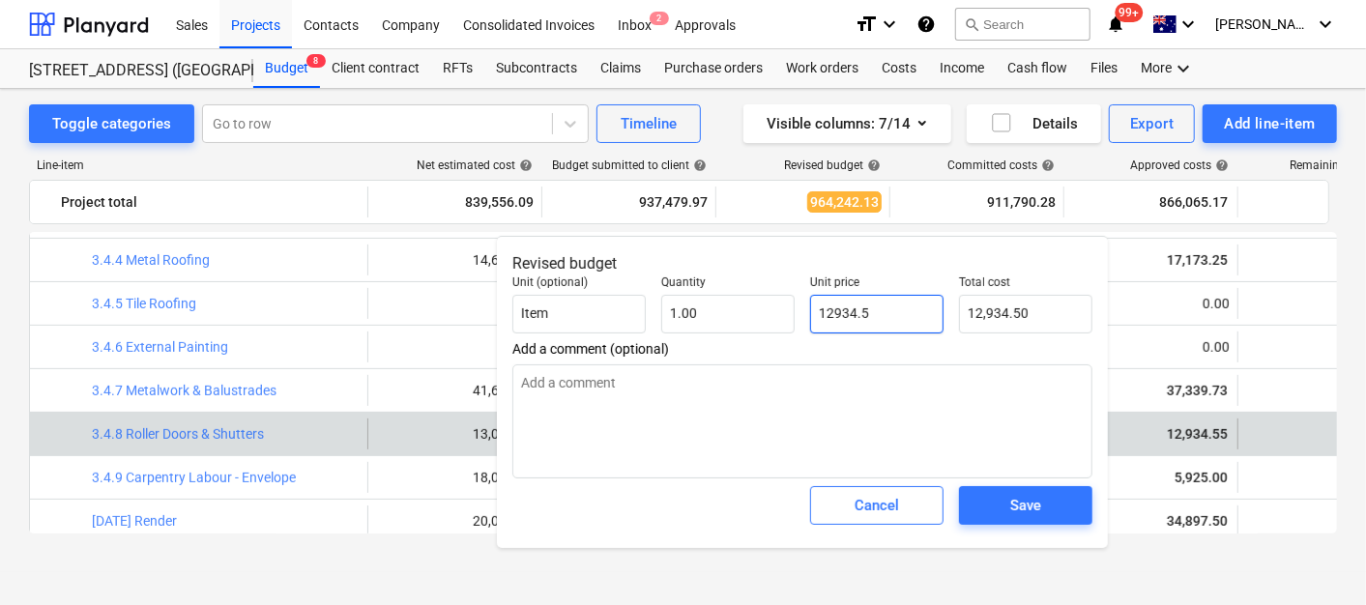
type input "12934.55"
type input "12,934.55"
type input "12934.55"
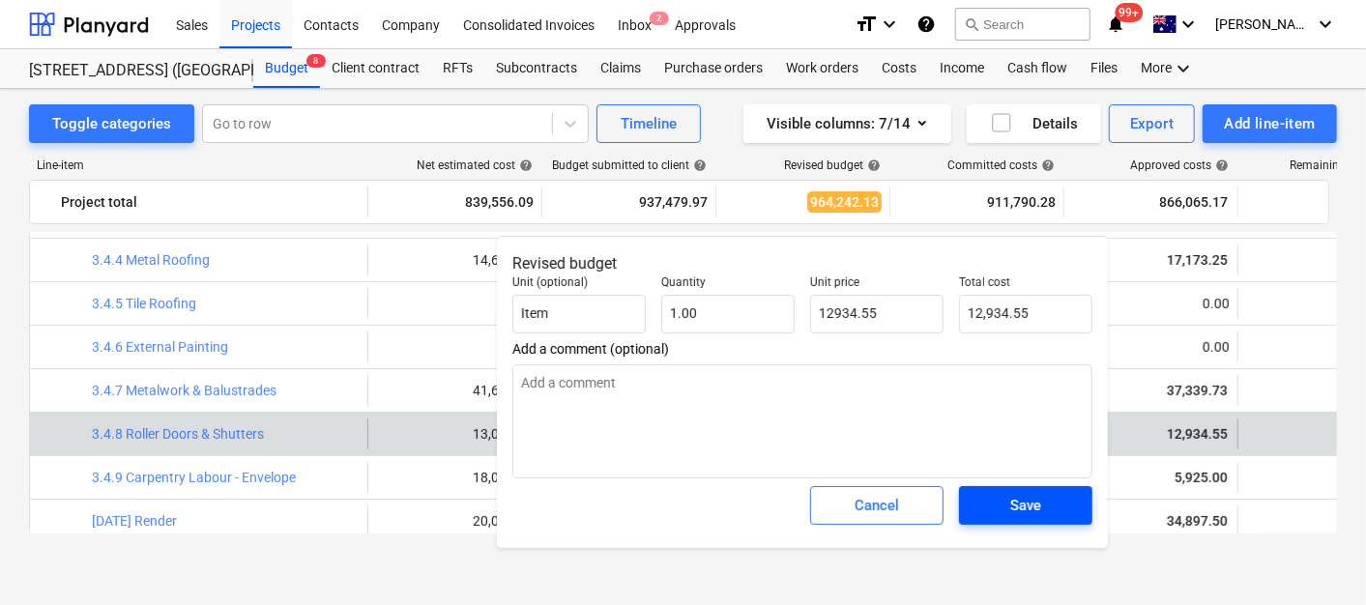
type textarea "x"
type input "12,934.55"
click at [1021, 513] on div "Save" at bounding box center [1026, 505] width 31 height 25
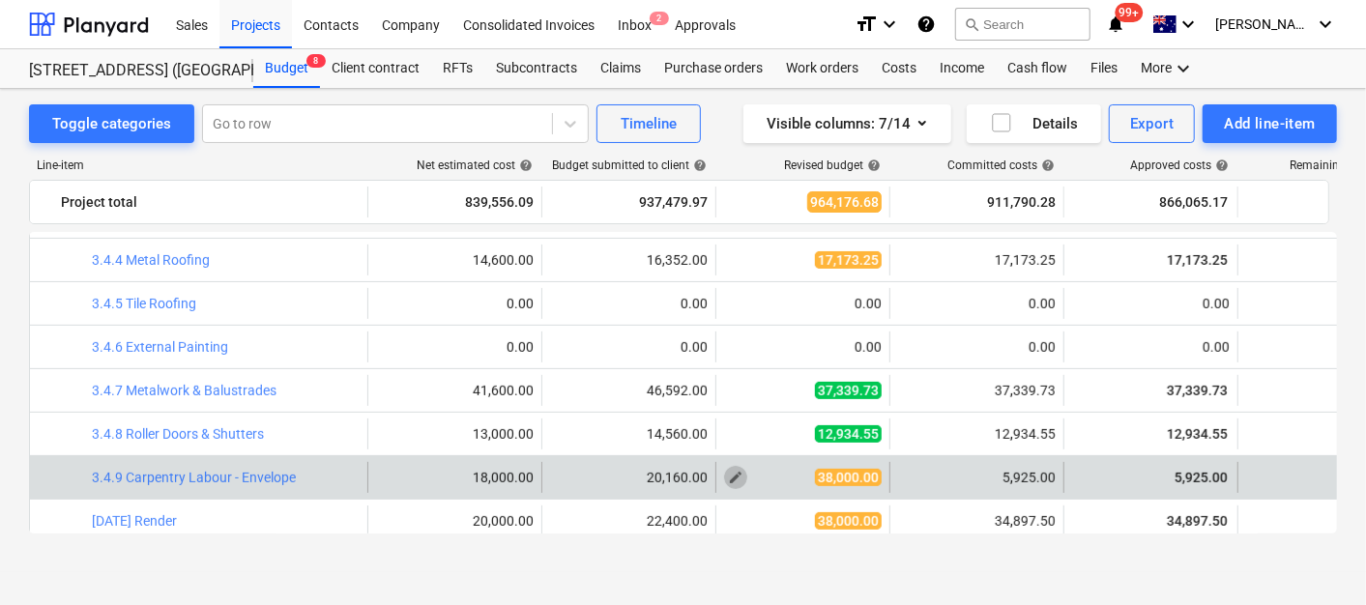
click at [736, 475] on span "edit" at bounding box center [735, 477] width 15 height 15
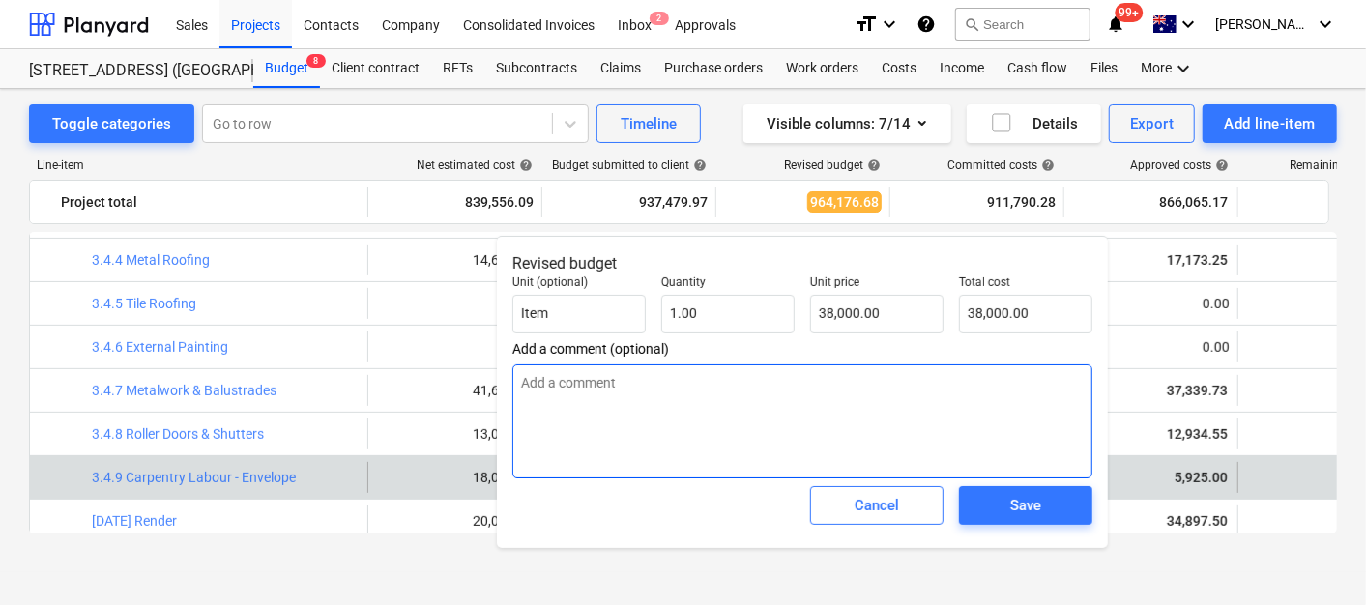
click at [659, 371] on textarea at bounding box center [803, 422] width 580 height 114
type textarea "x"
type textarea "l"
type textarea "x"
type textarea "la"
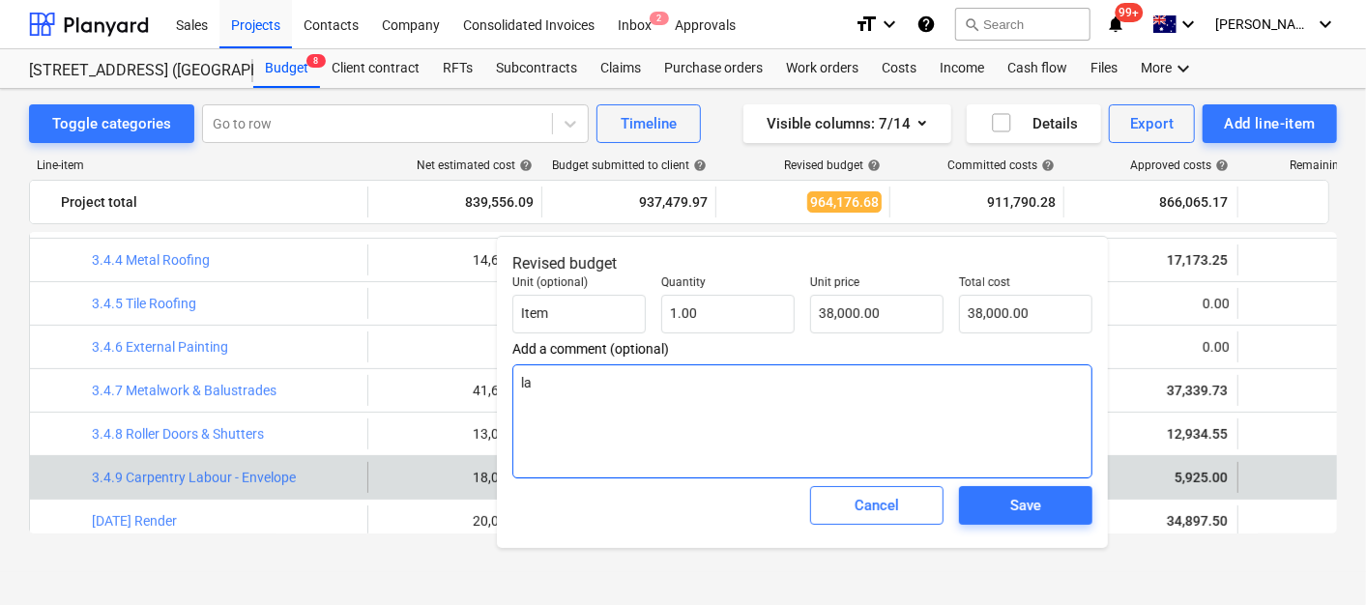
type textarea "x"
type textarea "lab"
type textarea "x"
type textarea "labo"
type textarea "x"
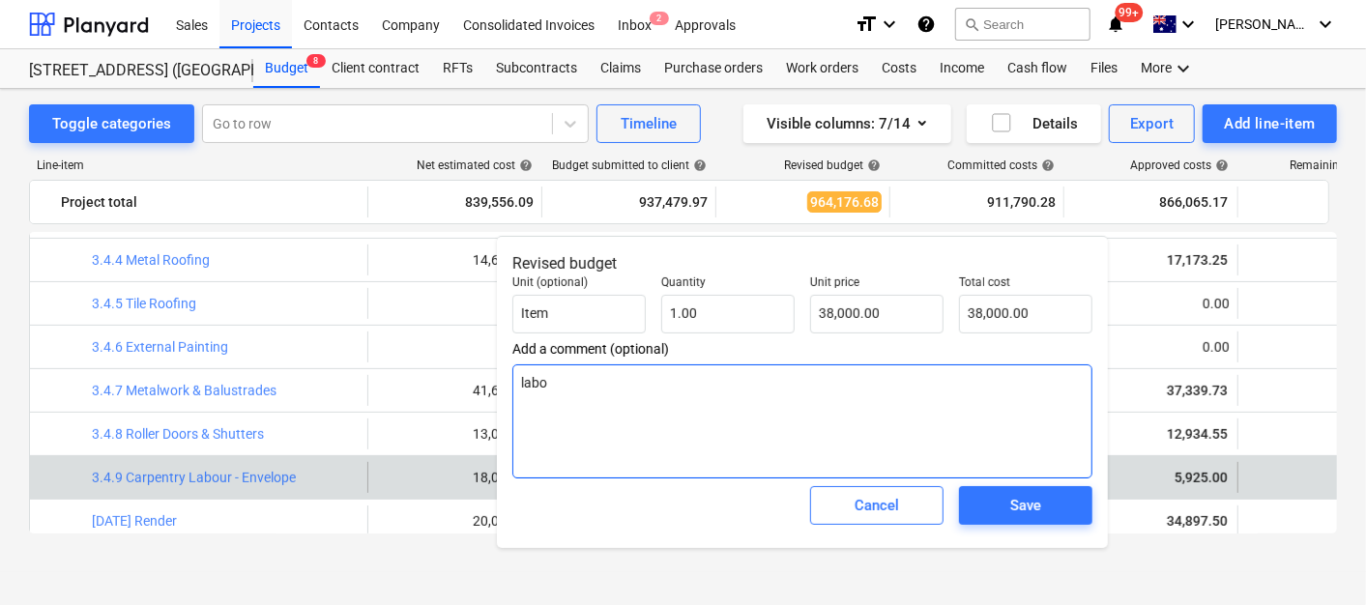
type textarea "labou"
type textarea "x"
type textarea "labour"
type textarea "x"
type textarea "labour"
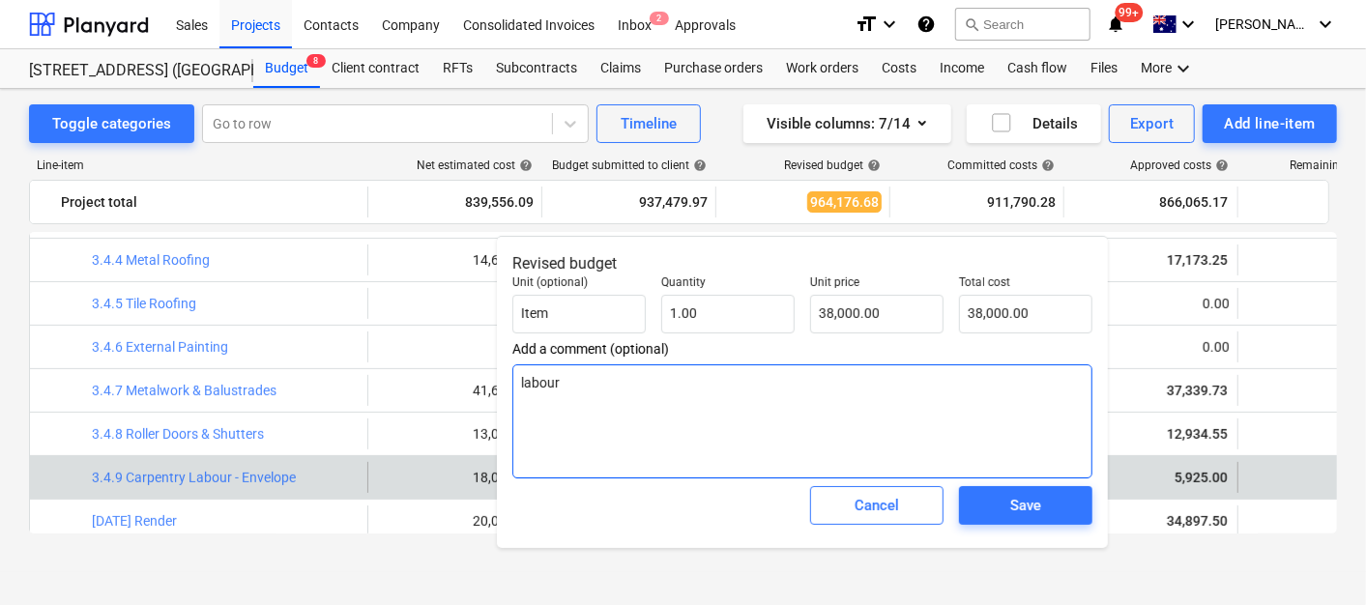
type textarea "x"
type textarea "labour a"
type textarea "x"
type textarea "labour al"
type textarea "x"
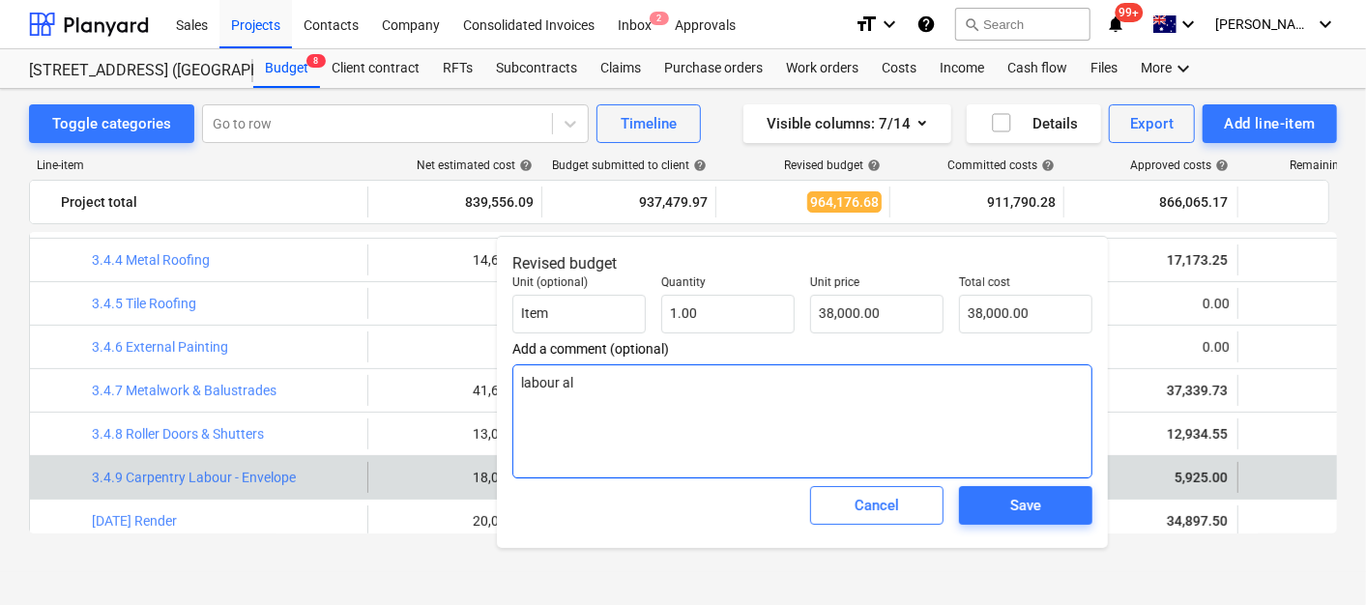
type textarea "labour all"
type textarea "x"
type textarea "labour allo"
type textarea "x"
type textarea "labour alloc"
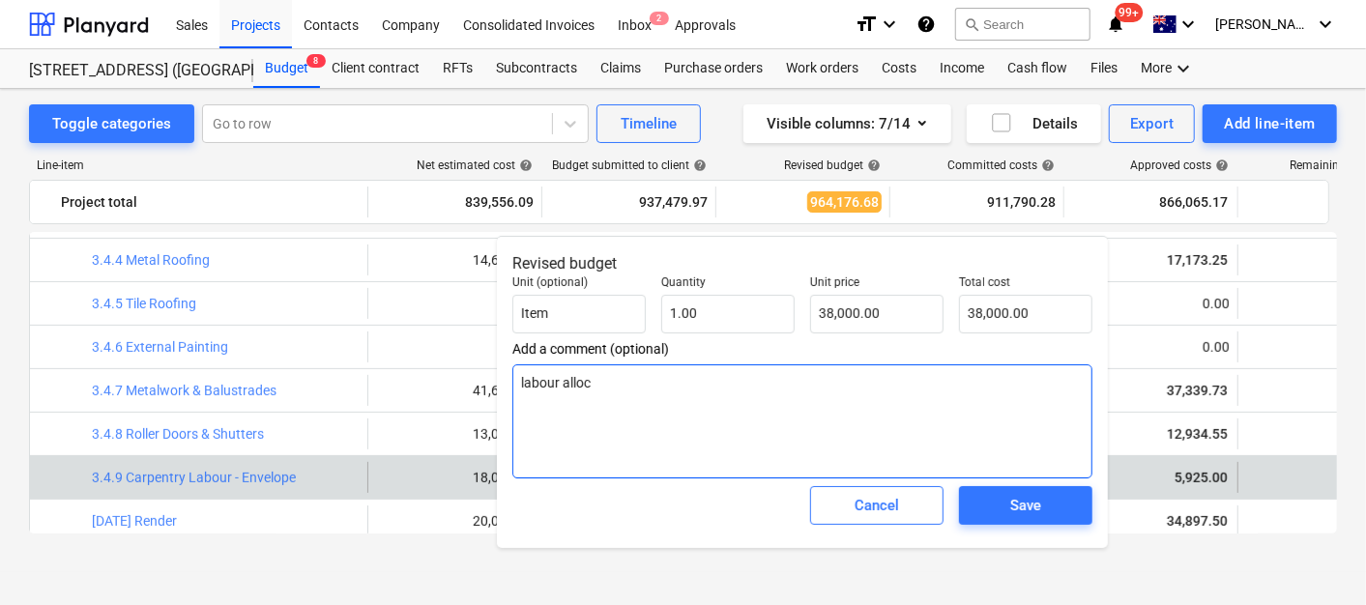
type textarea "x"
type textarea "labour alloca"
type textarea "x"
type textarea "labour allocat"
type textarea "x"
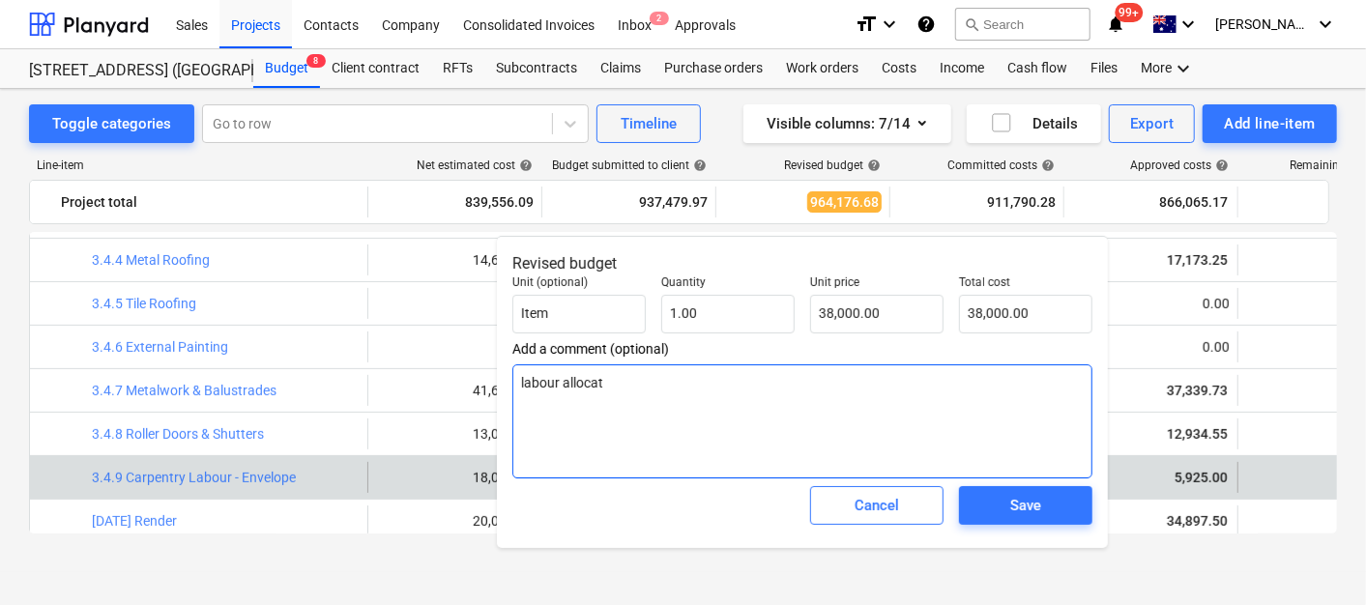
type textarea "labour allocate"
type textarea "x"
type textarea "labour allocated"
type textarea "x"
type textarea "labour allocated"
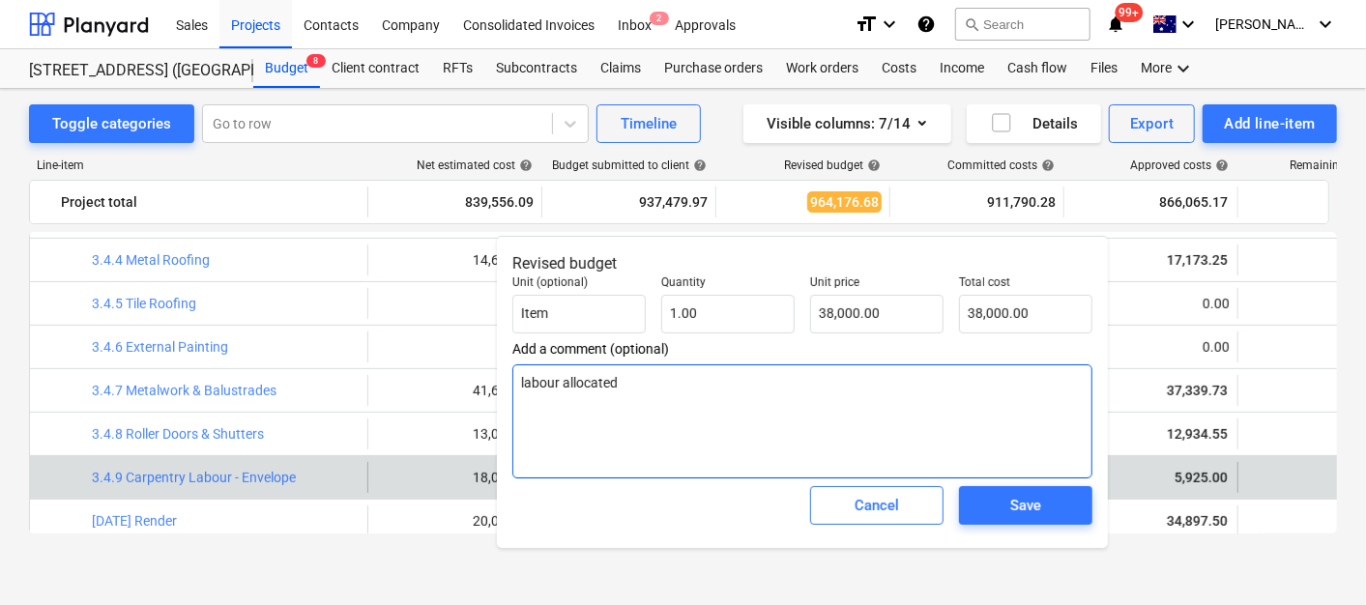
type textarea "x"
type textarea "labour allocated t"
type textarea "x"
type textarea "labour allocated to"
type textarea "x"
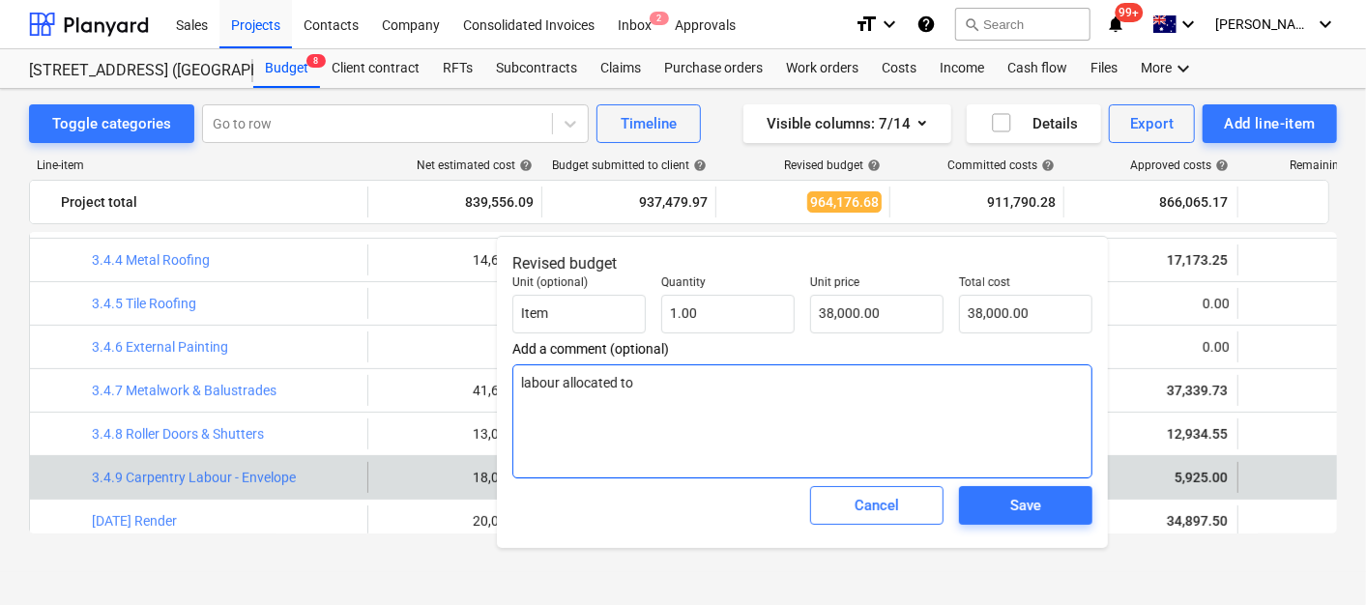
type textarea "labour allocated to"
type textarea "x"
type textarea "labour allocated to s"
type textarea "x"
type textarea "labour allocated to st"
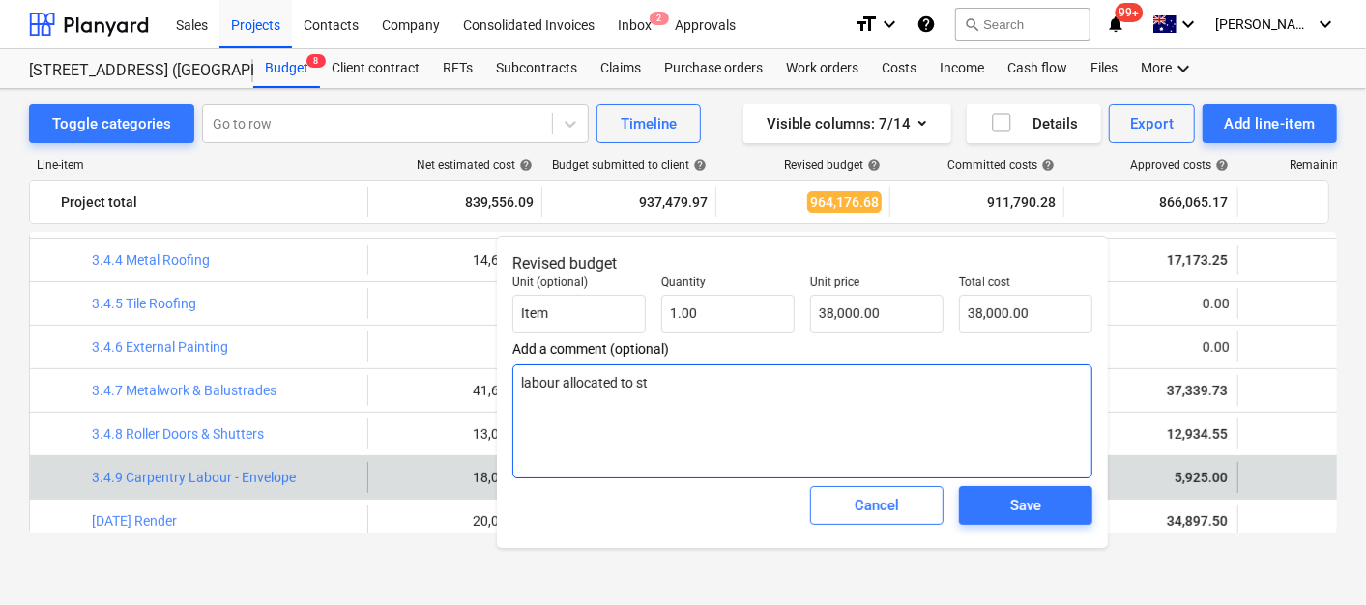
type textarea "x"
type textarea "labour allocated to str"
type textarea "x"
type textarea "labour allocated to stru"
type textarea "x"
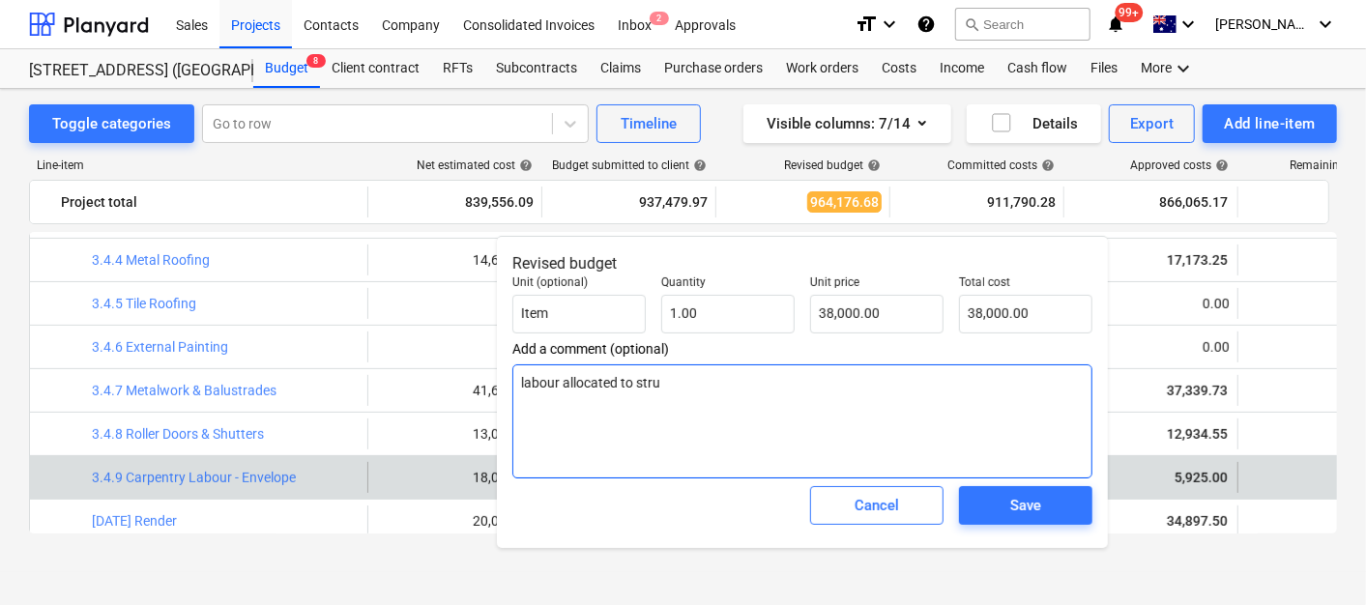
type textarea "labour allocated to struc"
type textarea "x"
type textarea "labour allocated to struct"
type textarea "x"
type textarea "labour allocated to structur"
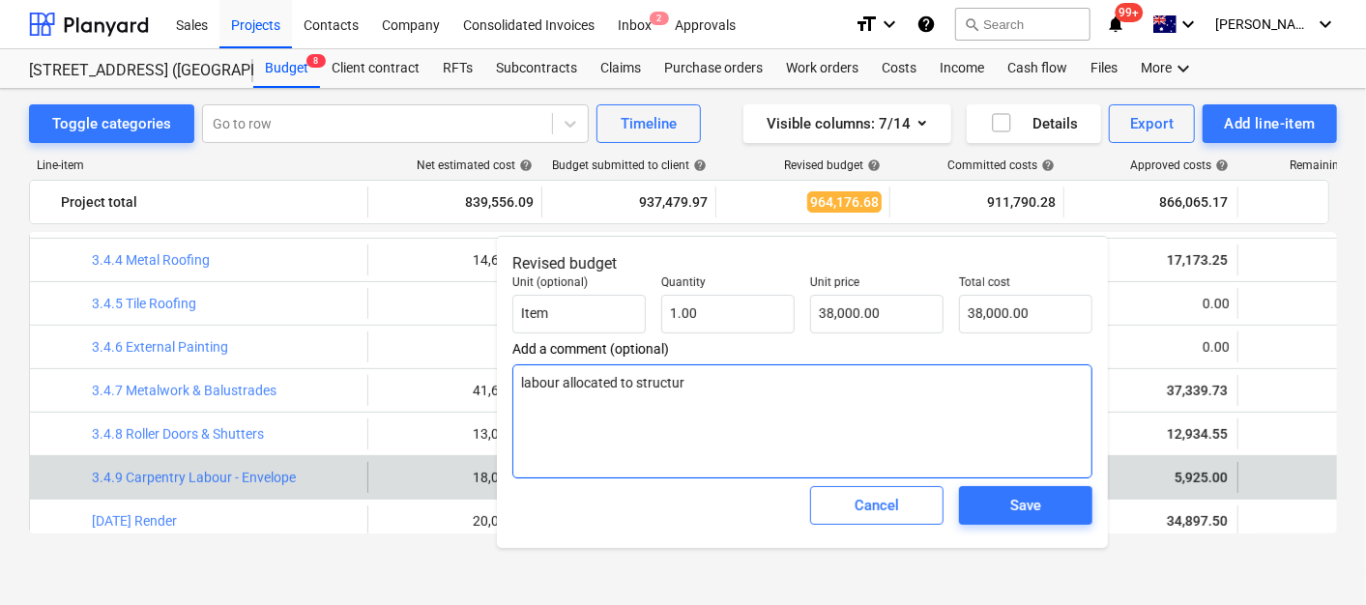
type textarea "x"
type textarea "labour allocated to structure"
type textarea "x"
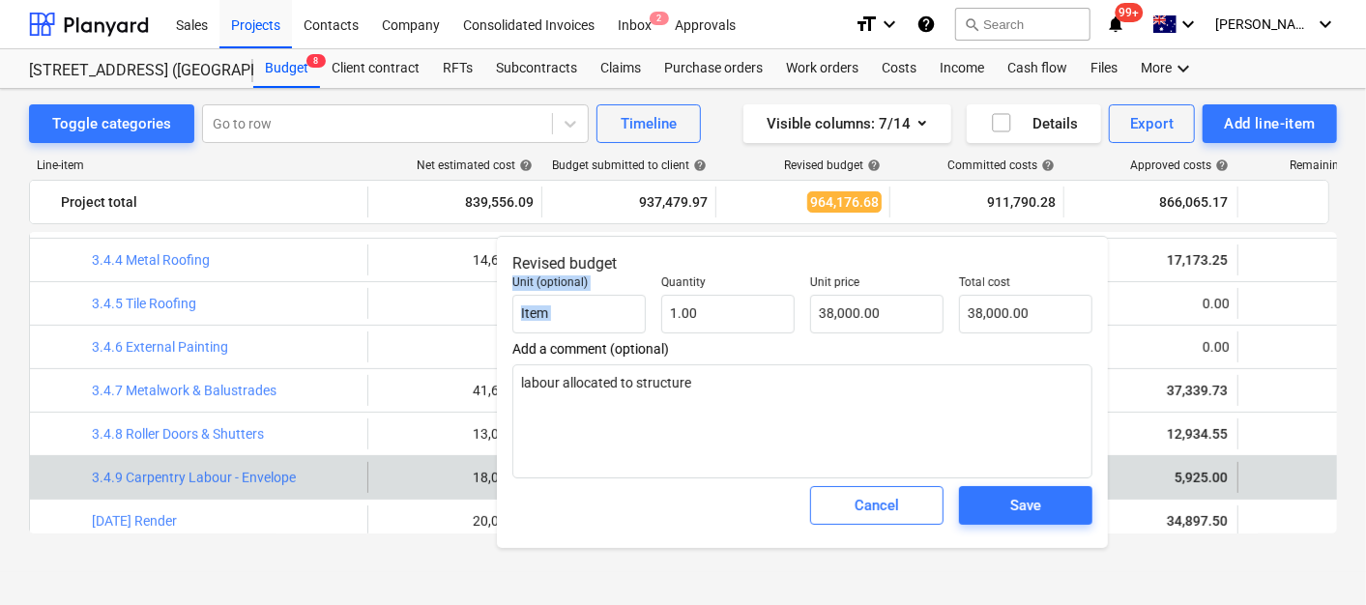
drag, startPoint x: 733, startPoint y: 266, endPoint x: 655, endPoint y: 279, distance: 79.5
click at [655, 279] on div "Revised budget Unit (optional) Item Quantity 1.00 Unit price 38,000.00 Total co…" at bounding box center [802, 392] width 611 height 312
click at [854, 315] on input "38000" at bounding box center [876, 314] width 133 height 39
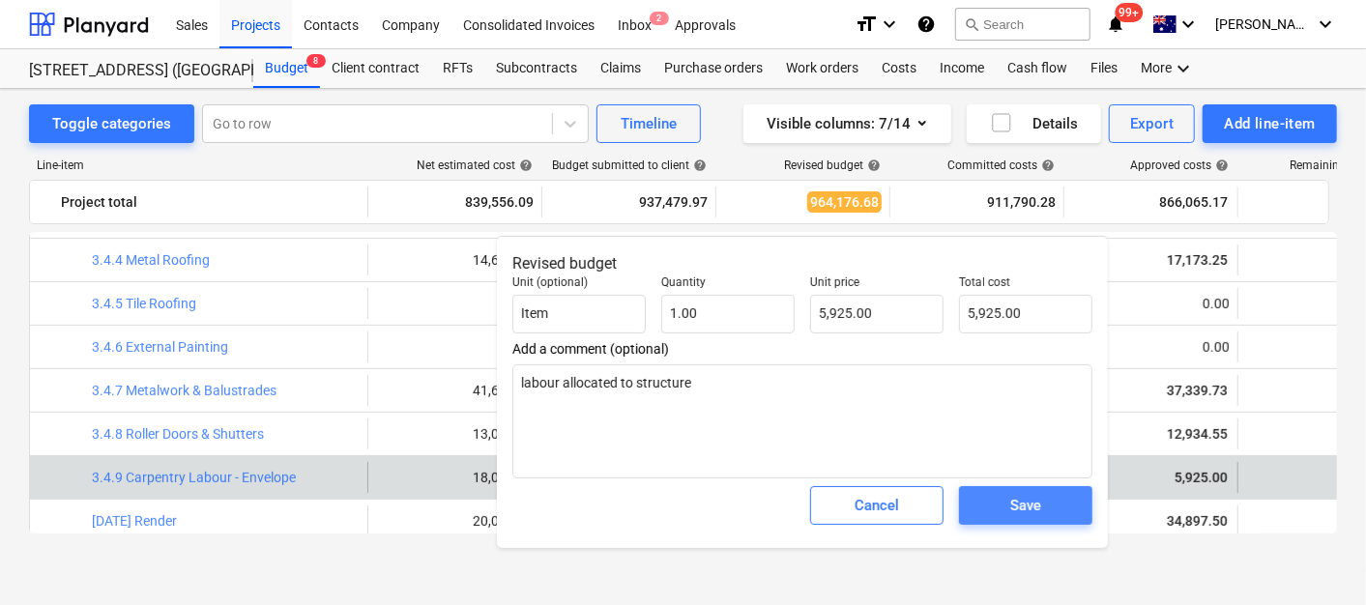
click at [1049, 506] on span "Save" at bounding box center [1026, 505] width 87 height 25
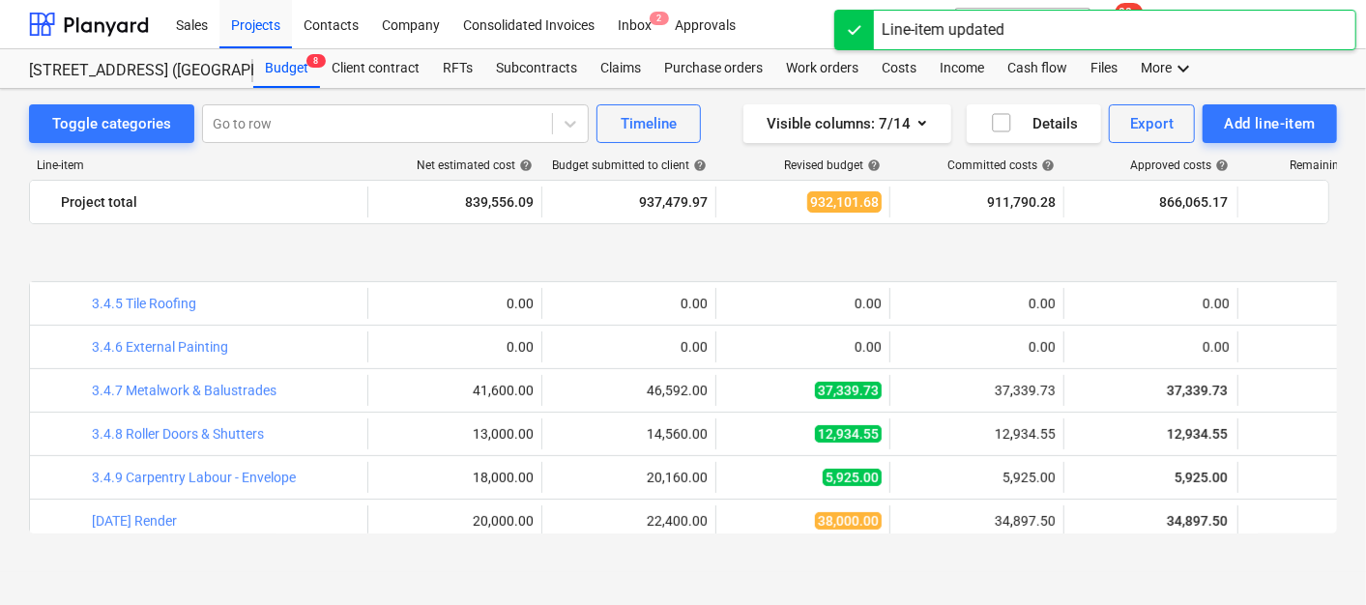
scroll to position [537, 0]
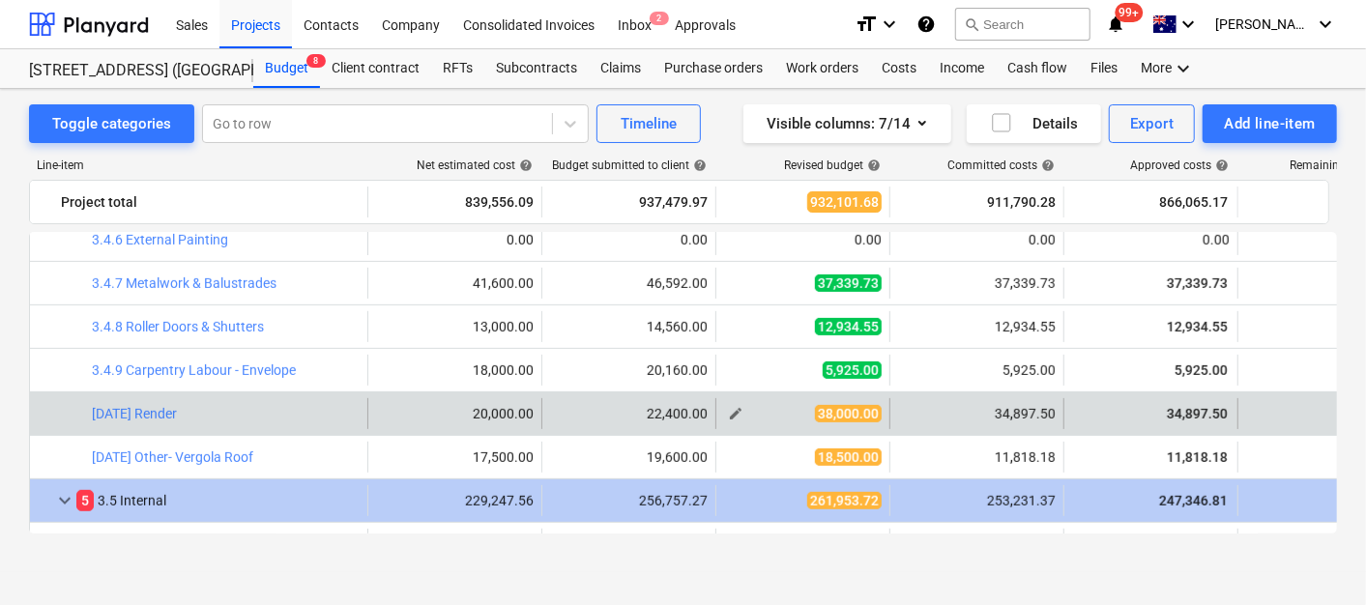
click at [738, 408] on span "edit" at bounding box center [735, 413] width 15 height 15
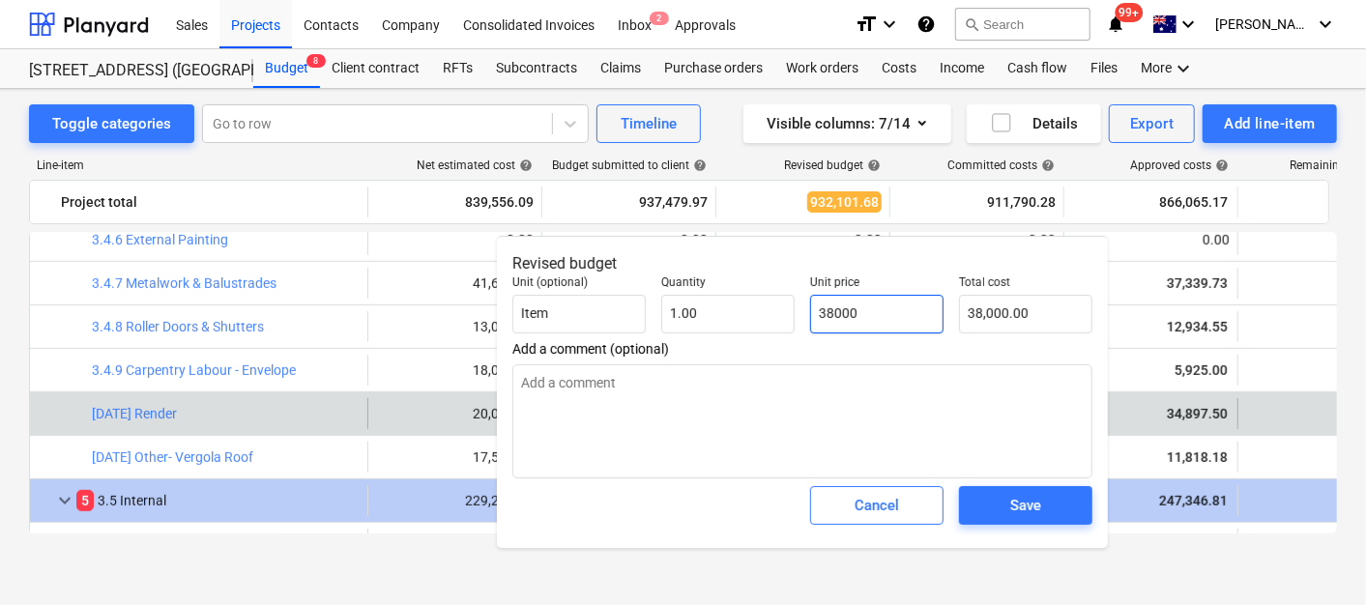
click at [851, 309] on input "38000" at bounding box center [876, 314] width 133 height 39
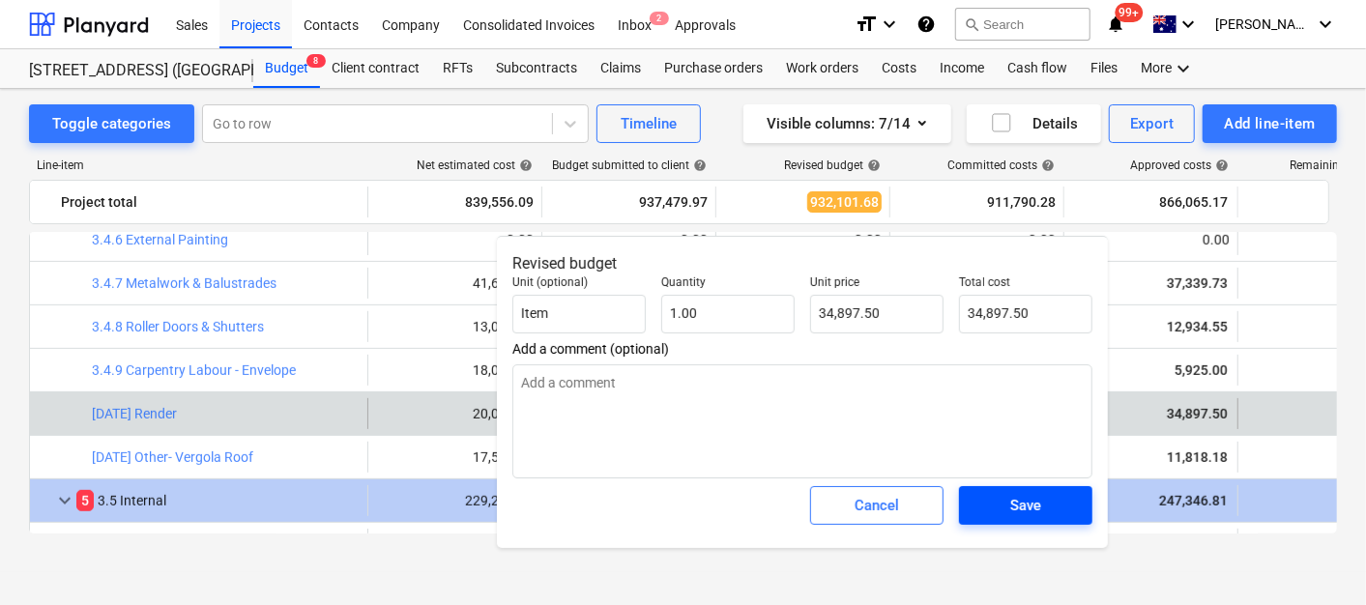
click at [1050, 508] on span "Save" at bounding box center [1026, 505] width 87 height 25
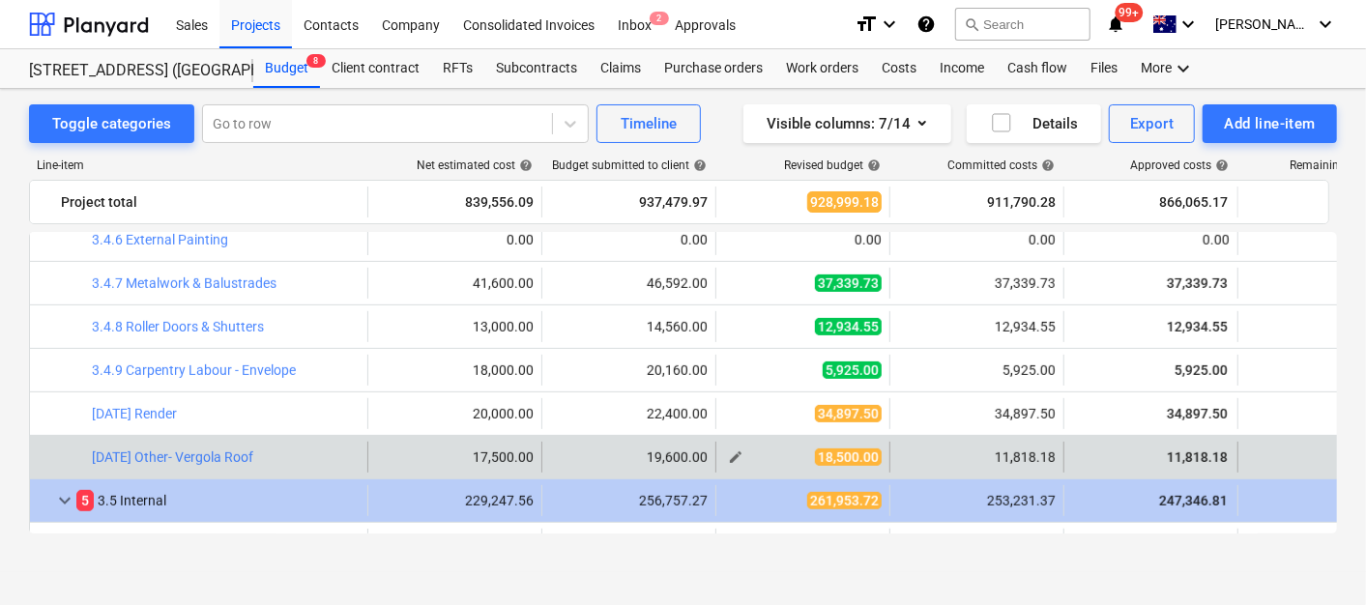
click at [732, 454] on span "edit" at bounding box center [735, 457] width 15 height 15
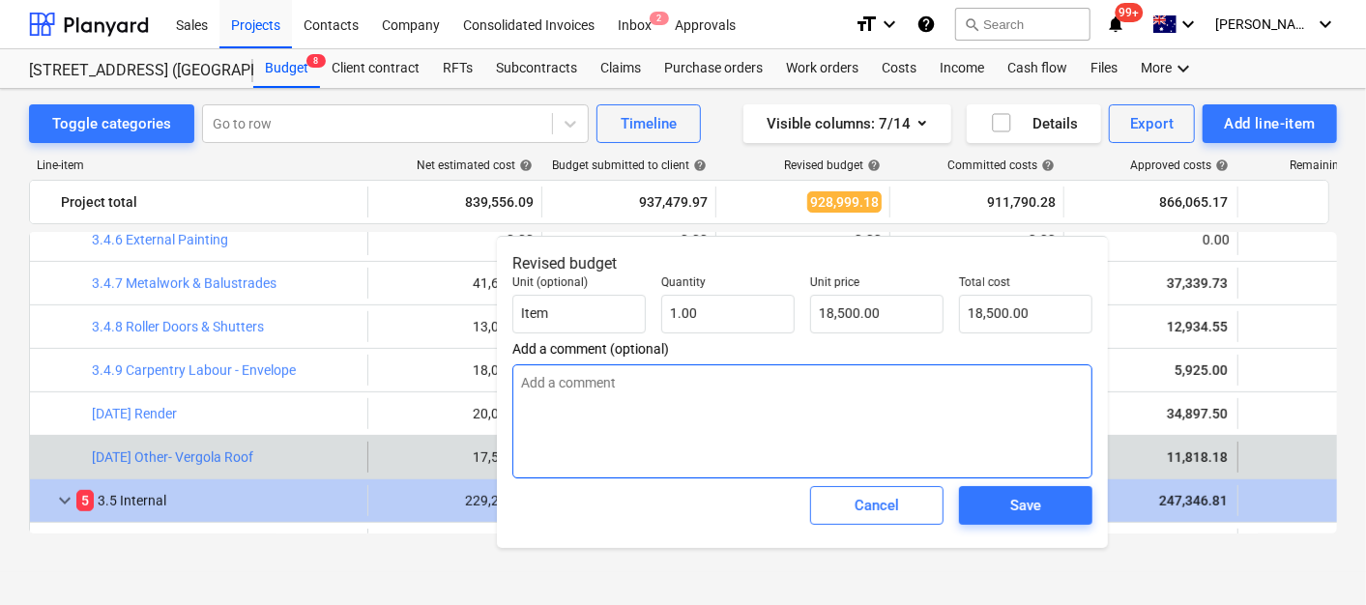
click at [716, 372] on textarea at bounding box center [803, 422] width 580 height 114
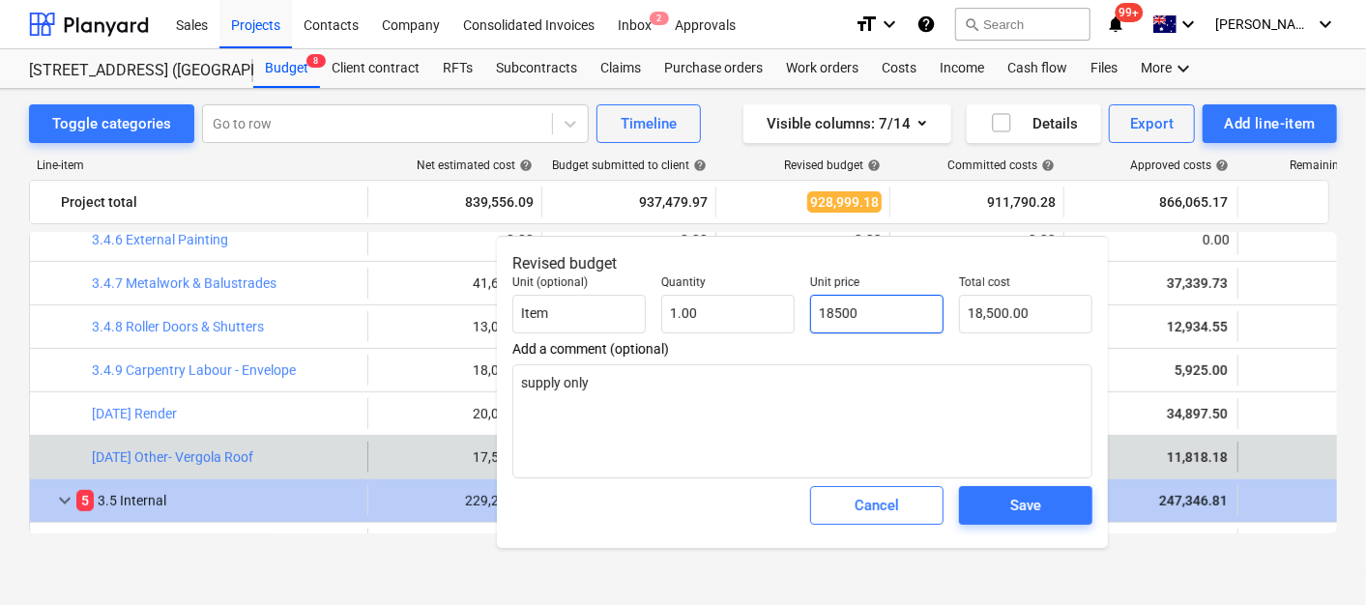
click at [839, 299] on input "18500" at bounding box center [876, 314] width 133 height 39
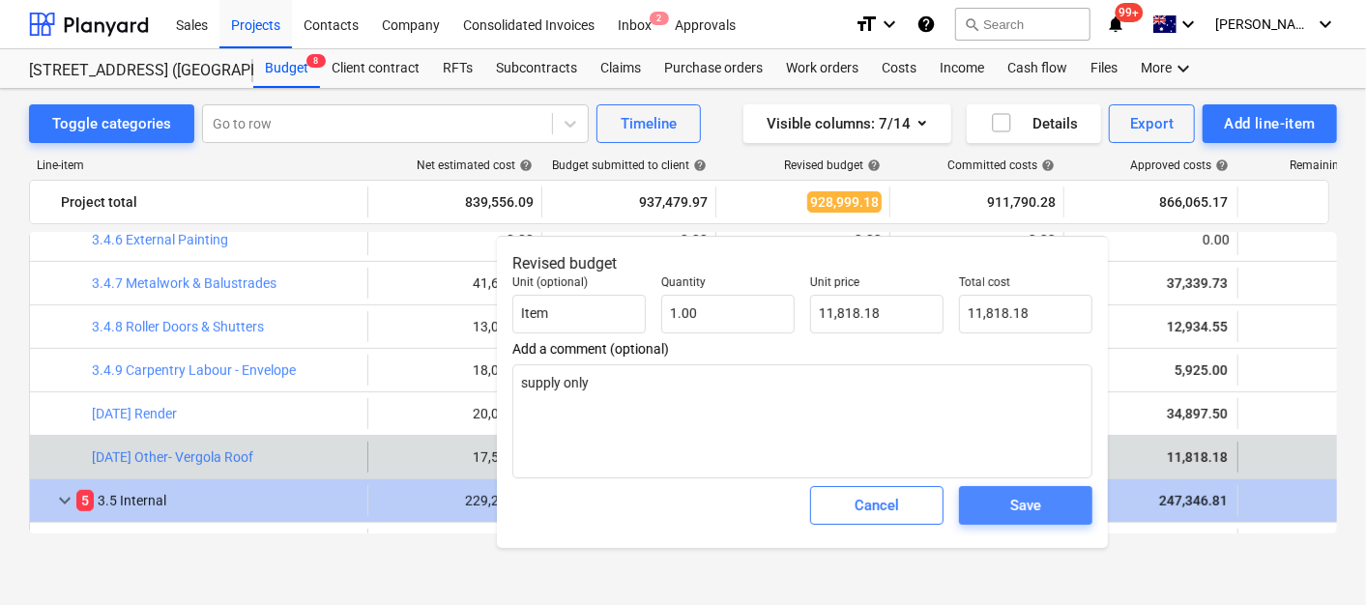
click at [1027, 514] on div "Save" at bounding box center [1026, 505] width 31 height 25
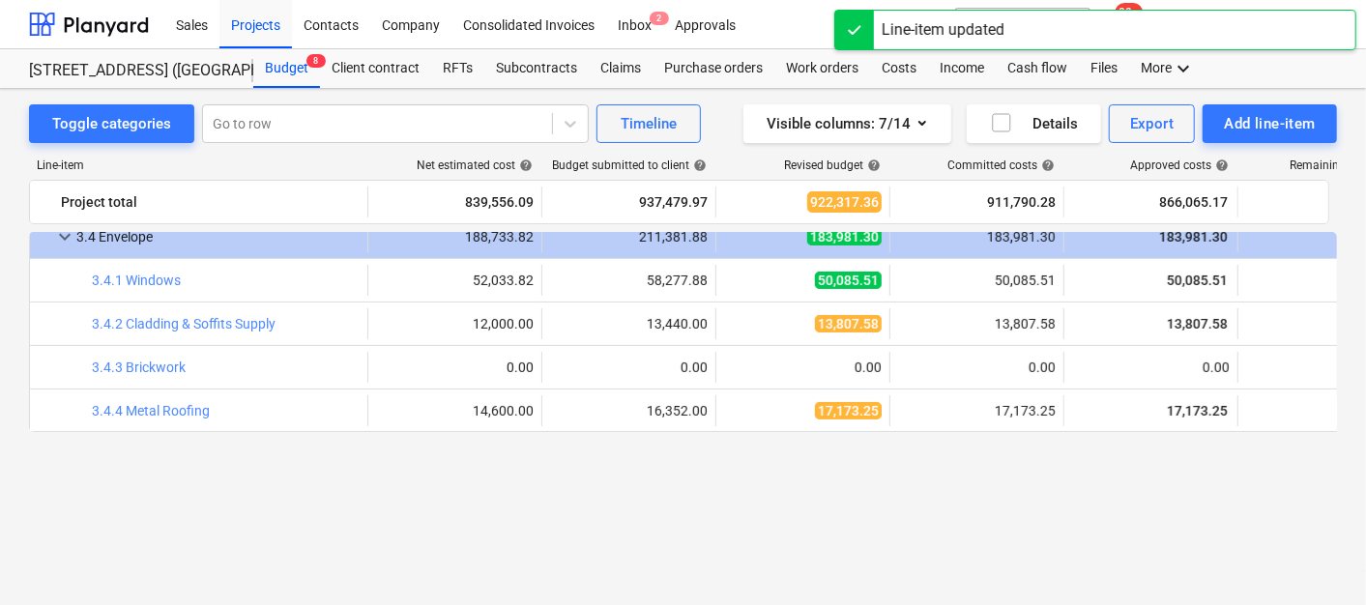
scroll to position [107, 0]
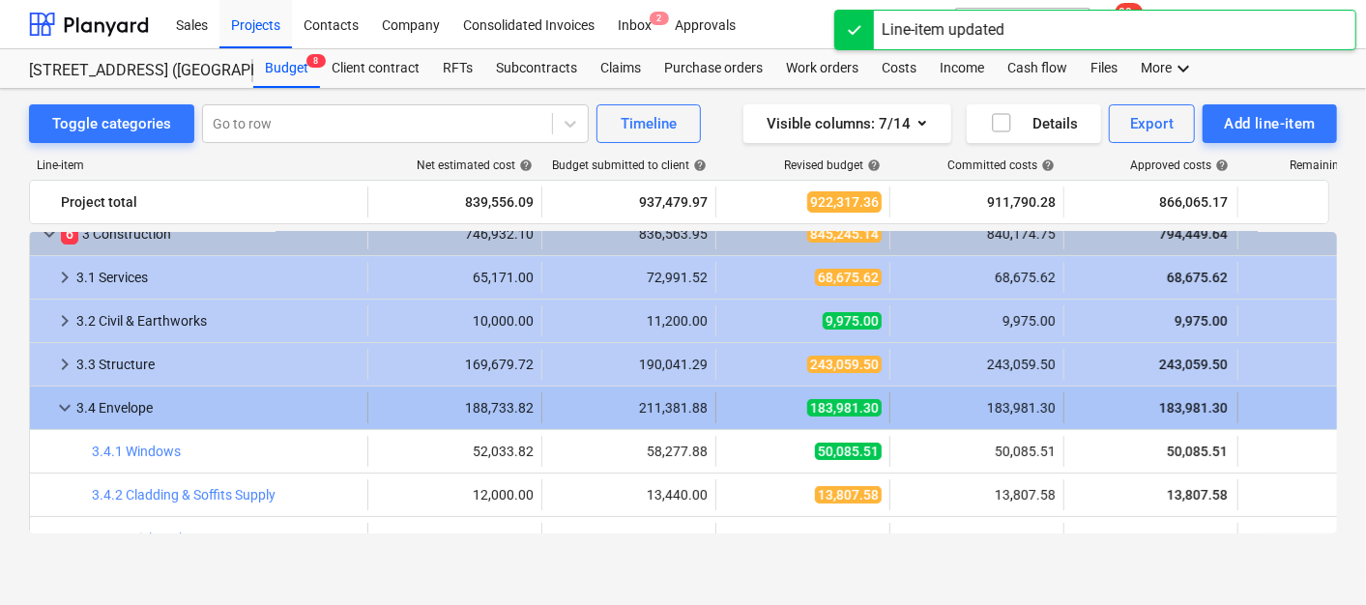
click at [111, 407] on div "3.4 Envelope" at bounding box center [217, 408] width 283 height 31
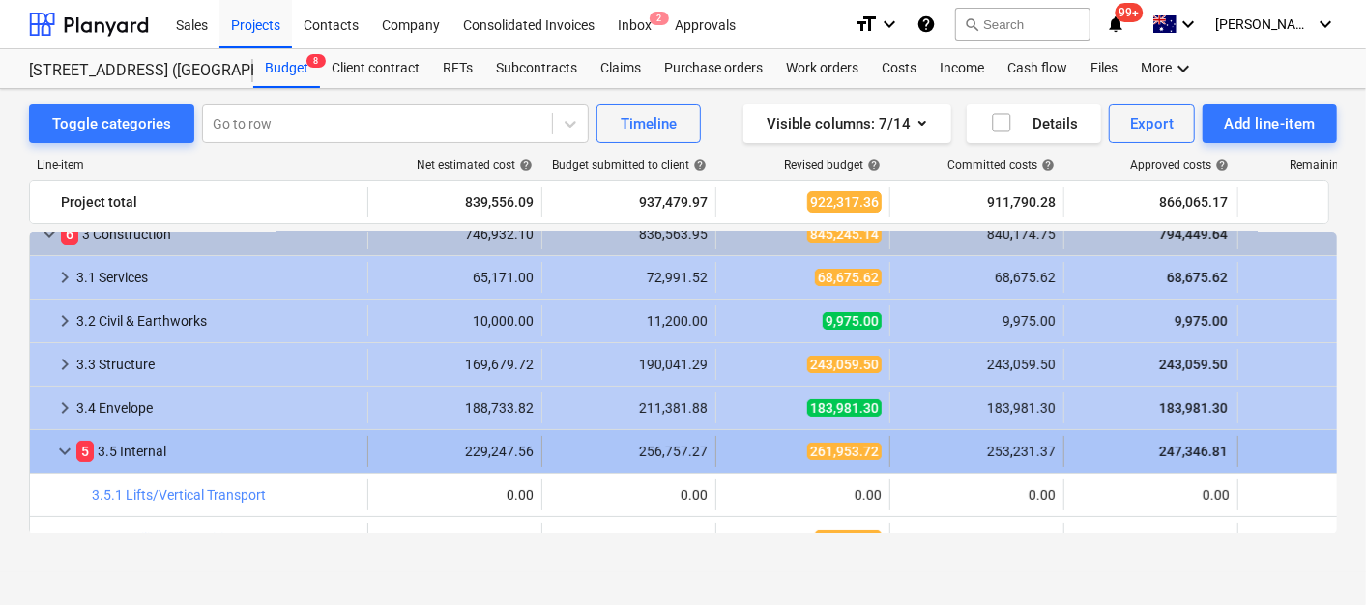
click at [142, 450] on div "5 3.5 Internal" at bounding box center [217, 451] width 283 height 31
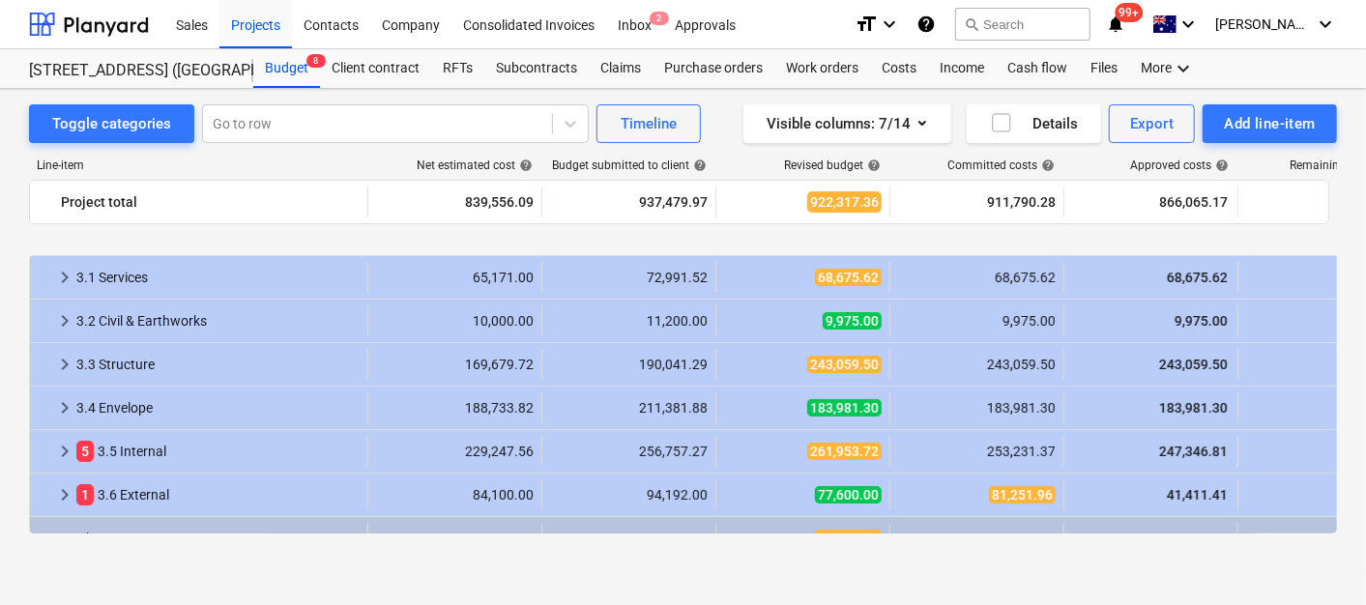
scroll to position [215, 0]
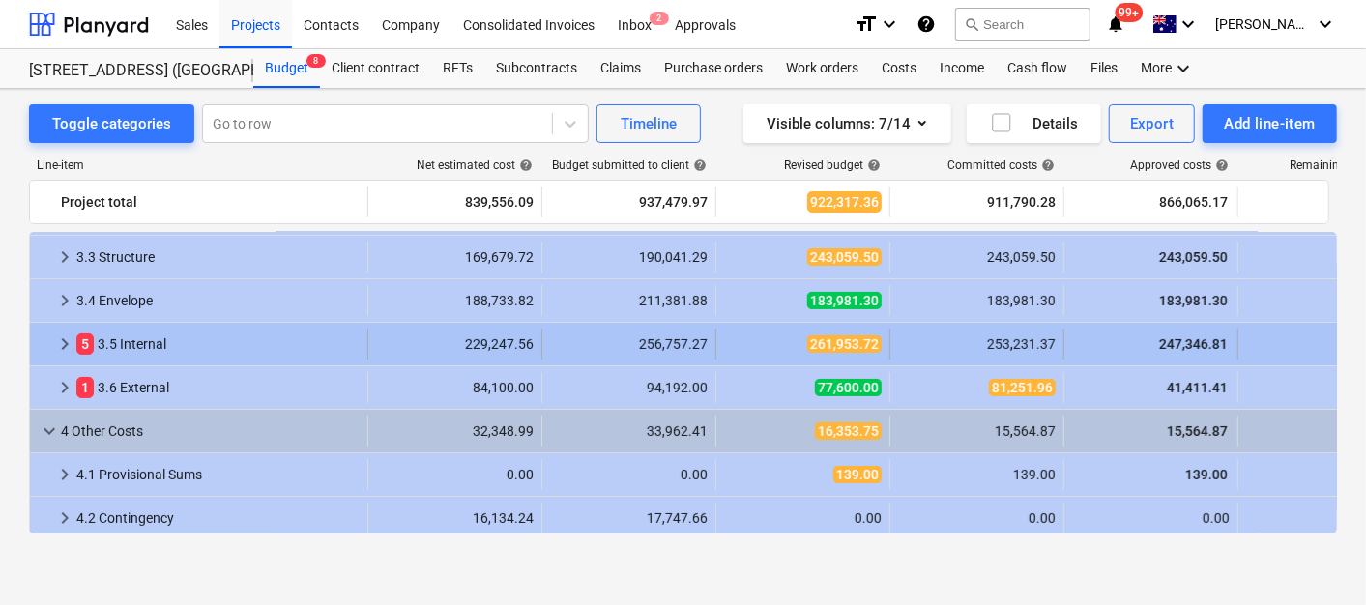
click at [246, 351] on div "5 3.5 Internal" at bounding box center [217, 344] width 283 height 31
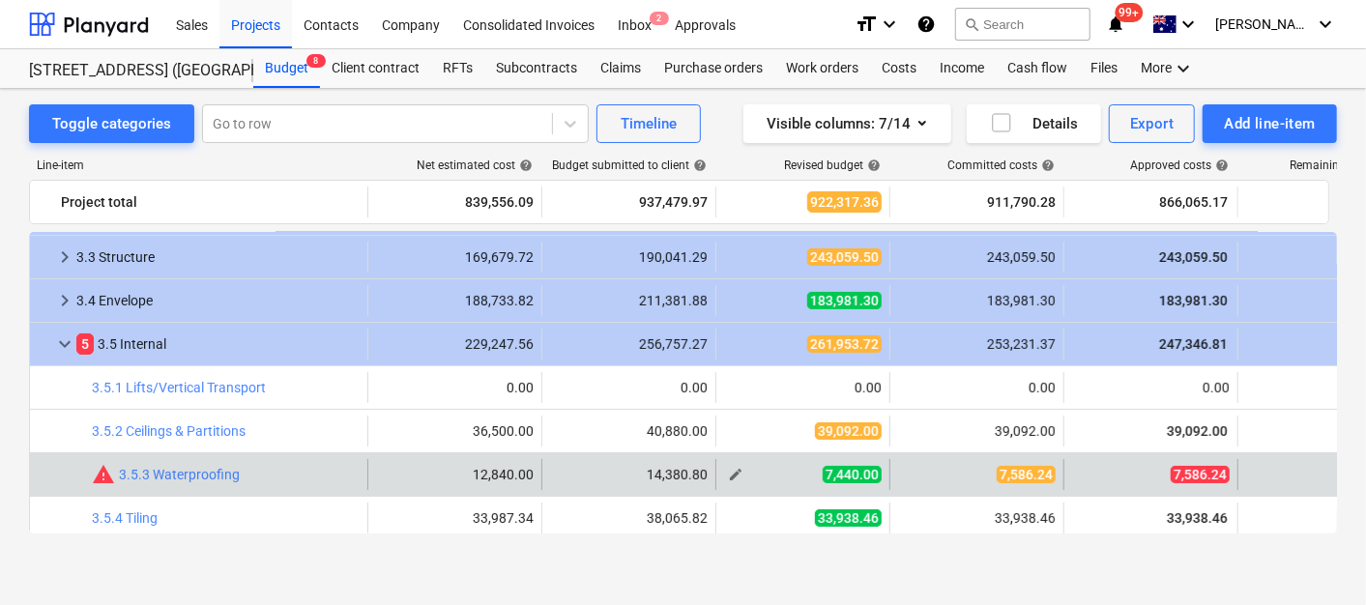
click at [740, 471] on span "edit" at bounding box center [735, 474] width 15 height 15
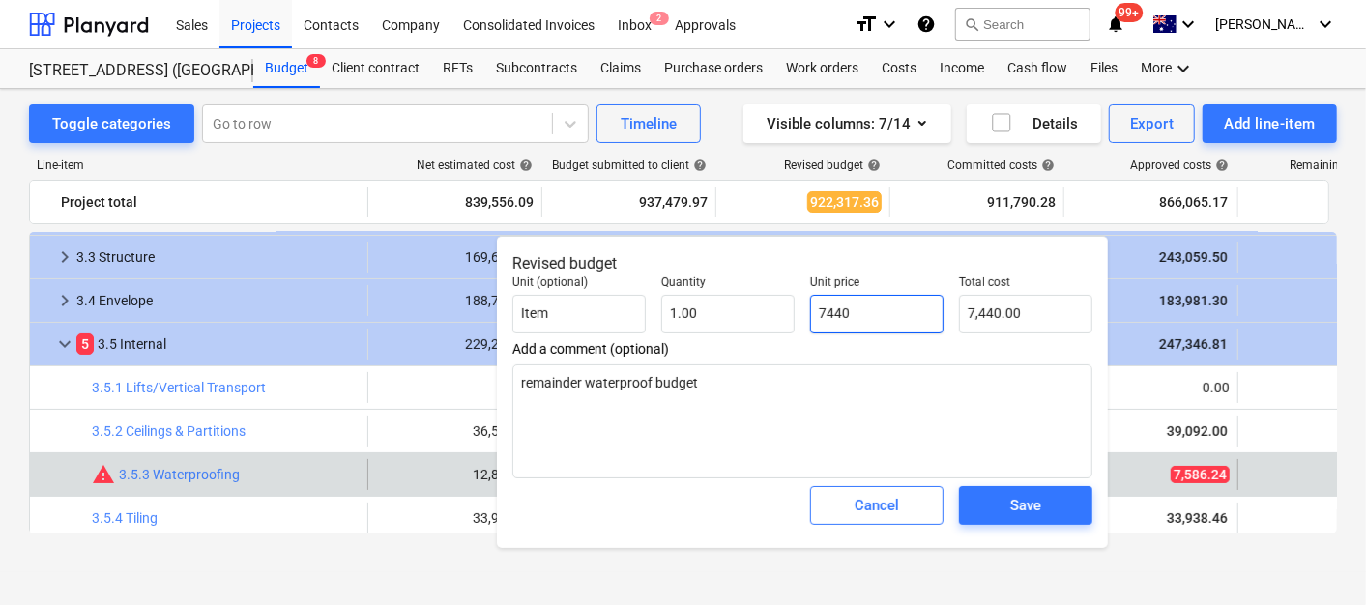
click at [850, 309] on input "7440" at bounding box center [876, 314] width 133 height 39
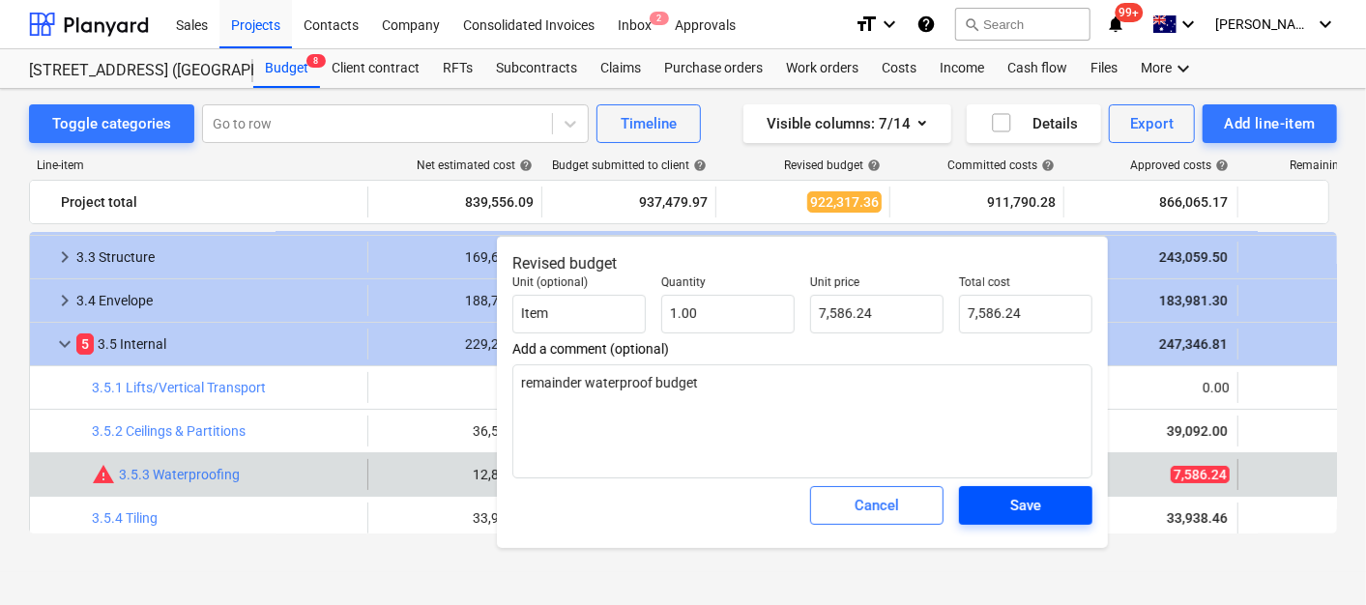
click at [1055, 513] on span "Save" at bounding box center [1026, 505] width 87 height 25
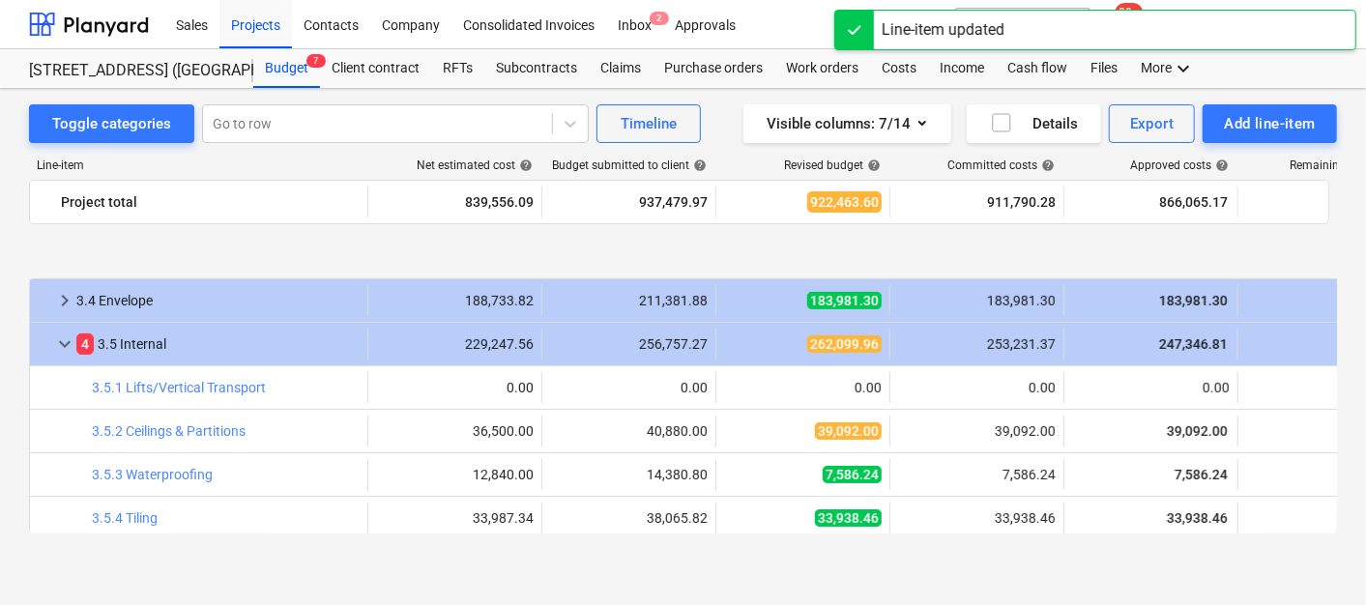
scroll to position [322, 0]
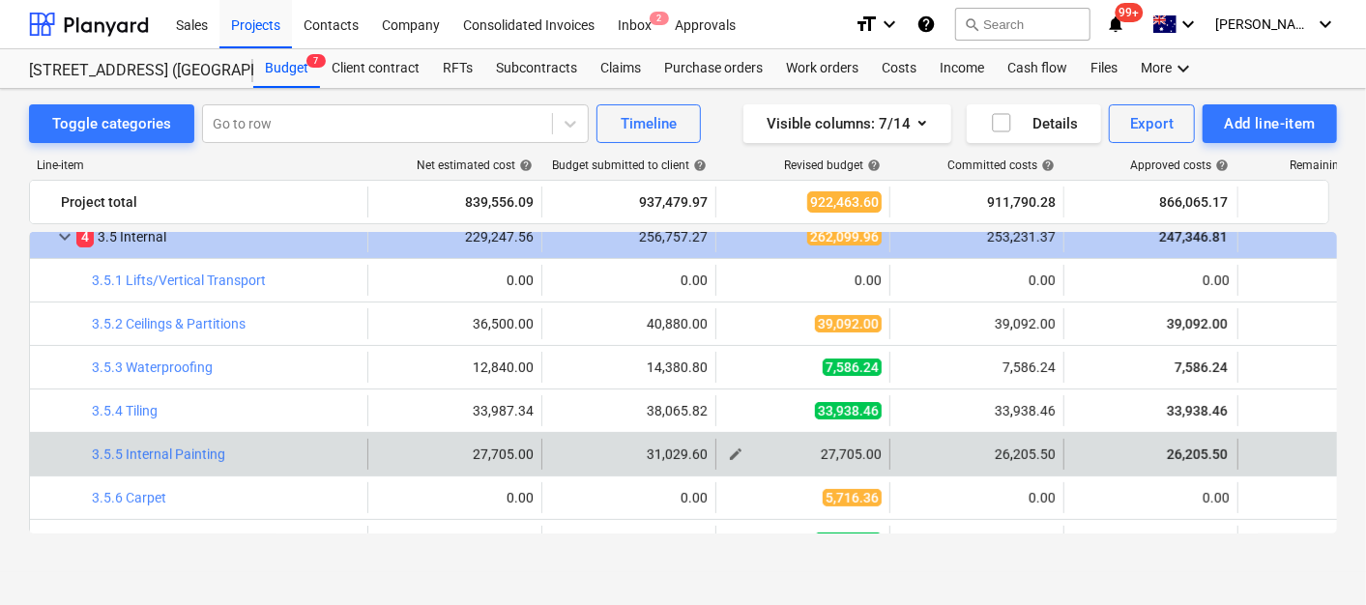
click at [740, 455] on span "edit" at bounding box center [735, 454] width 15 height 15
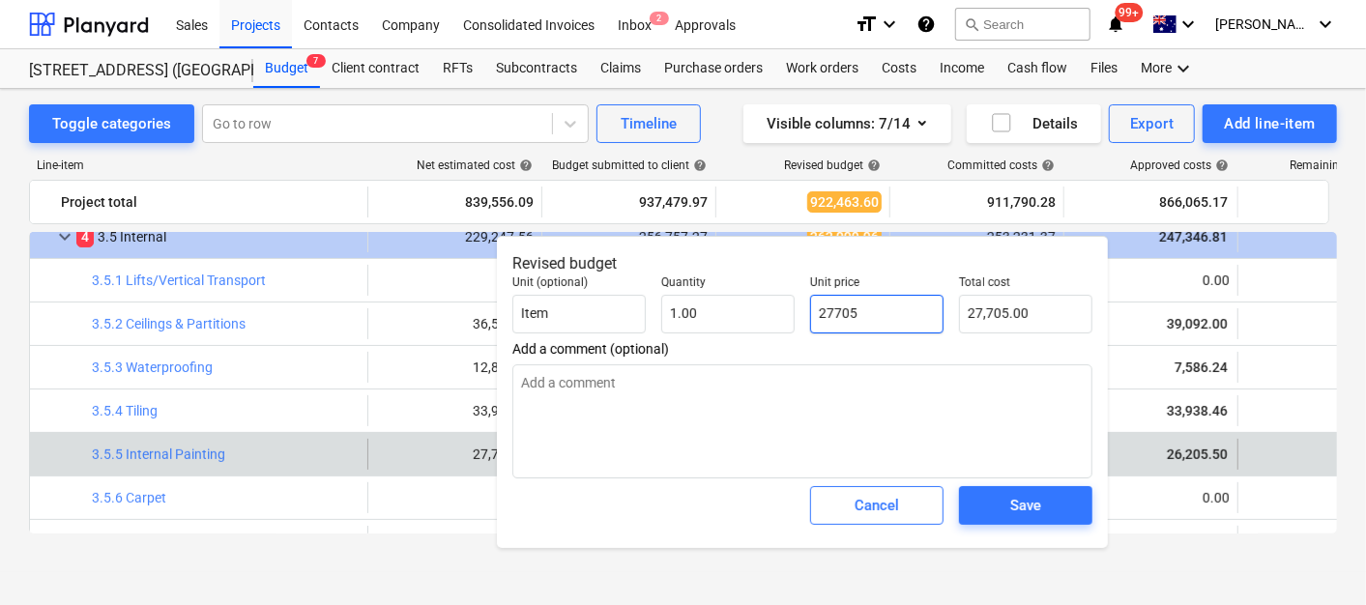
click at [919, 297] on input "27705" at bounding box center [876, 314] width 133 height 39
click at [918, 297] on input "27705" at bounding box center [876, 314] width 133 height 39
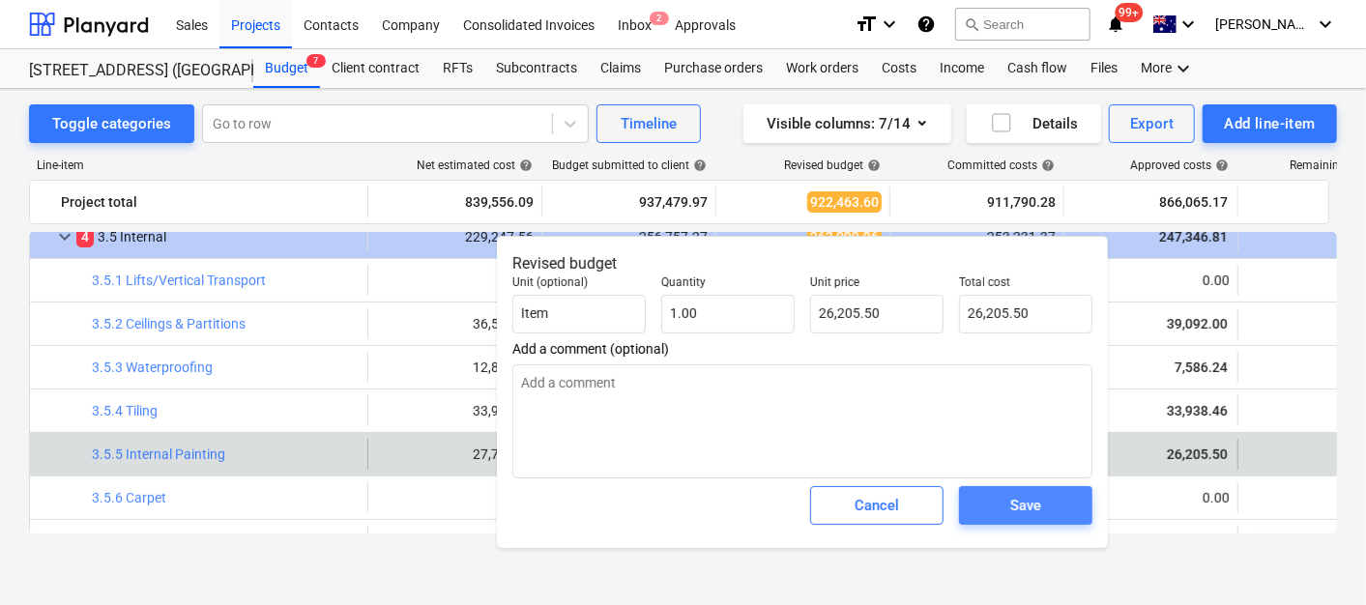
click at [967, 505] on button "Save" at bounding box center [1025, 505] width 133 height 39
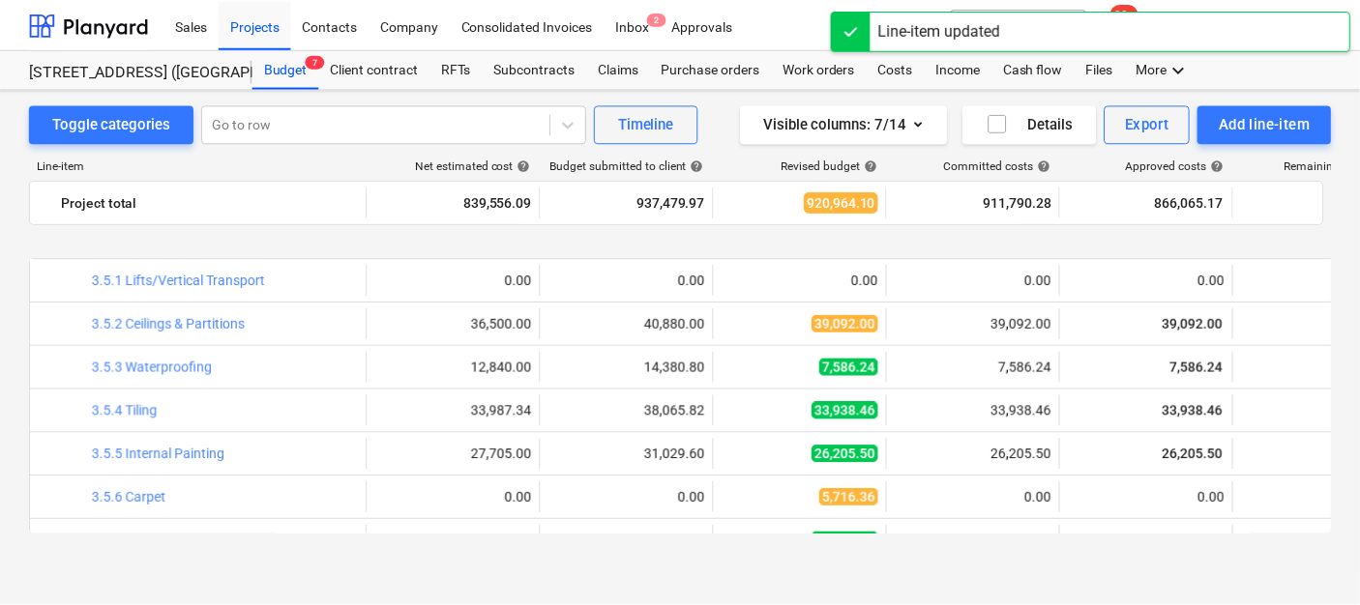
scroll to position [429, 0]
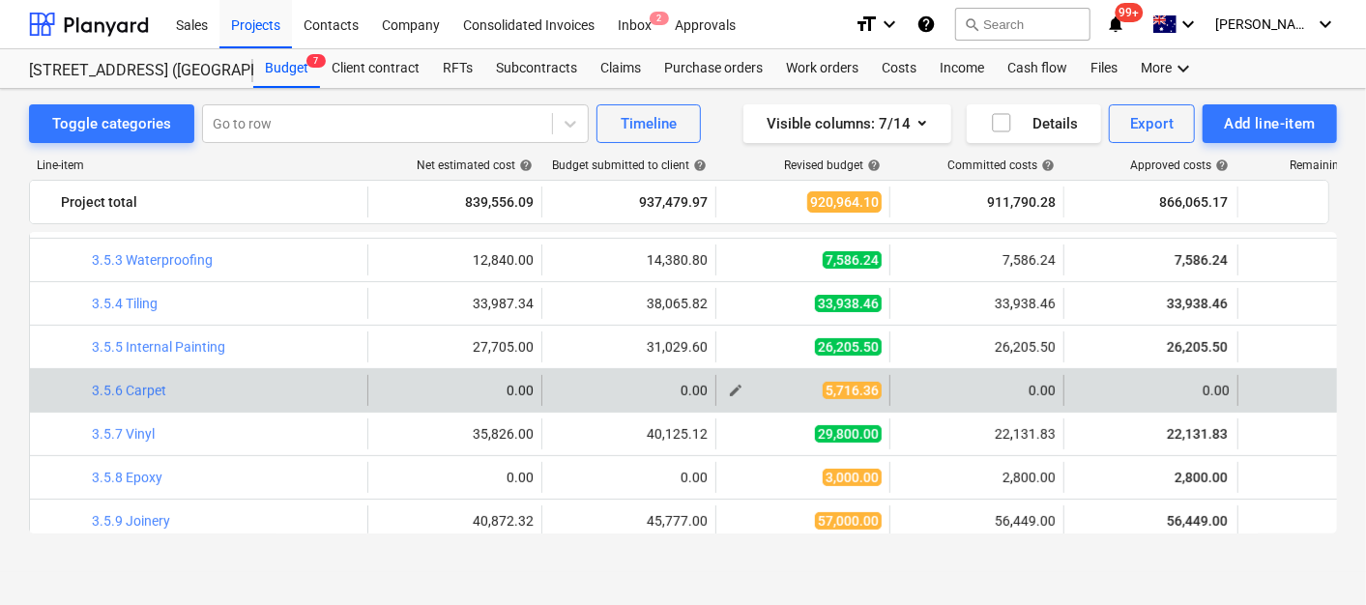
click at [849, 385] on span "5,716.36" at bounding box center [852, 390] width 59 height 17
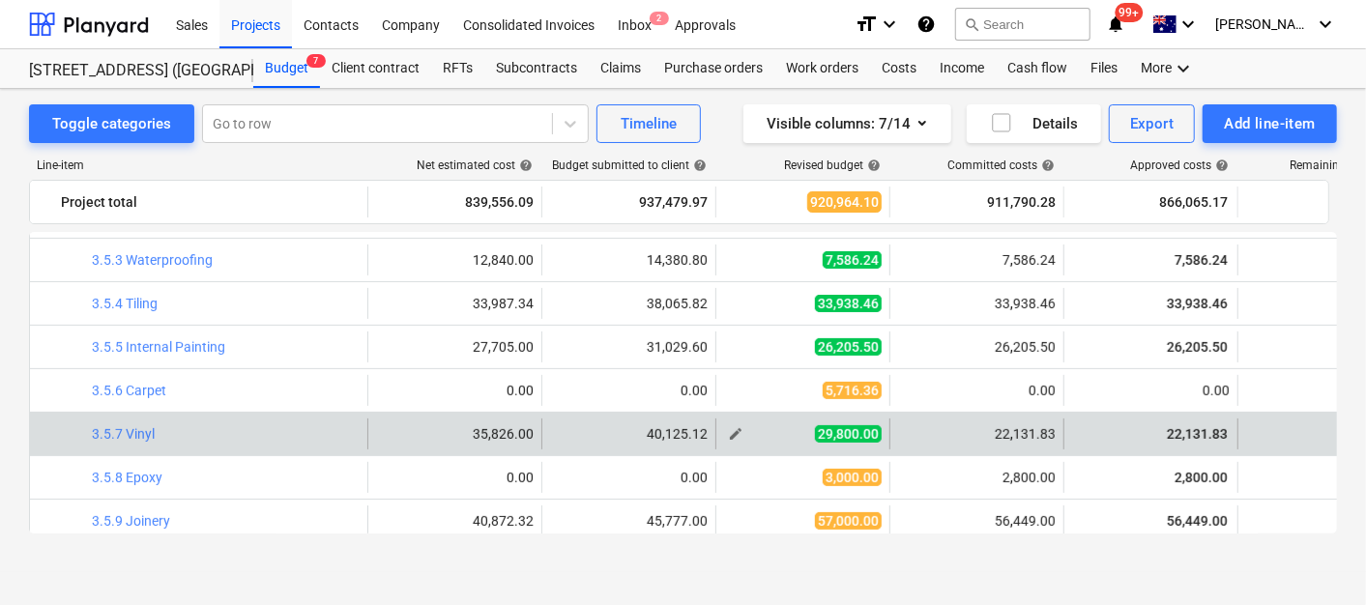
drag, startPoint x: 849, startPoint y: 385, endPoint x: 844, endPoint y: 433, distance: 48.6
click at [844, 433] on span "29,800.00" at bounding box center [848, 434] width 67 height 17
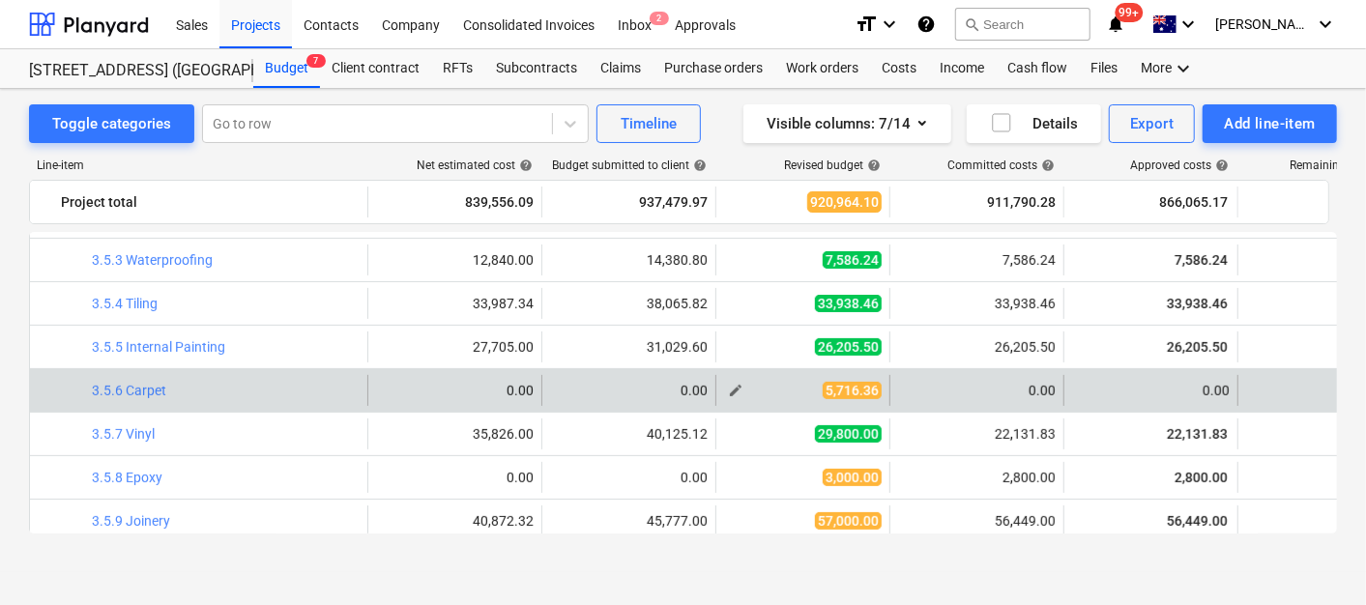
click at [732, 385] on span "edit" at bounding box center [735, 390] width 15 height 15
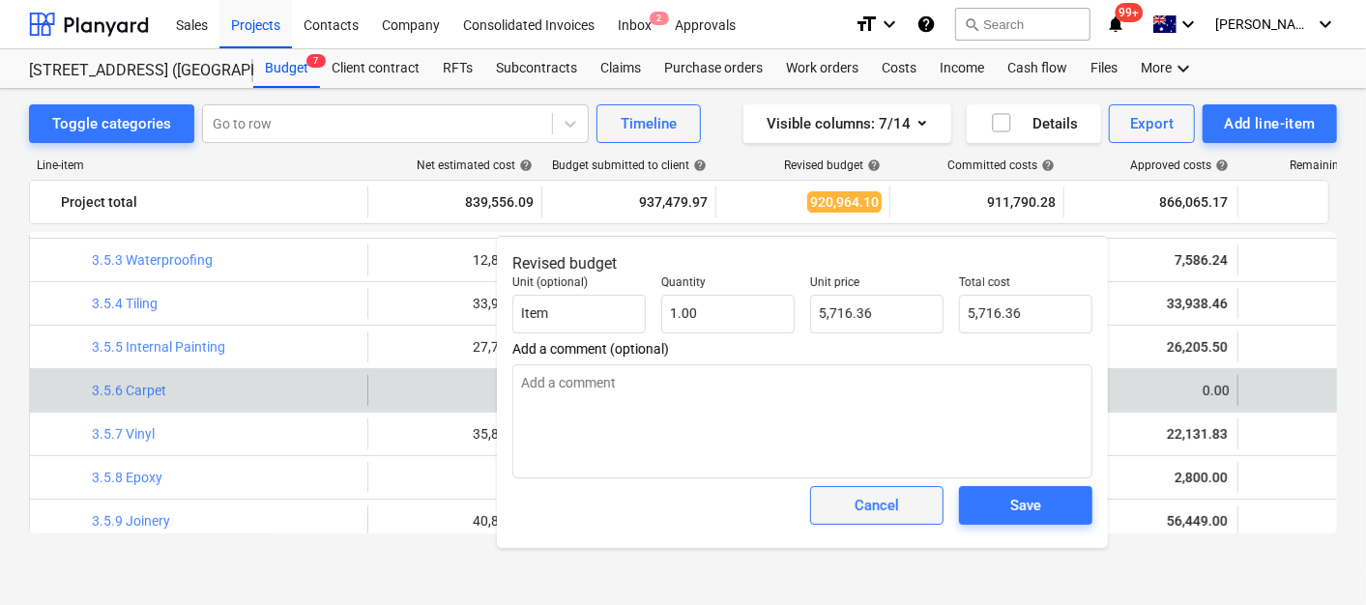
click at [918, 509] on span "Cancel" at bounding box center [877, 505] width 85 height 25
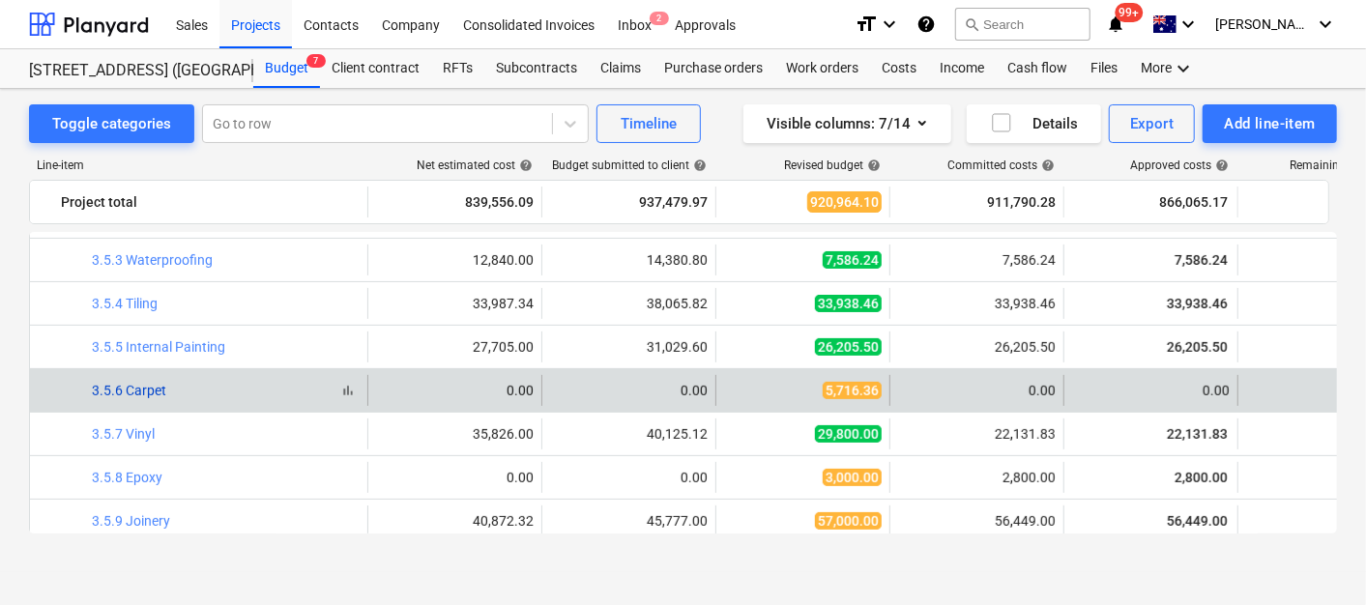
click at [137, 391] on link "3.5.6 Carpet" at bounding box center [129, 390] width 74 height 15
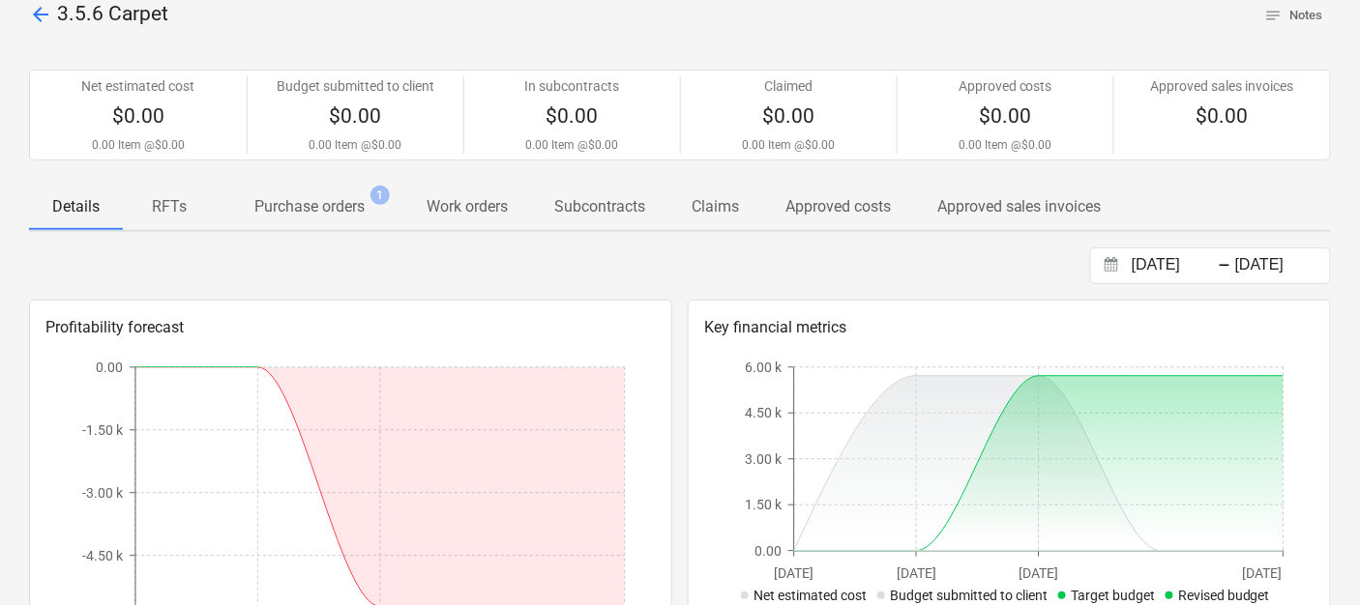
scroll to position [107, 0]
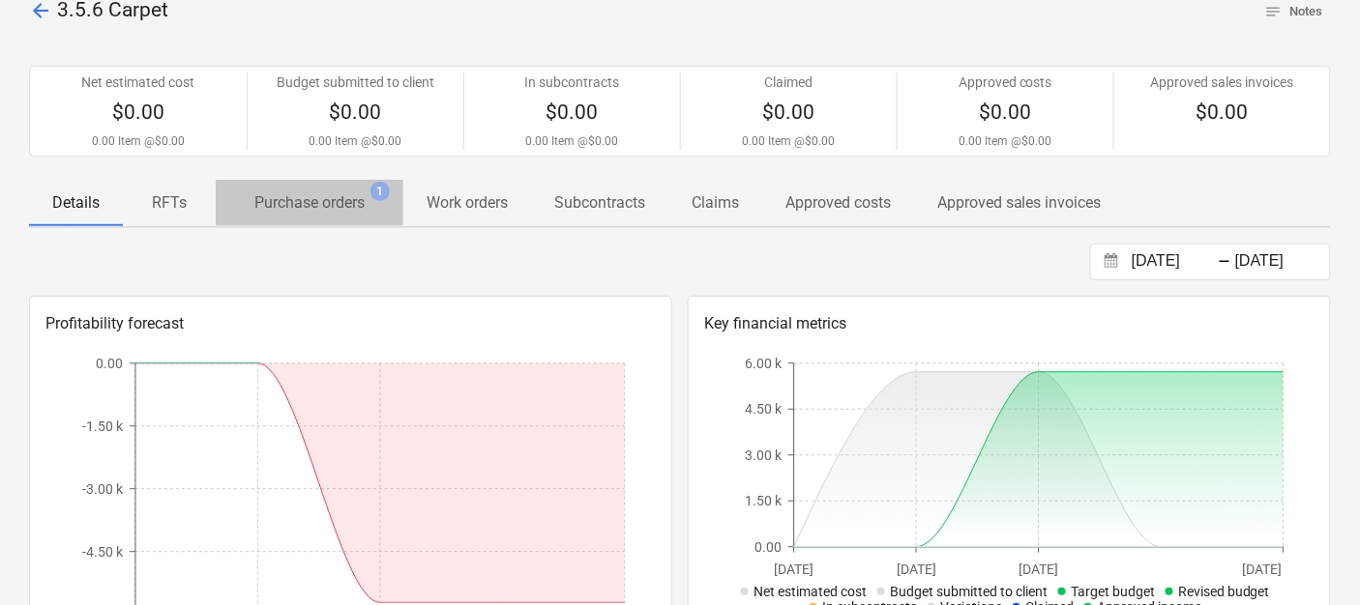
click at [279, 195] on p "Purchase orders" at bounding box center [309, 202] width 110 height 23
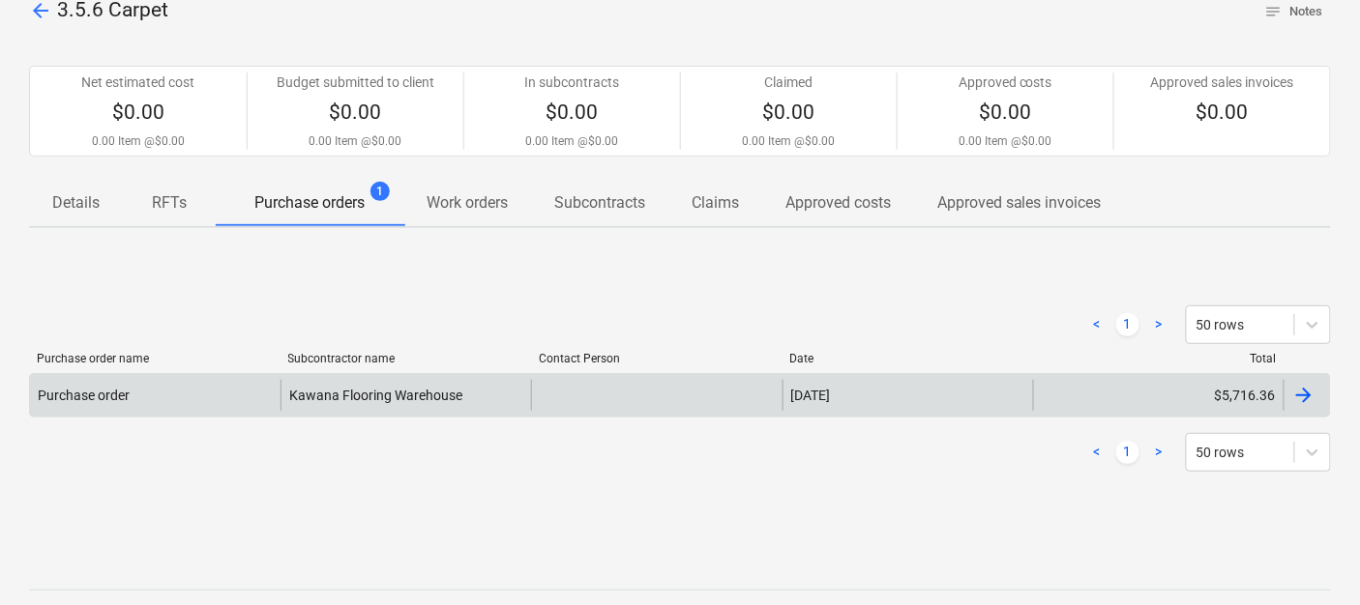
click at [1309, 388] on div at bounding box center [1303, 395] width 23 height 23
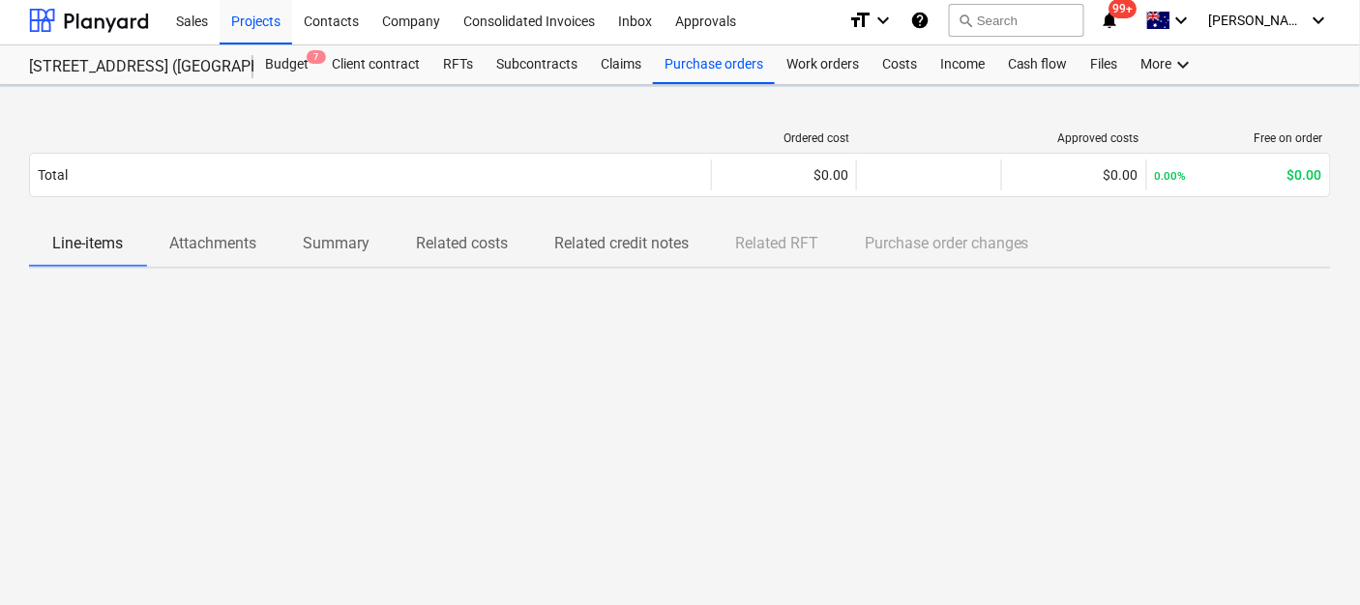
scroll to position [2, 0]
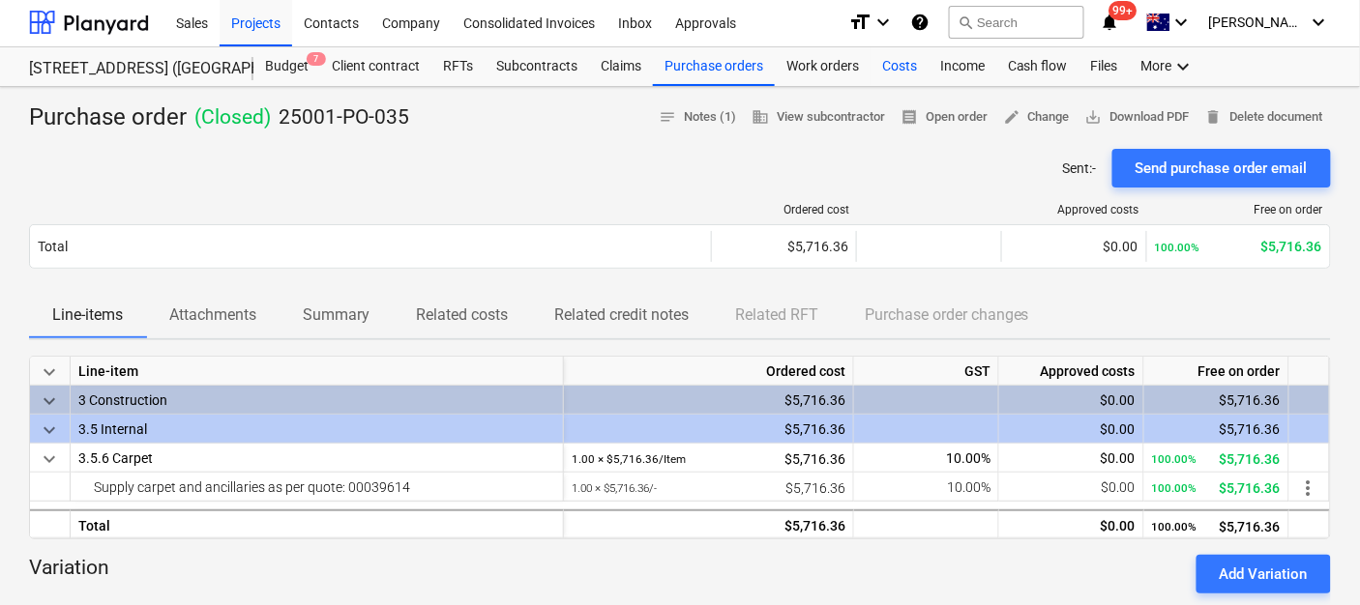
click at [895, 68] on div "Costs" at bounding box center [899, 66] width 58 height 39
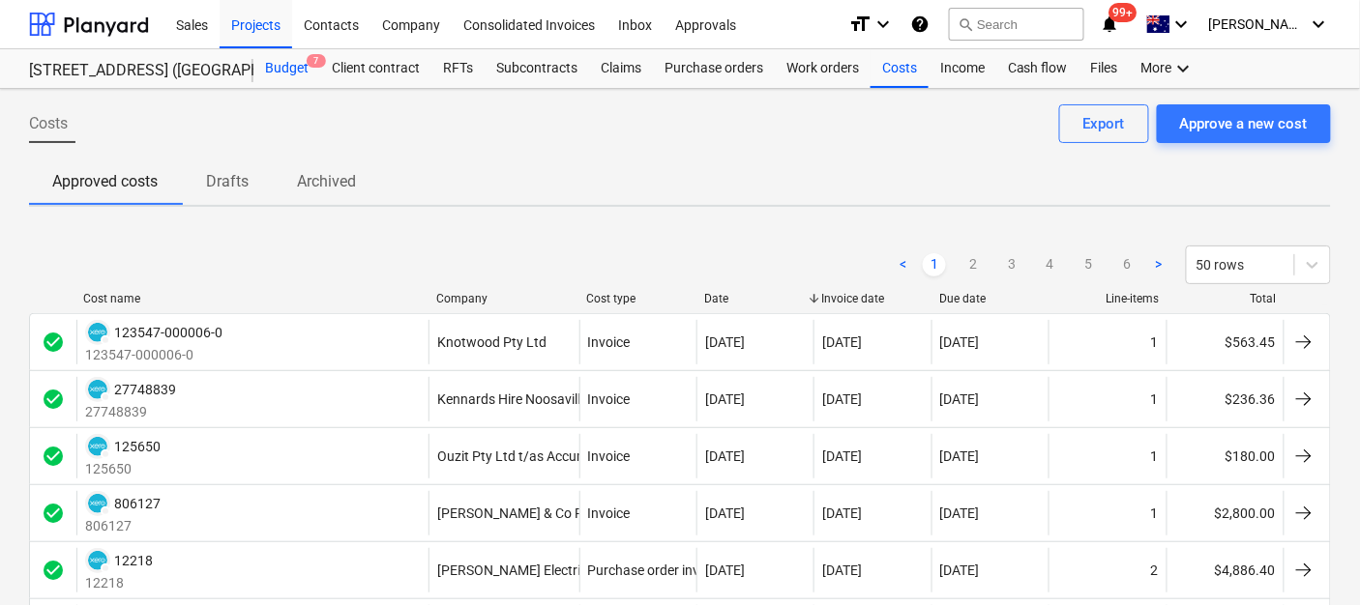
click at [304, 78] on div "Budget 7" at bounding box center [286, 68] width 67 height 39
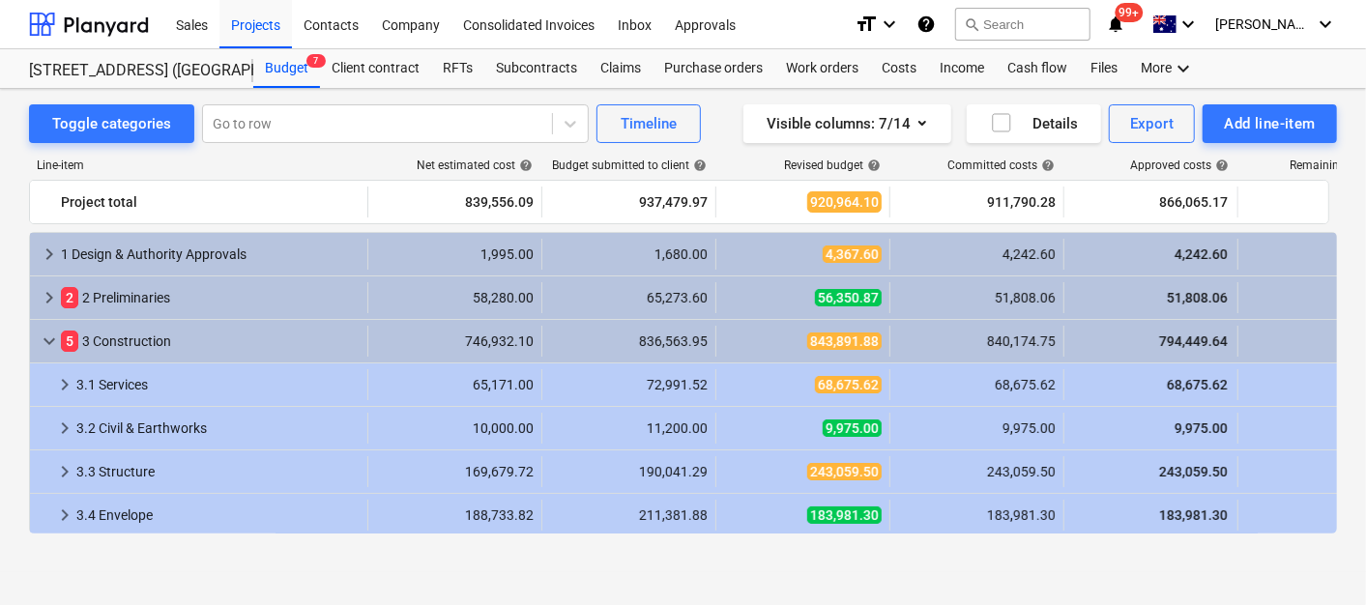
scroll to position [429, 0]
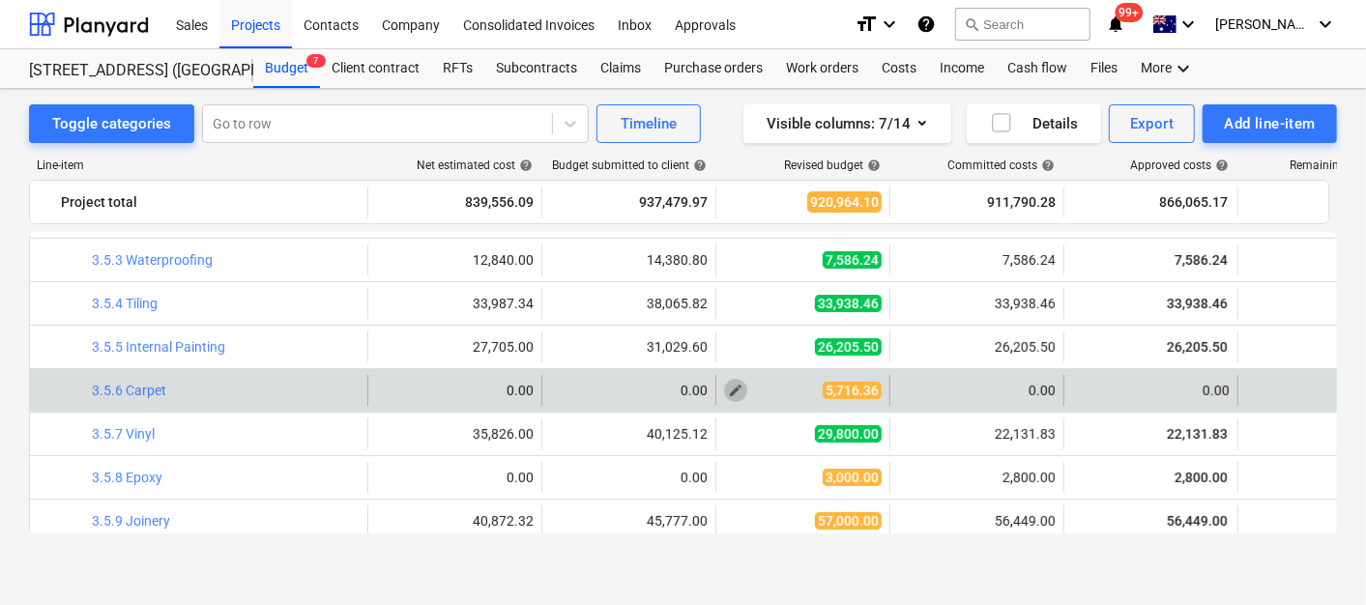
click at [733, 384] on span "edit" at bounding box center [735, 390] width 15 height 15
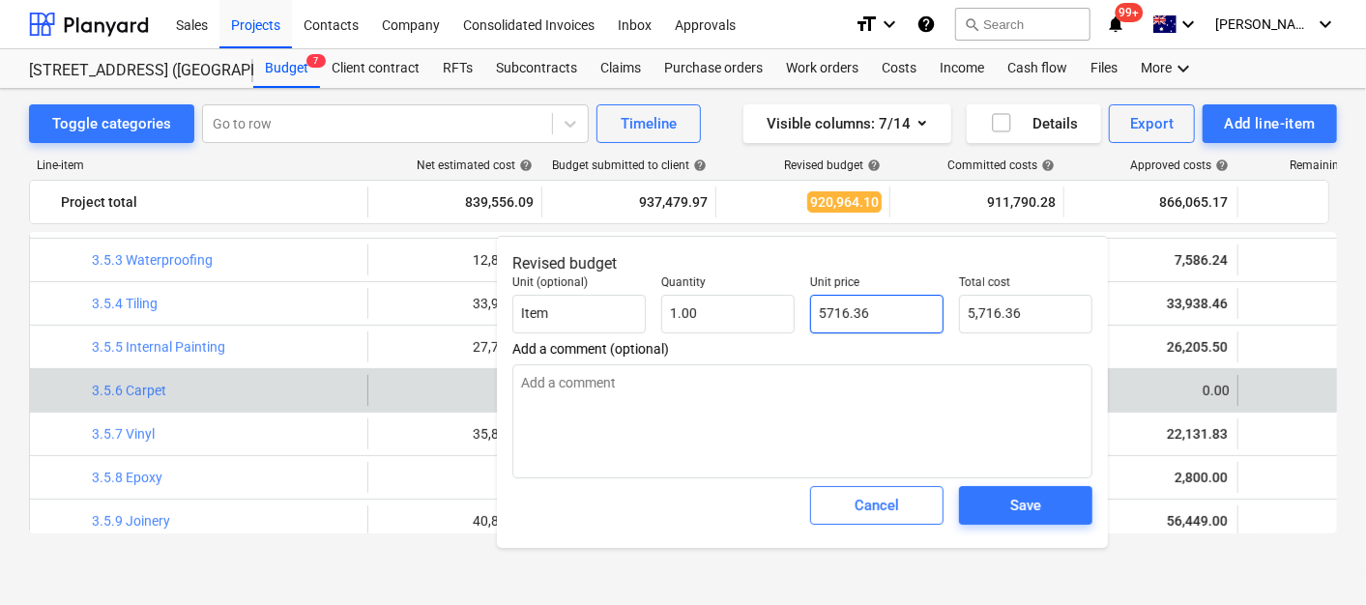
click at [839, 306] on input "5716.36" at bounding box center [876, 314] width 133 height 39
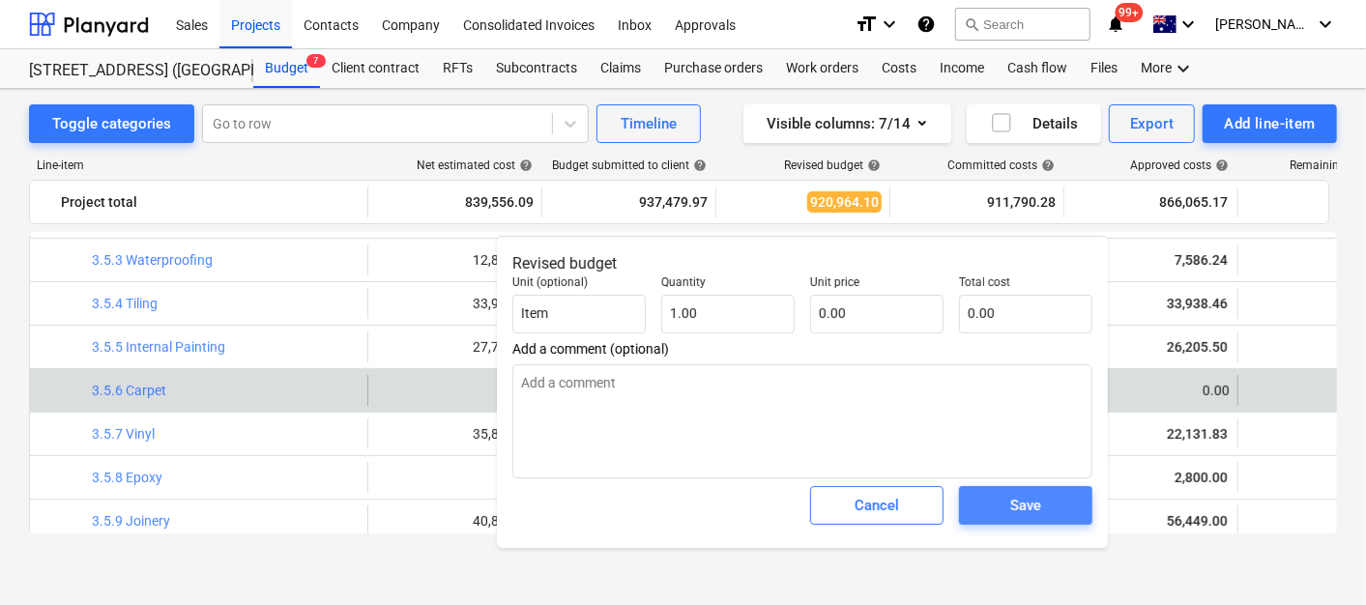
click at [1040, 501] on div "Save" at bounding box center [1026, 505] width 31 height 25
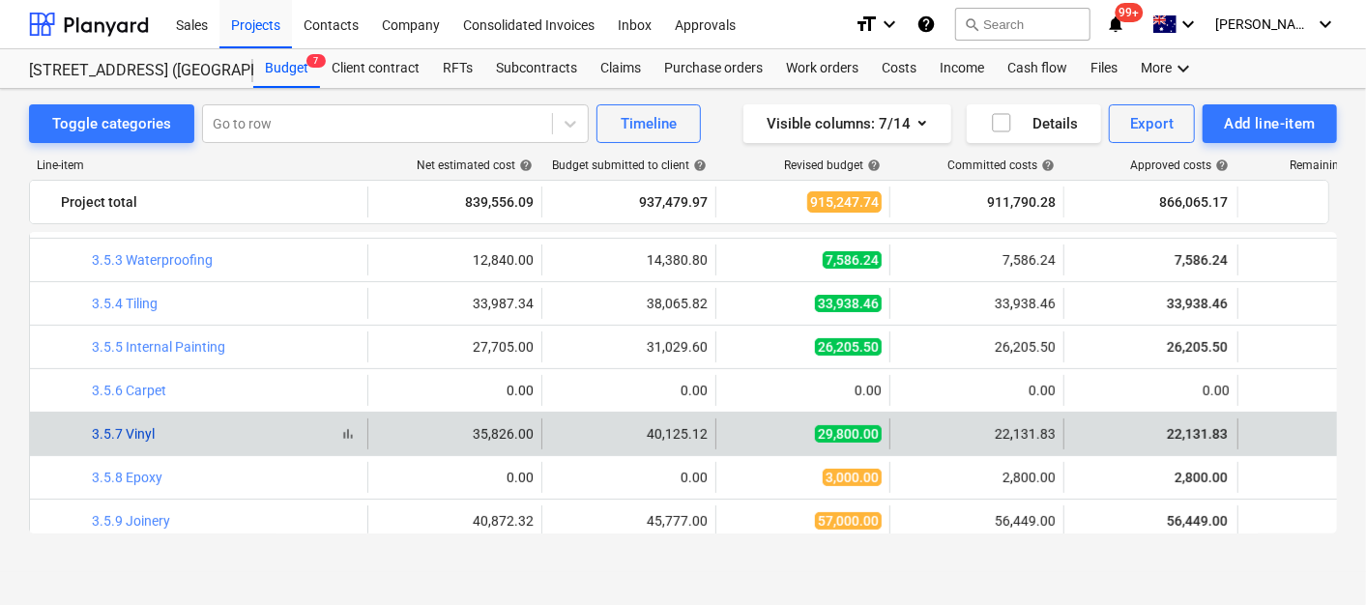
click at [132, 427] on link "3.5.7 Vinyl" at bounding box center [123, 433] width 63 height 15
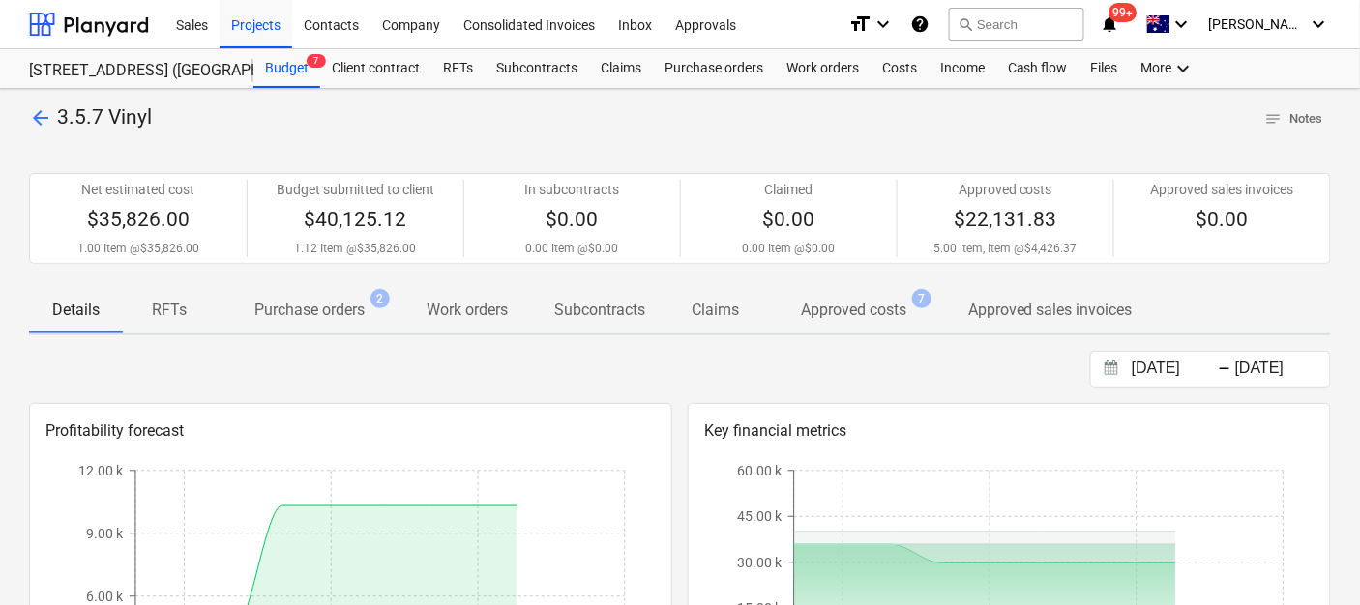
click at [330, 301] on p "Purchase orders" at bounding box center [309, 310] width 110 height 23
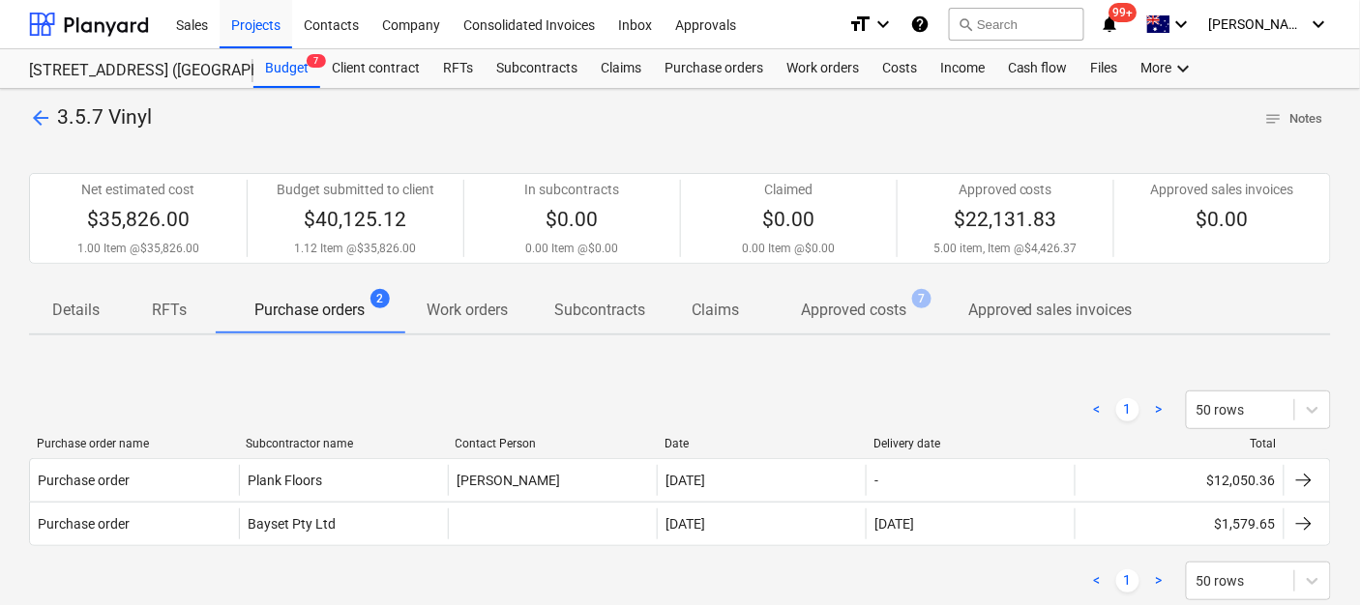
click at [873, 300] on p "Approved costs" at bounding box center [853, 310] width 105 height 23
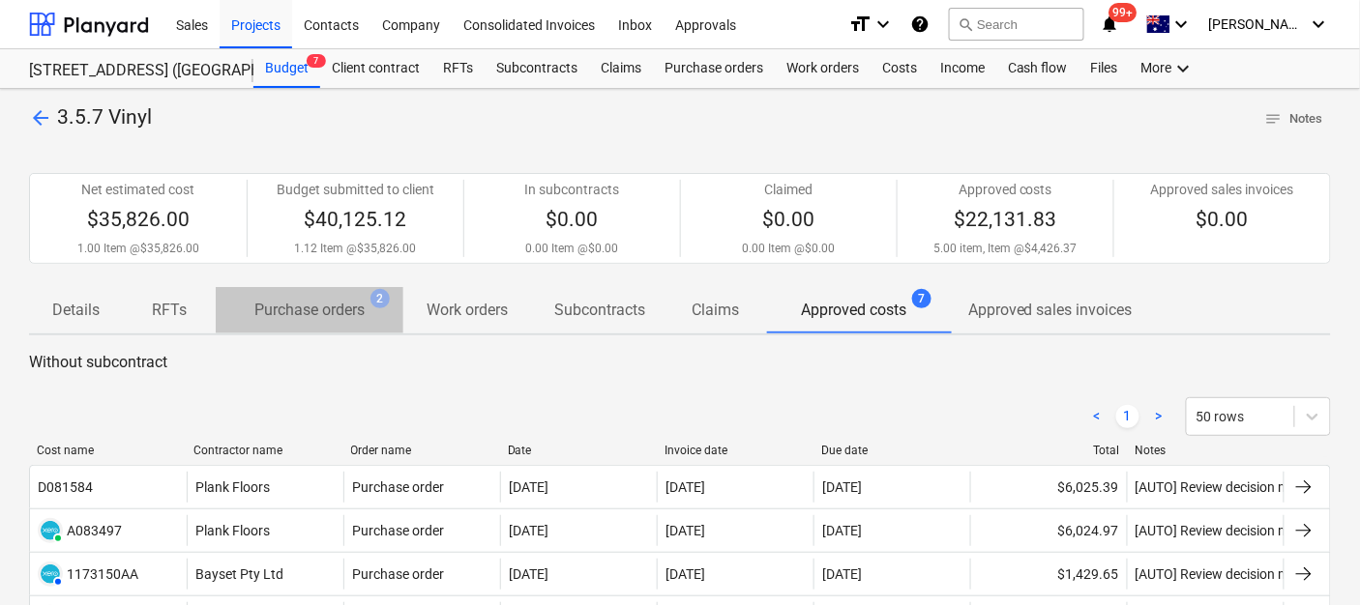
click at [323, 300] on p "Purchase orders" at bounding box center [309, 310] width 110 height 23
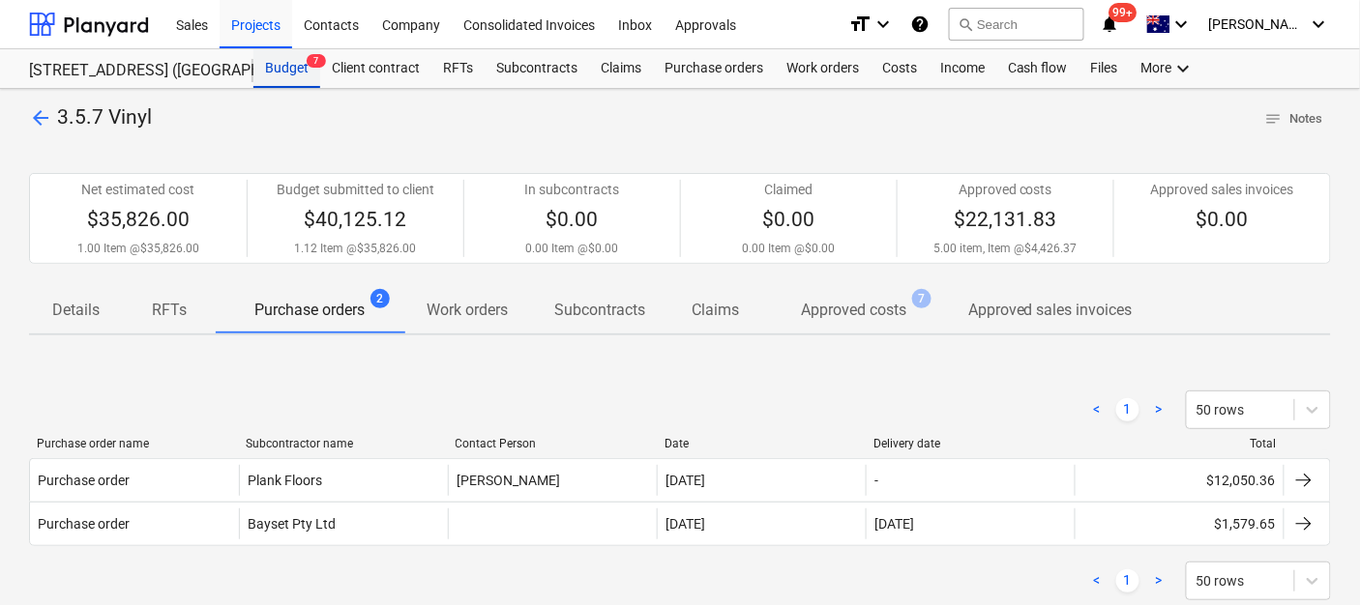
click at [301, 51] on div "Budget 7" at bounding box center [286, 68] width 67 height 39
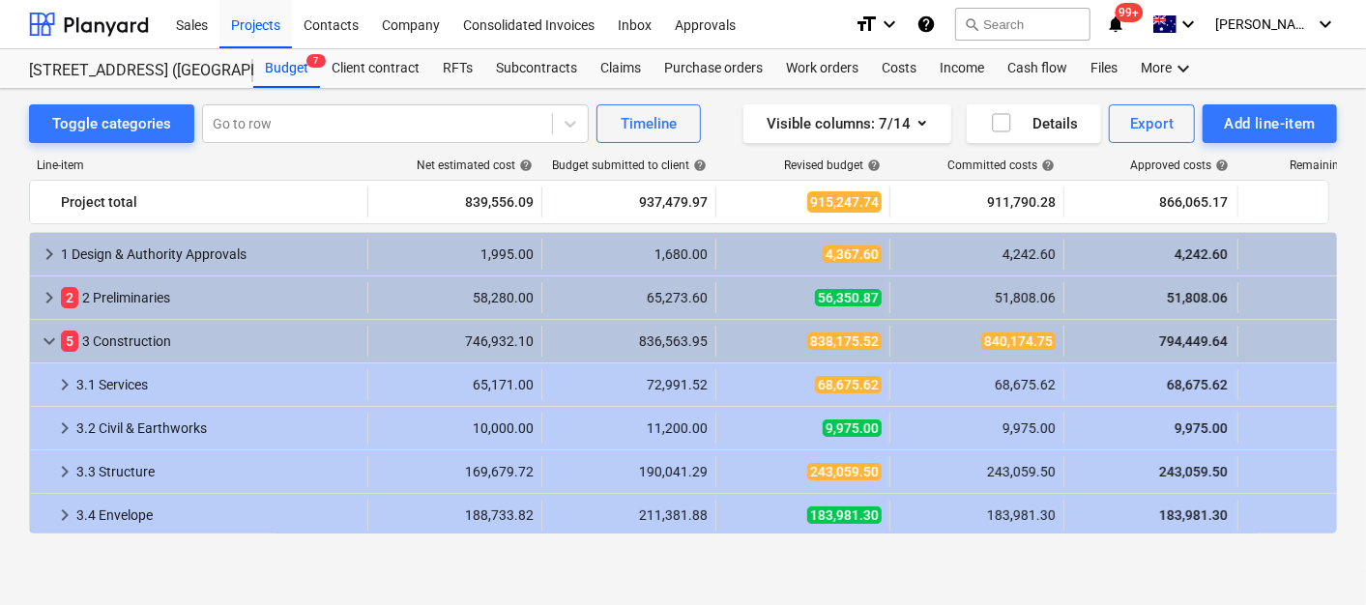
scroll to position [429, 0]
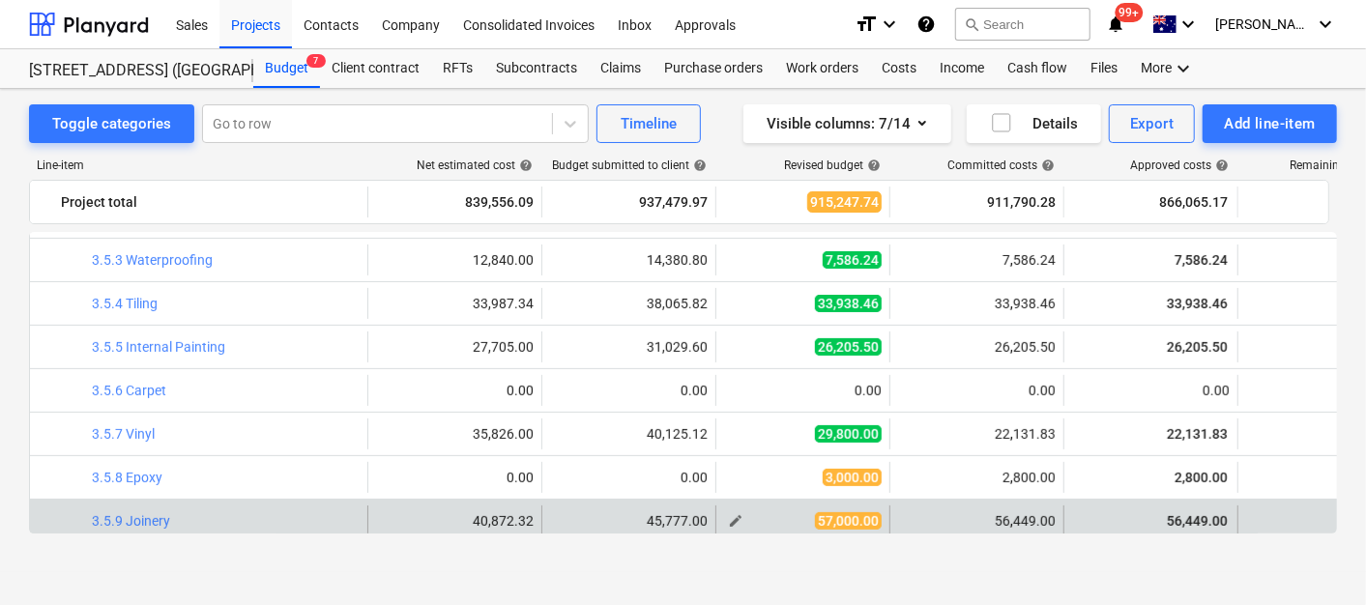
click at [735, 518] on span "edit" at bounding box center [735, 521] width 15 height 15
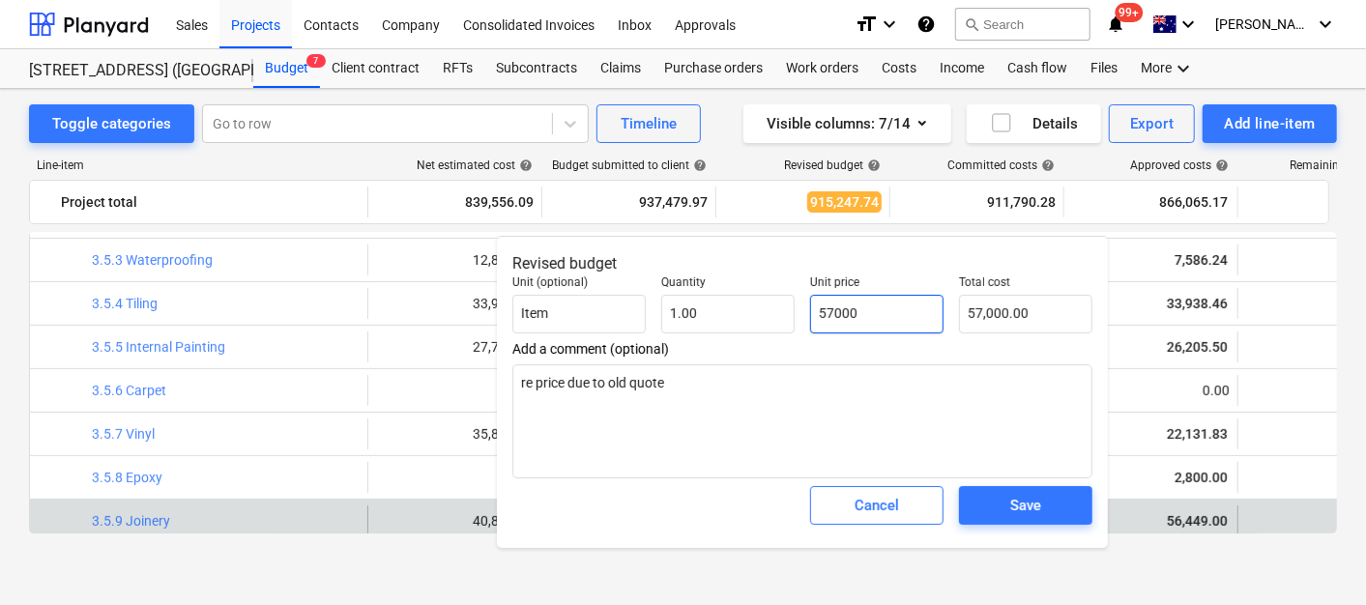
click at [839, 308] on input "57000" at bounding box center [876, 314] width 133 height 39
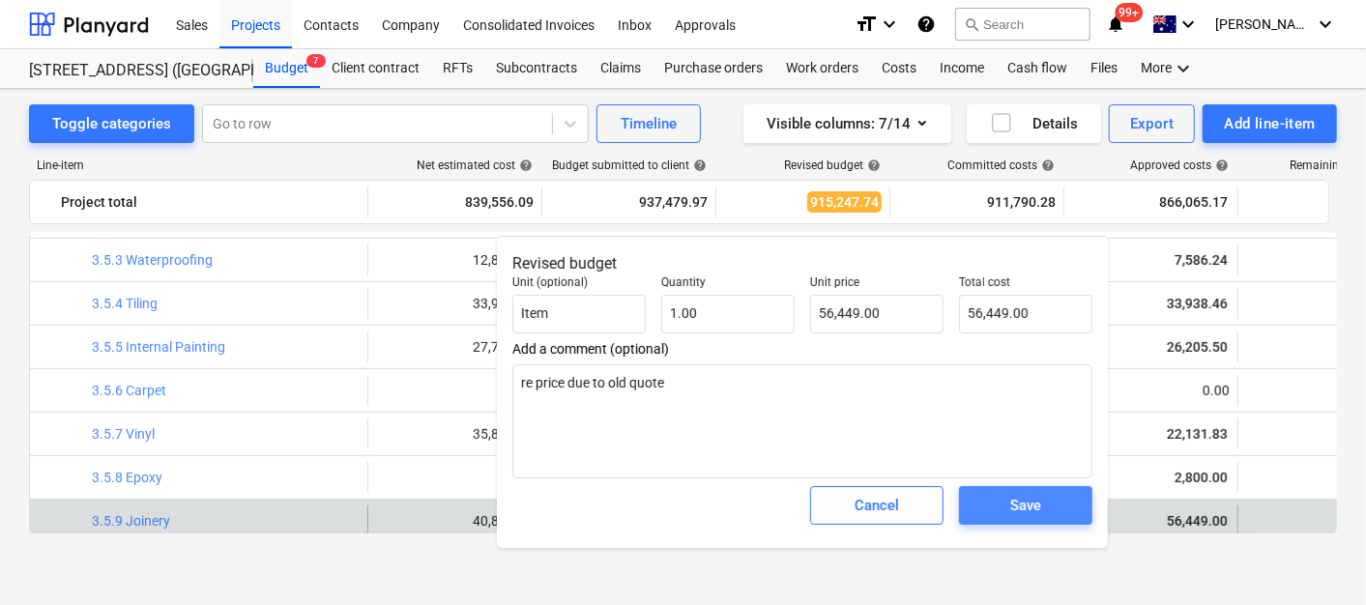
click at [982, 517] on button "Save" at bounding box center [1025, 505] width 133 height 39
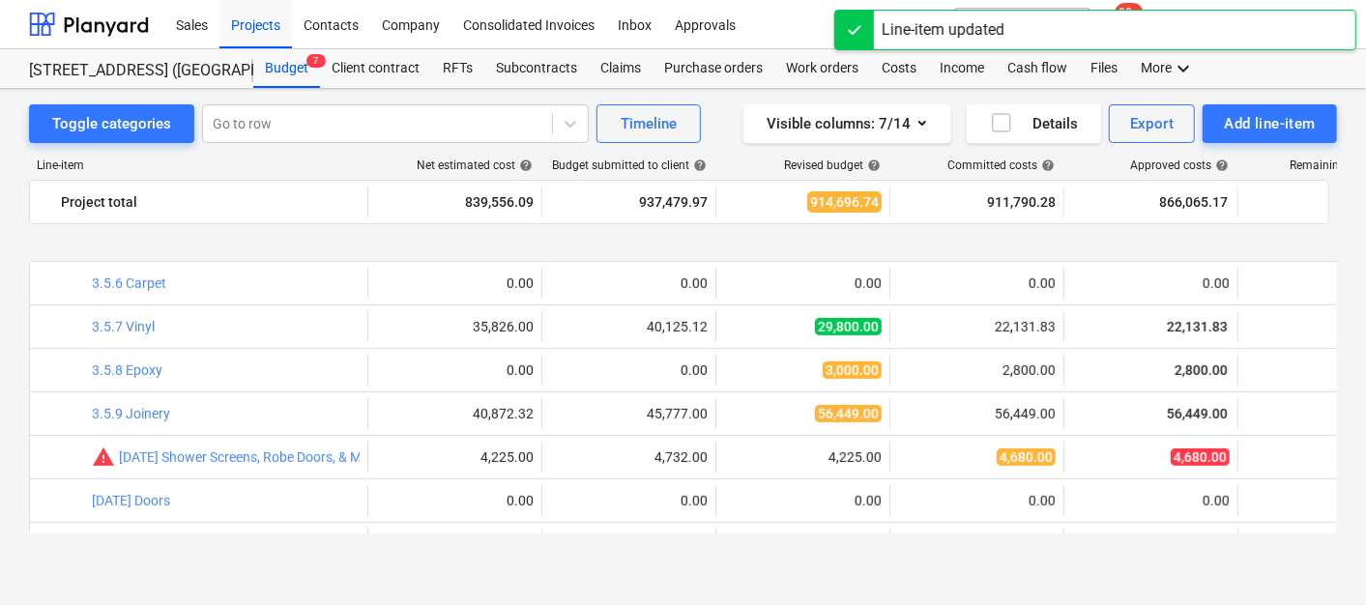
scroll to position [644, 0]
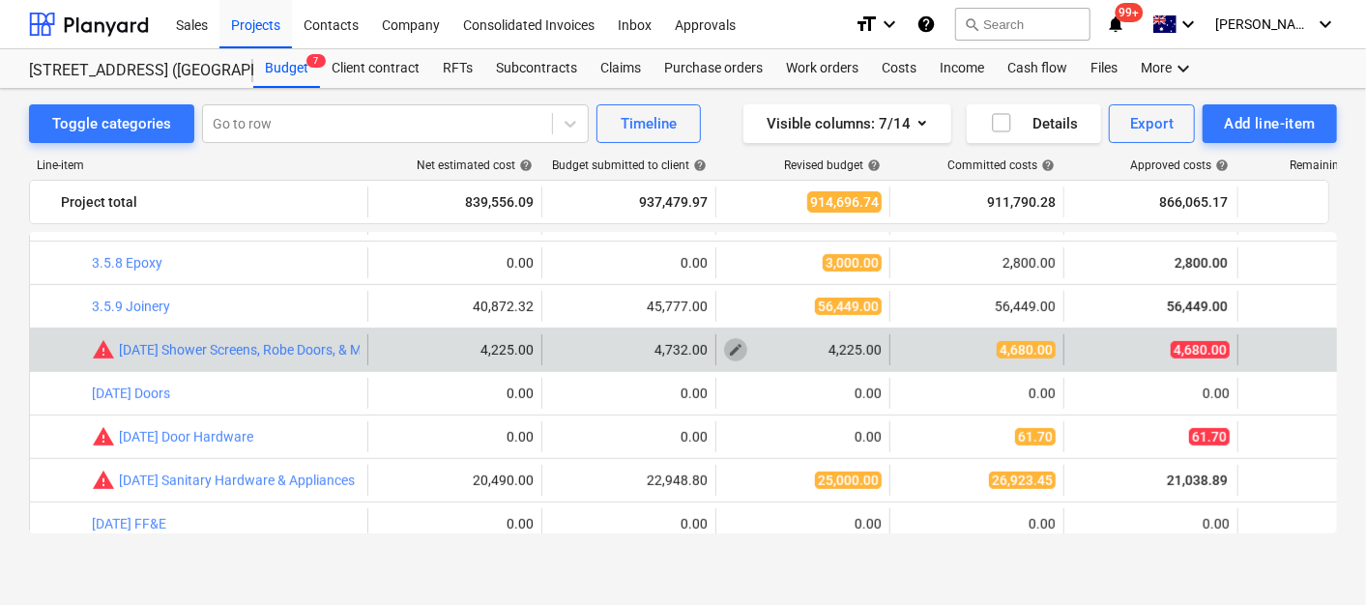
click at [738, 349] on span "edit" at bounding box center [735, 349] width 15 height 15
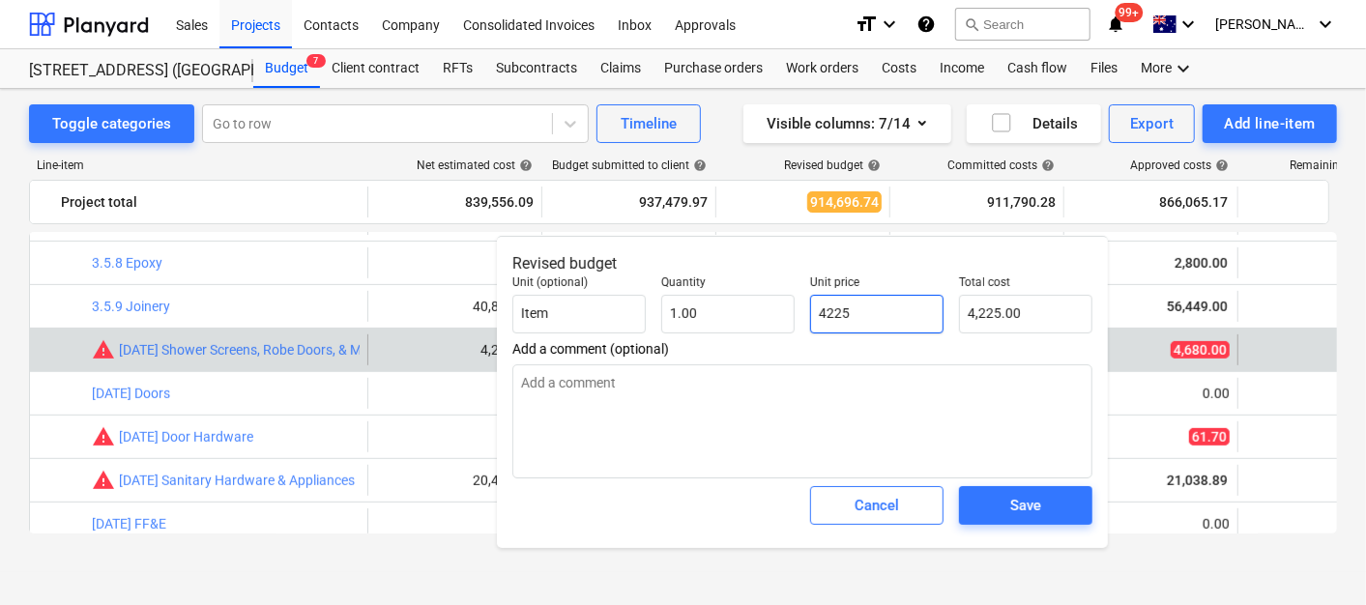
click at [849, 300] on input "4225" at bounding box center [876, 314] width 133 height 39
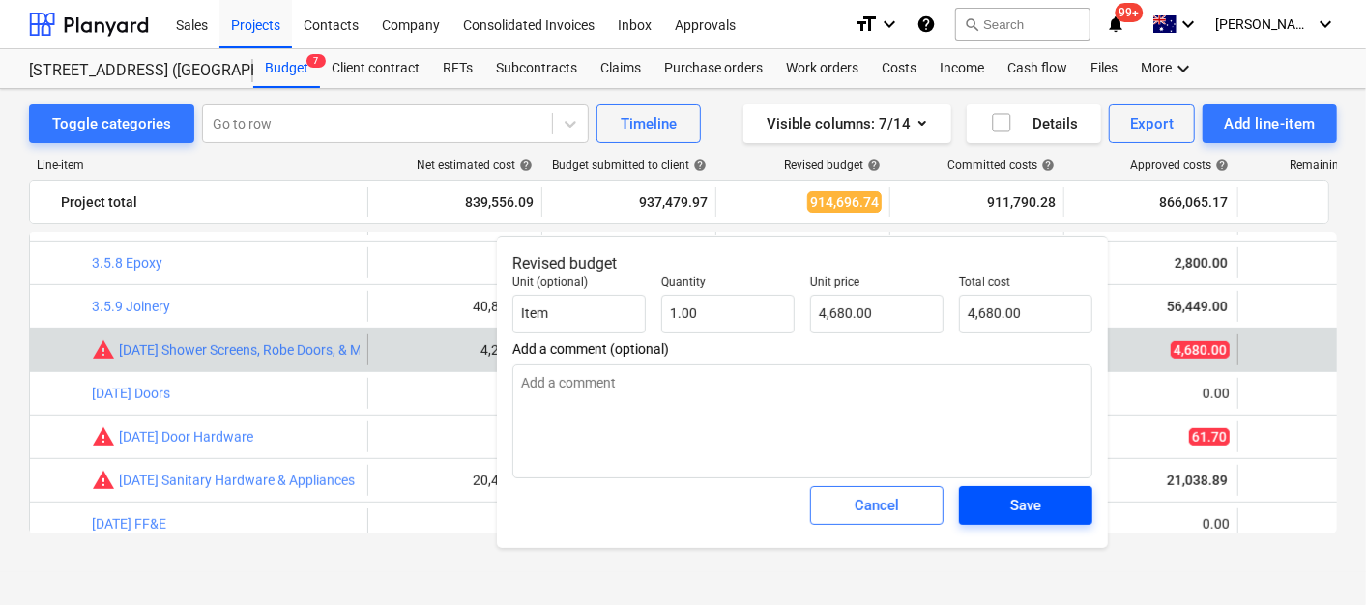
click at [999, 513] on span "Save" at bounding box center [1026, 505] width 87 height 25
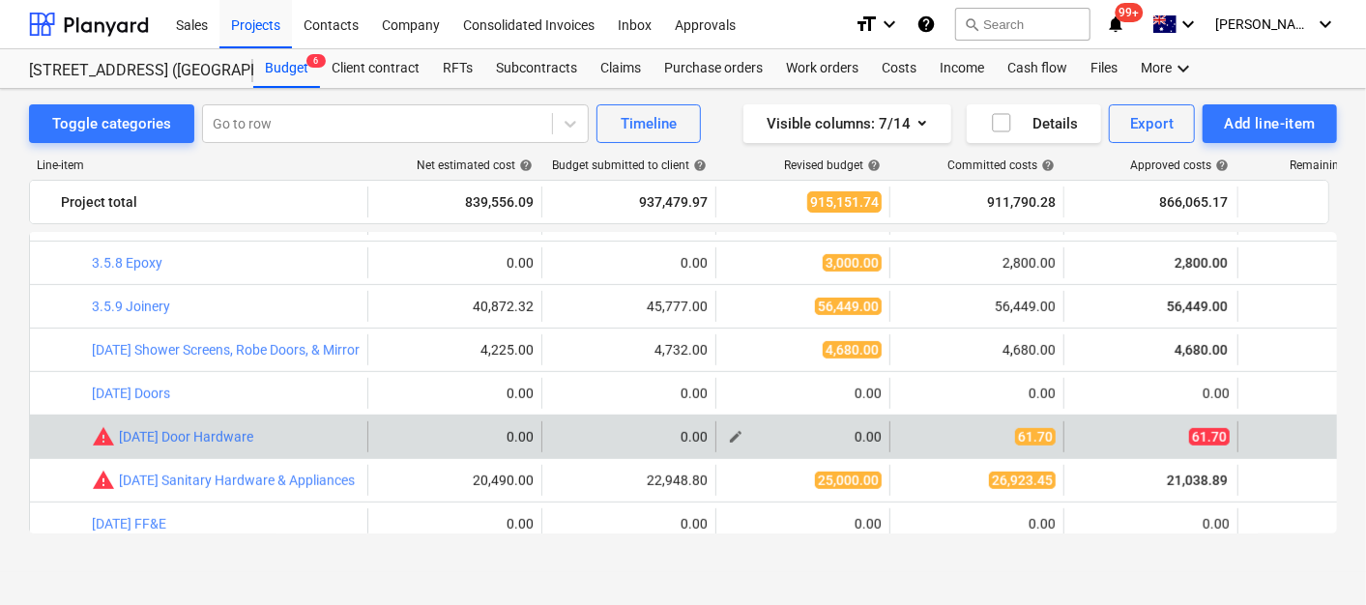
click at [738, 432] on span "edit" at bounding box center [735, 436] width 15 height 15
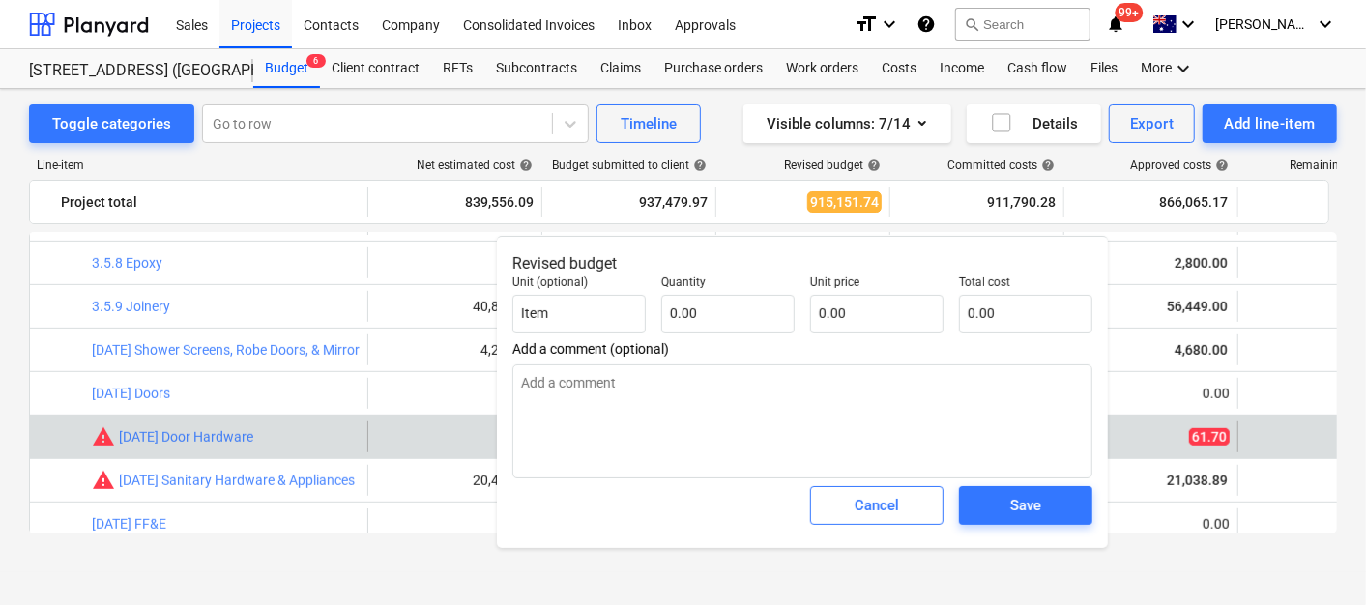
click at [894, 285] on p "Unit price" at bounding box center [876, 285] width 133 height 19
click at [874, 305] on input "text" at bounding box center [876, 314] width 133 height 39
click at [1036, 516] on div "Save" at bounding box center [1026, 505] width 31 height 25
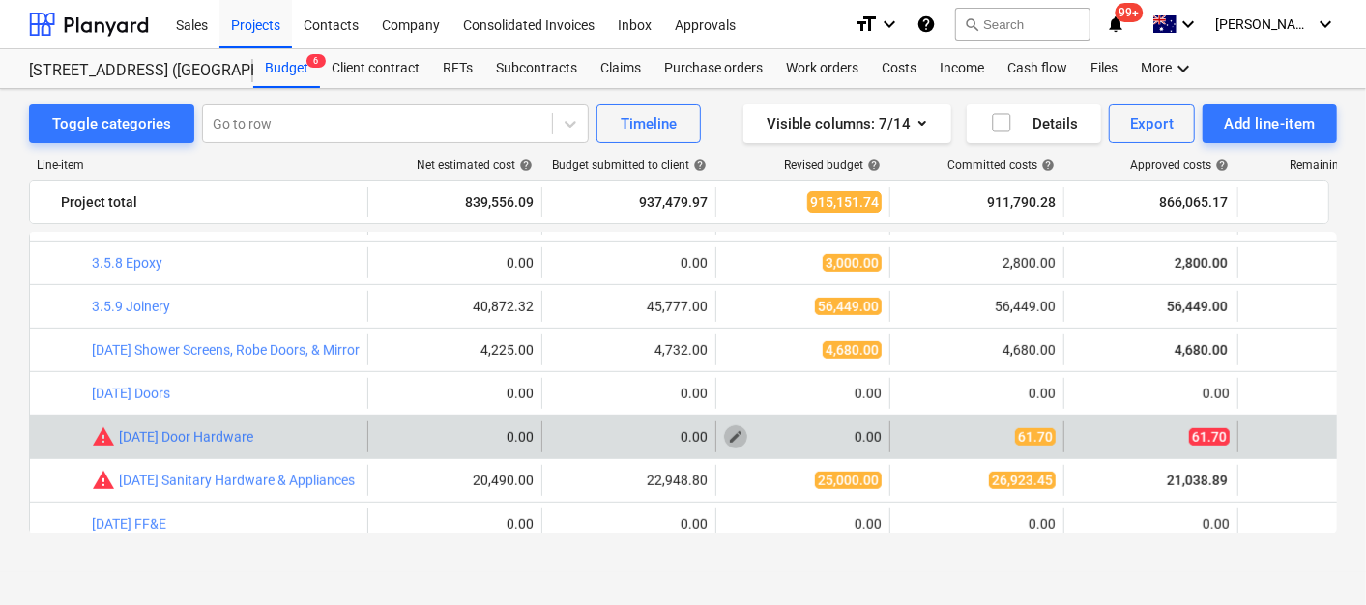
click at [734, 431] on span "edit" at bounding box center [735, 436] width 15 height 15
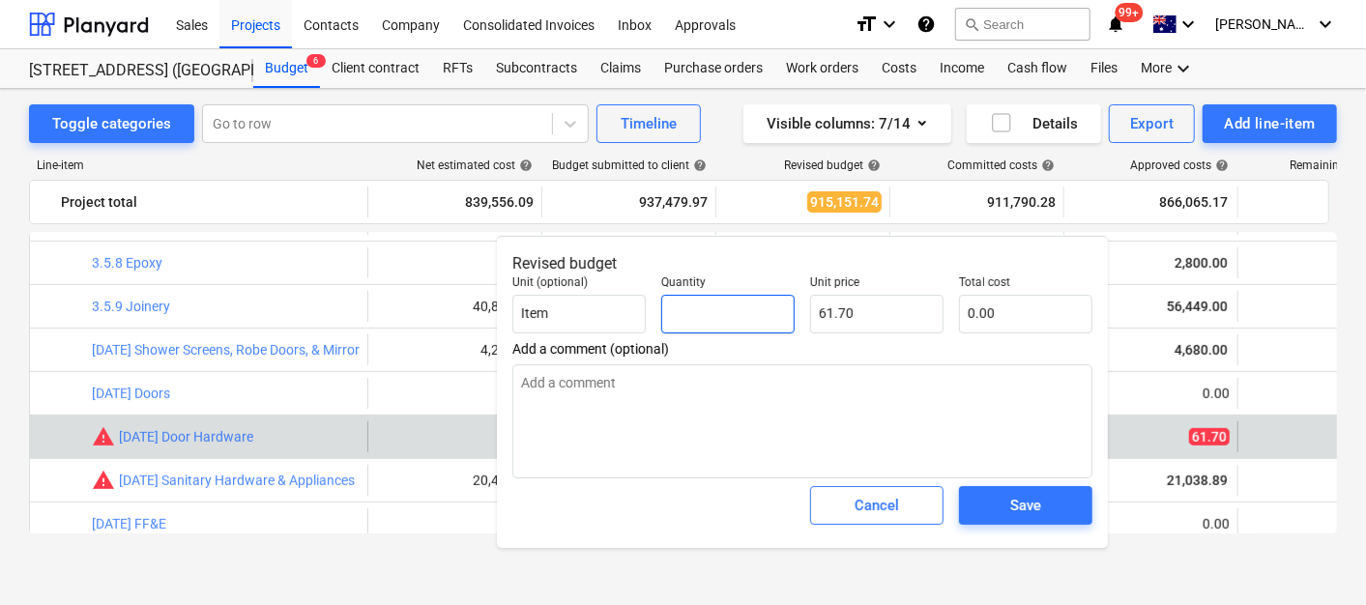
click at [722, 309] on input "text" at bounding box center [727, 314] width 133 height 39
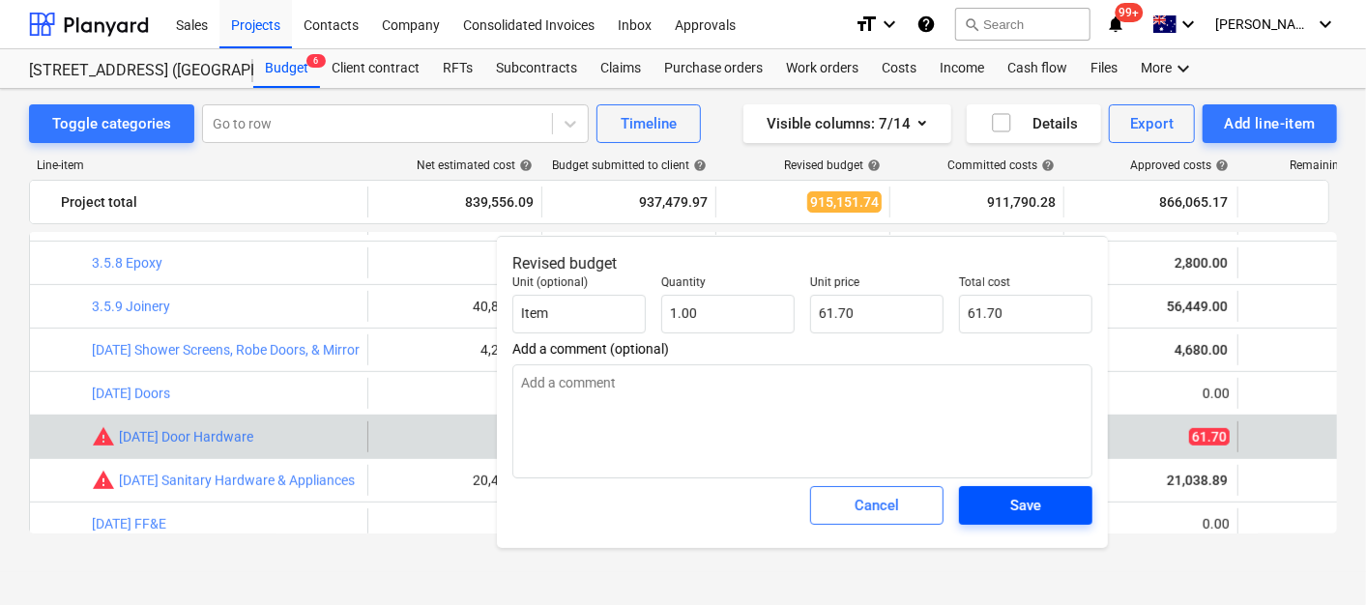
click at [1053, 503] on span "Save" at bounding box center [1026, 505] width 87 height 25
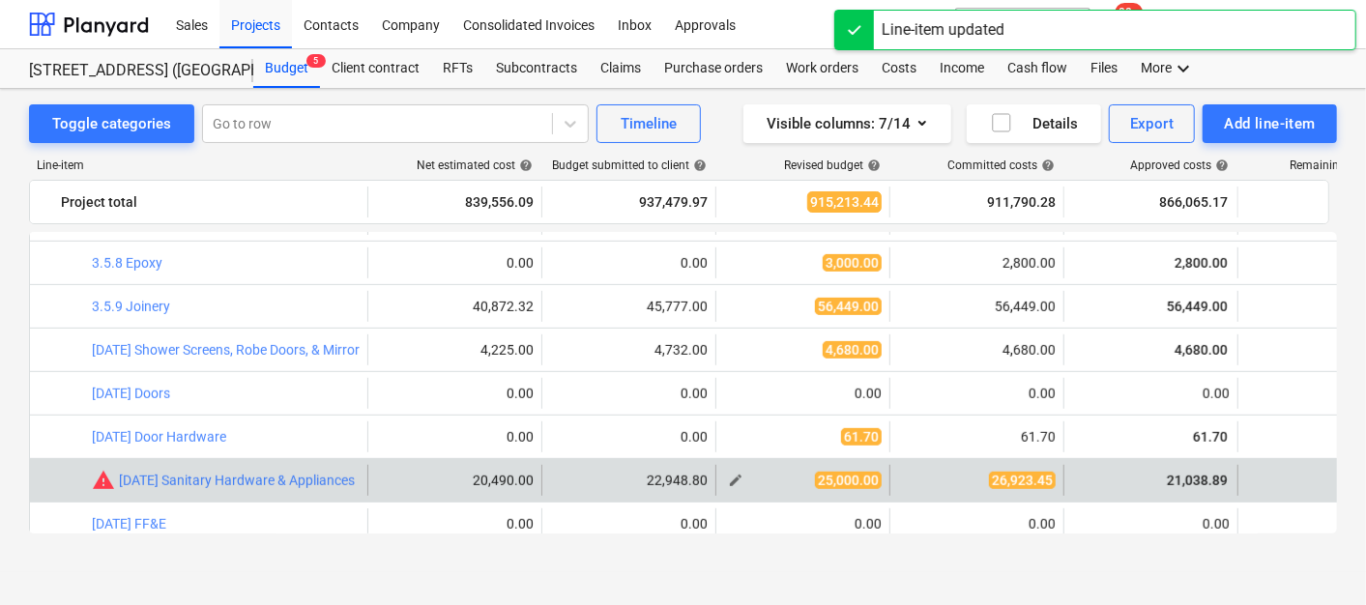
click at [741, 474] on span "edit" at bounding box center [735, 480] width 15 height 15
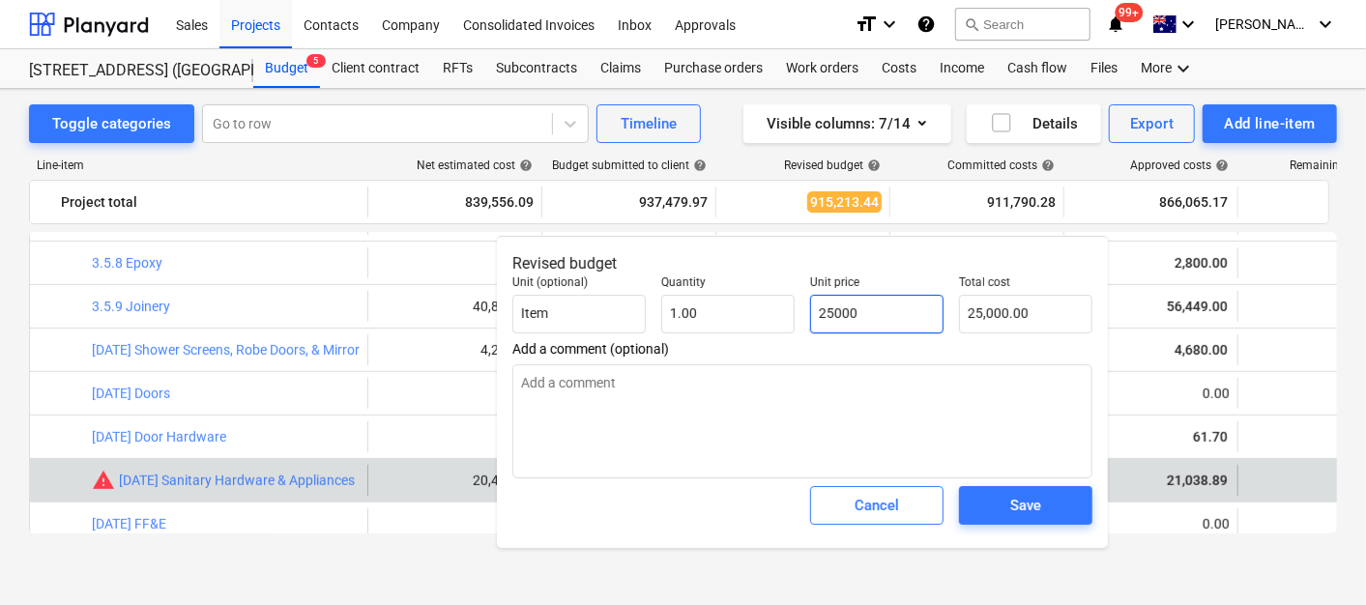
click at [836, 311] on input "25000" at bounding box center [876, 314] width 133 height 39
click at [916, 514] on span "Cancel" at bounding box center [877, 505] width 85 height 25
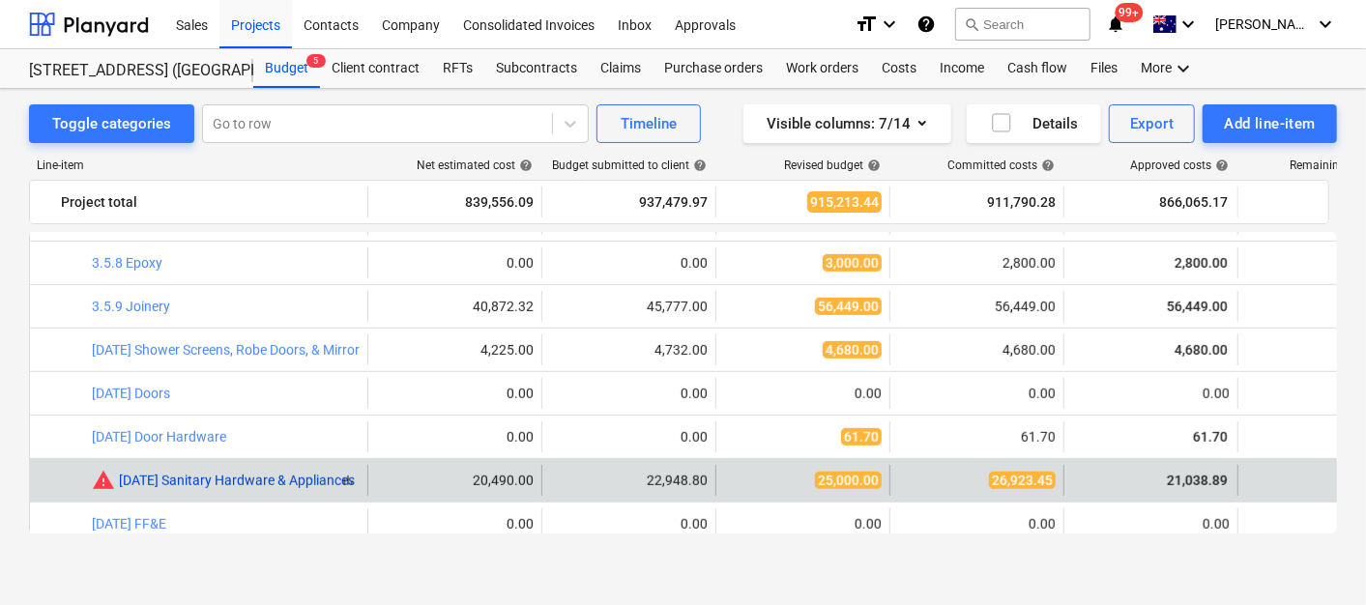
click at [296, 478] on link "[DATE] Sanitary Hardware & Appliances" at bounding box center [237, 480] width 236 height 15
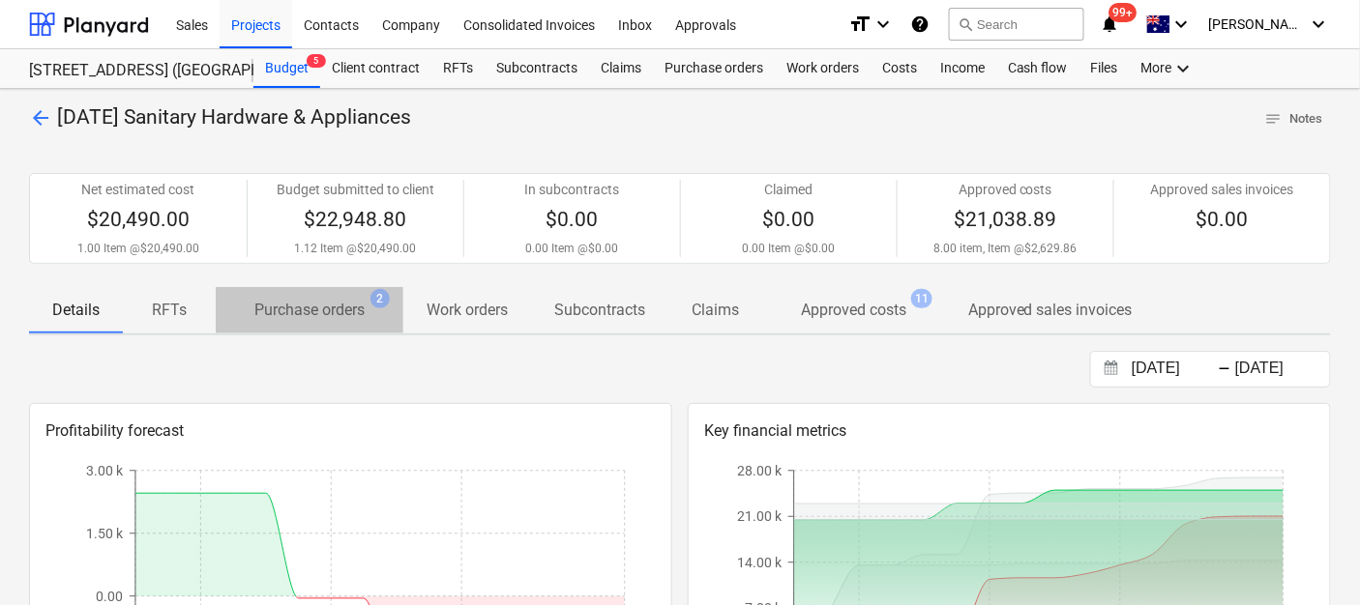
click at [310, 307] on p "Purchase orders" at bounding box center [309, 310] width 110 height 23
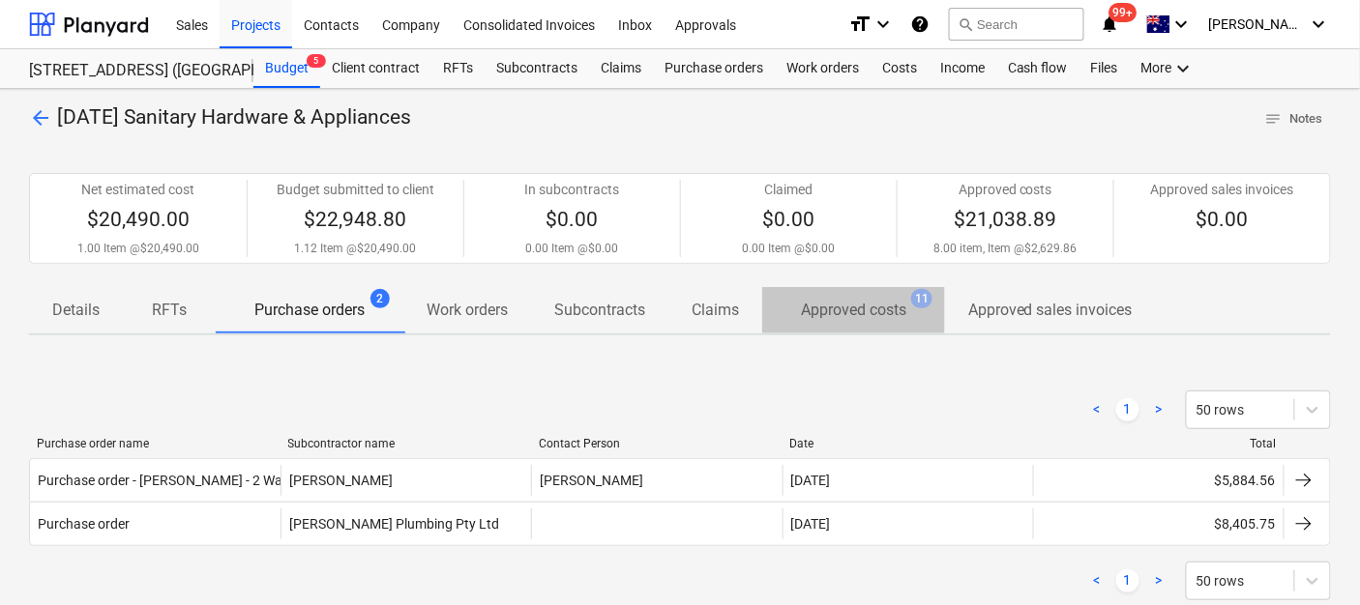
click at [891, 292] on span "Approved costs 11" at bounding box center [853, 310] width 183 height 36
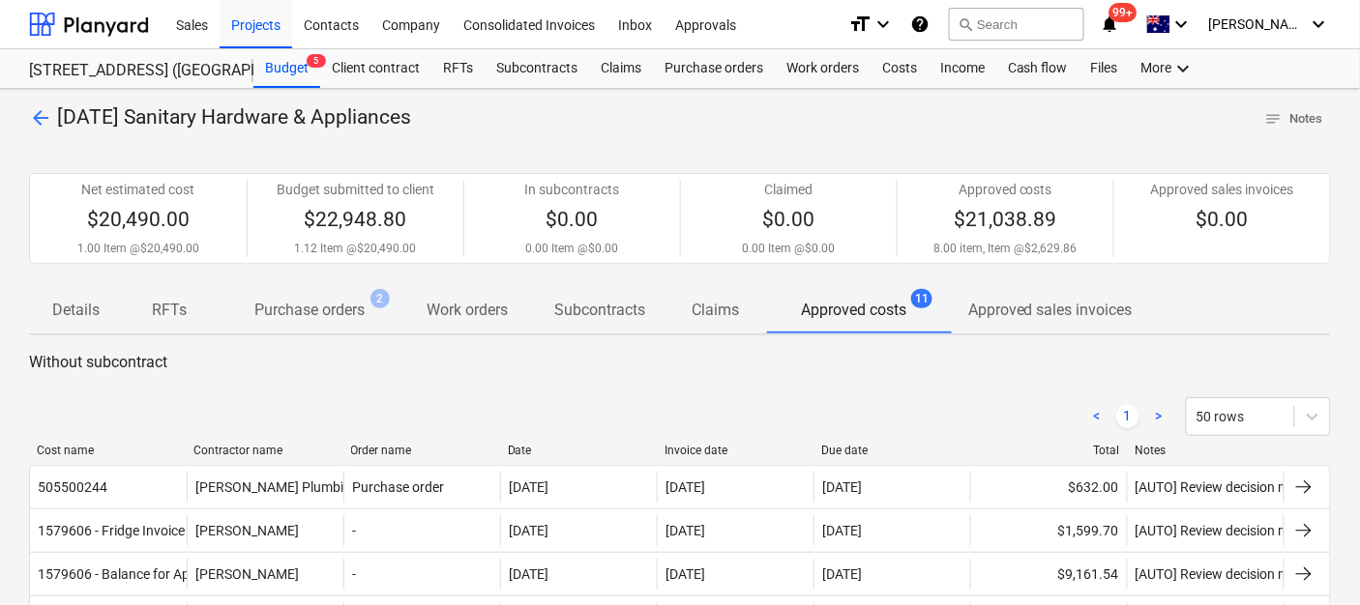
click at [48, 120] on span "arrow_back" at bounding box center [40, 117] width 23 height 23
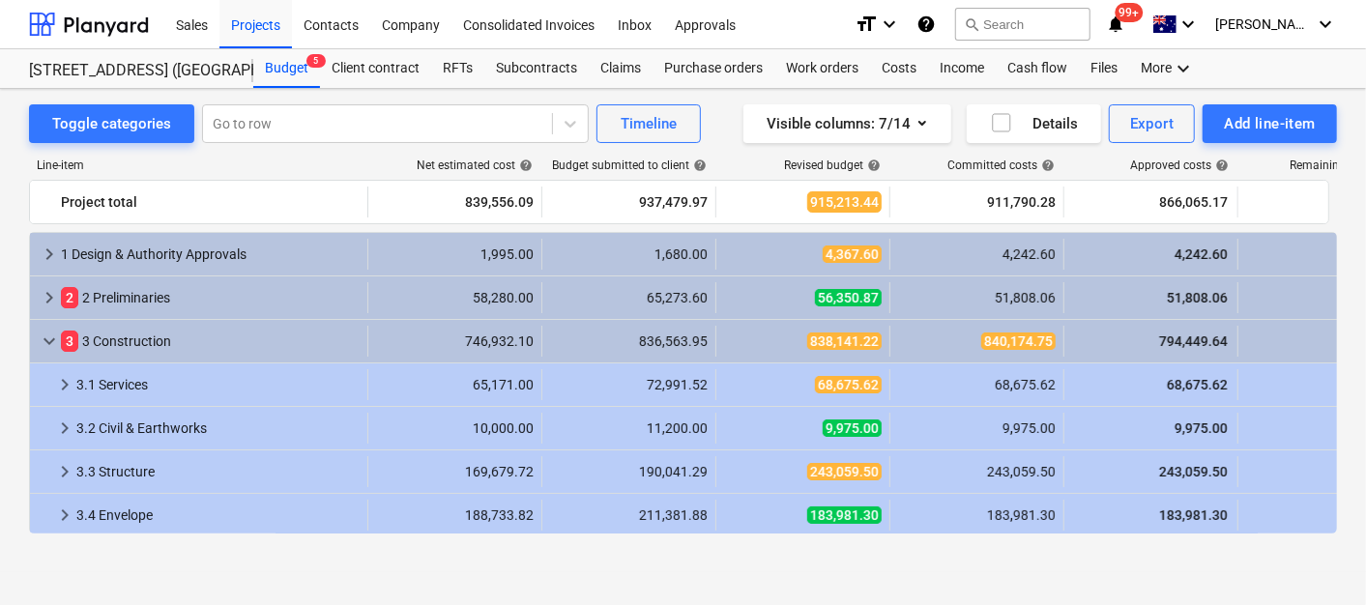
scroll to position [644, 0]
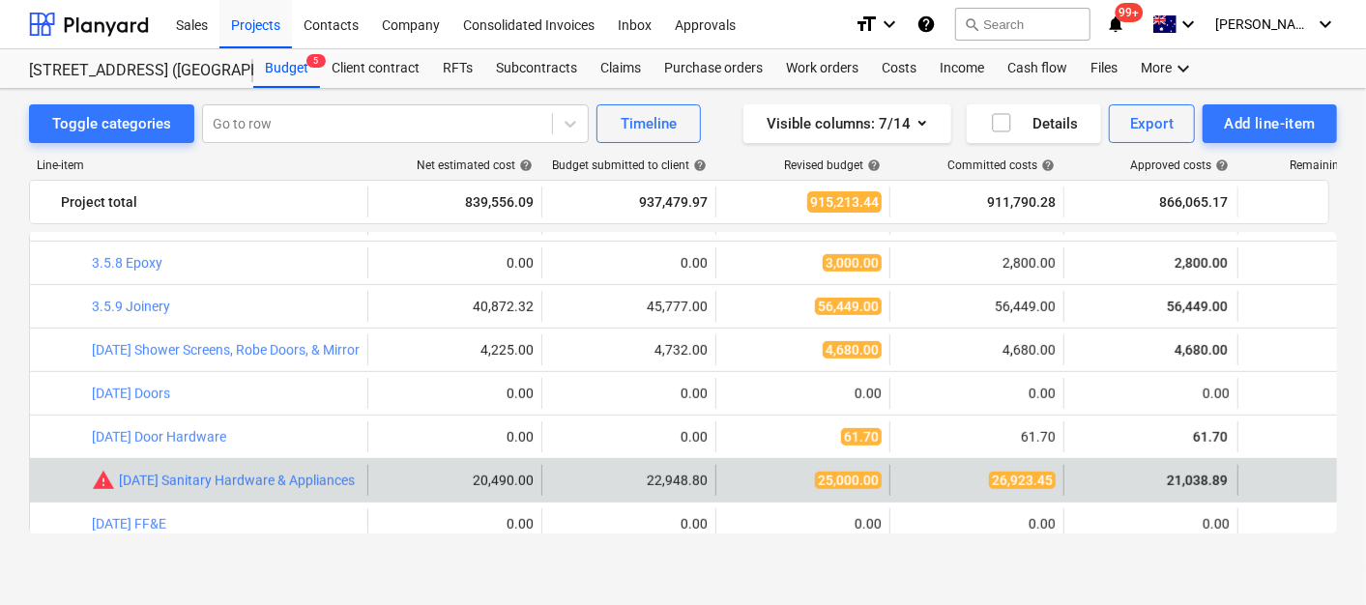
click at [1181, 478] on span "21,038.89" at bounding box center [1197, 480] width 65 height 15
click at [835, 486] on span "25,000.00" at bounding box center [848, 480] width 67 height 17
click at [732, 476] on span "edit" at bounding box center [735, 480] width 15 height 15
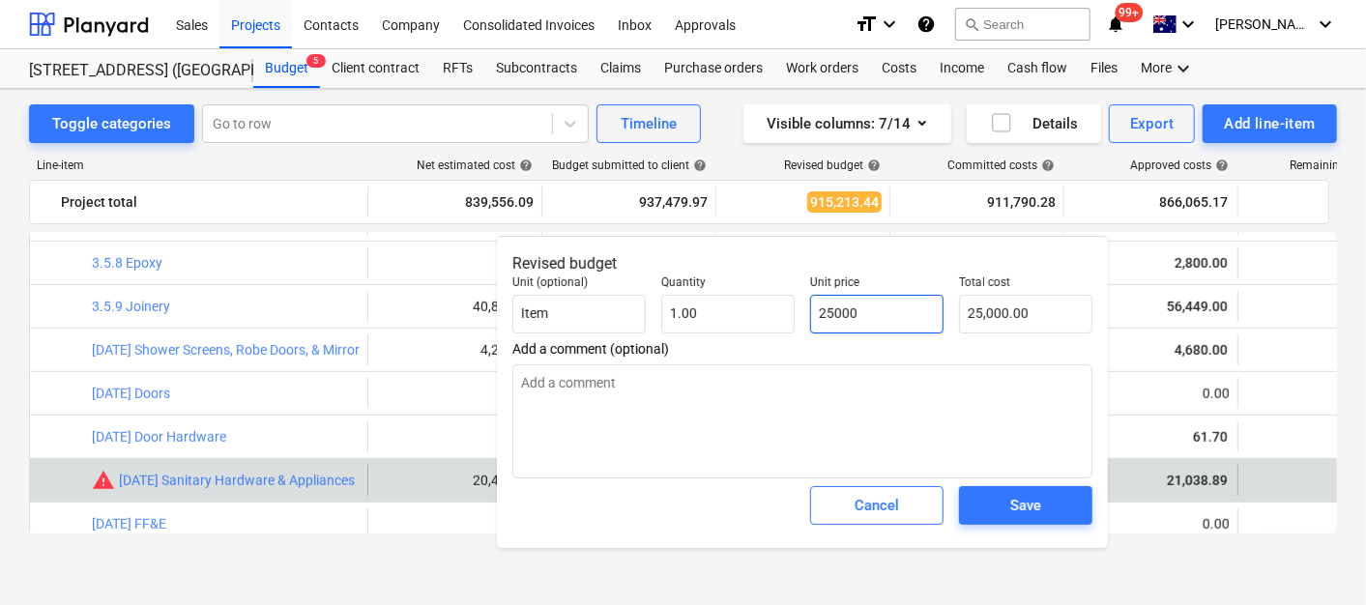
click at [841, 321] on input "25000" at bounding box center [876, 314] width 133 height 39
click at [842, 319] on input "25000" at bounding box center [876, 314] width 133 height 39
click at [842, 317] on input "25000" at bounding box center [876, 314] width 133 height 39
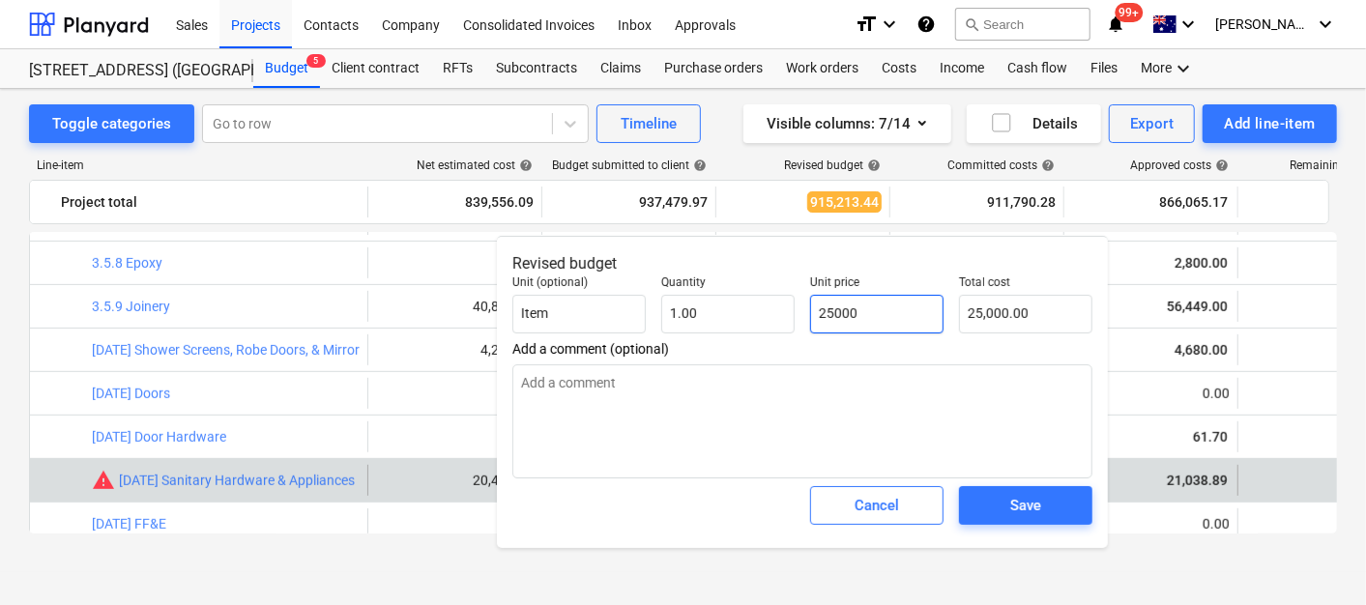
click at [842, 320] on input "25000" at bounding box center [876, 314] width 133 height 39
click at [905, 501] on span "Cancel" at bounding box center [877, 505] width 85 height 25
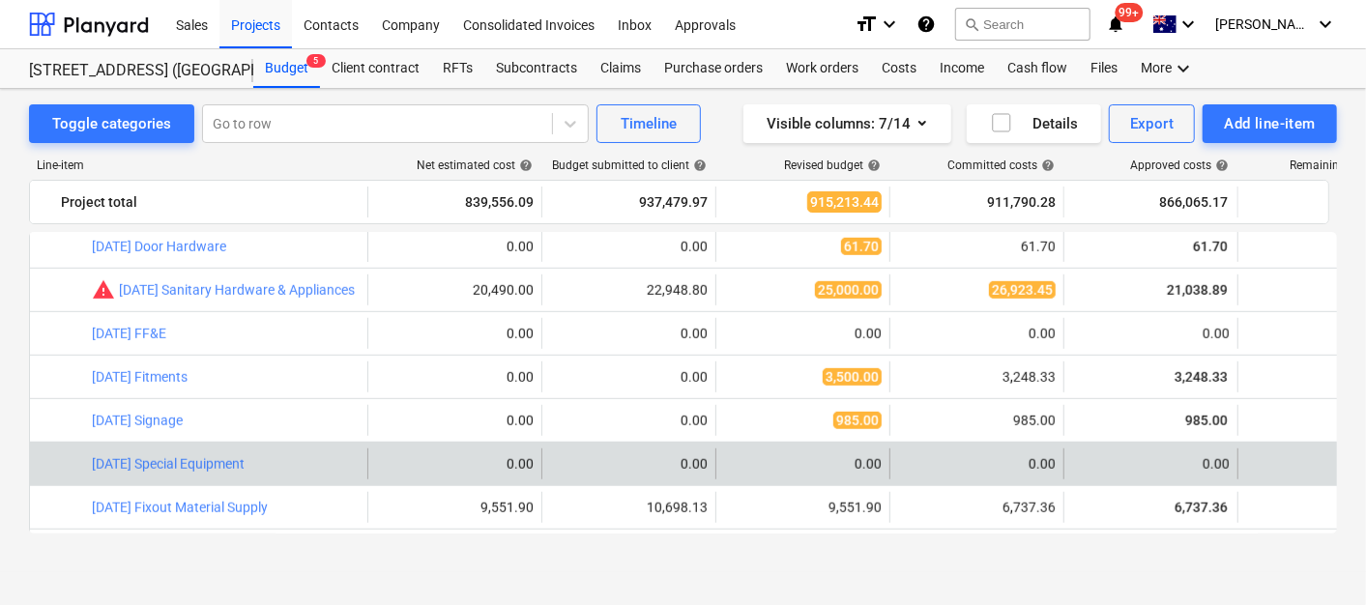
scroll to position [859, 0]
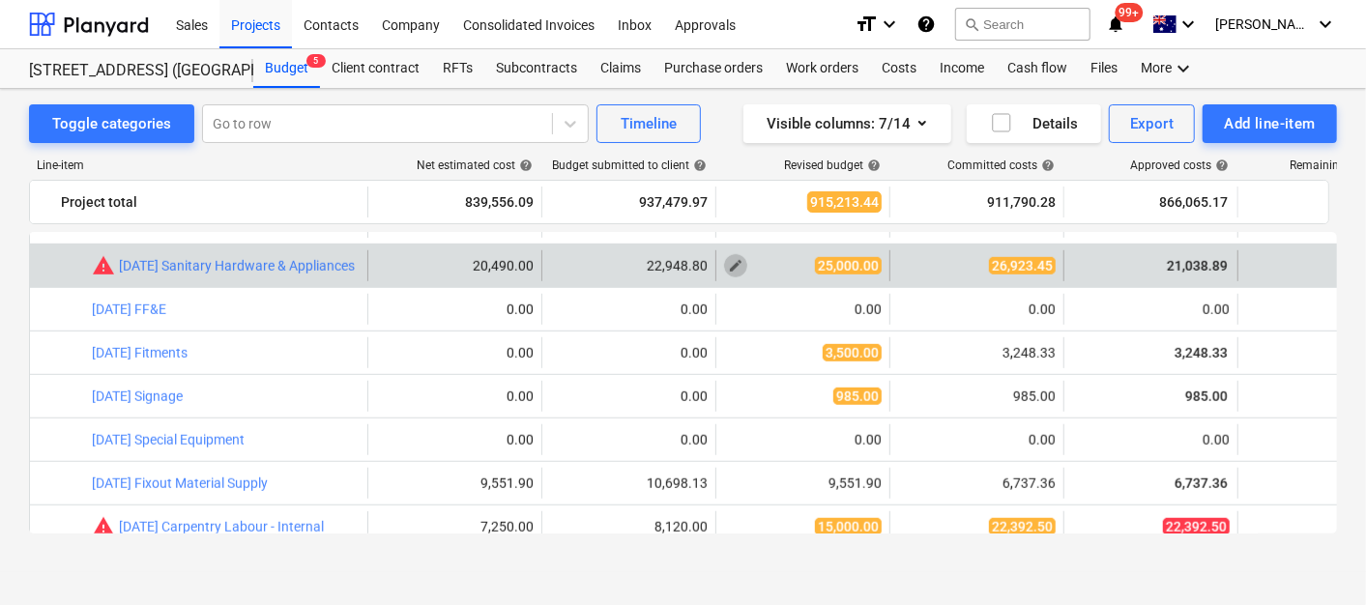
click at [733, 258] on span "edit" at bounding box center [735, 265] width 15 height 15
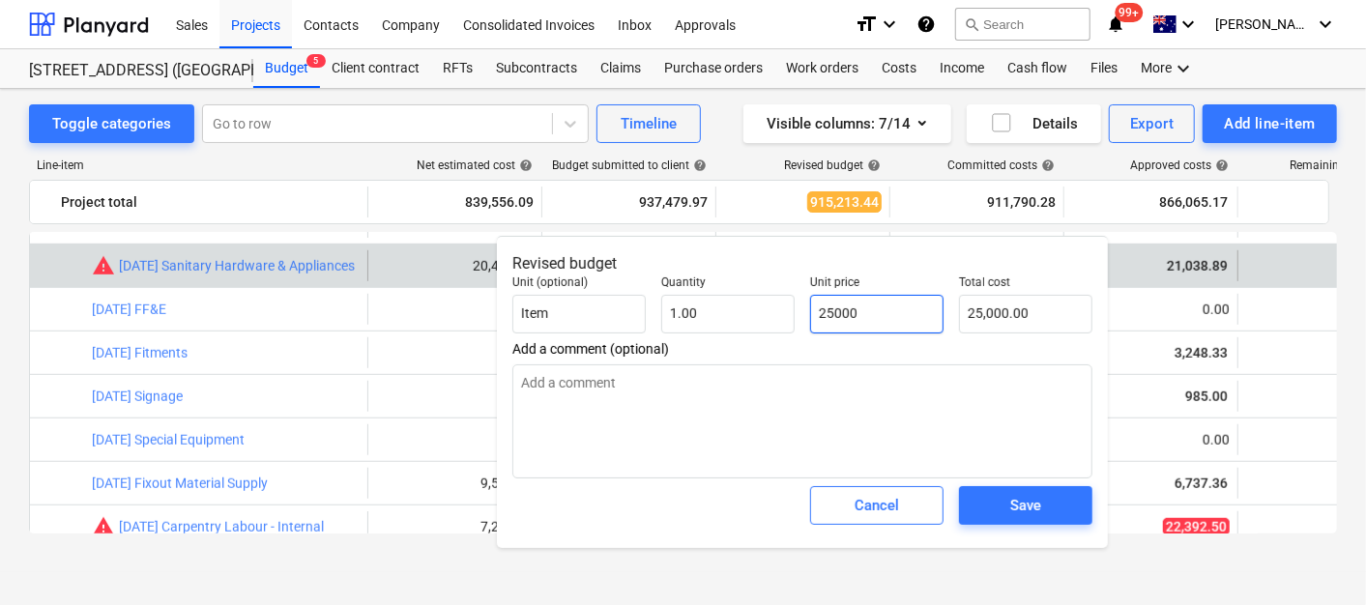
click at [867, 316] on input "25000" at bounding box center [876, 314] width 133 height 39
click at [1039, 527] on div "Save" at bounding box center [1026, 506] width 149 height 54
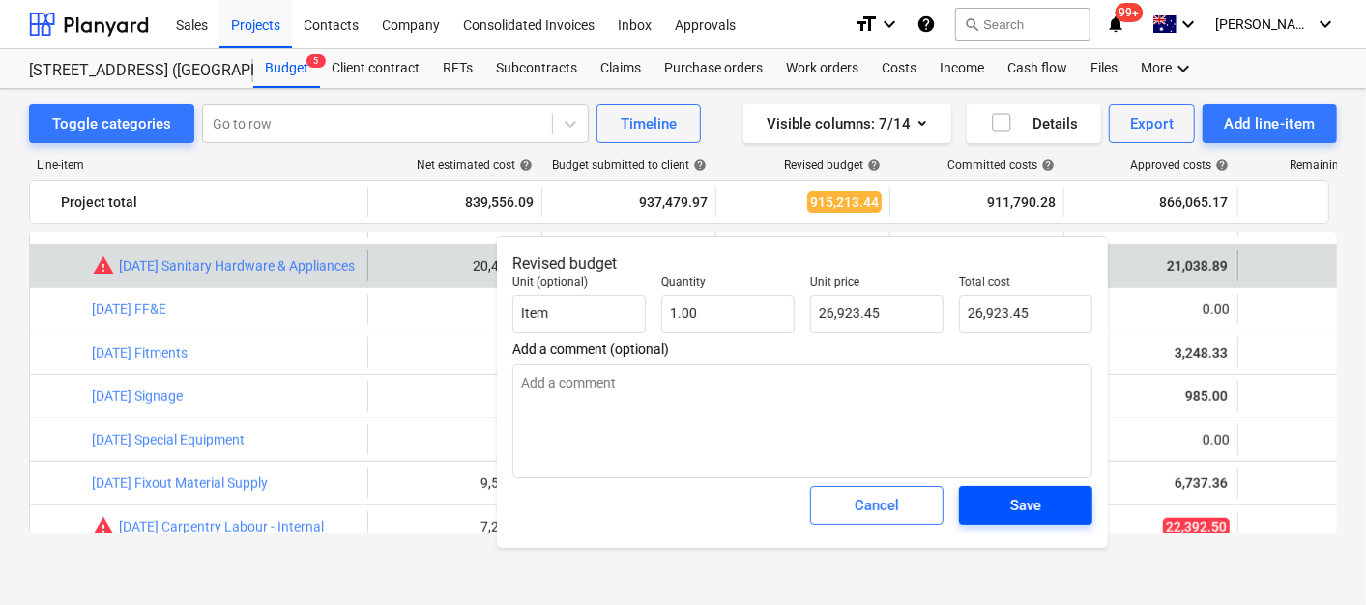
click at [1050, 514] on span "Save" at bounding box center [1026, 505] width 87 height 25
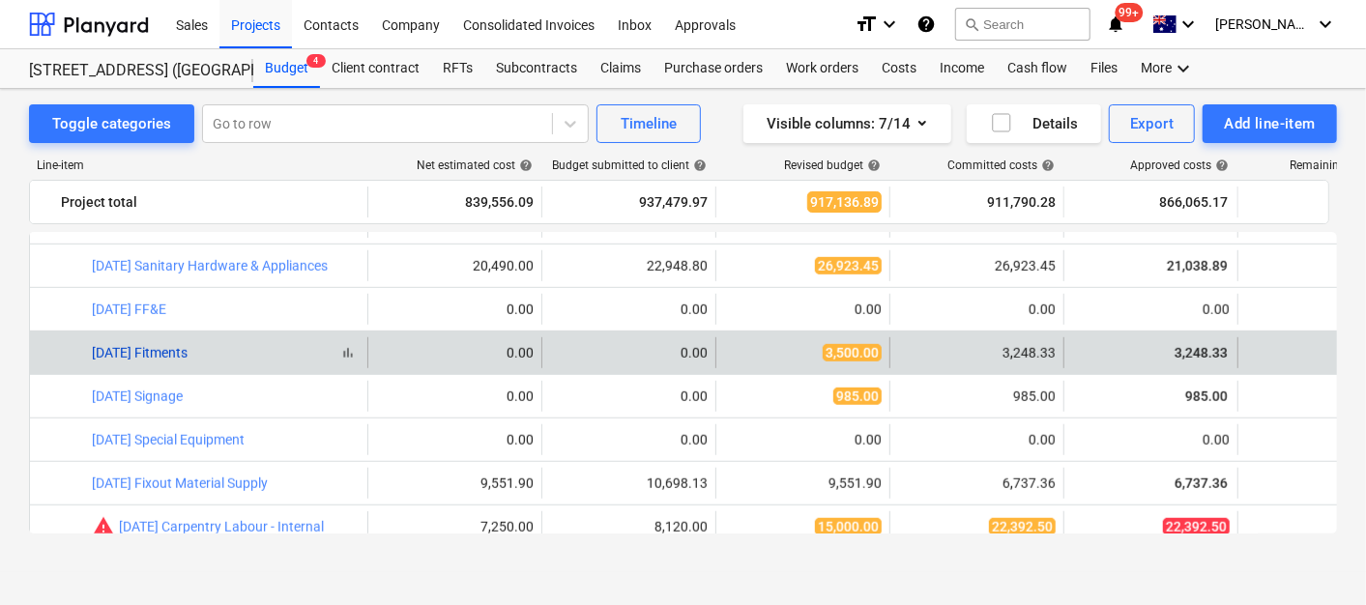
click at [181, 353] on link "[DATE] Fitments" at bounding box center [140, 352] width 96 height 15
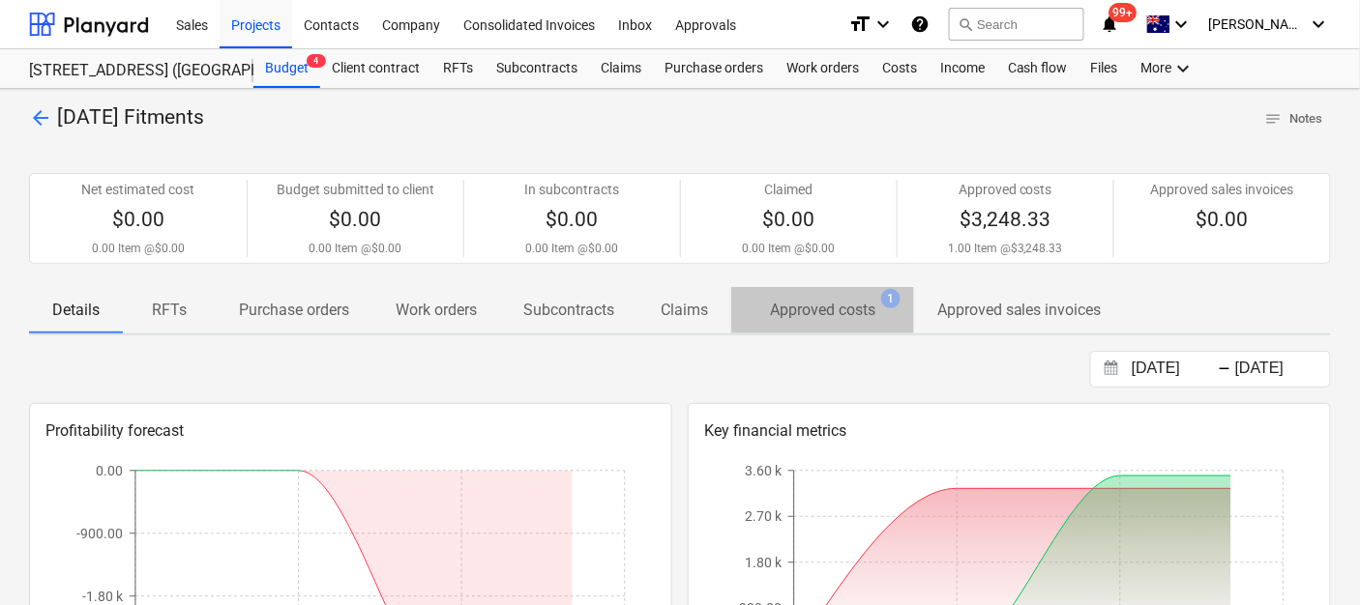
click at [829, 309] on p "Approved costs" at bounding box center [822, 310] width 105 height 23
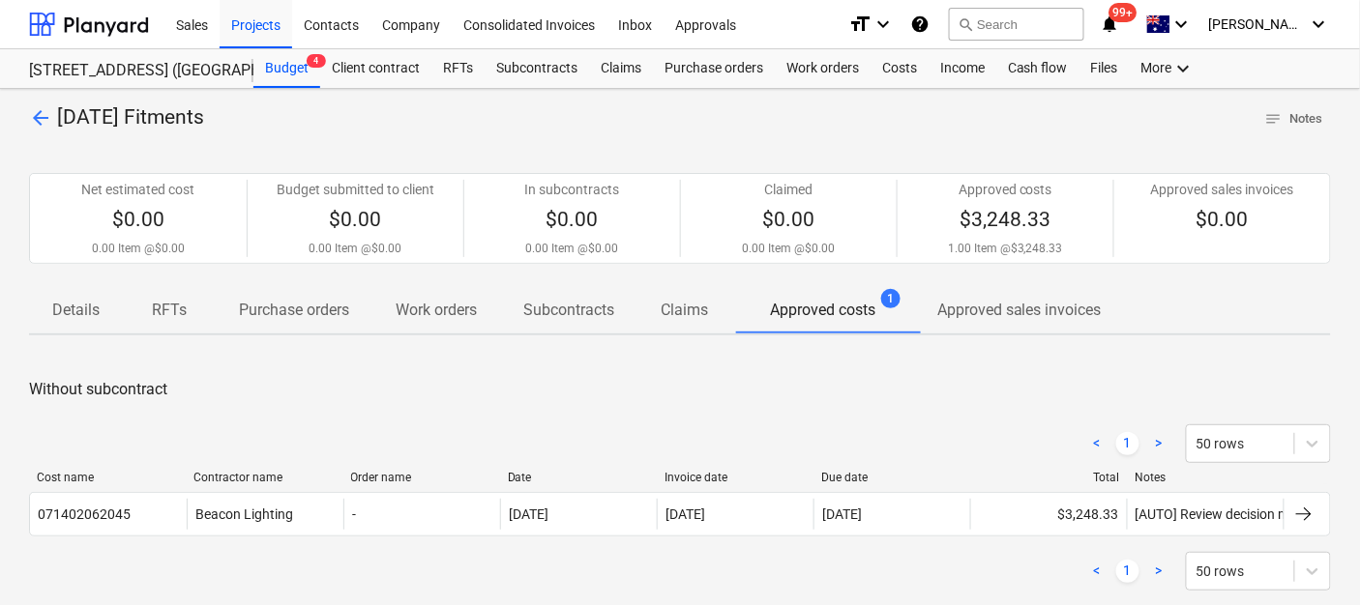
click at [49, 117] on span "arrow_back" at bounding box center [40, 117] width 23 height 23
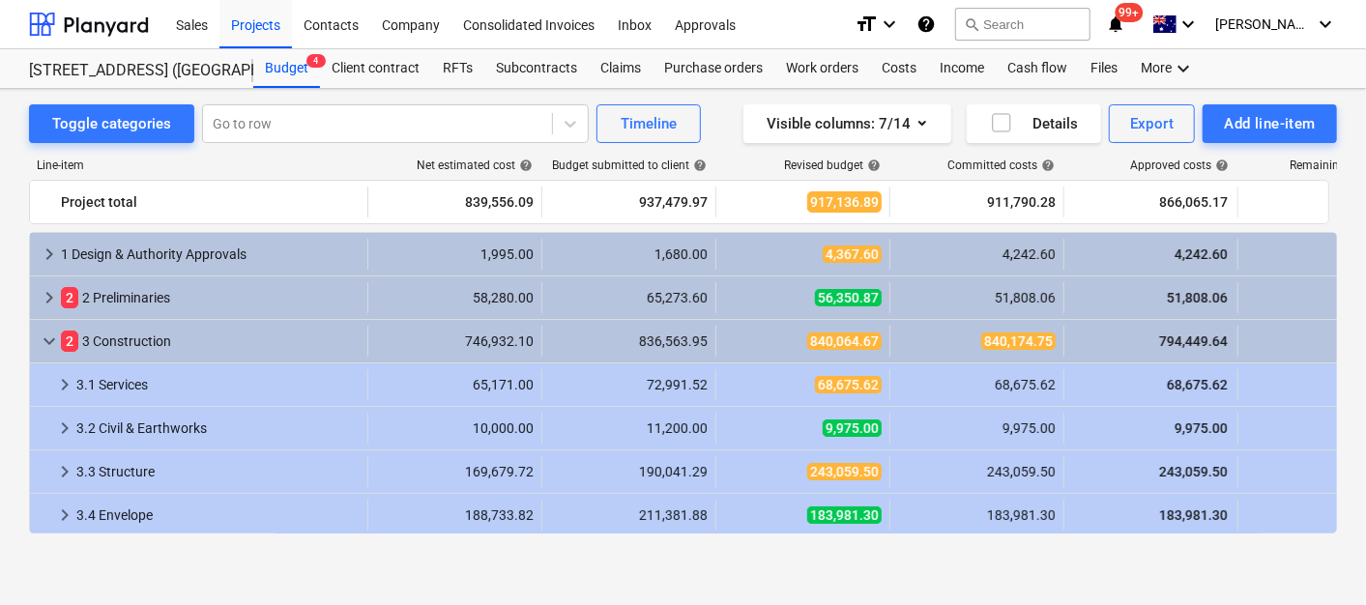
scroll to position [859, 0]
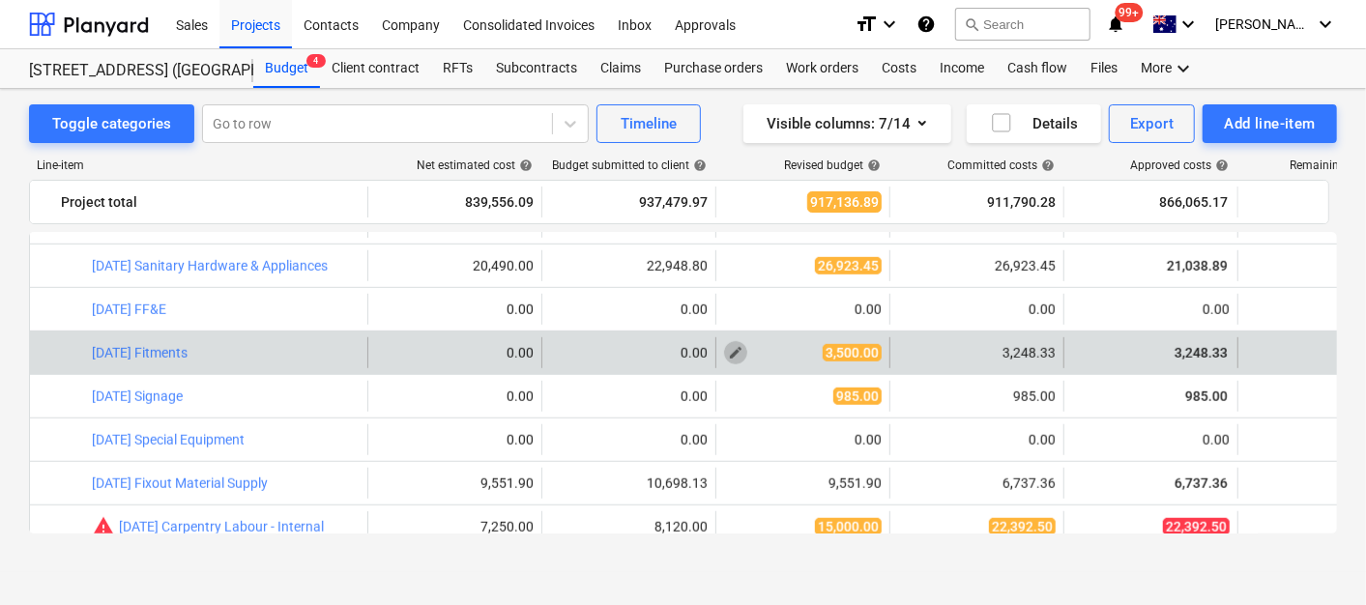
click at [732, 349] on span "edit" at bounding box center [735, 352] width 15 height 15
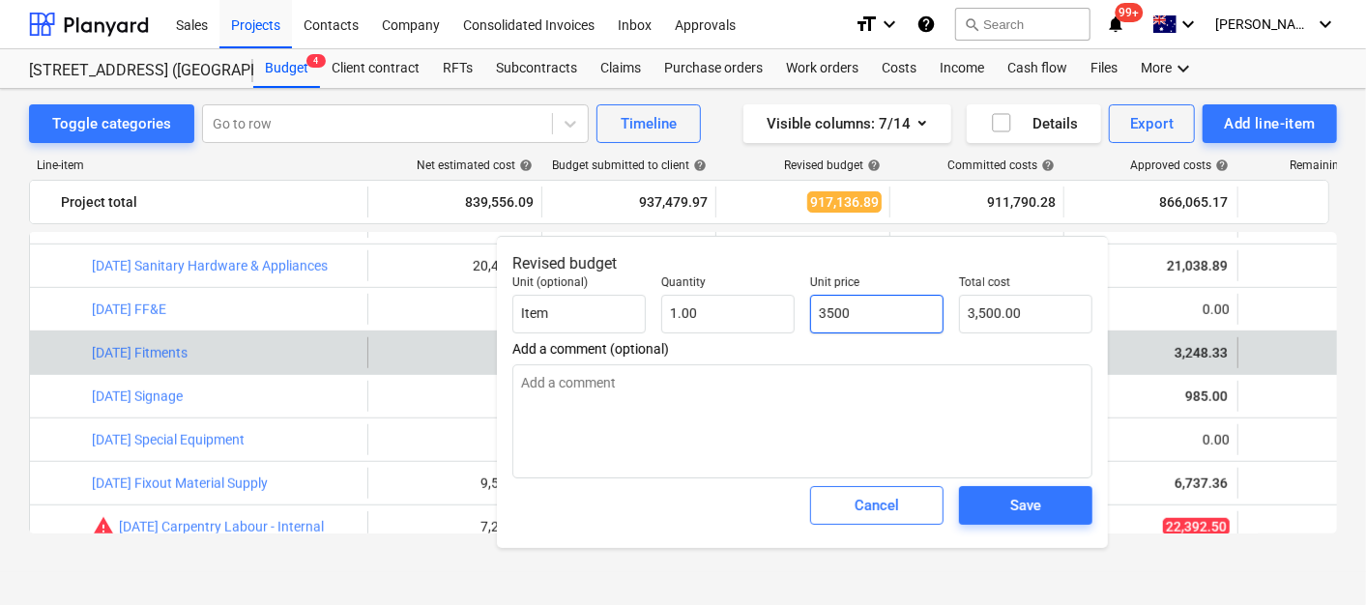
click at [849, 319] on input "3500" at bounding box center [876, 314] width 133 height 39
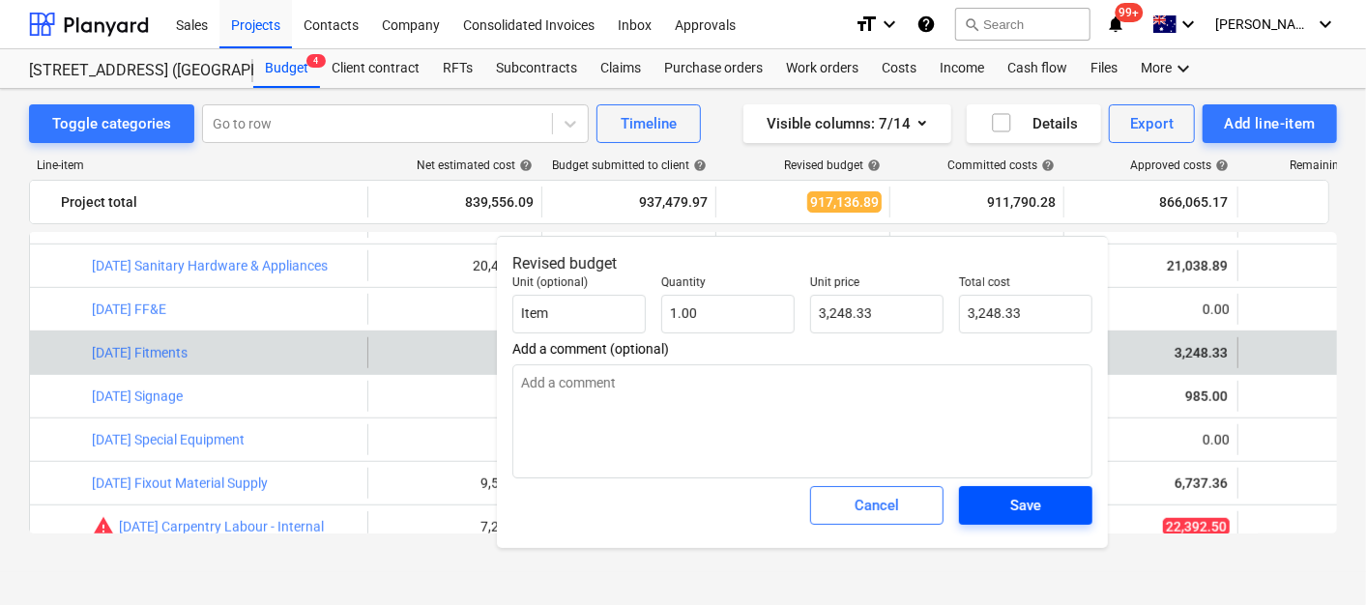
click at [1010, 507] on span "Save" at bounding box center [1026, 505] width 87 height 25
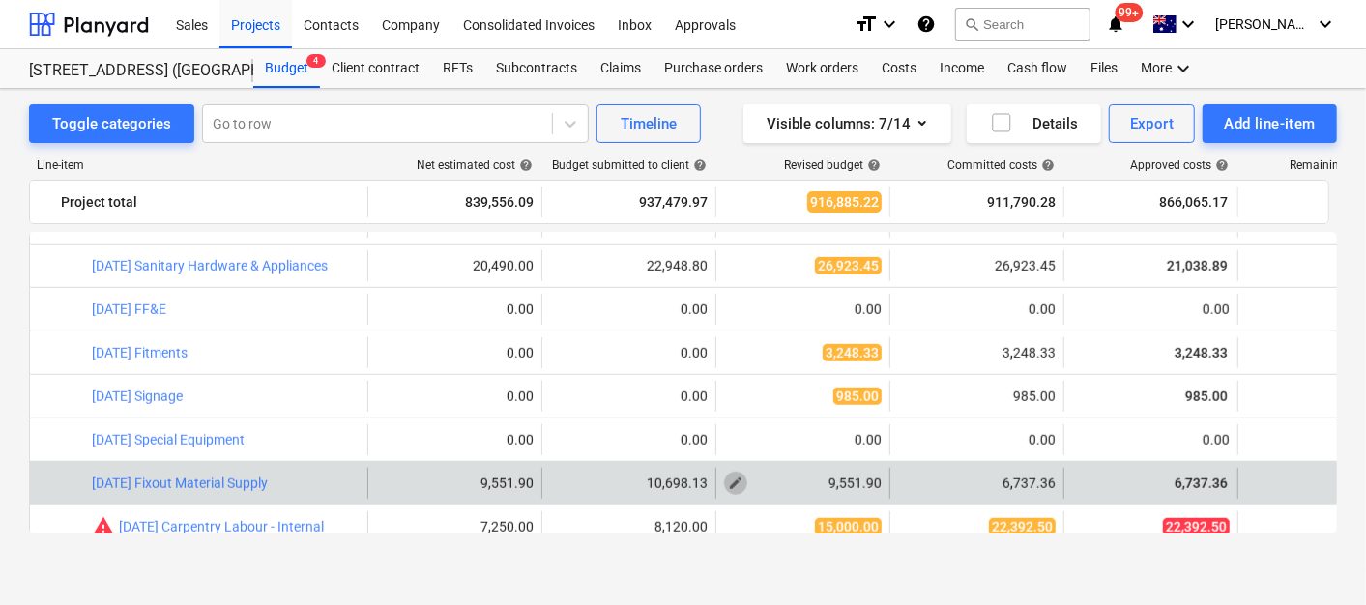
click at [735, 479] on span "edit" at bounding box center [735, 483] width 15 height 15
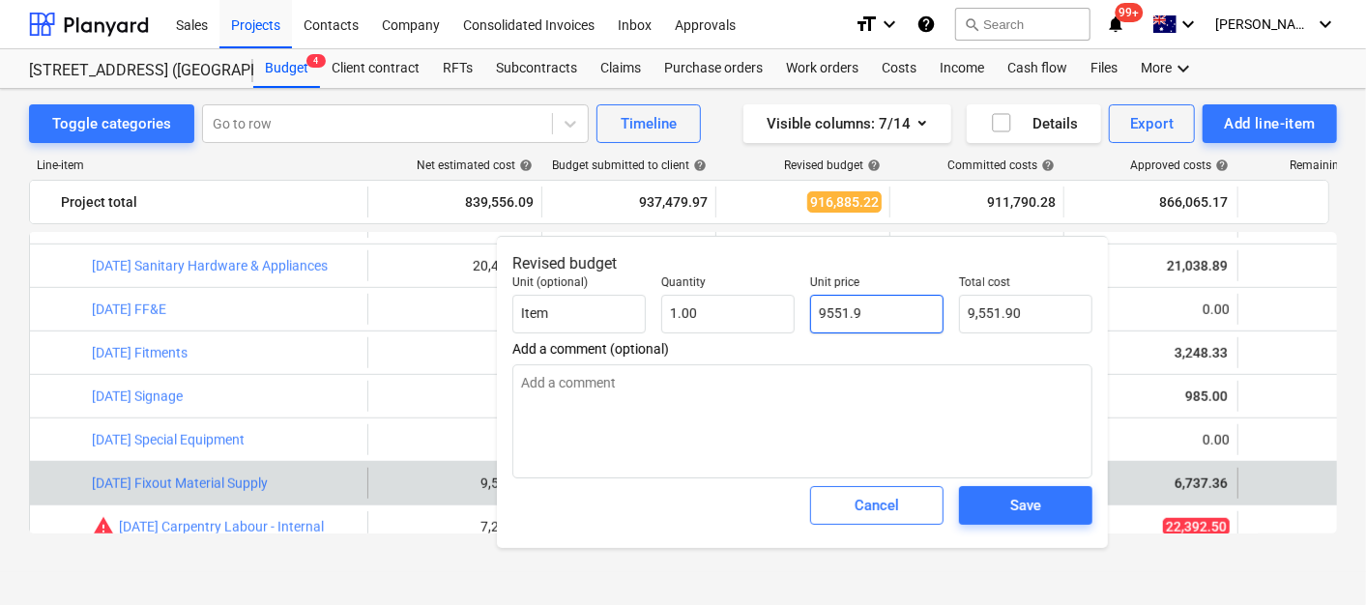
click at [856, 307] on input "9551.9" at bounding box center [876, 314] width 133 height 39
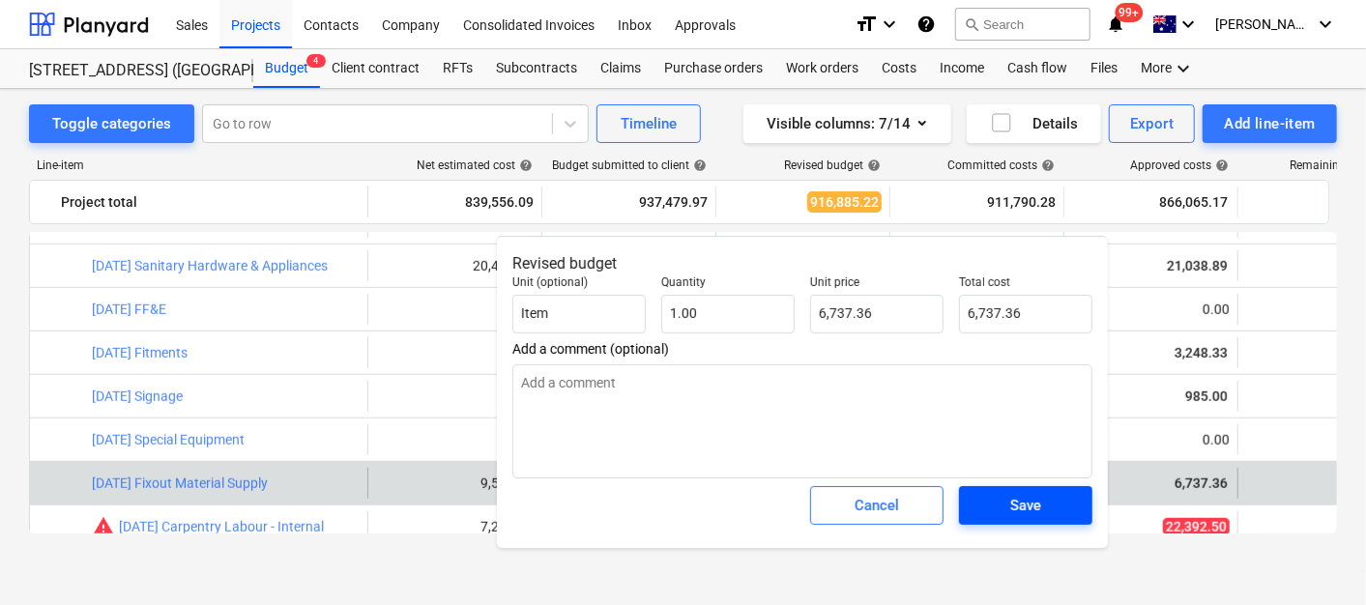
click at [1024, 493] on div "Save" at bounding box center [1026, 505] width 31 height 25
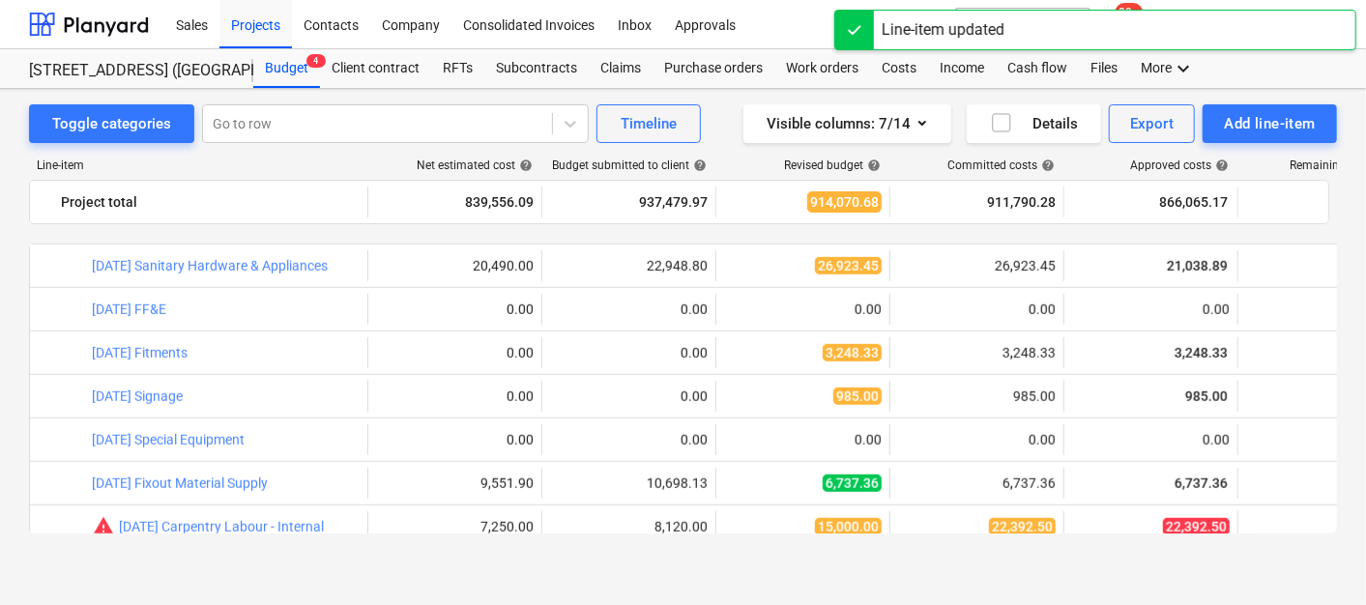
scroll to position [967, 0]
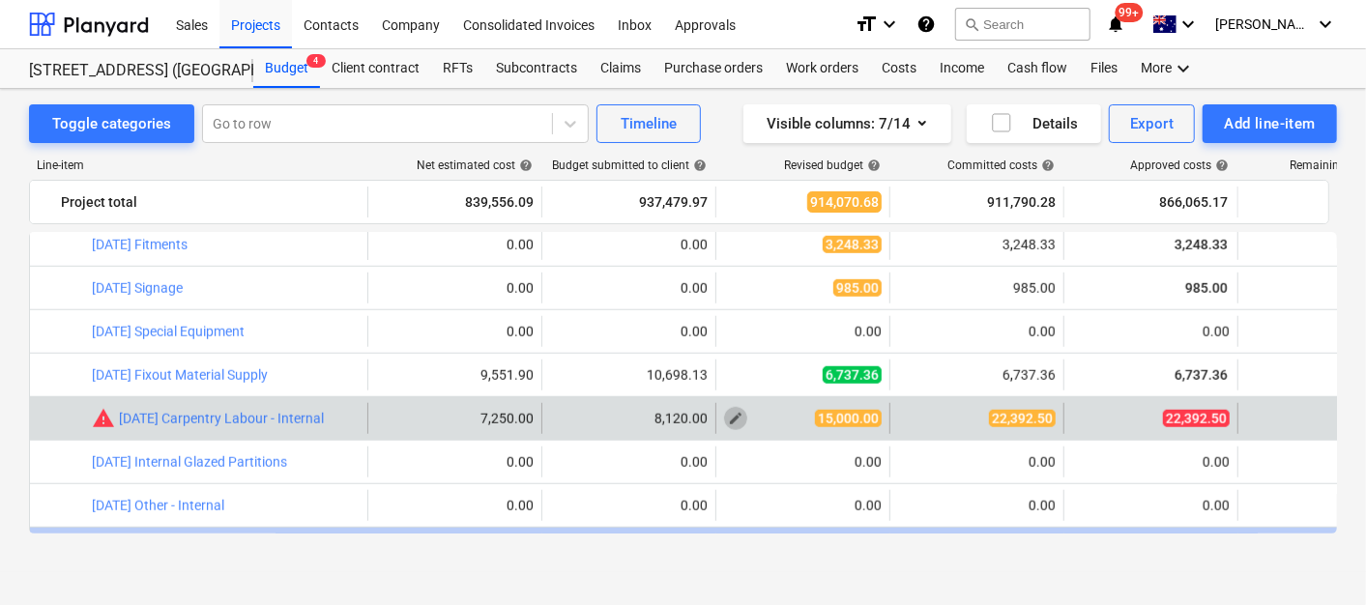
click at [735, 416] on span "edit" at bounding box center [735, 418] width 15 height 15
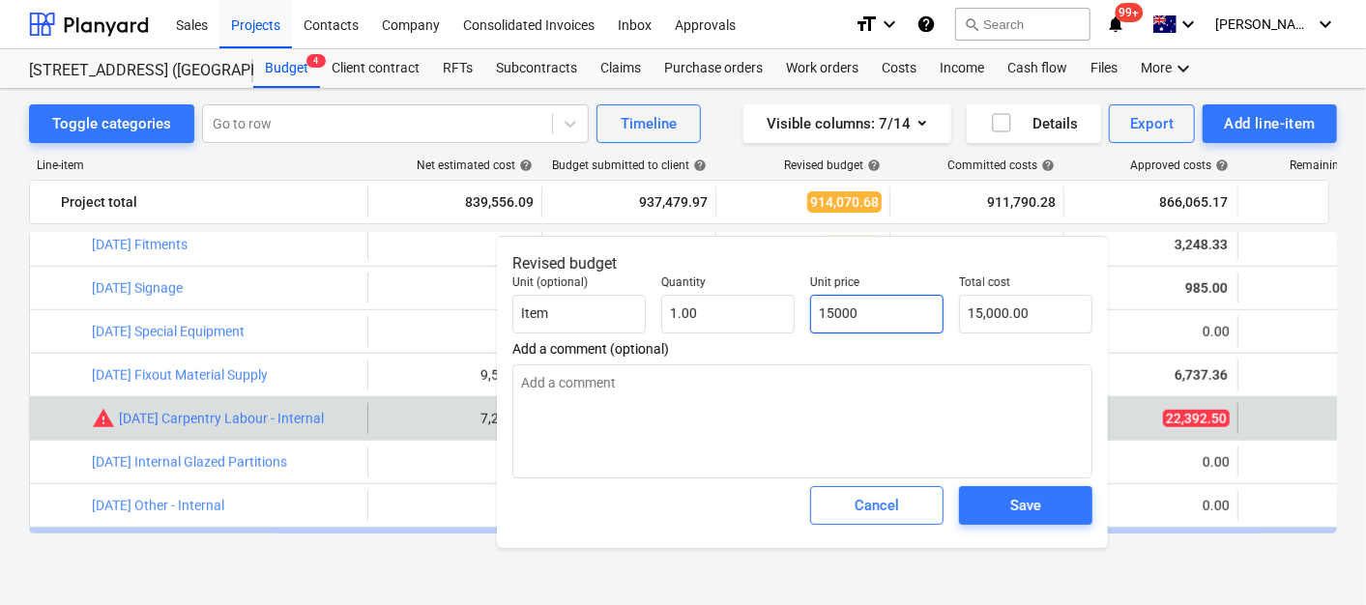
click at [852, 307] on input "15000" at bounding box center [876, 314] width 133 height 39
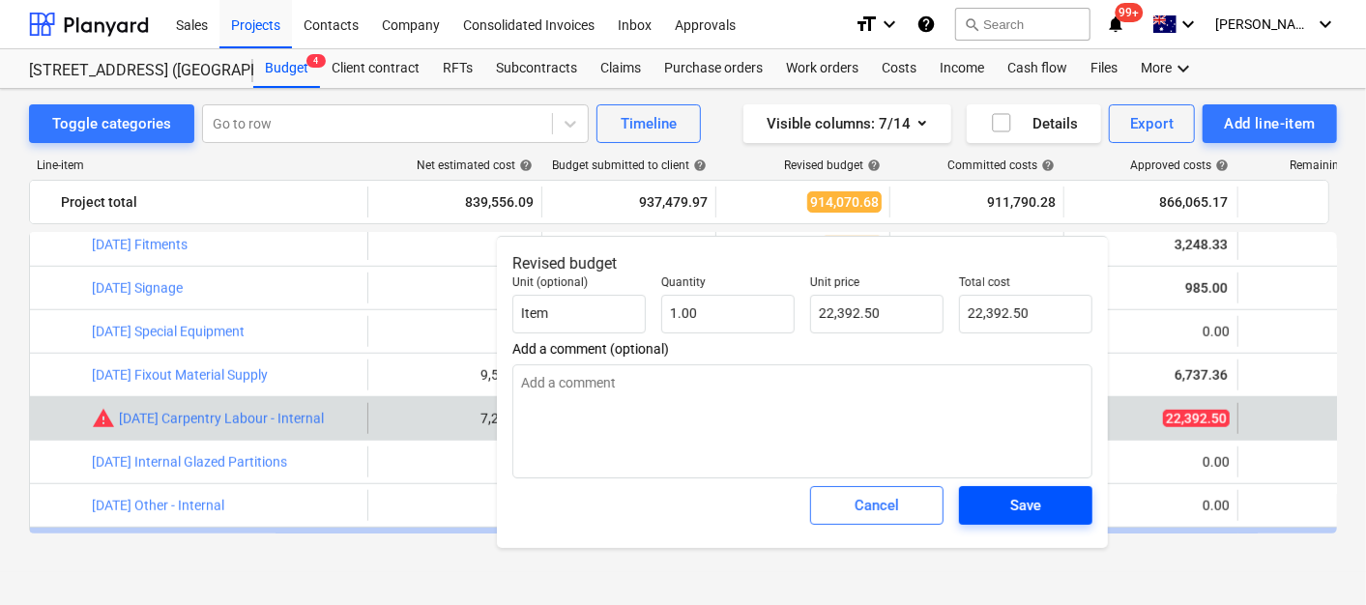
click at [997, 514] on span "Save" at bounding box center [1026, 505] width 87 height 25
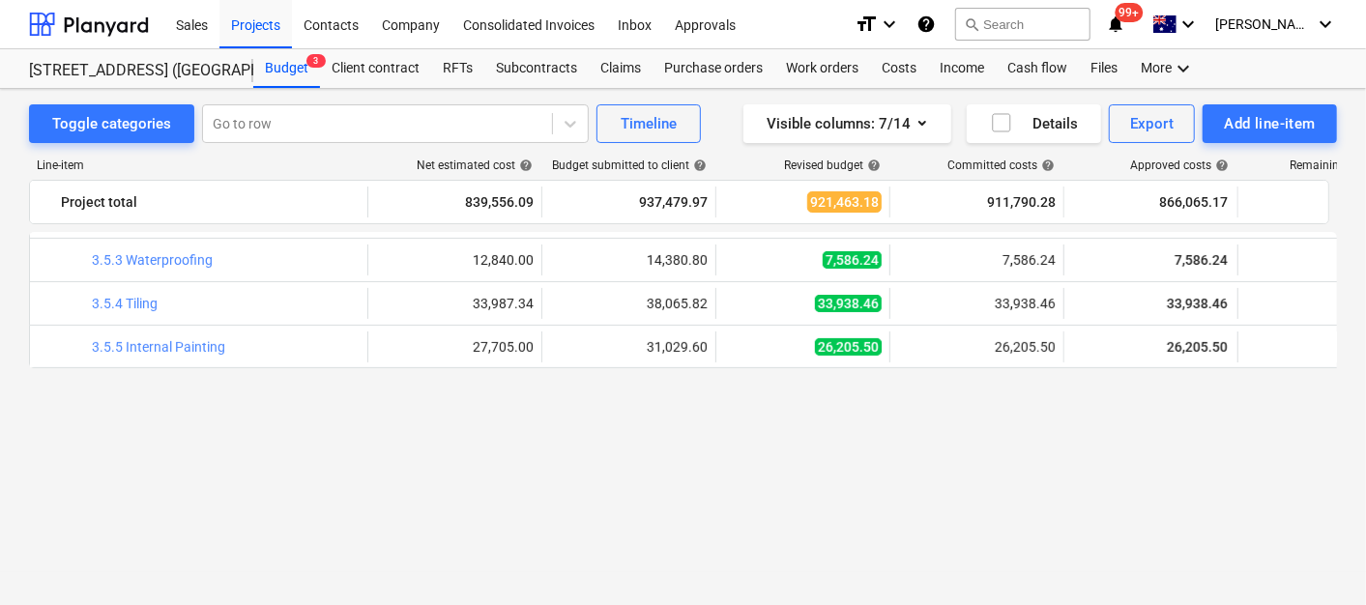
scroll to position [215, 0]
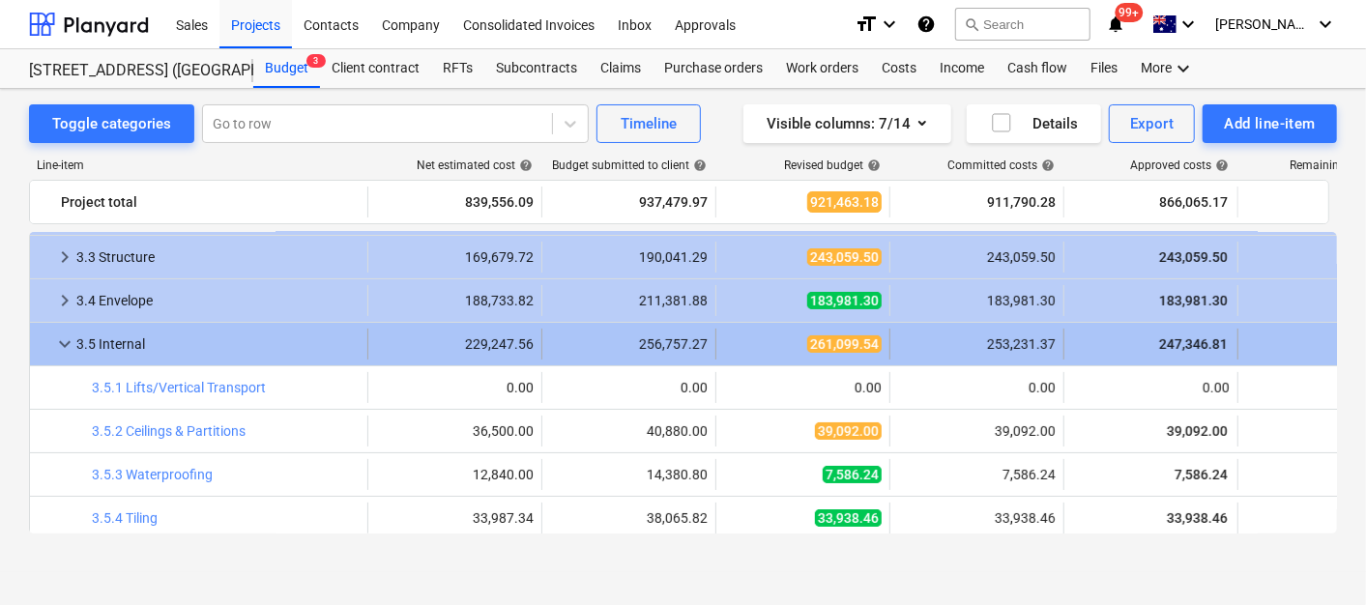
click at [66, 338] on span "keyboard_arrow_down" at bounding box center [64, 344] width 23 height 23
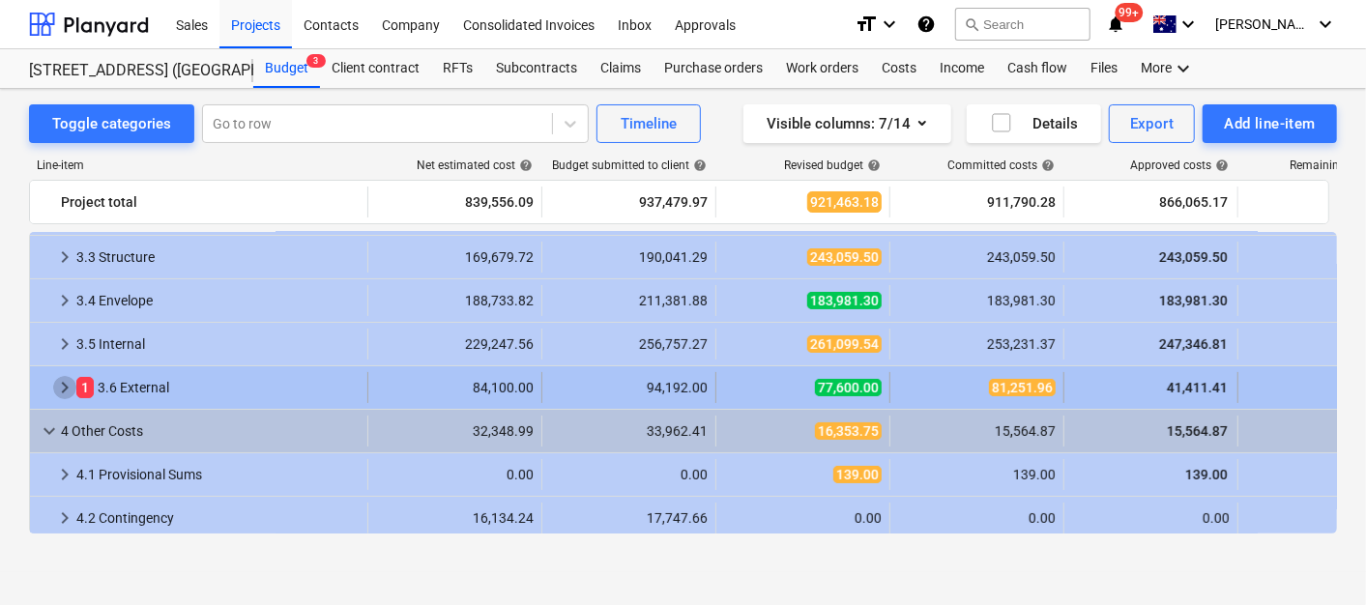
click at [70, 381] on span "keyboard_arrow_right" at bounding box center [64, 387] width 23 height 23
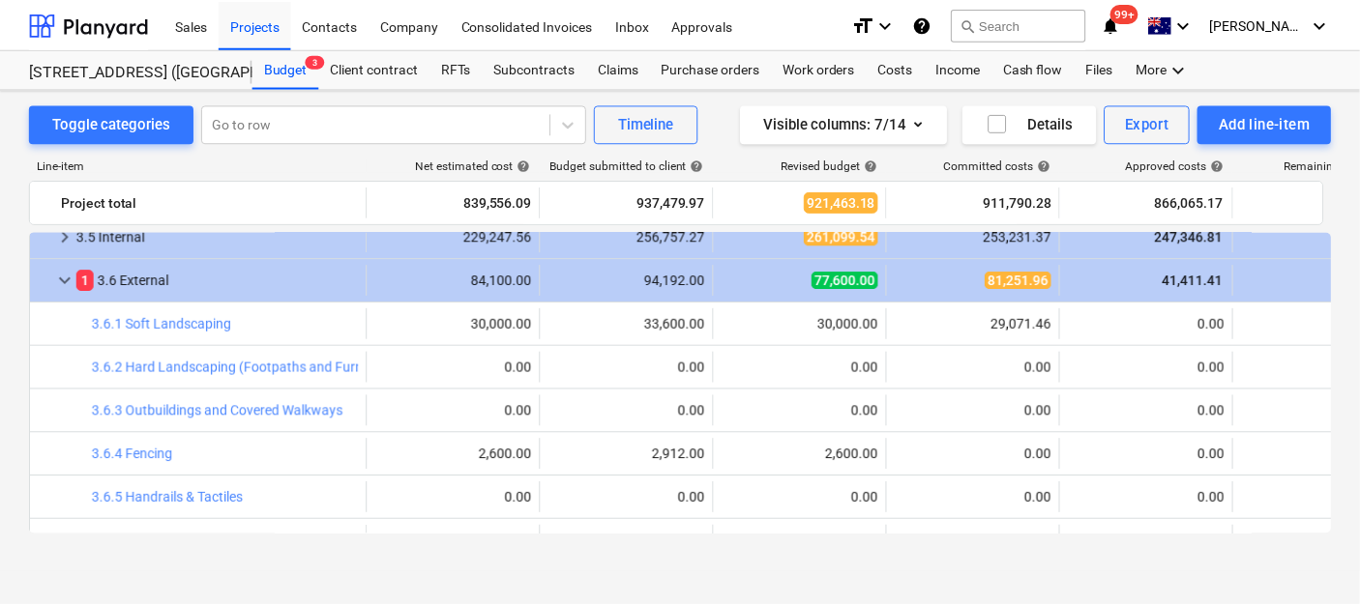
scroll to position [429, 0]
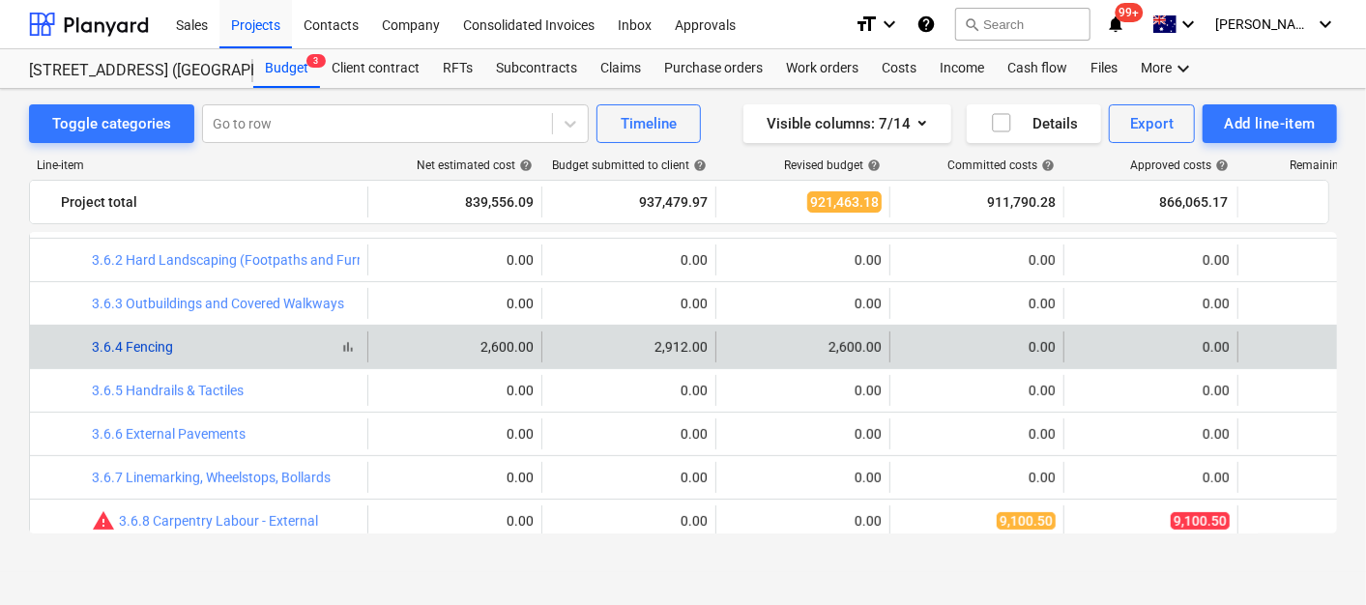
click at [168, 346] on link "3.6.4 Fencing" at bounding box center [132, 346] width 81 height 15
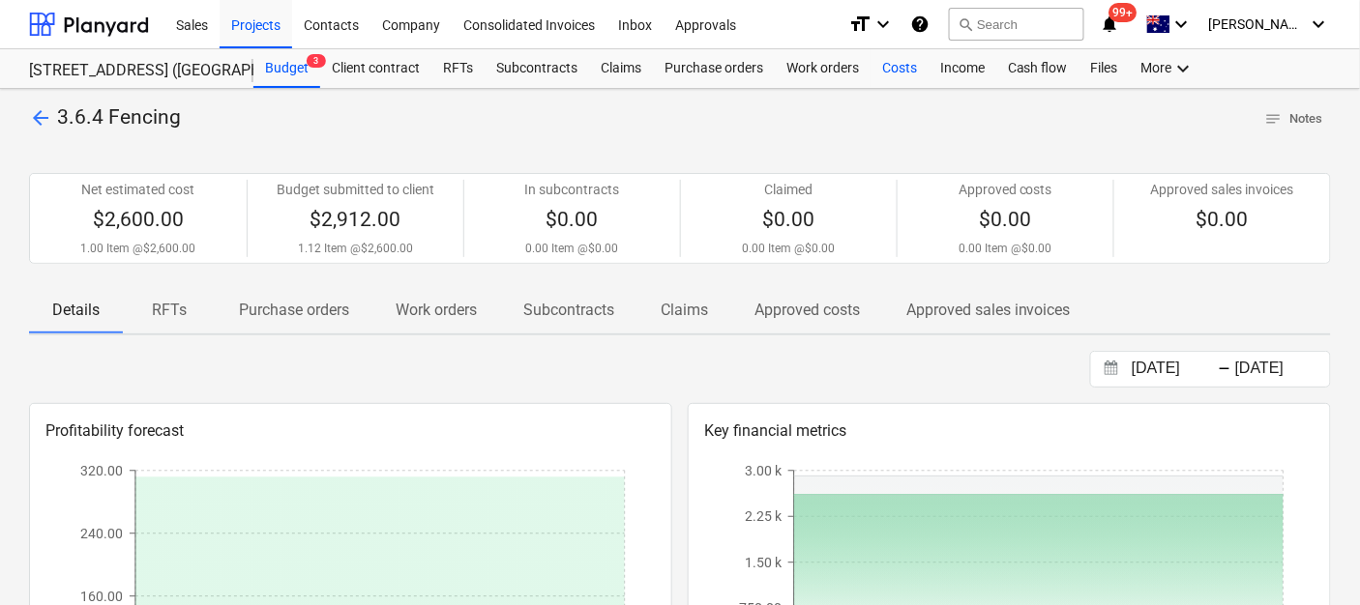
click at [902, 61] on div "Costs" at bounding box center [899, 68] width 58 height 39
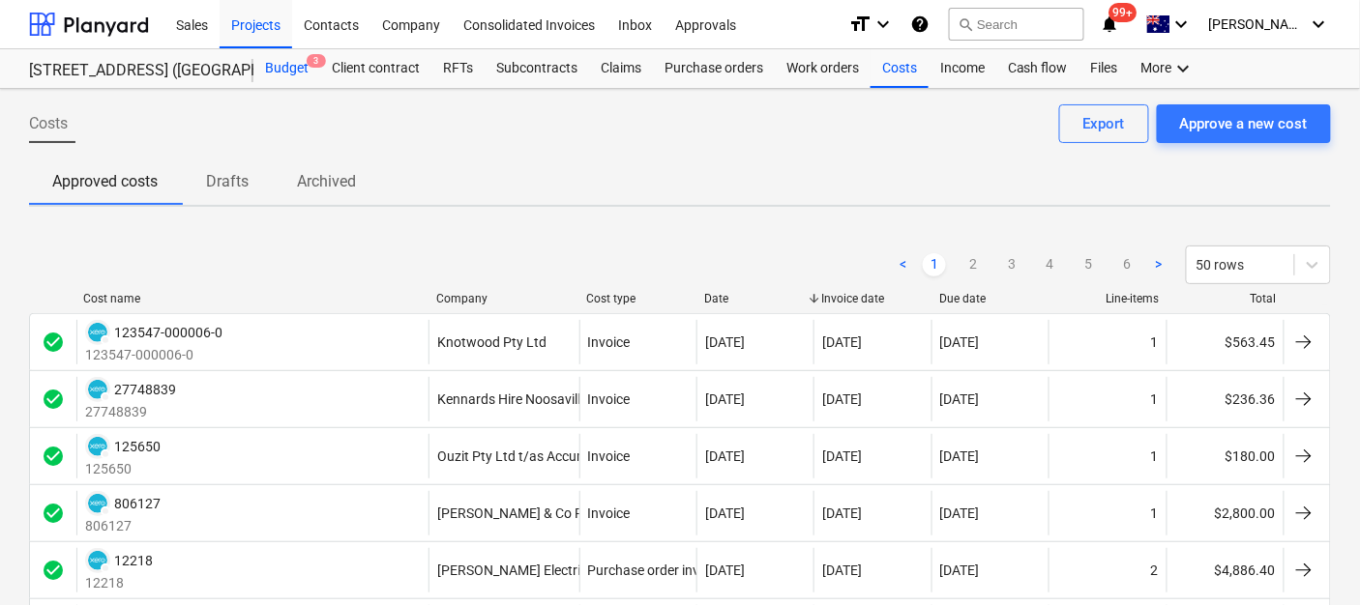
click at [287, 69] on div "Budget 3" at bounding box center [286, 68] width 67 height 39
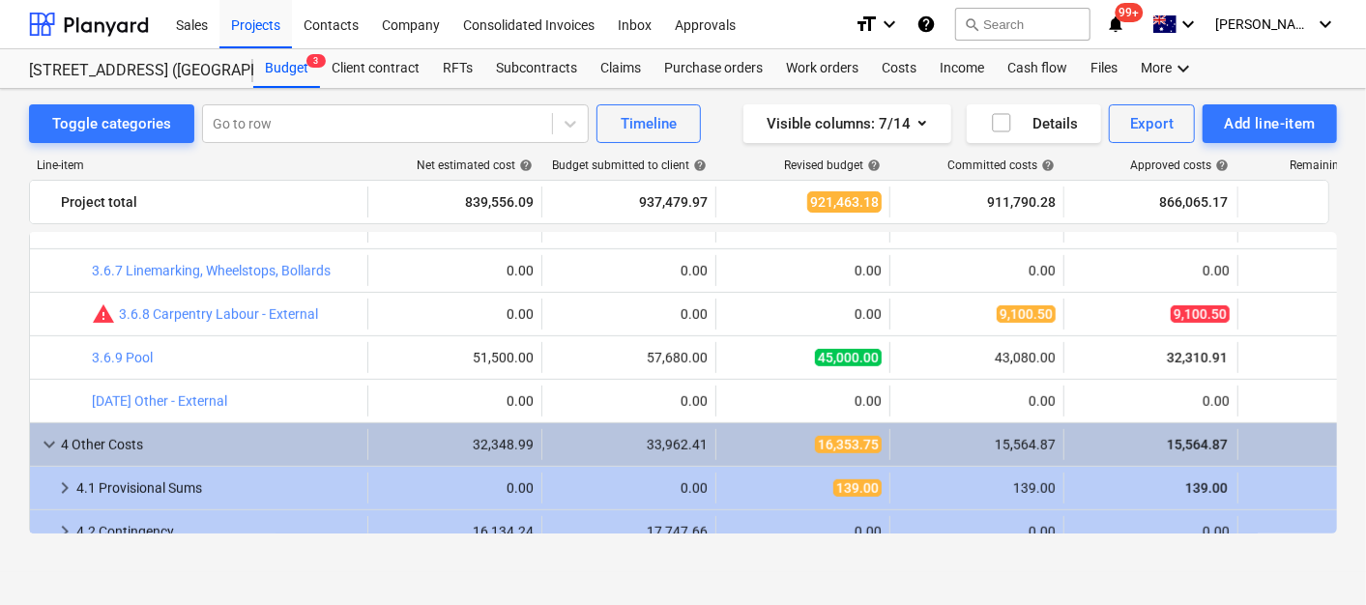
scroll to position [644, 0]
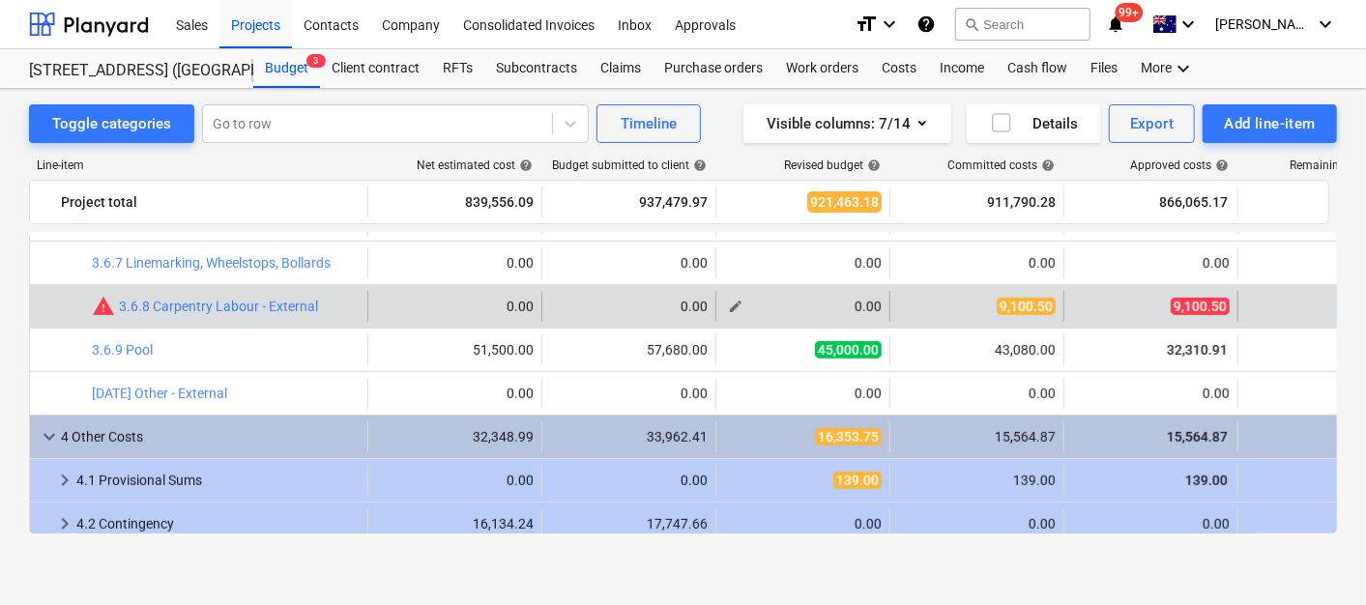
click at [742, 304] on span "edit" at bounding box center [735, 306] width 15 height 15
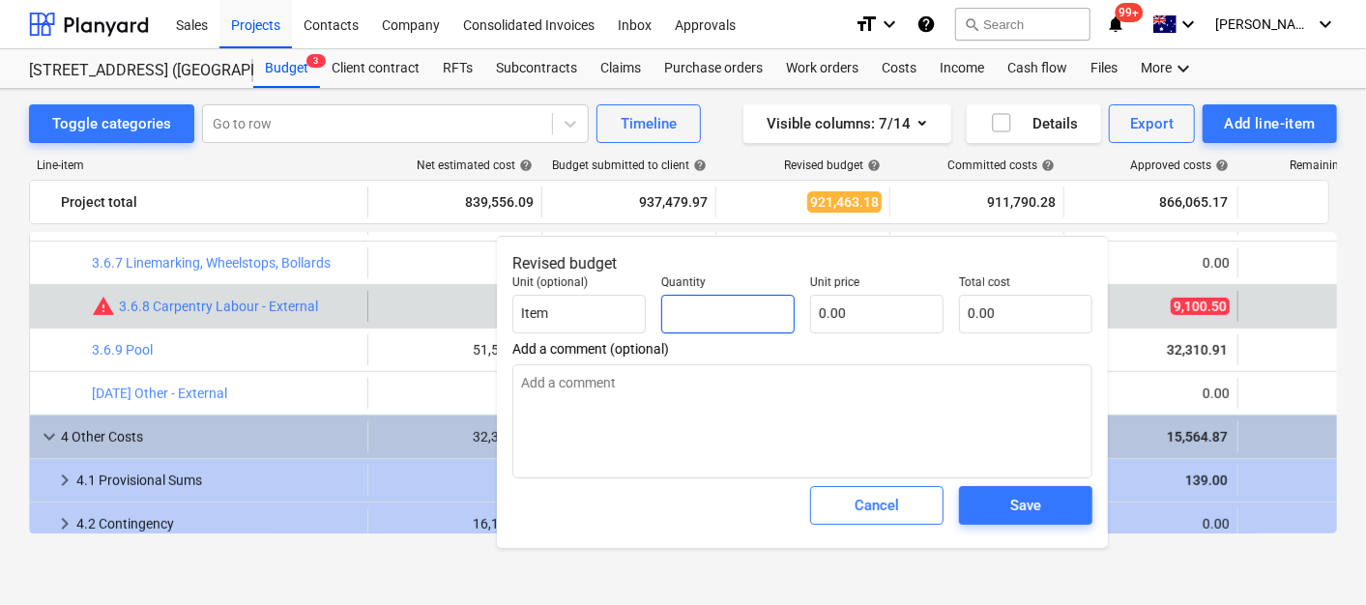
click at [737, 319] on input "text" at bounding box center [727, 314] width 133 height 39
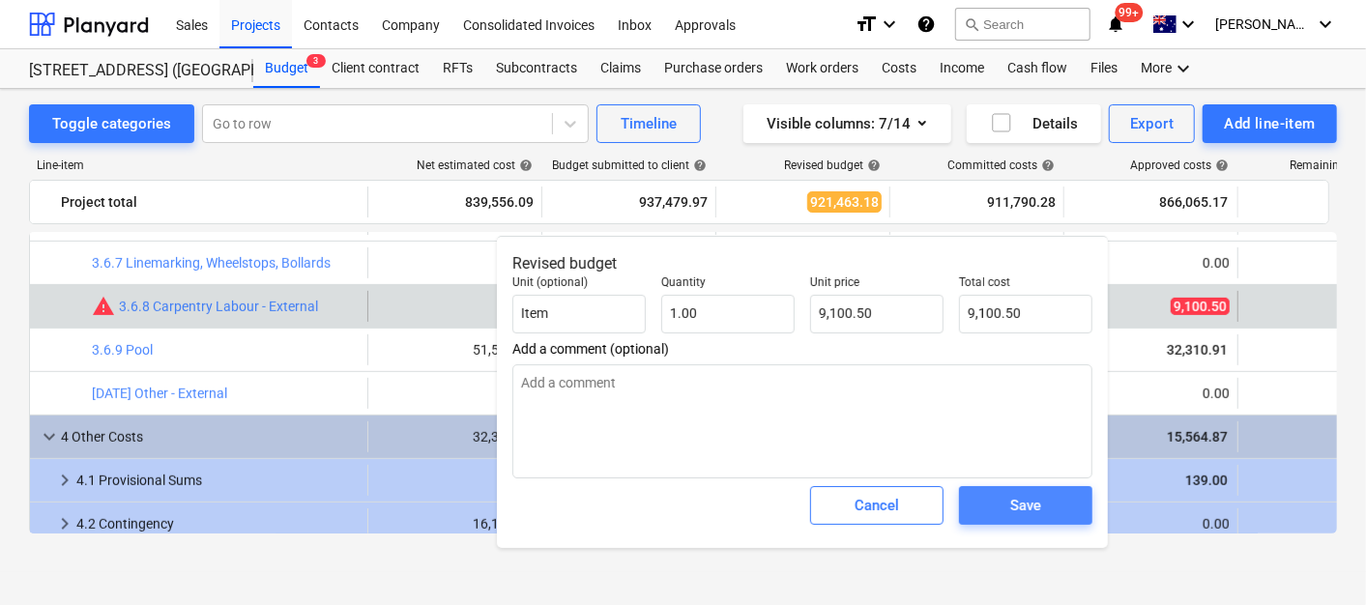
click at [1044, 497] on span "Save" at bounding box center [1026, 505] width 87 height 25
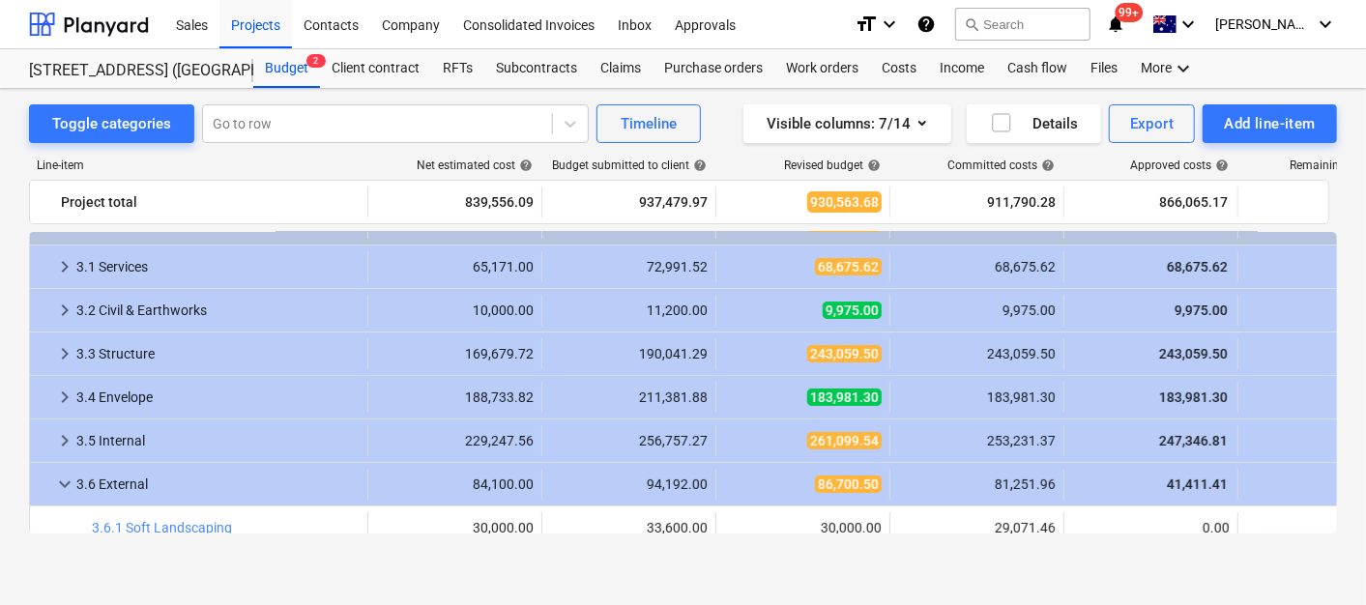
scroll to position [107, 0]
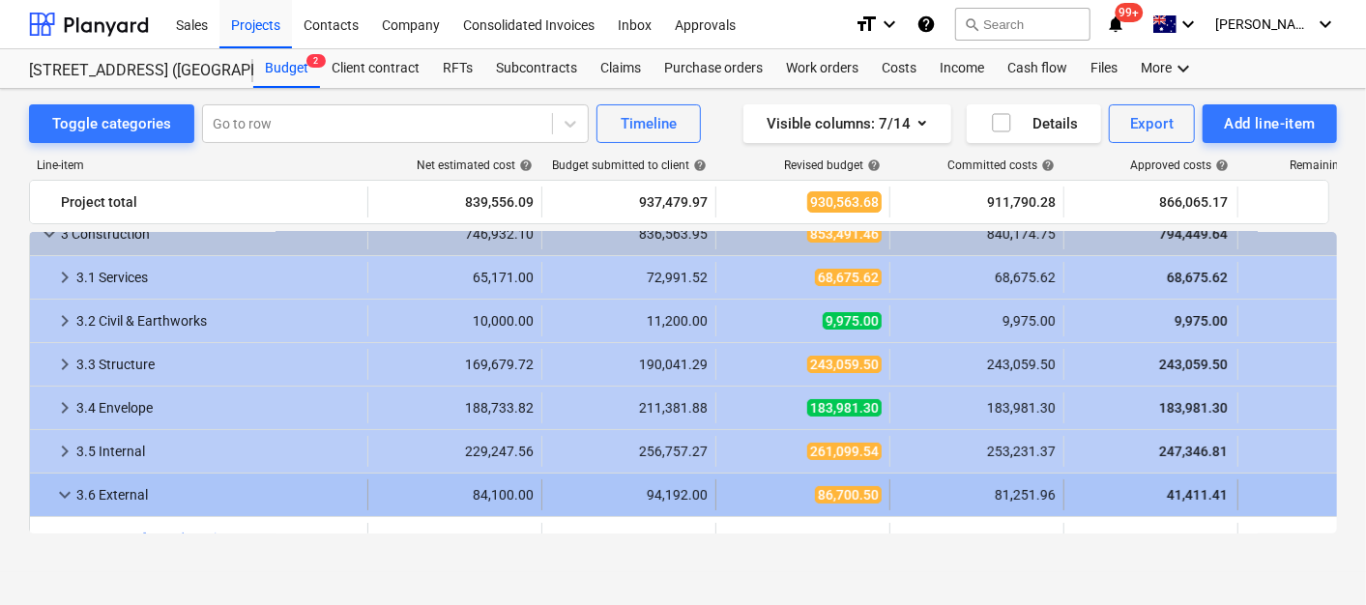
click at [60, 498] on span "keyboard_arrow_down" at bounding box center [64, 495] width 23 height 23
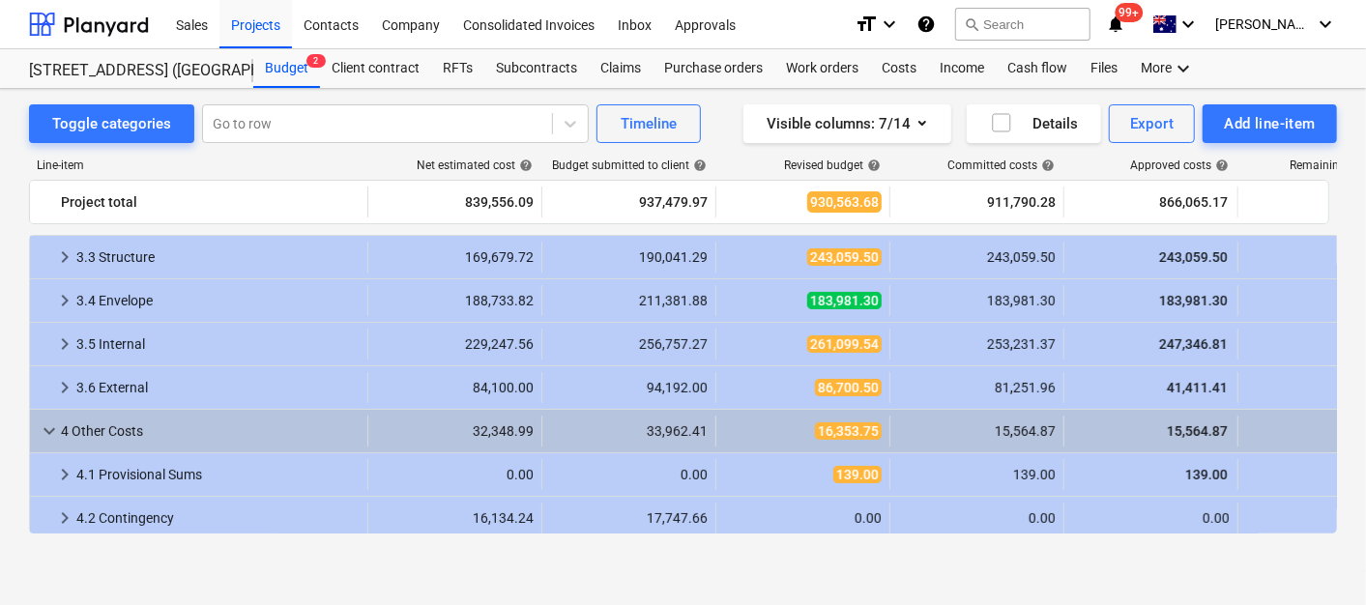
scroll to position [322, 0]
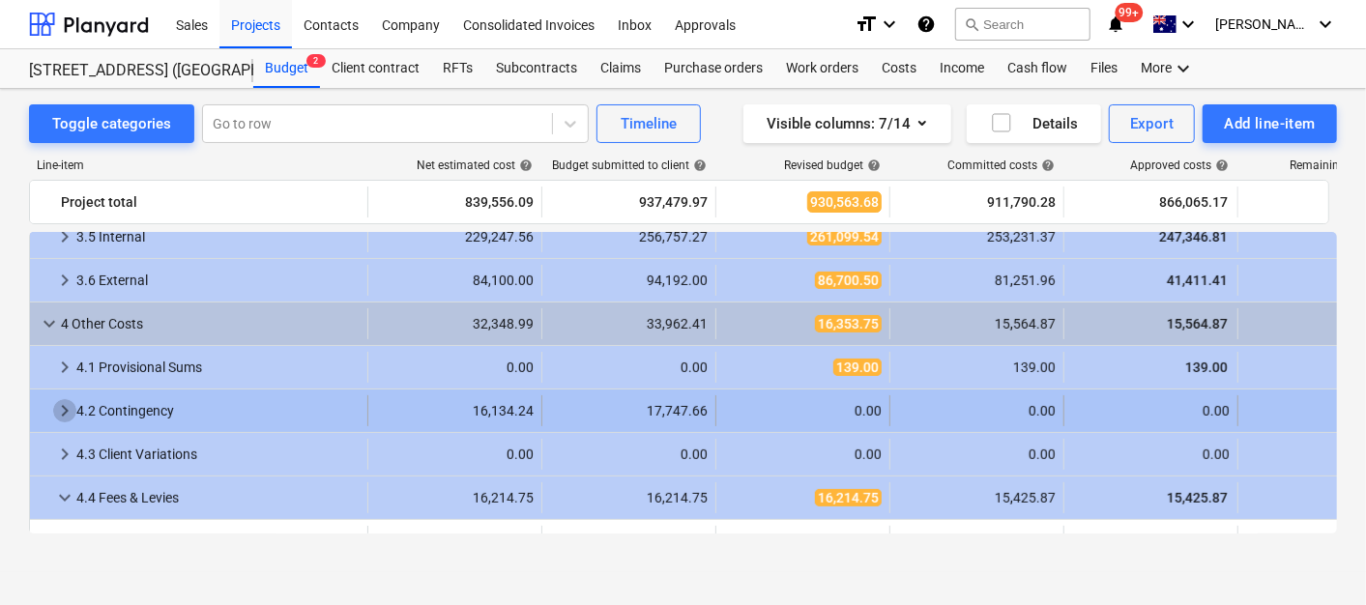
click at [65, 406] on span "keyboard_arrow_right" at bounding box center [64, 410] width 23 height 23
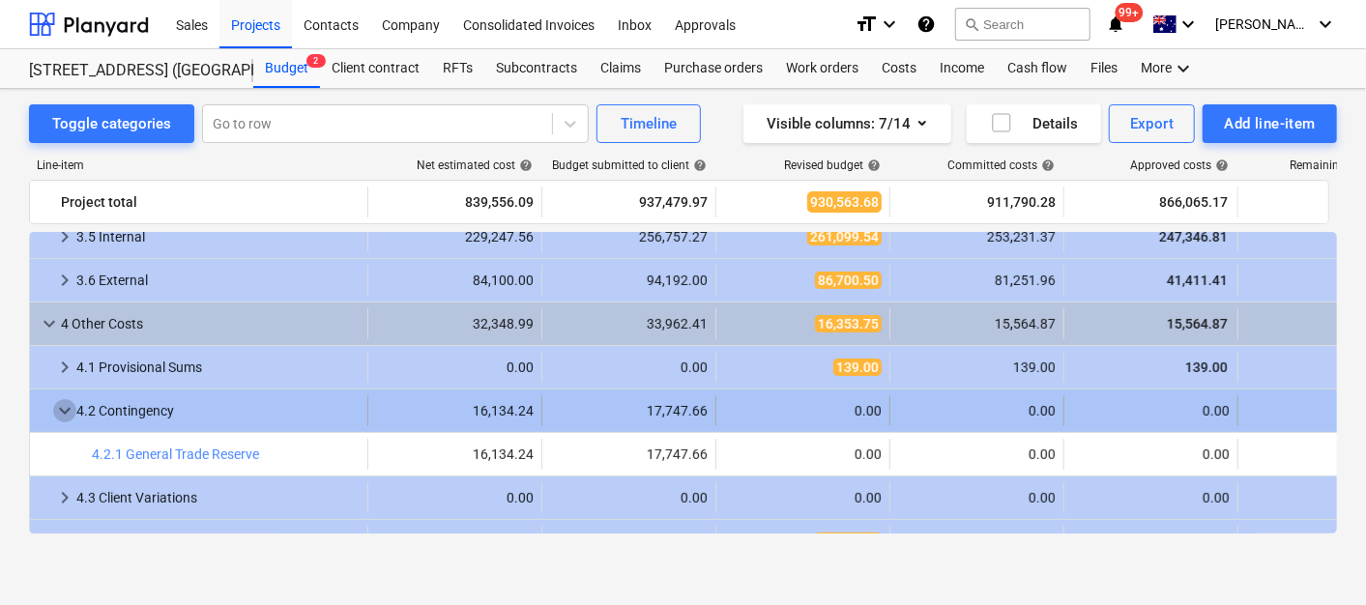
click at [68, 401] on span "keyboard_arrow_down" at bounding box center [64, 410] width 23 height 23
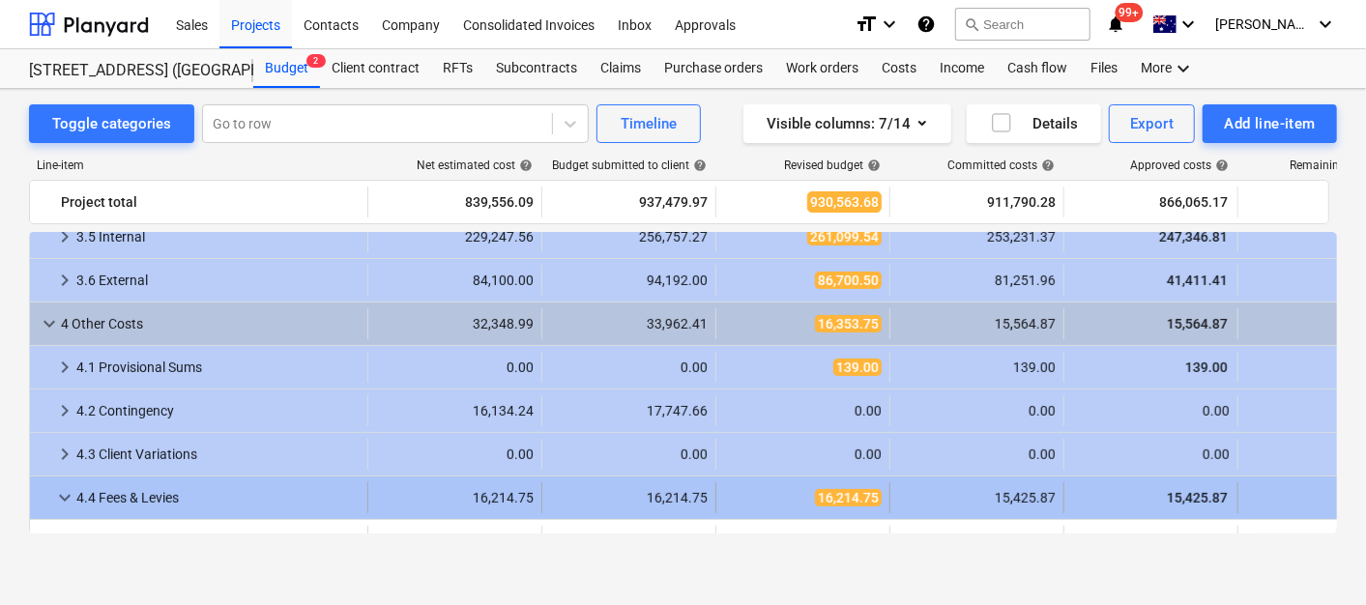
click at [67, 493] on span "keyboard_arrow_down" at bounding box center [64, 497] width 23 height 23
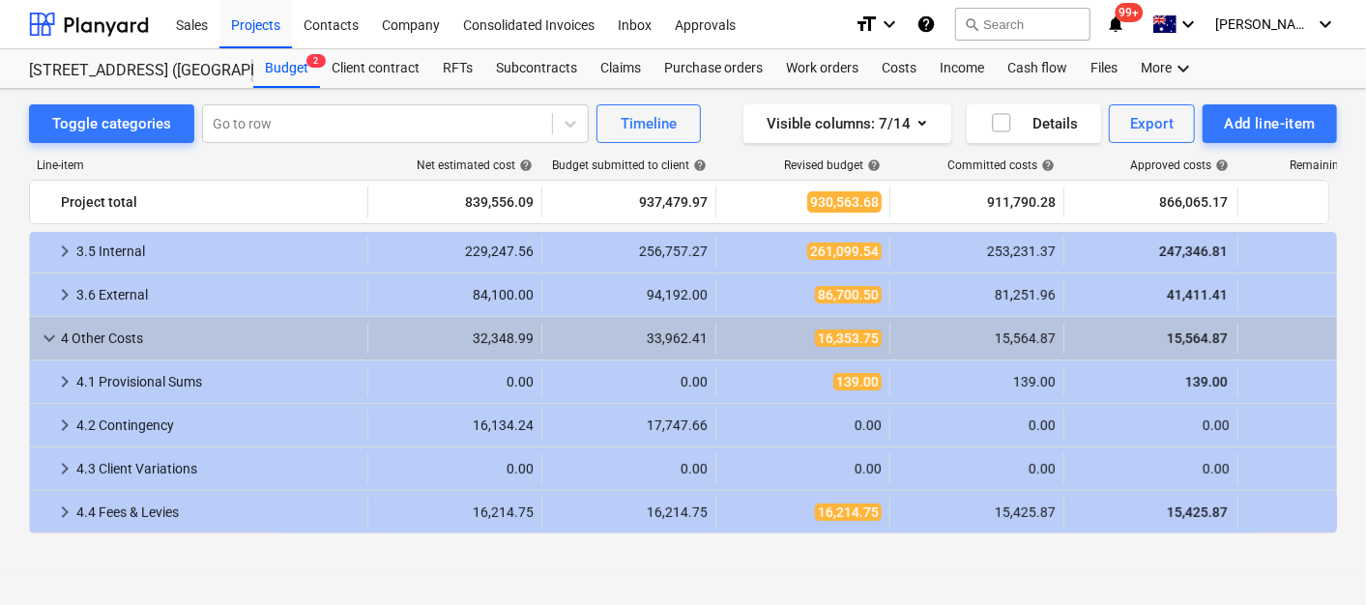
scroll to position [308, 0]
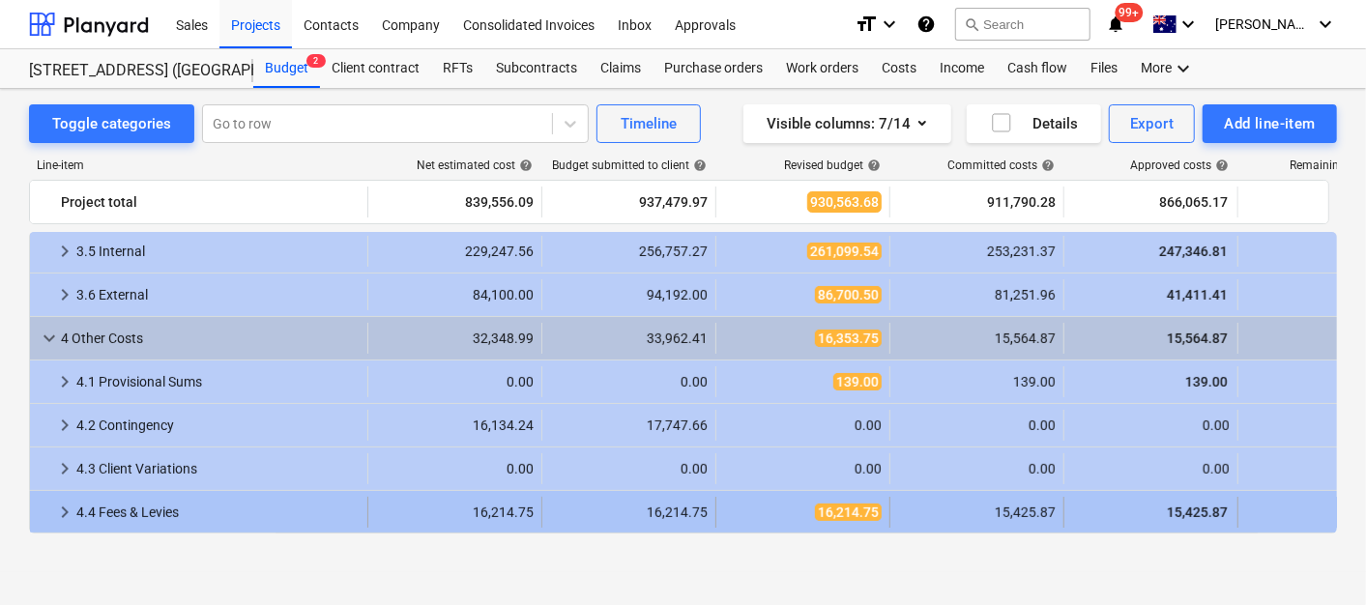
click at [66, 516] on span "keyboard_arrow_right" at bounding box center [64, 512] width 23 height 23
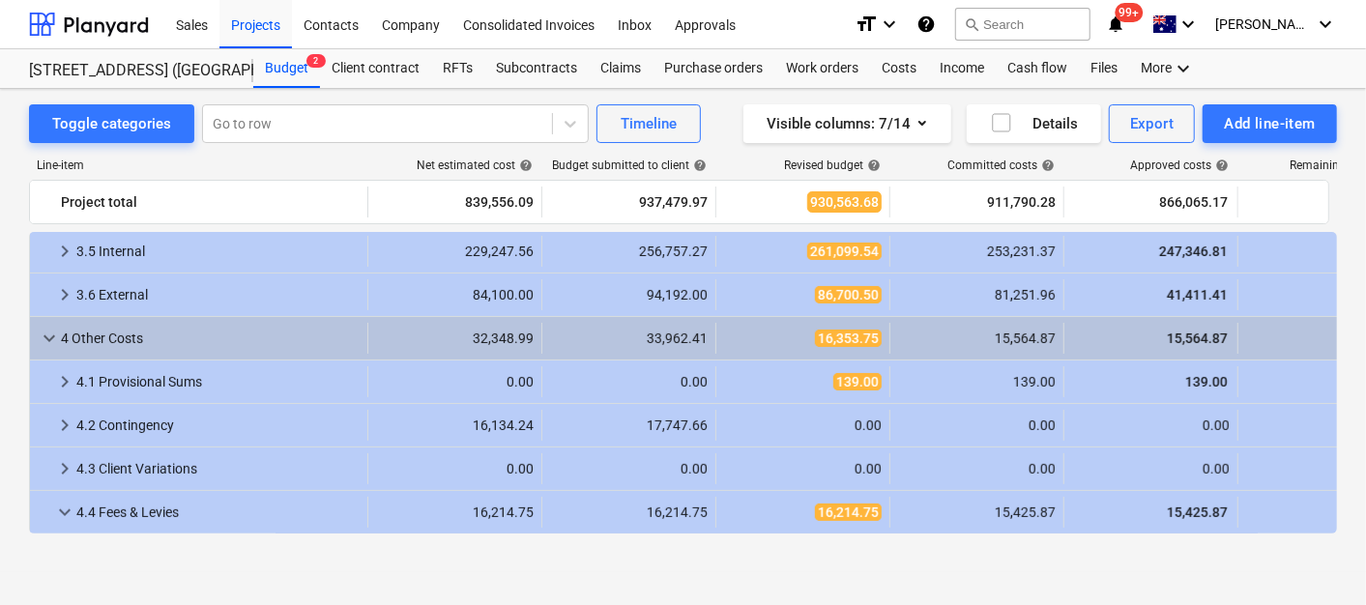
scroll to position [395, 0]
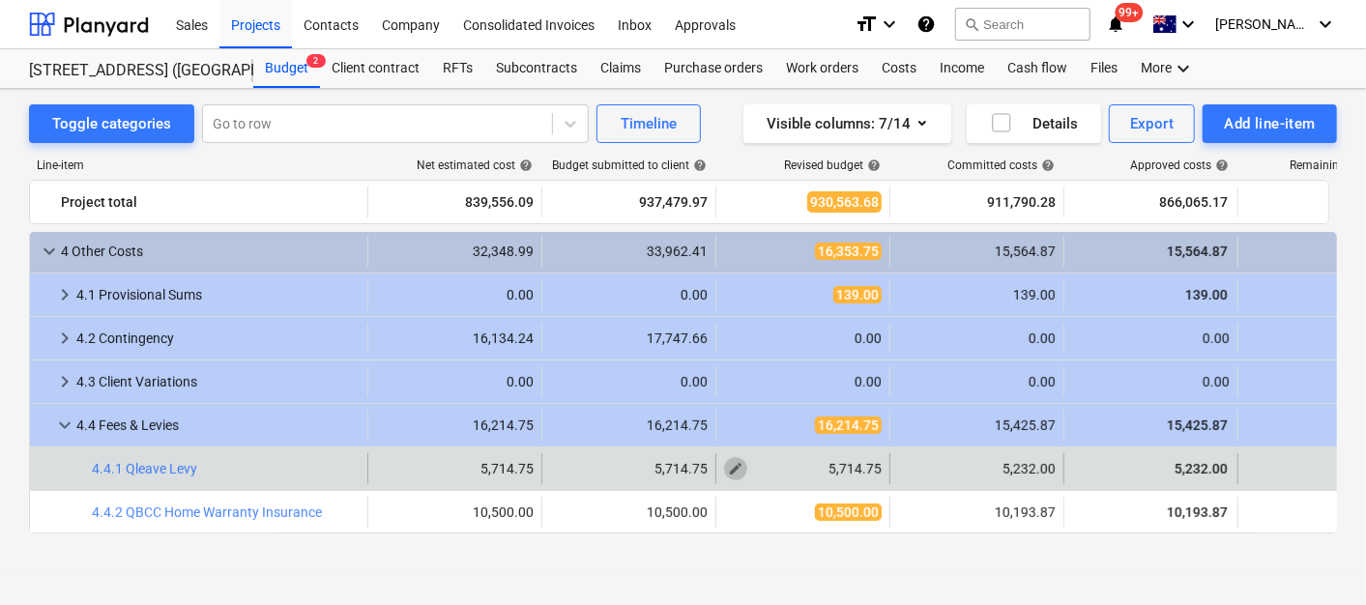
click at [735, 468] on span "edit" at bounding box center [735, 468] width 15 height 15
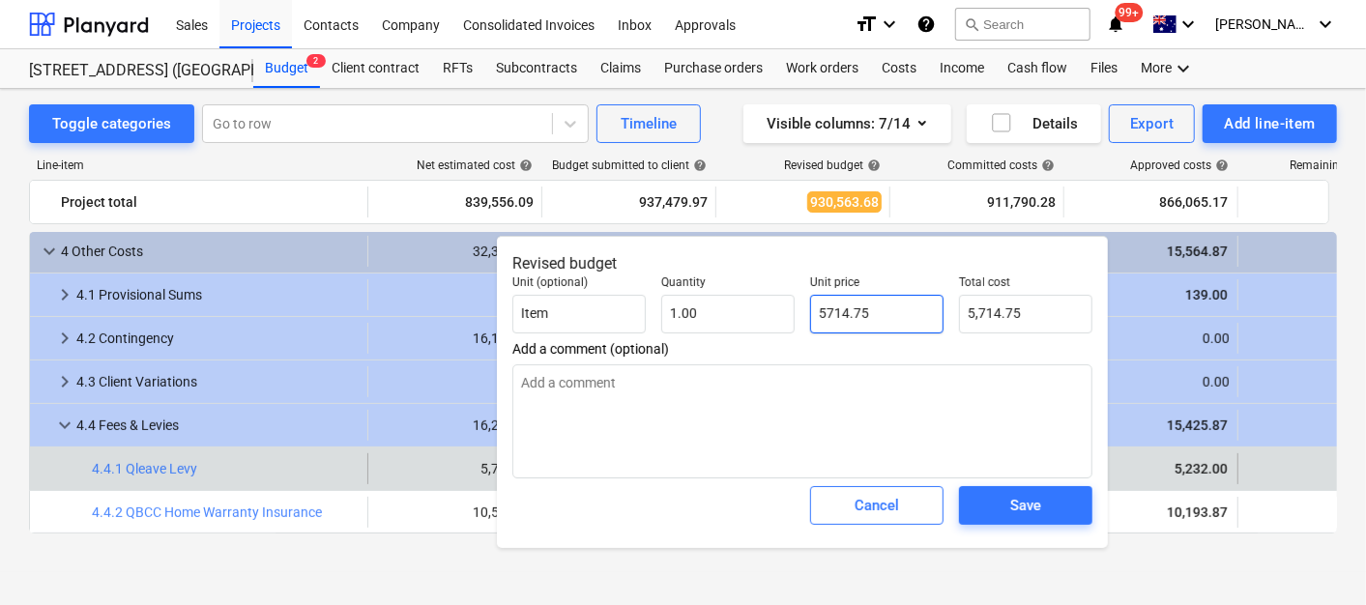
click at [877, 316] on input "5714.75" at bounding box center [876, 314] width 133 height 39
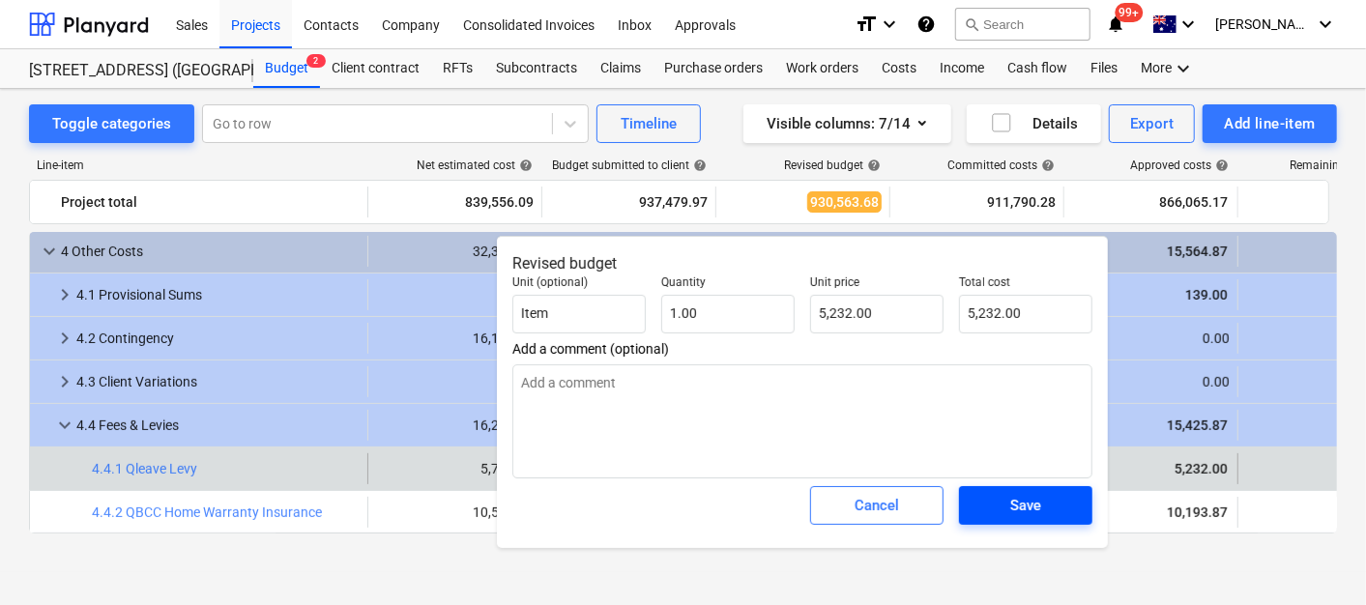
click at [1012, 511] on div "Save" at bounding box center [1026, 505] width 31 height 25
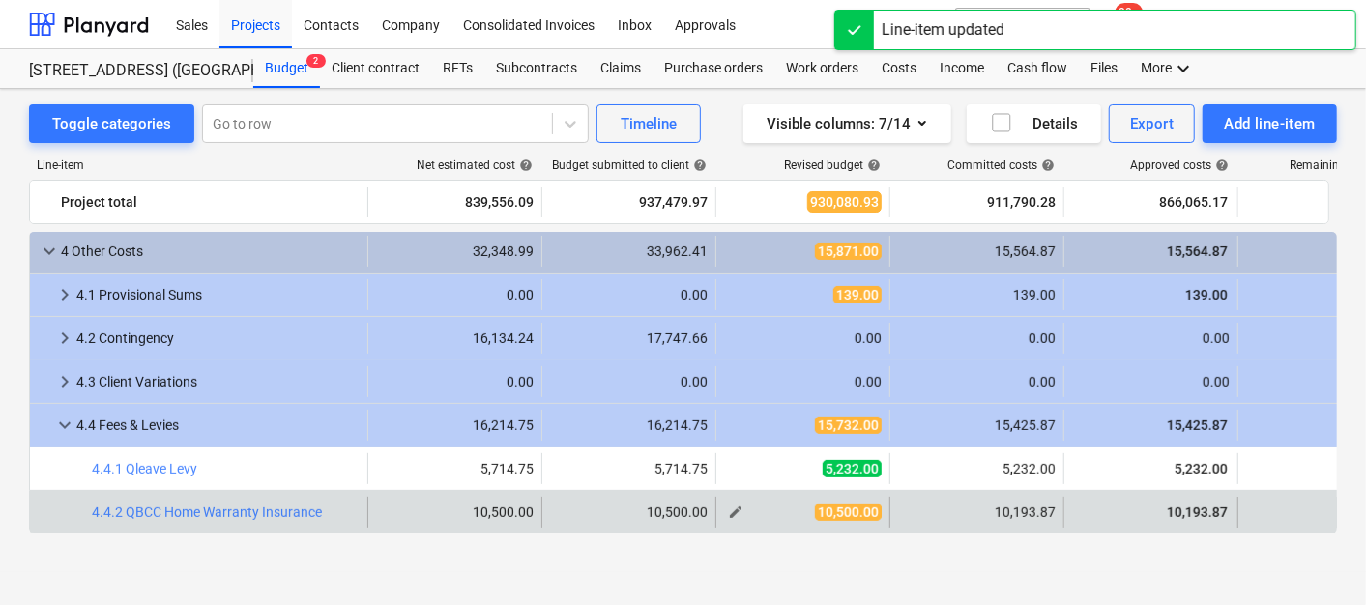
click at [739, 508] on span "edit" at bounding box center [735, 512] width 15 height 15
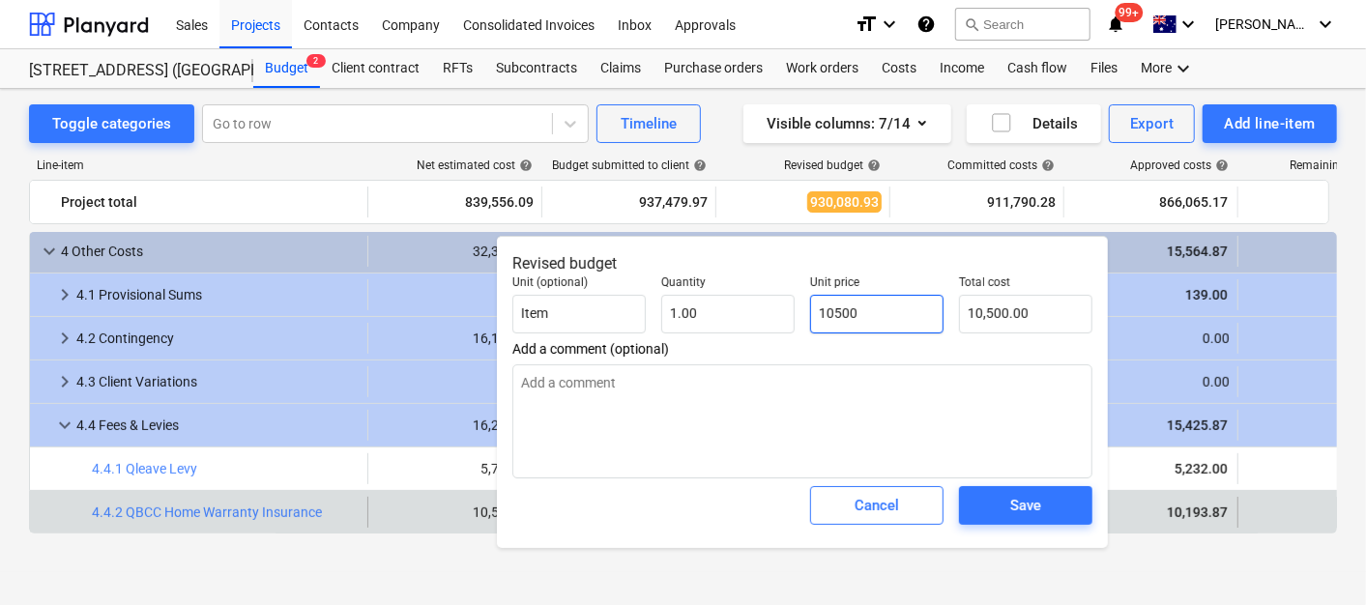
click at [887, 321] on input "10500" at bounding box center [876, 314] width 133 height 39
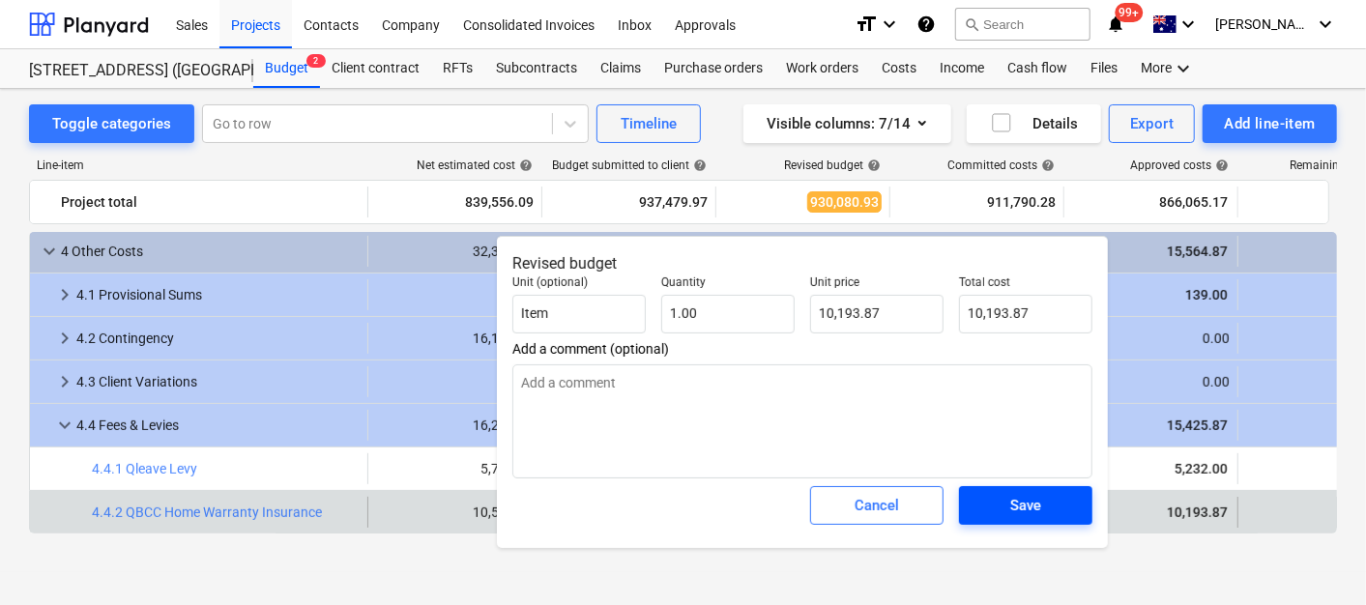
click at [1032, 500] on div "Save" at bounding box center [1026, 505] width 31 height 25
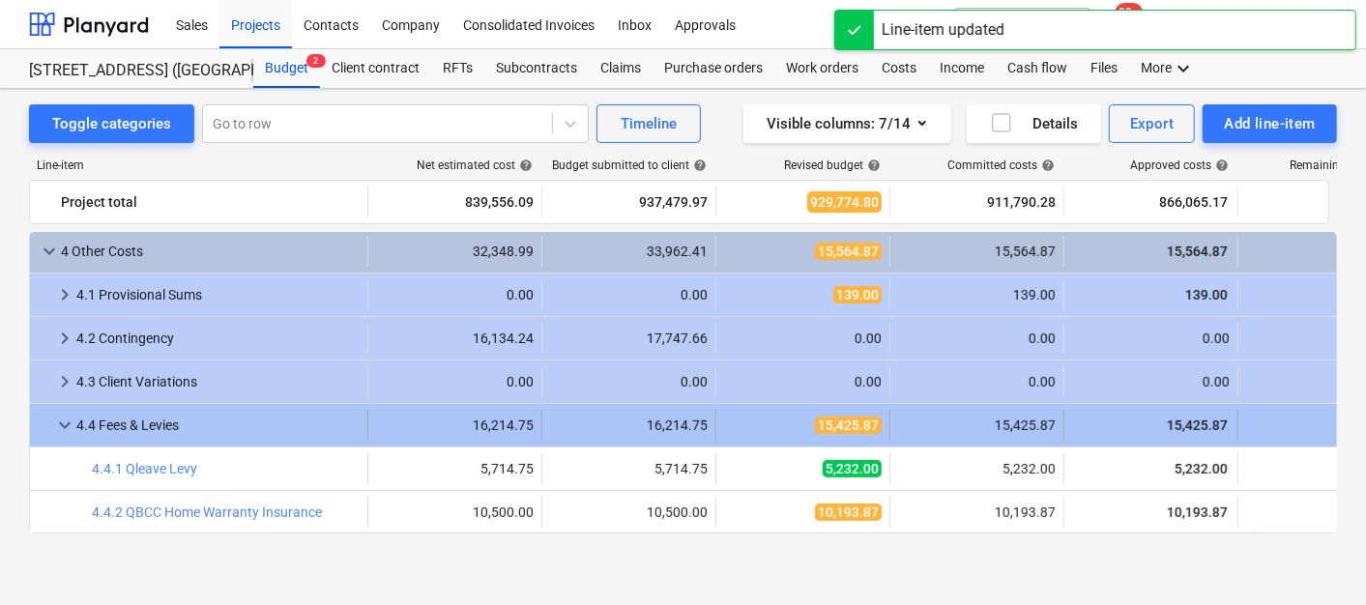
click at [57, 423] on span "keyboard_arrow_down" at bounding box center [64, 425] width 23 height 23
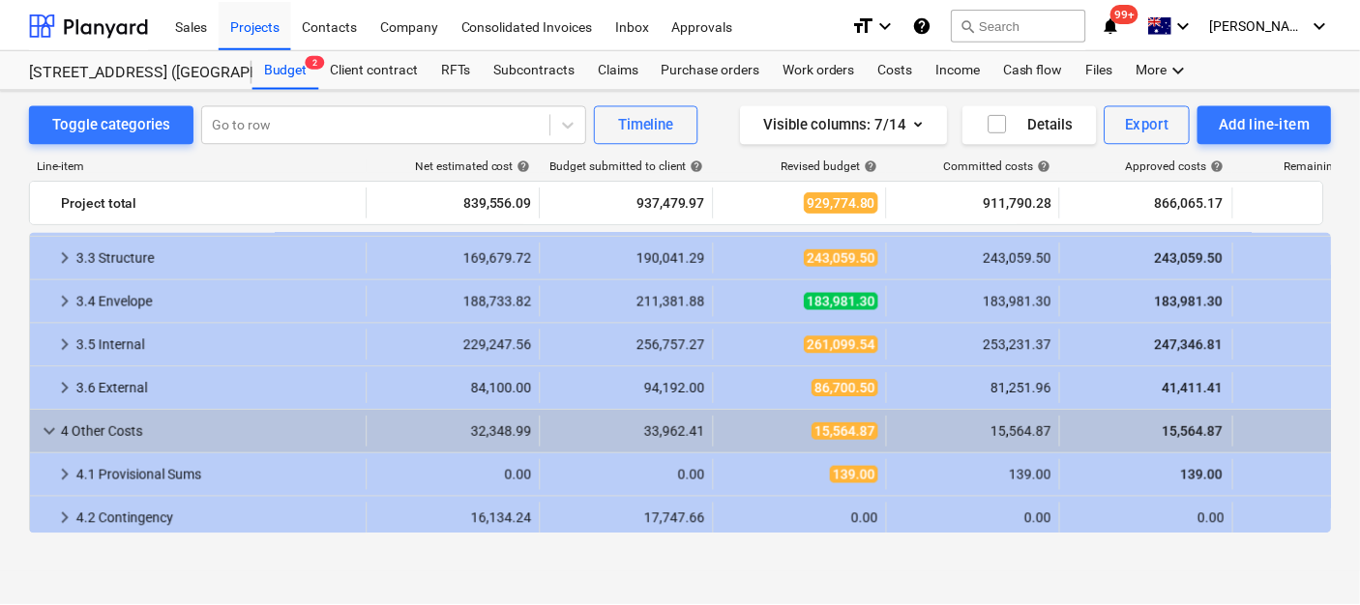
scroll to position [0, 0]
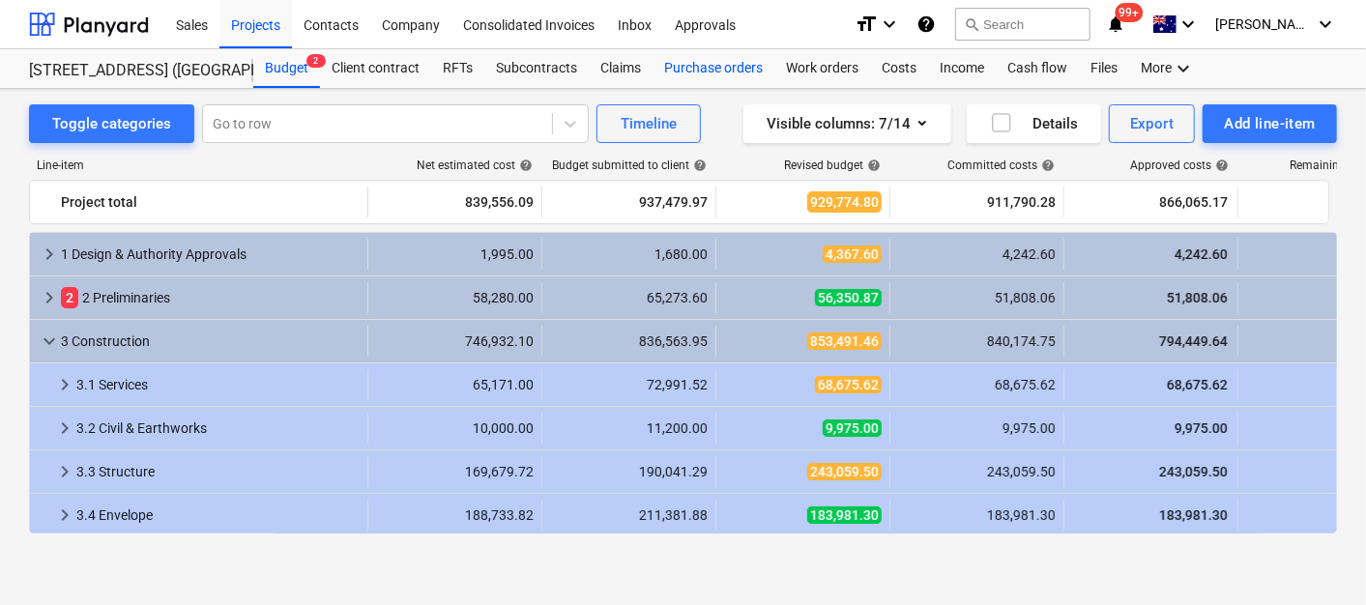
click at [708, 63] on div "Purchase orders" at bounding box center [714, 68] width 122 height 39
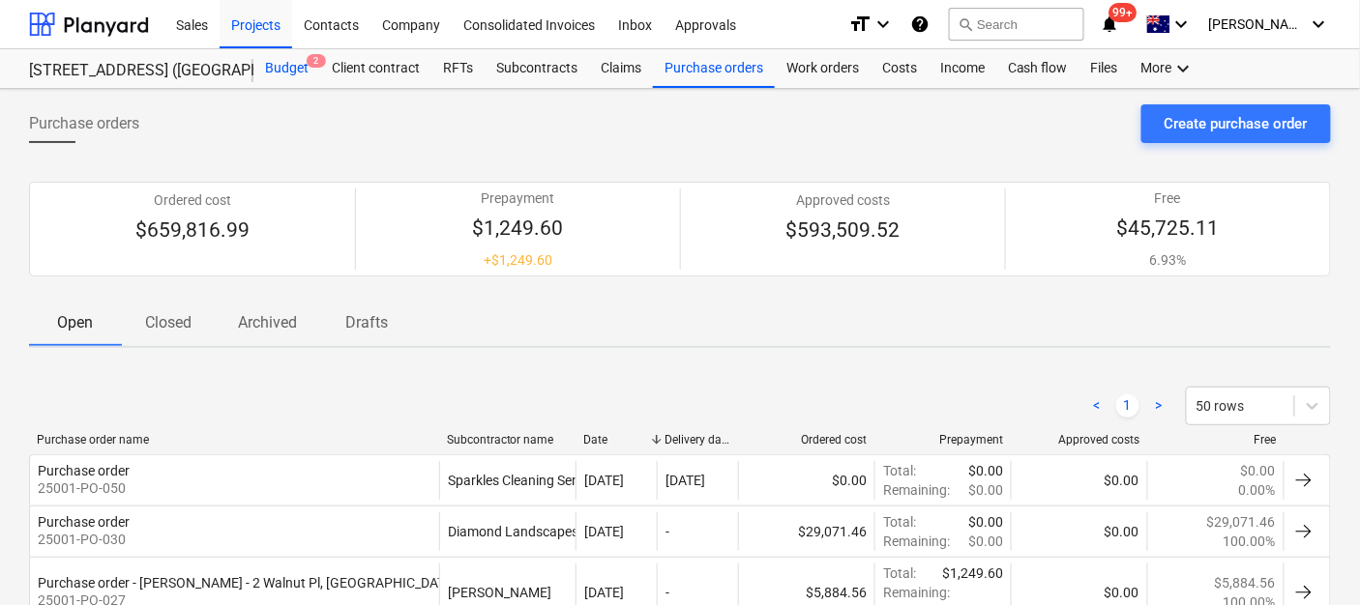
click at [286, 63] on div "Budget 2" at bounding box center [286, 68] width 67 height 39
